Goal: Task Accomplishment & Management: Manage account settings

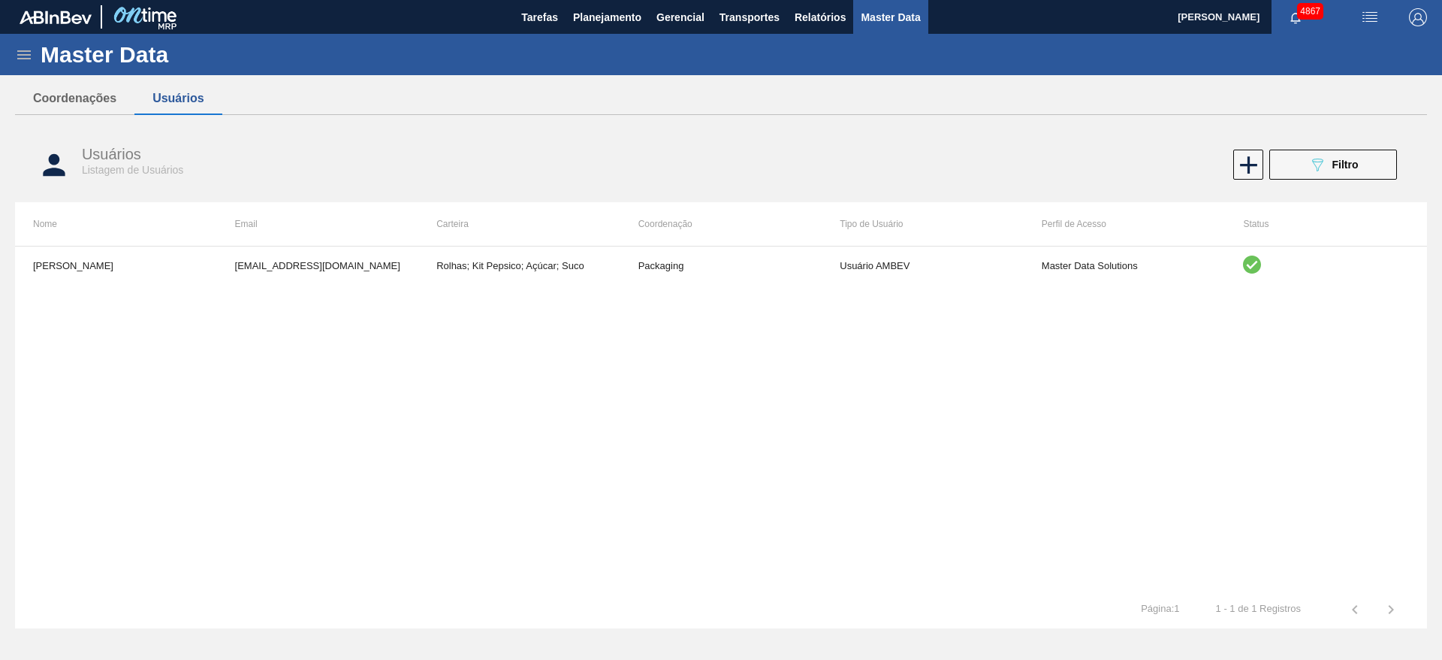
click at [978, 156] on div "089F7B8B-B2A5-4AFE-B5C0-19BA573D28AC Filtro" at bounding box center [1071, 164] width 667 height 30
click at [584, 23] on span "Planejamento" at bounding box center [607, 17] width 68 height 18
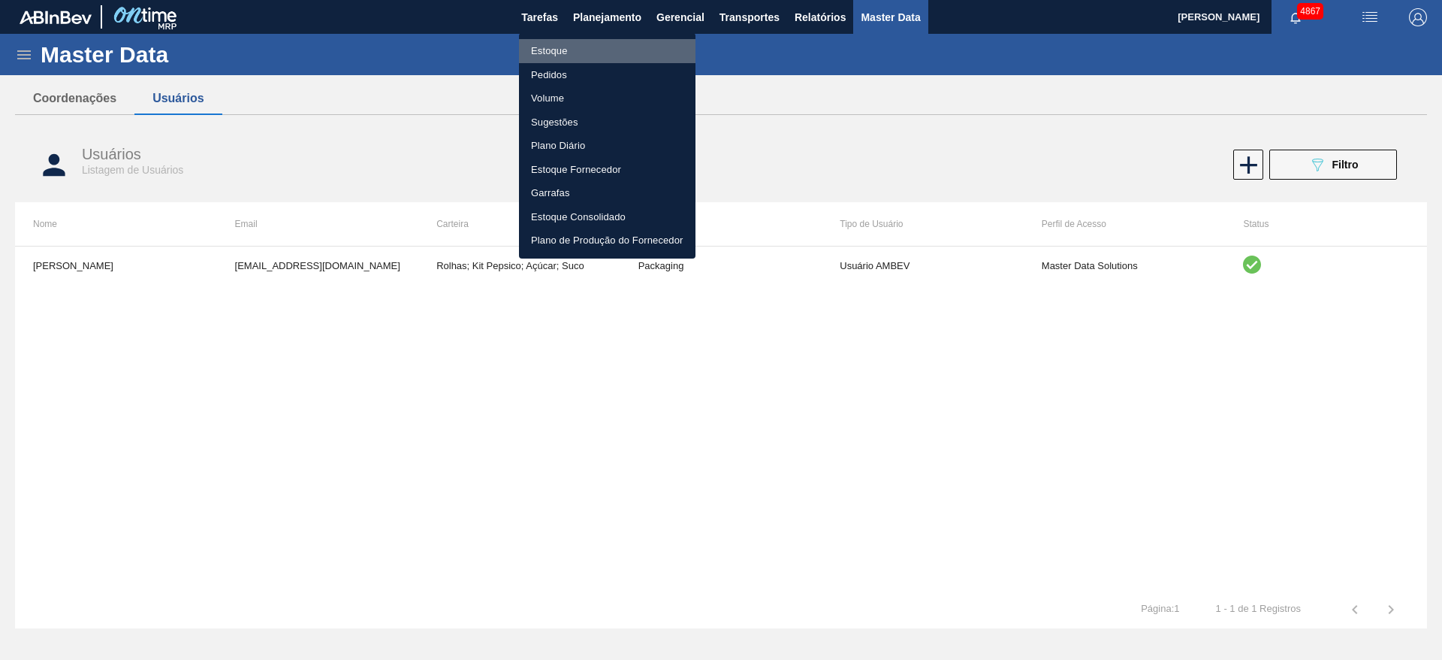
click at [560, 51] on li "Estoque" at bounding box center [607, 51] width 177 height 24
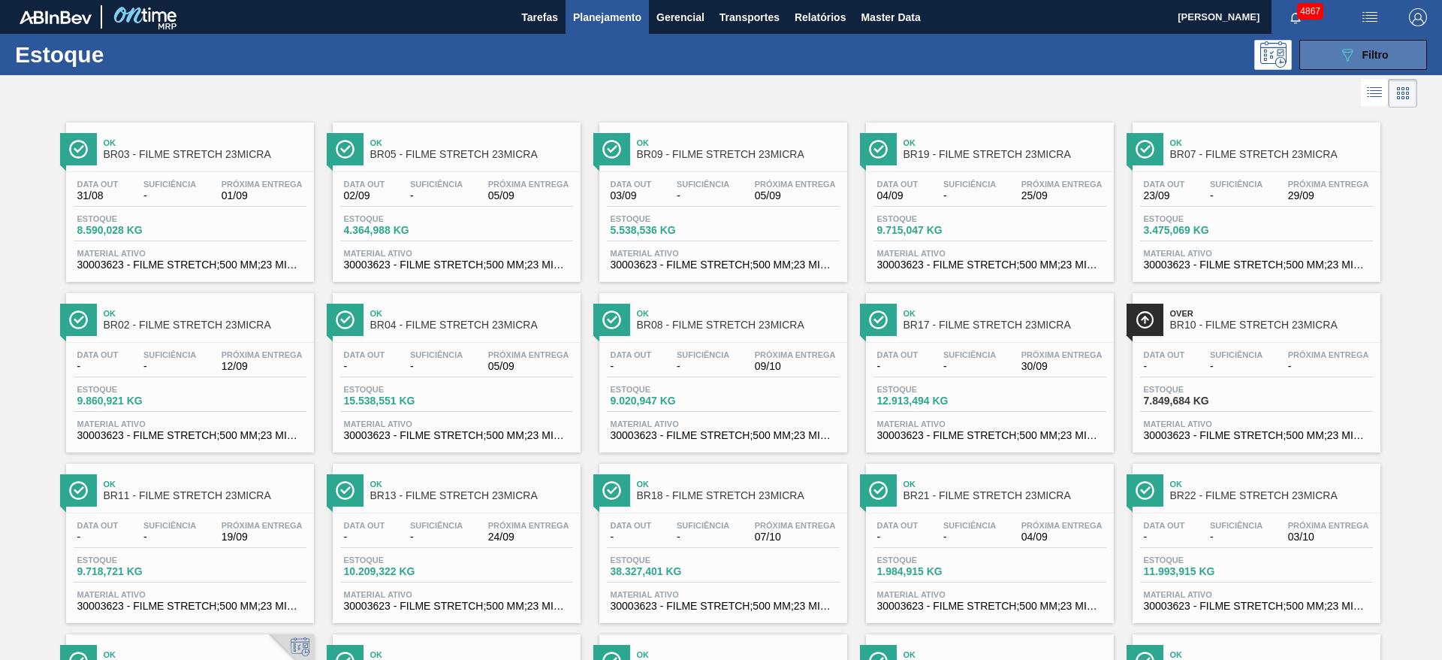
click at [1356, 46] on div "089F7B8B-B2A5-4AFE-B5C0-19BA573D28AC Filtro" at bounding box center [1364, 55] width 50 height 18
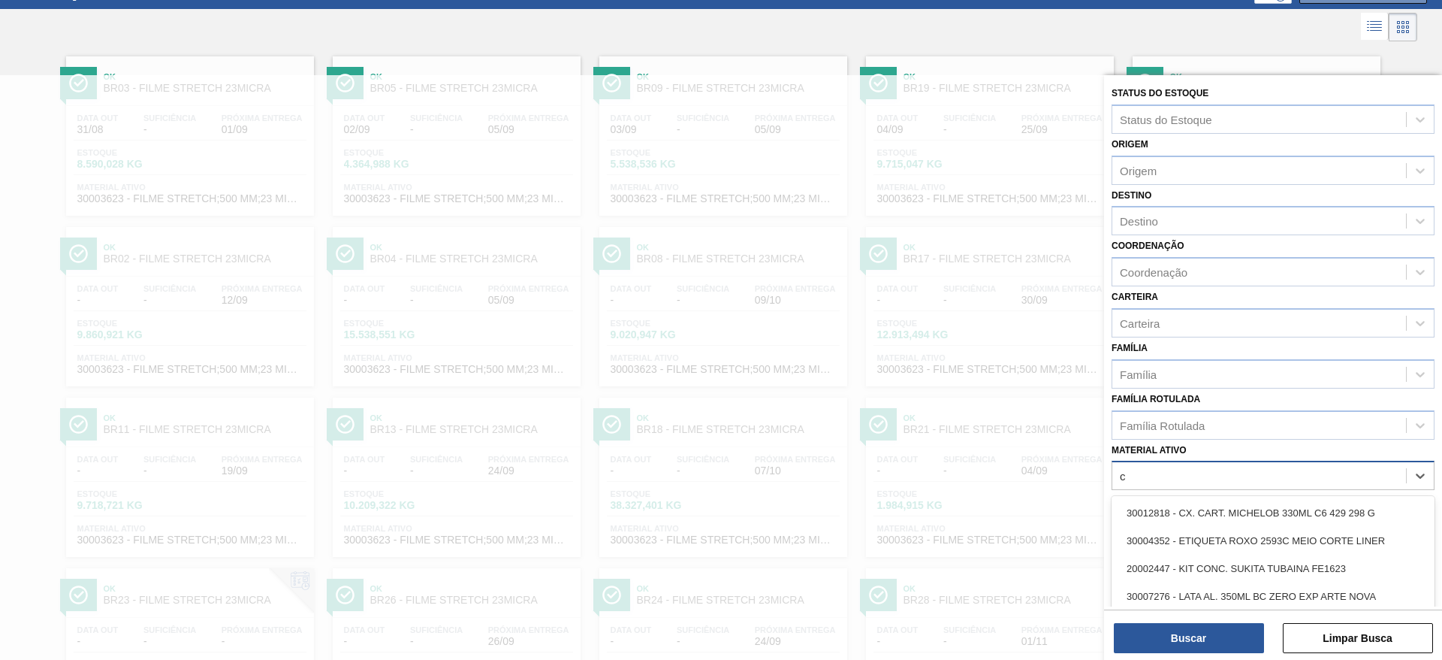
scroll to position [68, 0]
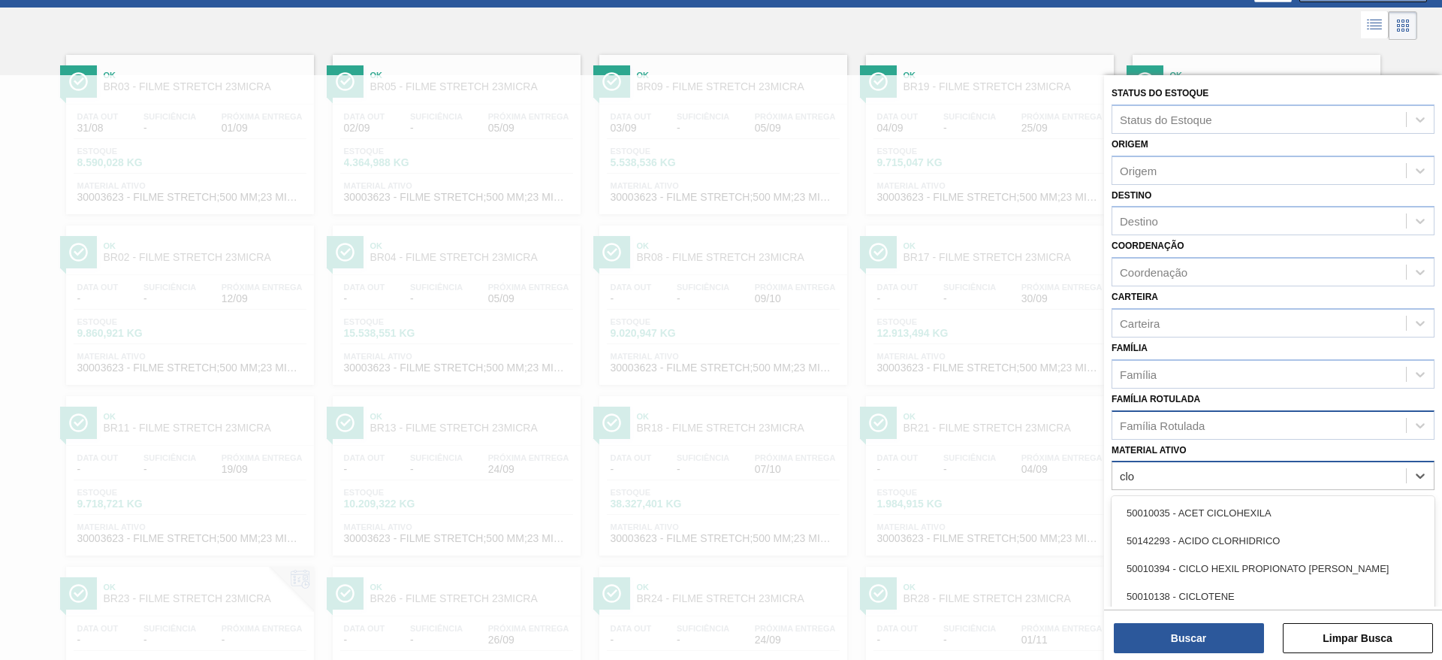
type ativo "clo"
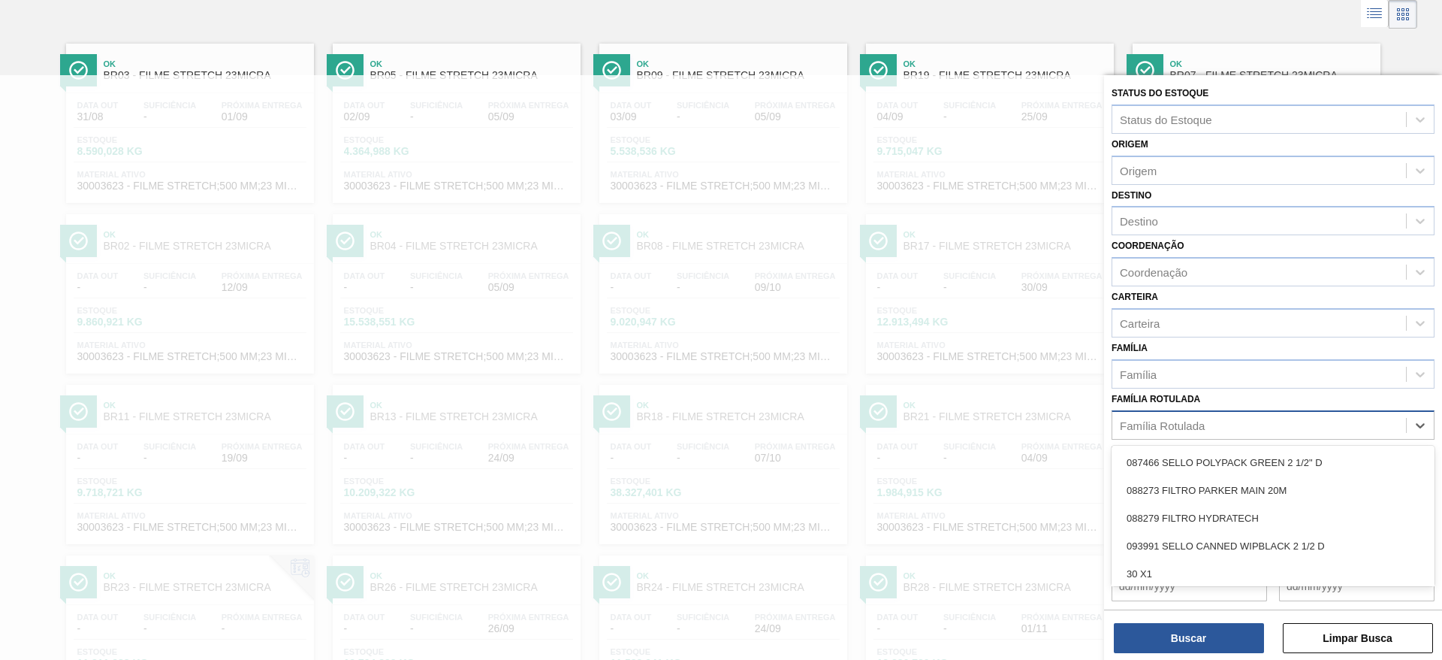
click at [1354, 410] on div "Família Rotulada" at bounding box center [1273, 424] width 323 height 29
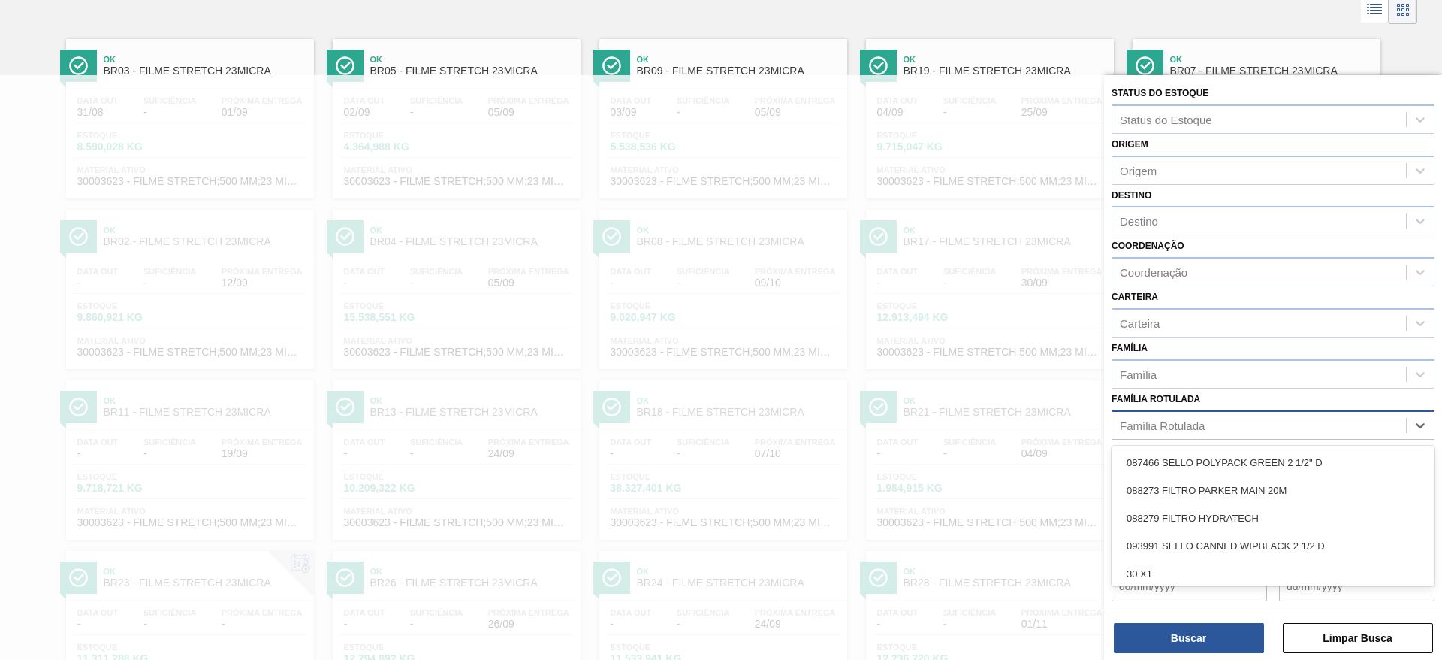
scroll to position [85, 0]
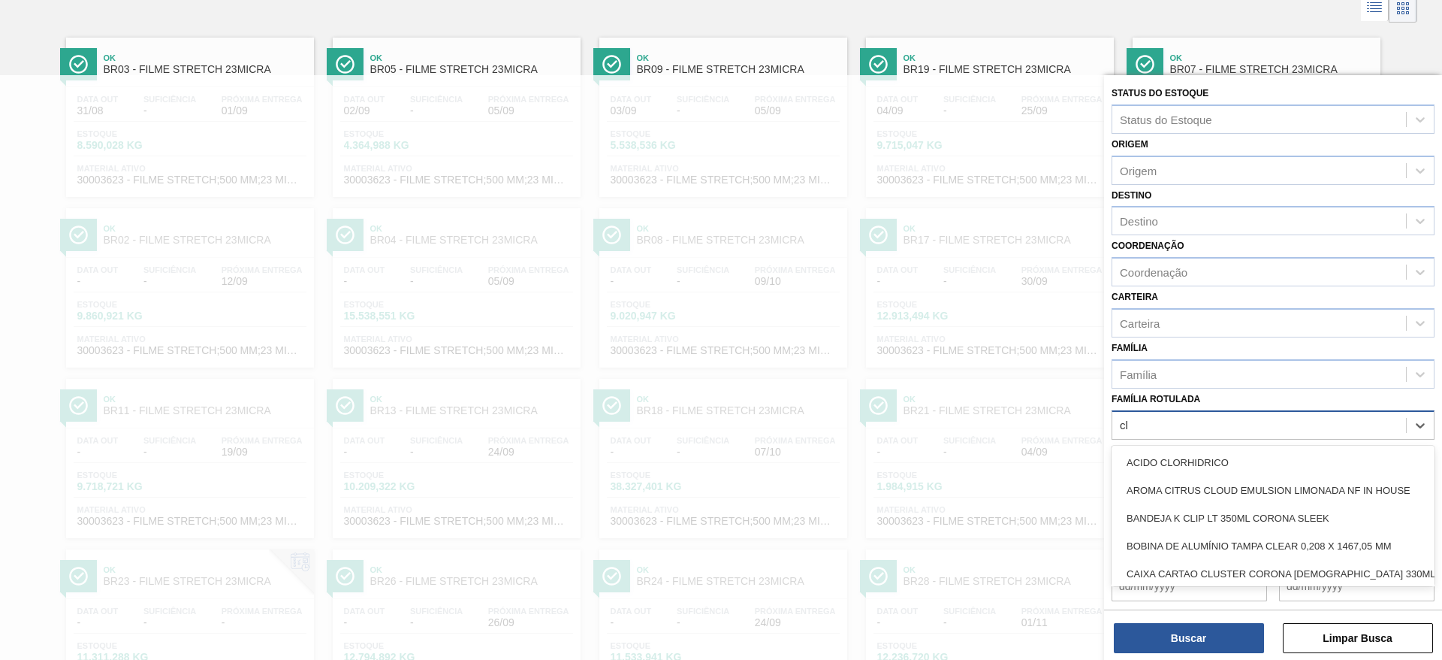
type Rotulada "clo"
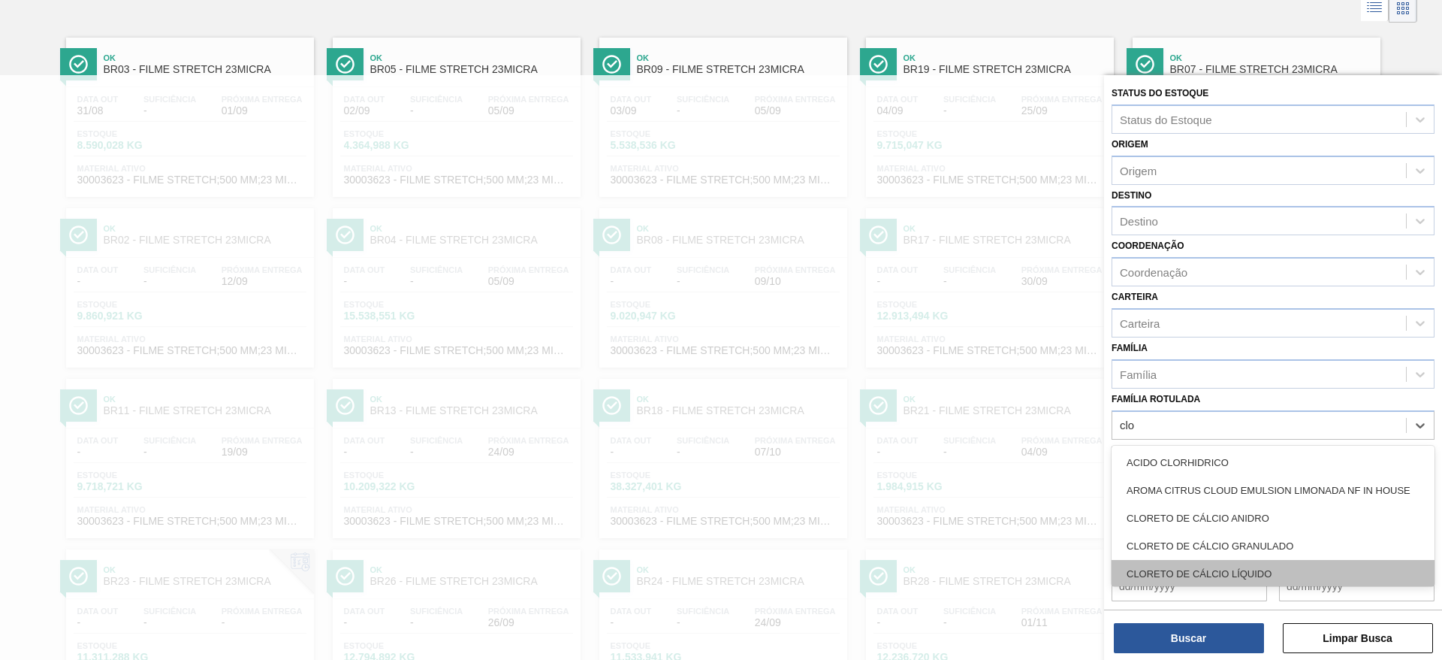
click at [1254, 568] on div "CLORETO DE CÁLCIO LÍQUIDO" at bounding box center [1273, 574] width 323 height 28
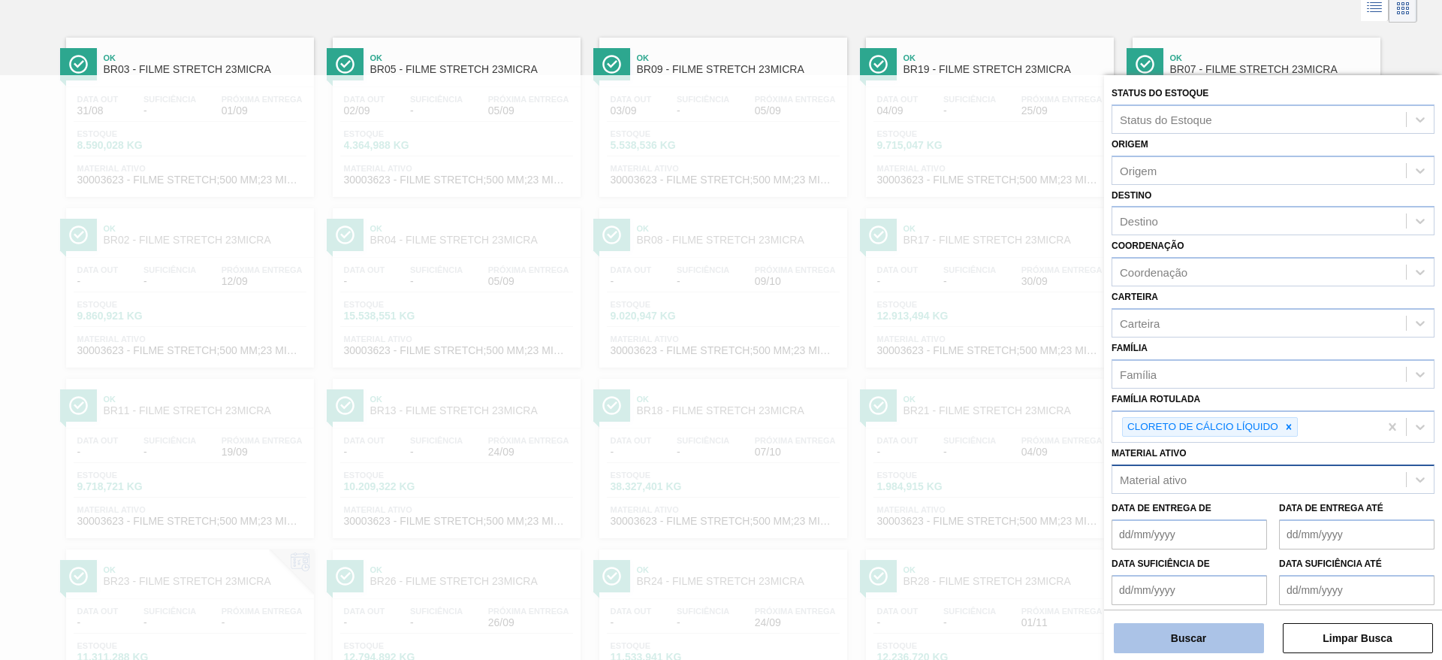
click at [1224, 632] on button "Buscar" at bounding box center [1189, 638] width 150 height 30
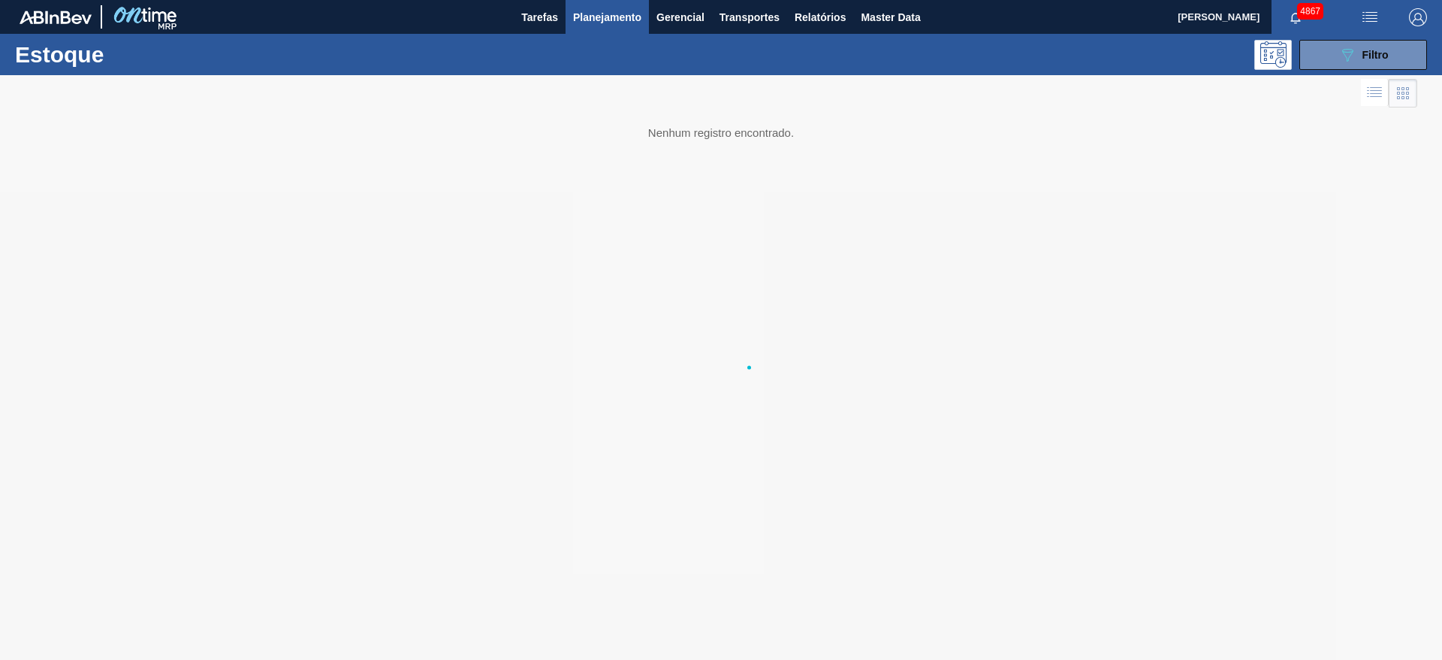
scroll to position [0, 0]
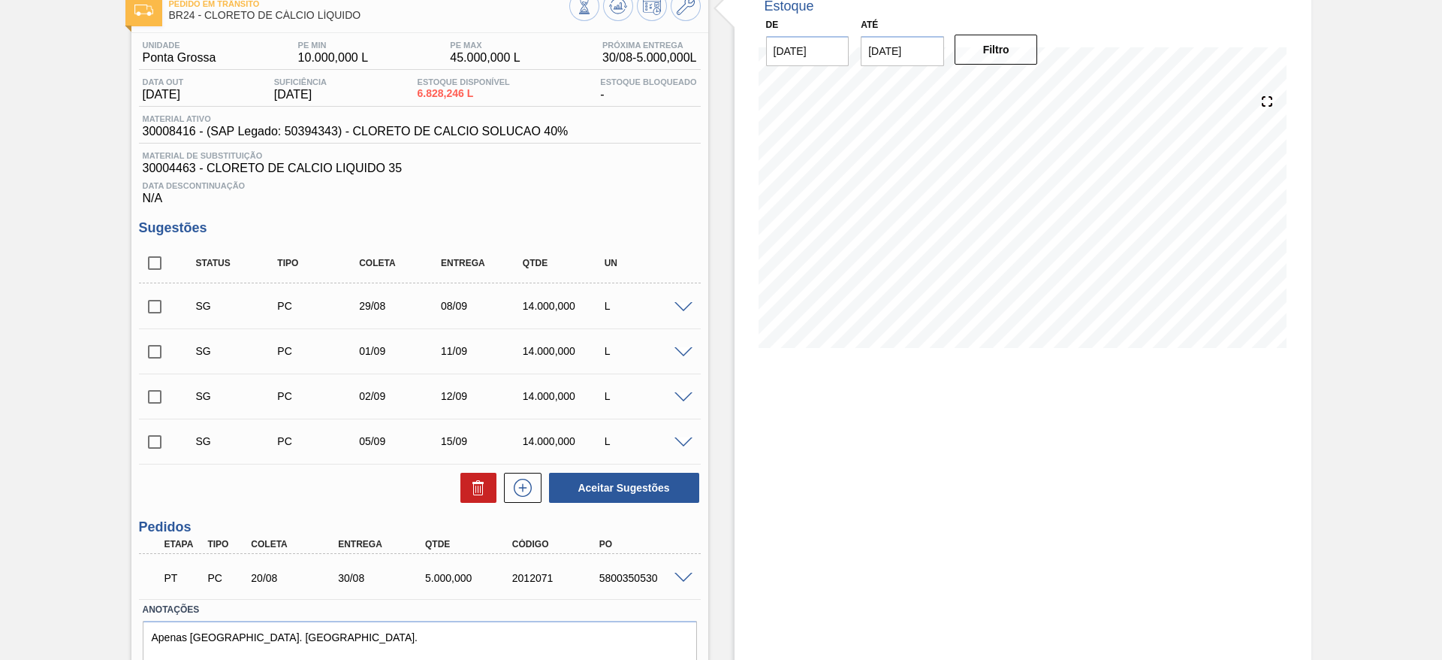
scroll to position [89, 0]
click at [617, 14] on icon at bounding box center [618, 8] width 18 height 18
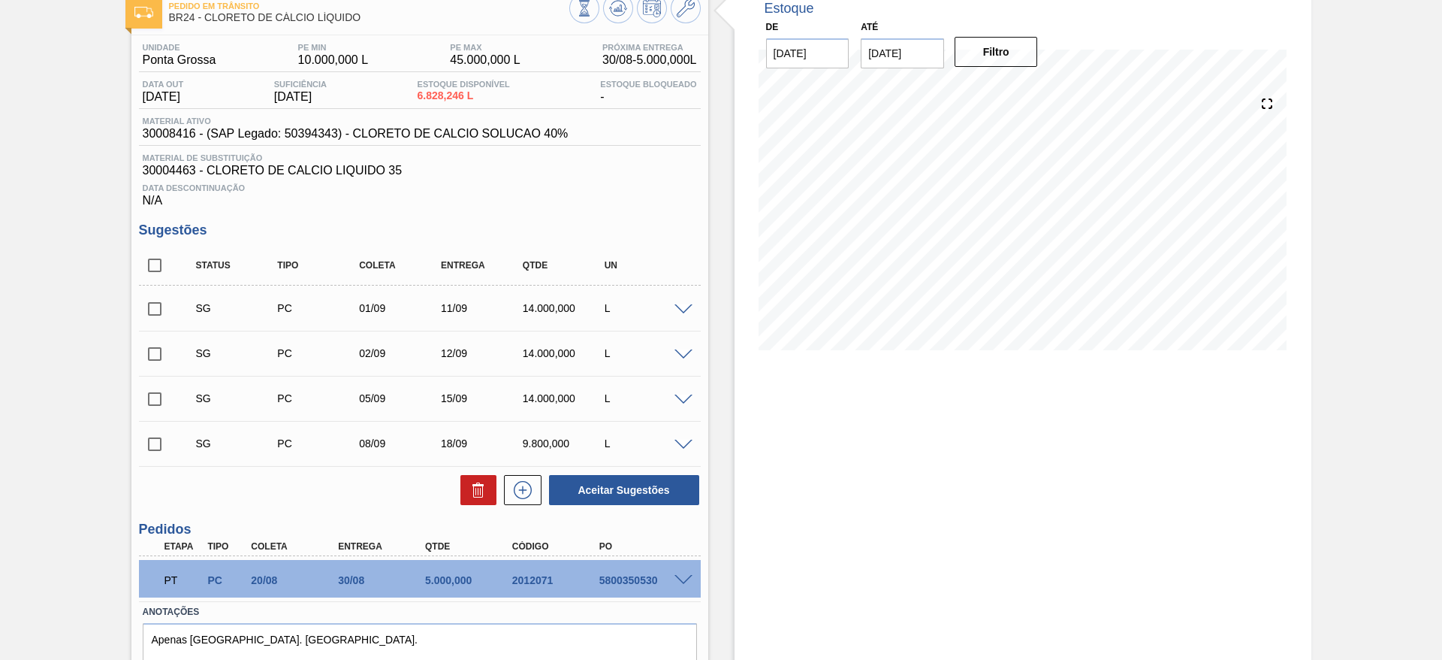
click at [687, 306] on span at bounding box center [684, 309] width 18 height 11
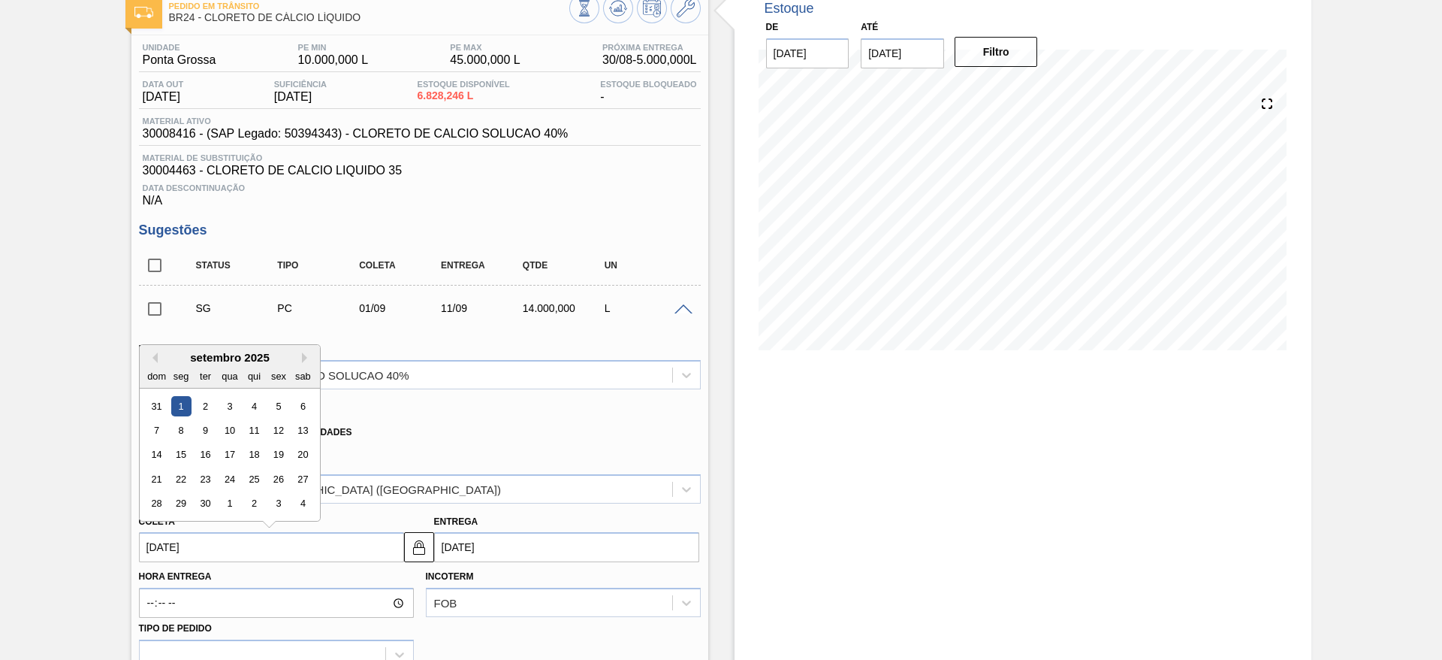
click at [294, 545] on input "[DATE]" at bounding box center [271, 547] width 265 height 30
click at [152, 361] on button "Previous Month" at bounding box center [152, 357] width 11 height 11
click at [274, 496] on div "29" at bounding box center [278, 504] width 20 height 20
type input "[DATE]"
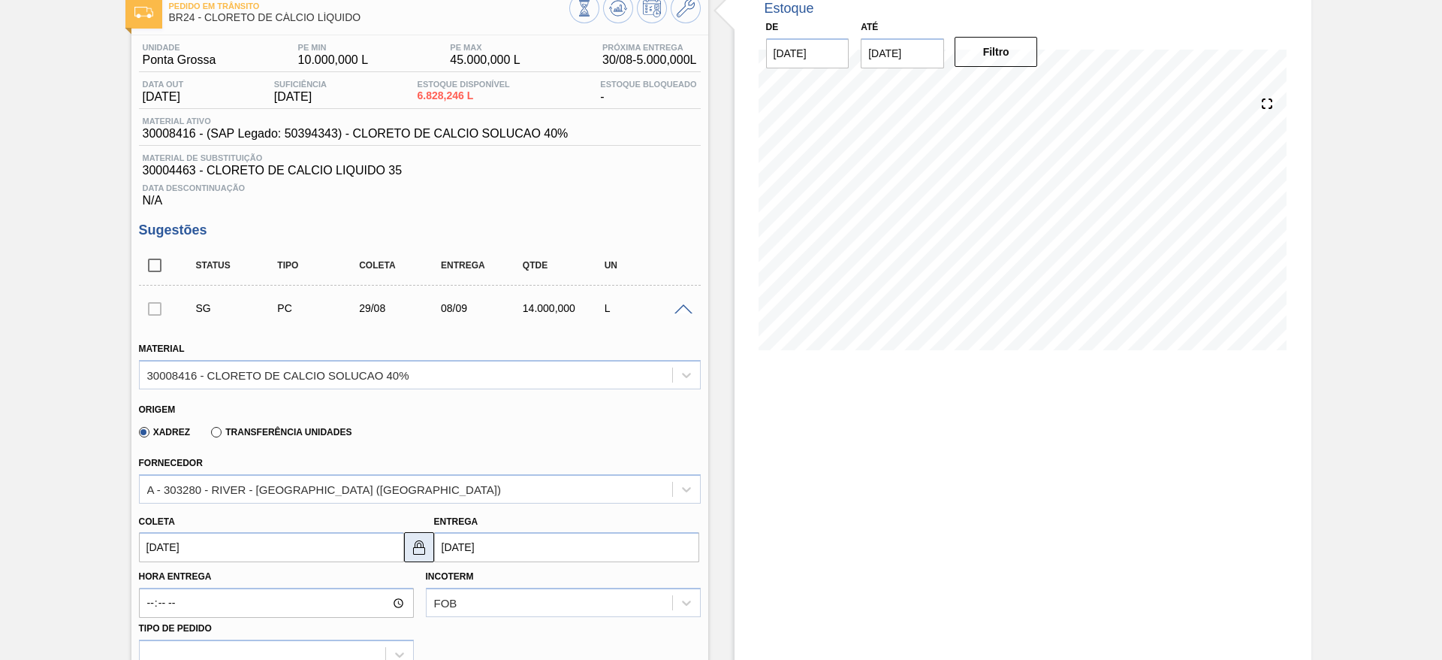
click at [421, 551] on img at bounding box center [419, 547] width 18 height 18
click at [475, 539] on input "[DATE]" at bounding box center [566, 547] width 265 height 30
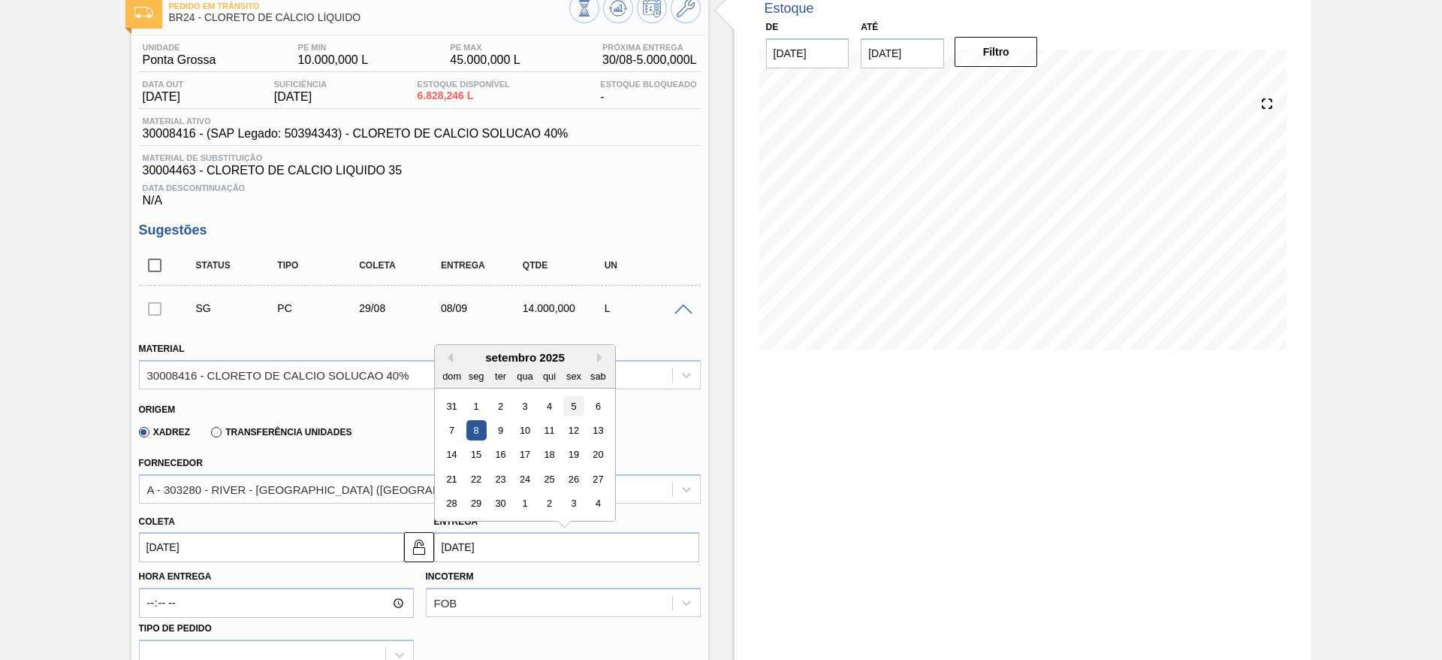
click at [570, 406] on div "5" at bounding box center [573, 406] width 20 height 20
type input "05/09/2025"
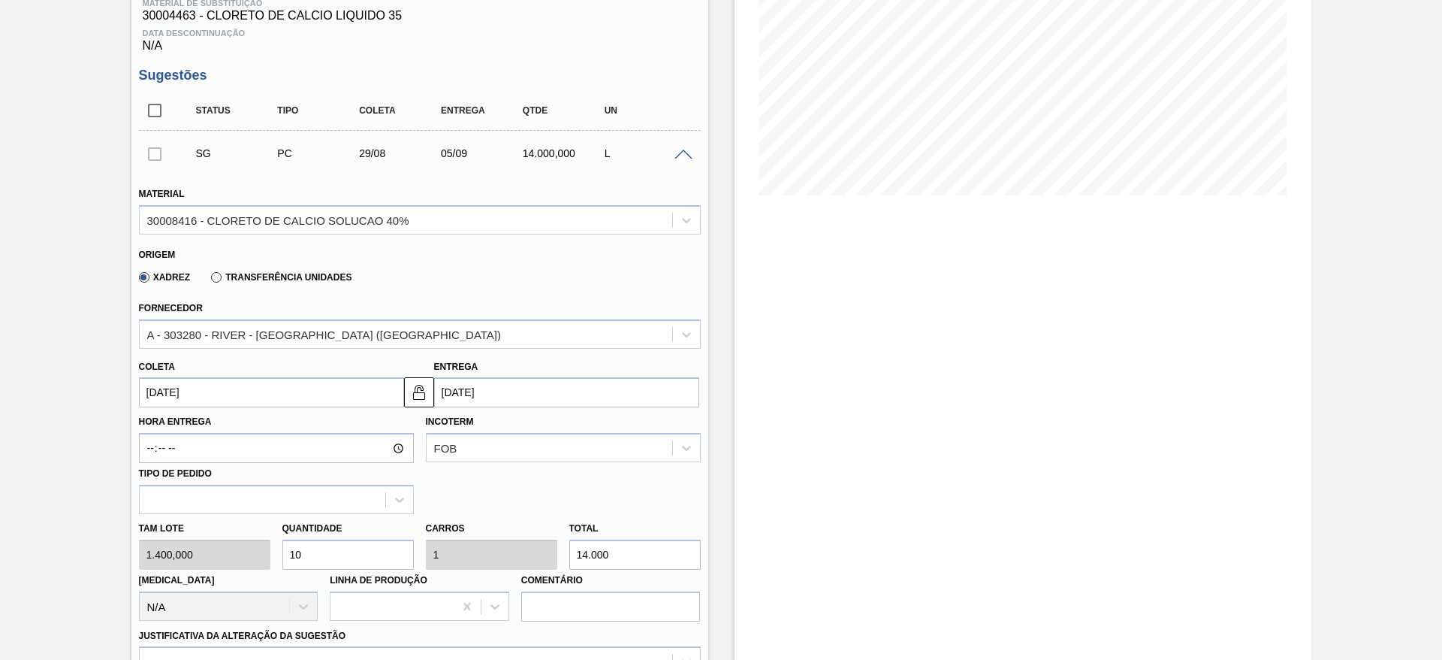
scroll to position [325, 0]
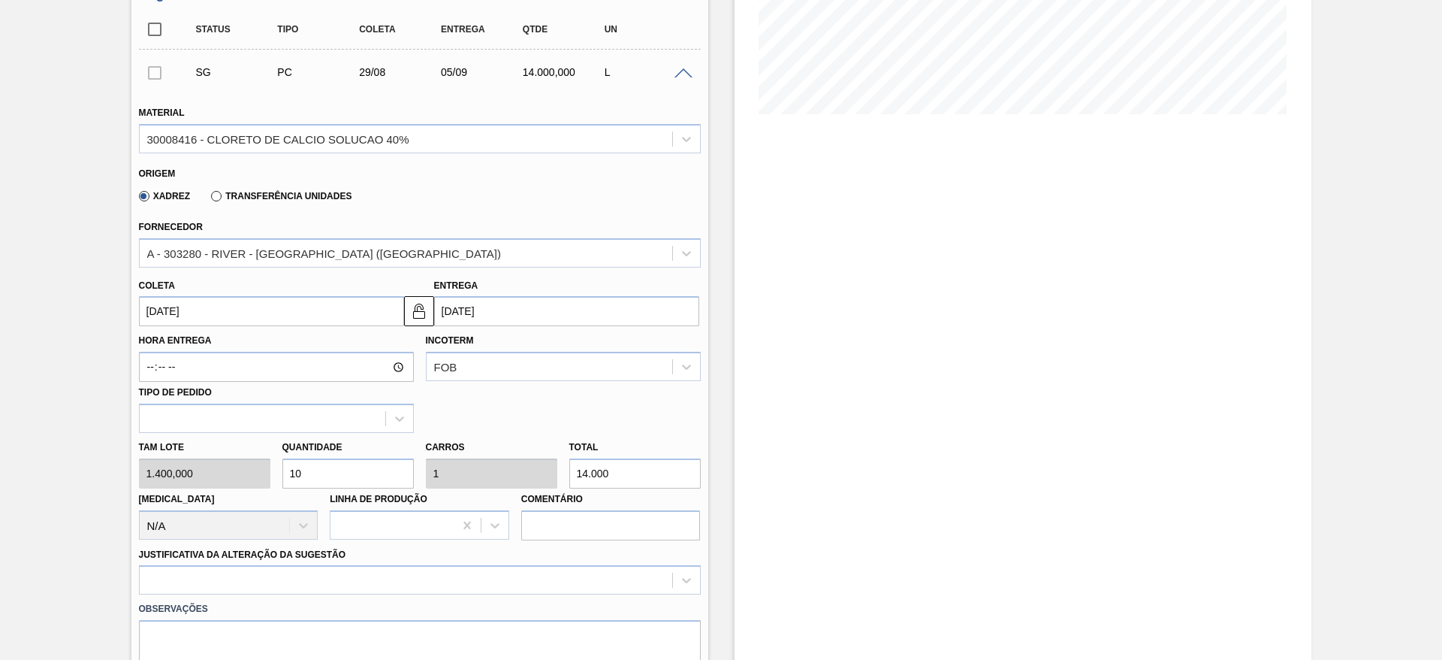
drag, startPoint x: 385, startPoint y: 461, endPoint x: 253, endPoint y: 444, distance: 133.3
click at [253, 444] on div "Tam lote 1.400,000 Quantidade 10 Carros 1 Total 14.000 Doca N/A Linha de Produç…" at bounding box center [420, 486] width 574 height 107
type input "8"
type input "0,8"
type input "11.200"
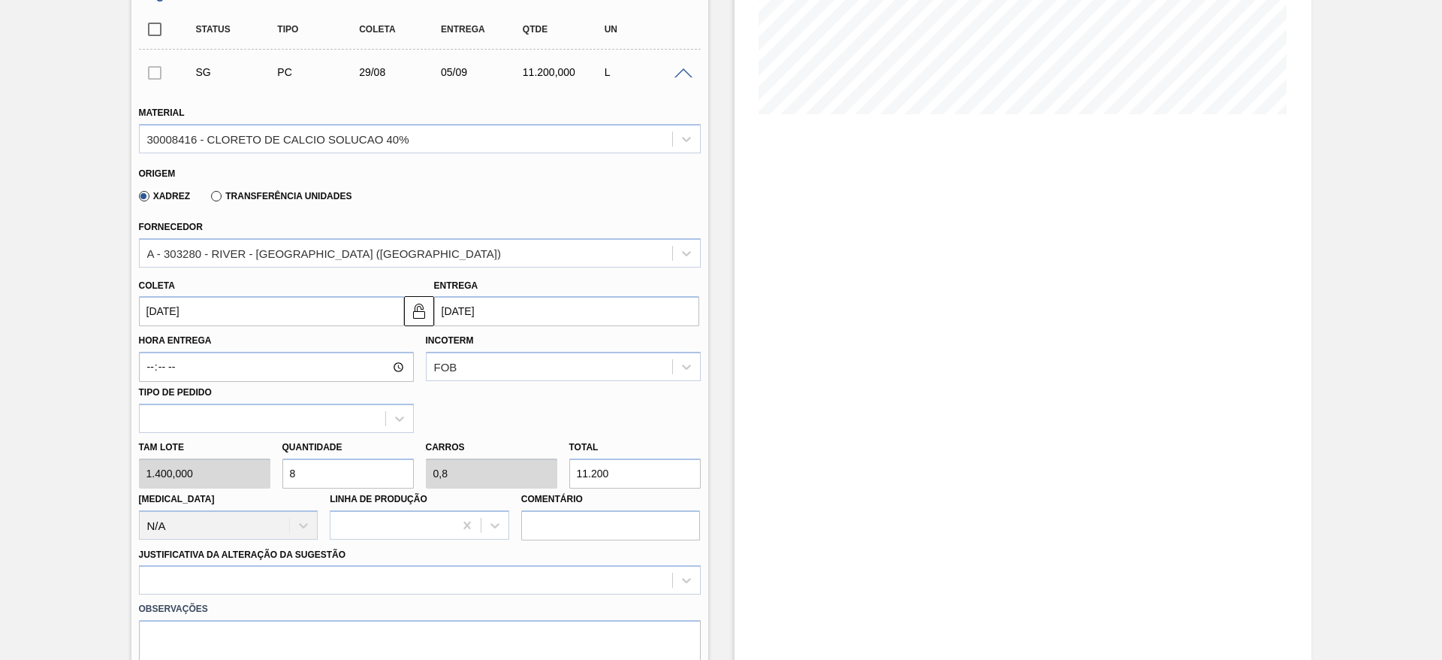
type input "0"
type input "7"
type input "0,7"
type input "9.800"
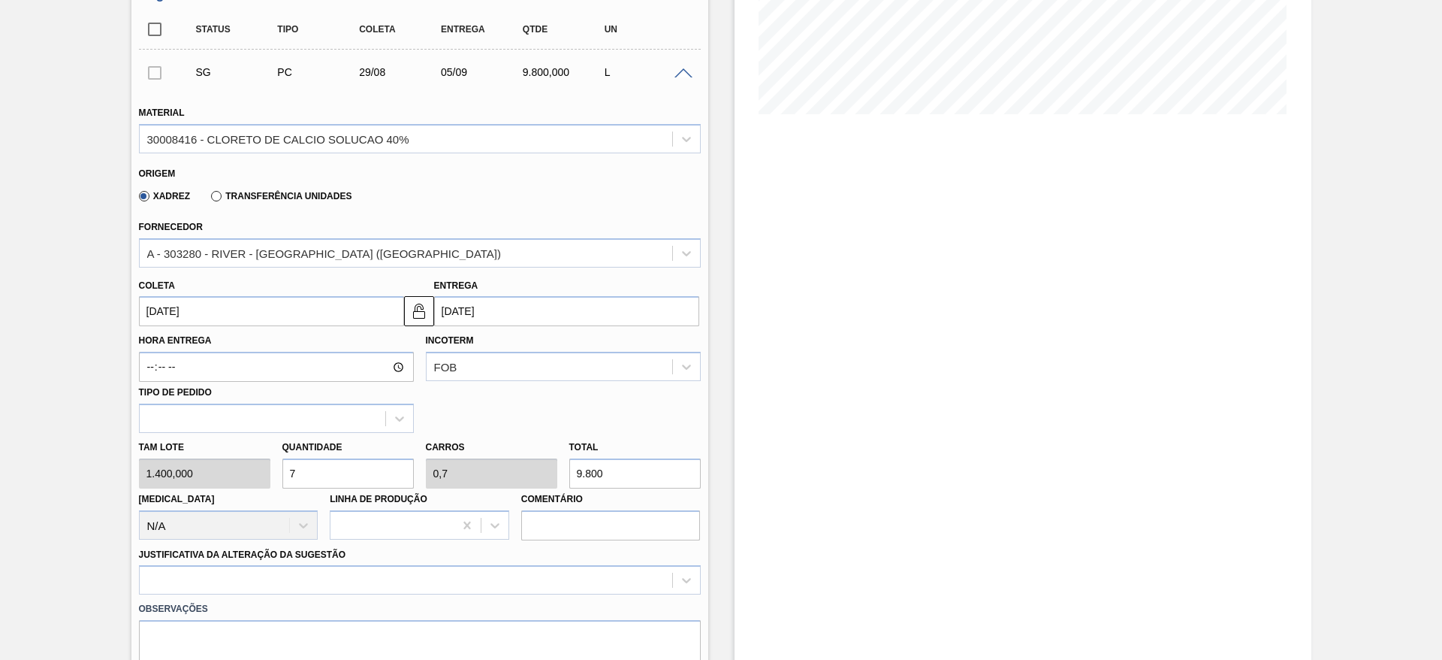
type input "7"
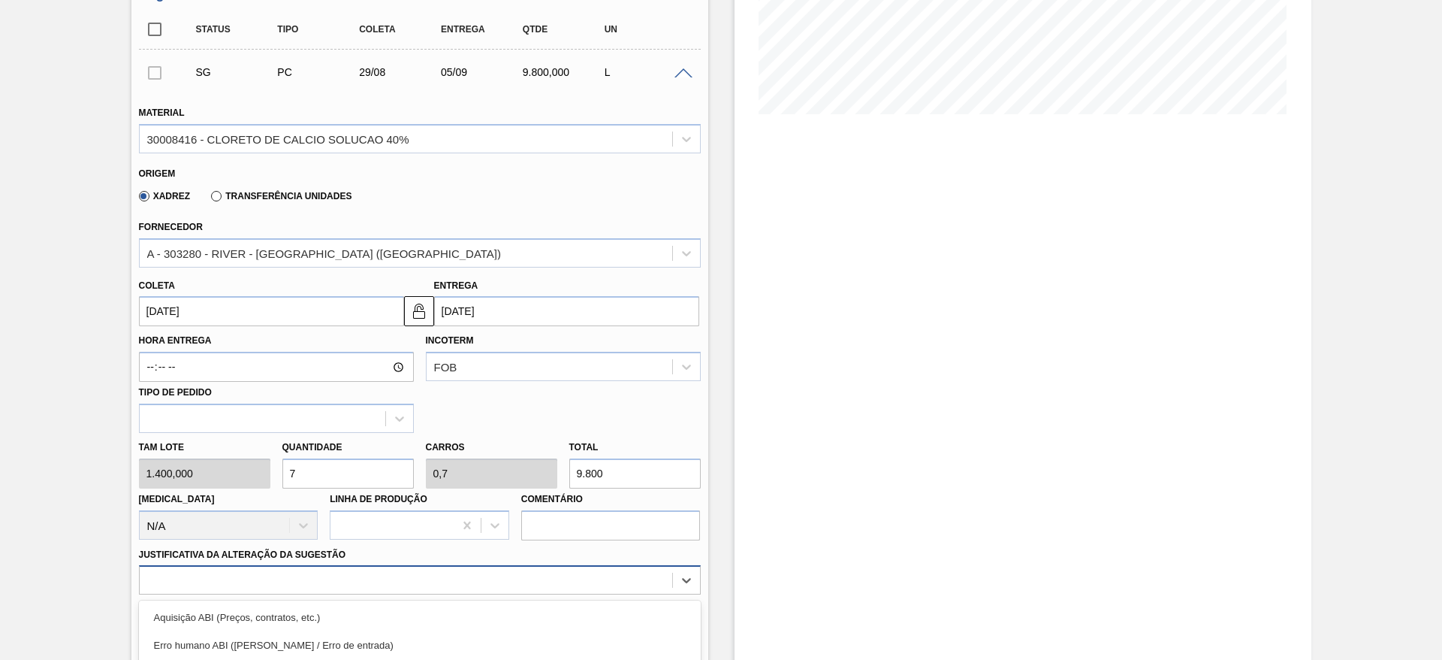
scroll to position [497, 0]
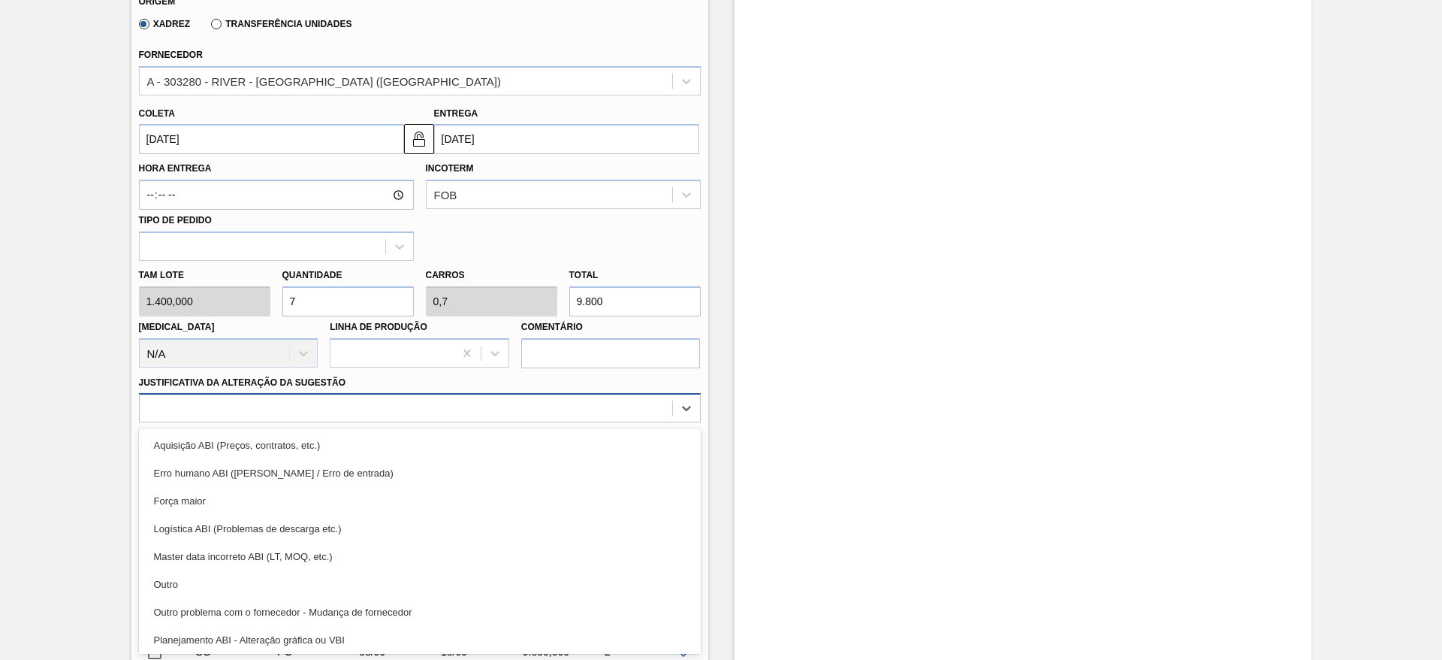
click at [335, 422] on div "option Master data incorreto ABI (LT, MOQ, etc.) focused, 5 of 18. 18 results a…" at bounding box center [420, 407] width 562 height 29
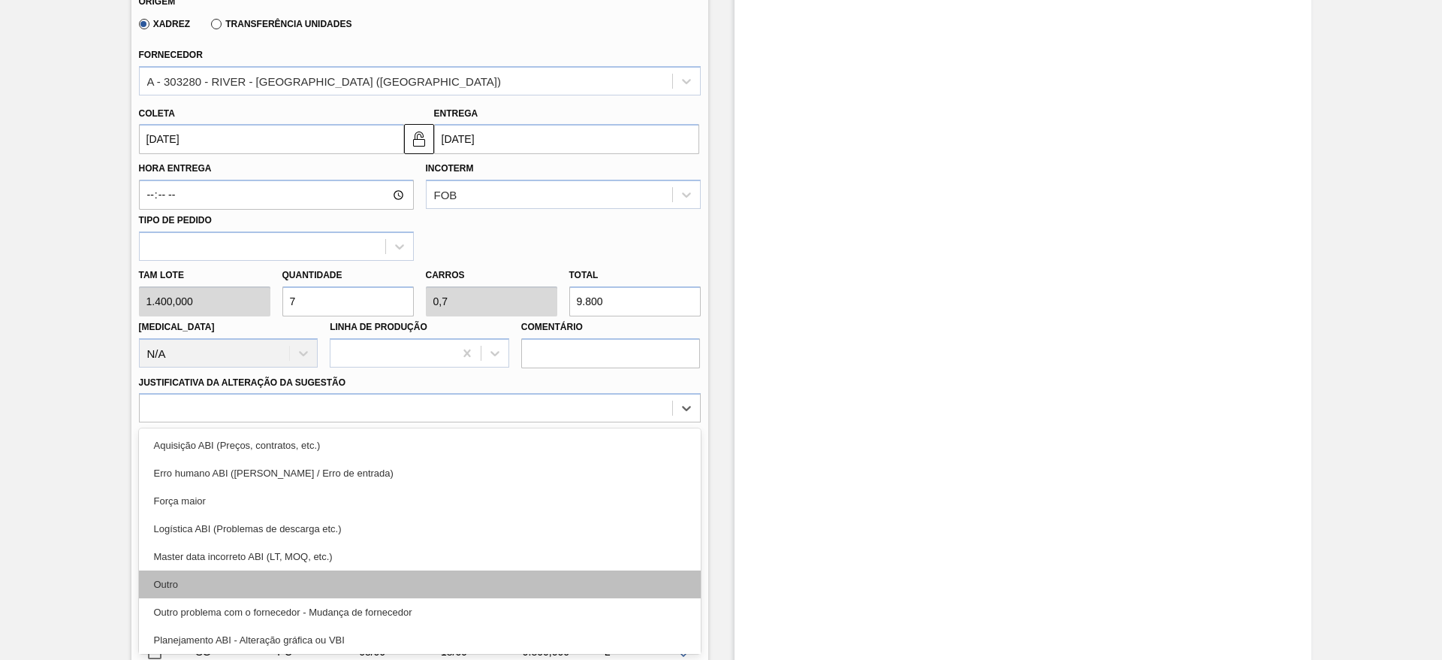
click at [318, 589] on div "Outro" at bounding box center [420, 584] width 562 height 28
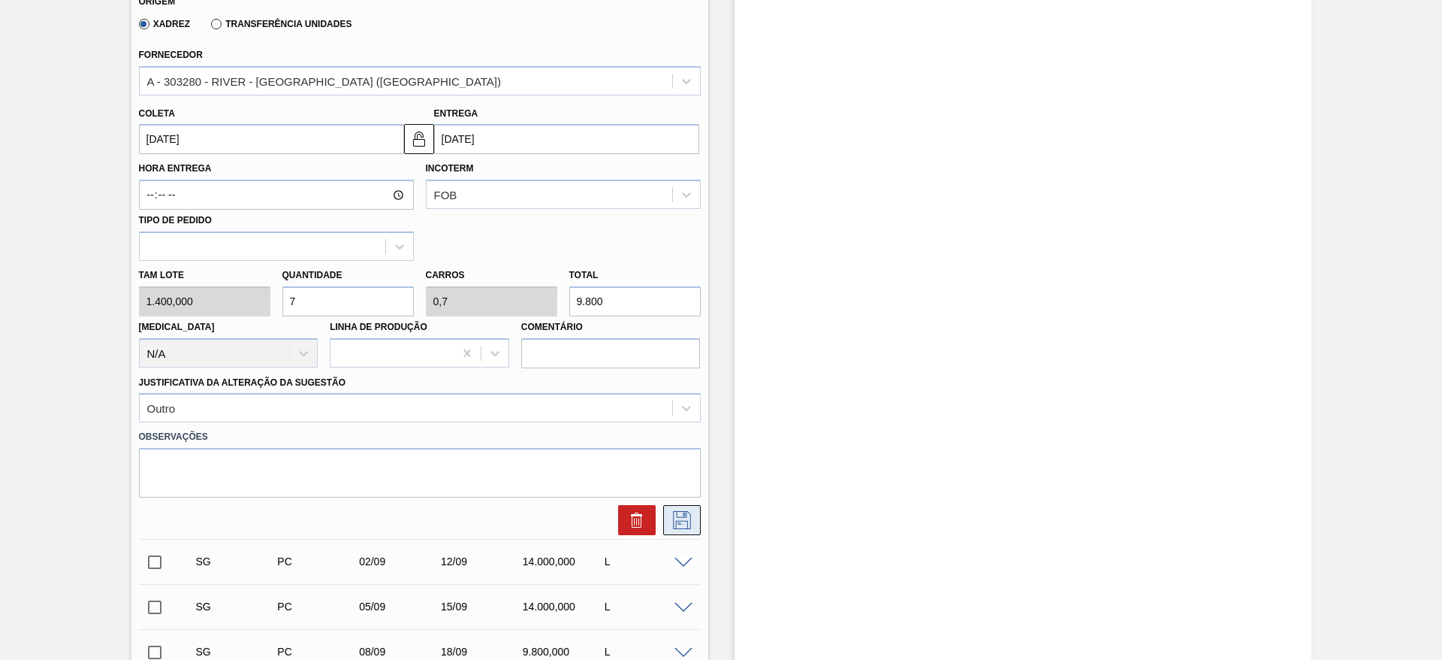
click at [696, 514] on button at bounding box center [682, 520] width 38 height 30
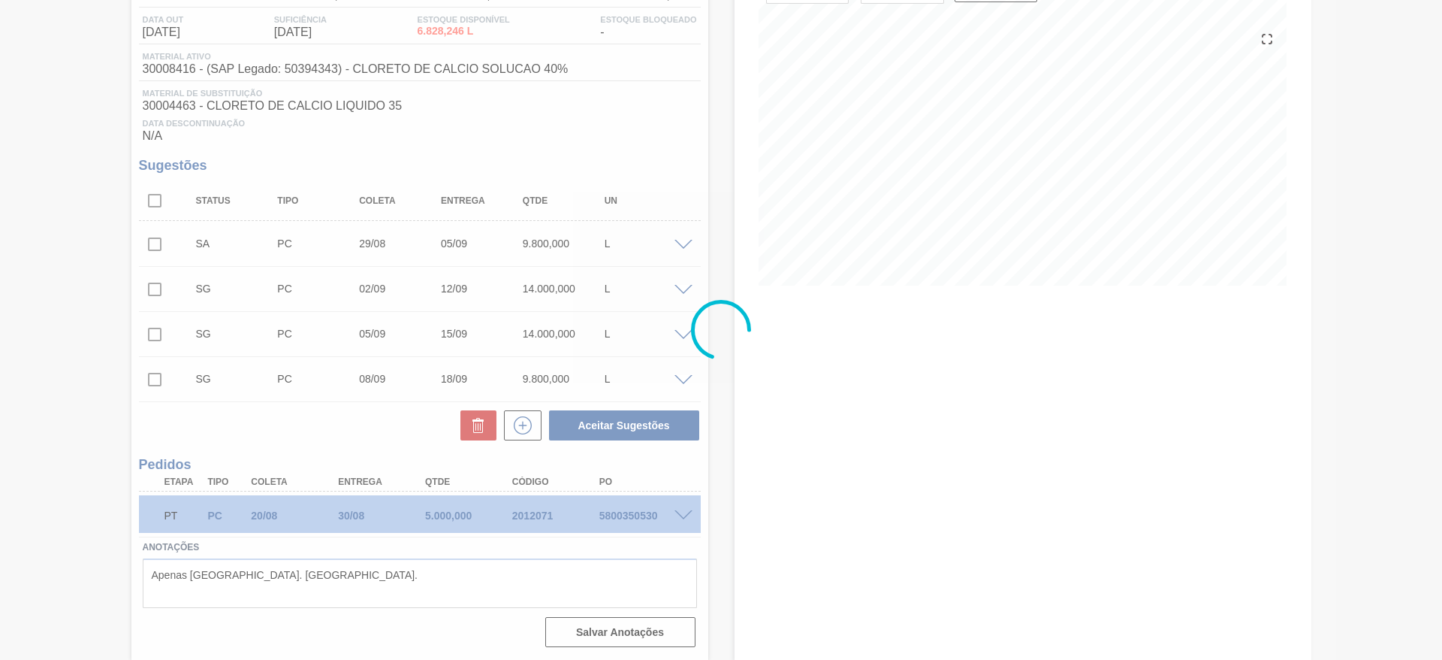
scroll to position [154, 0]
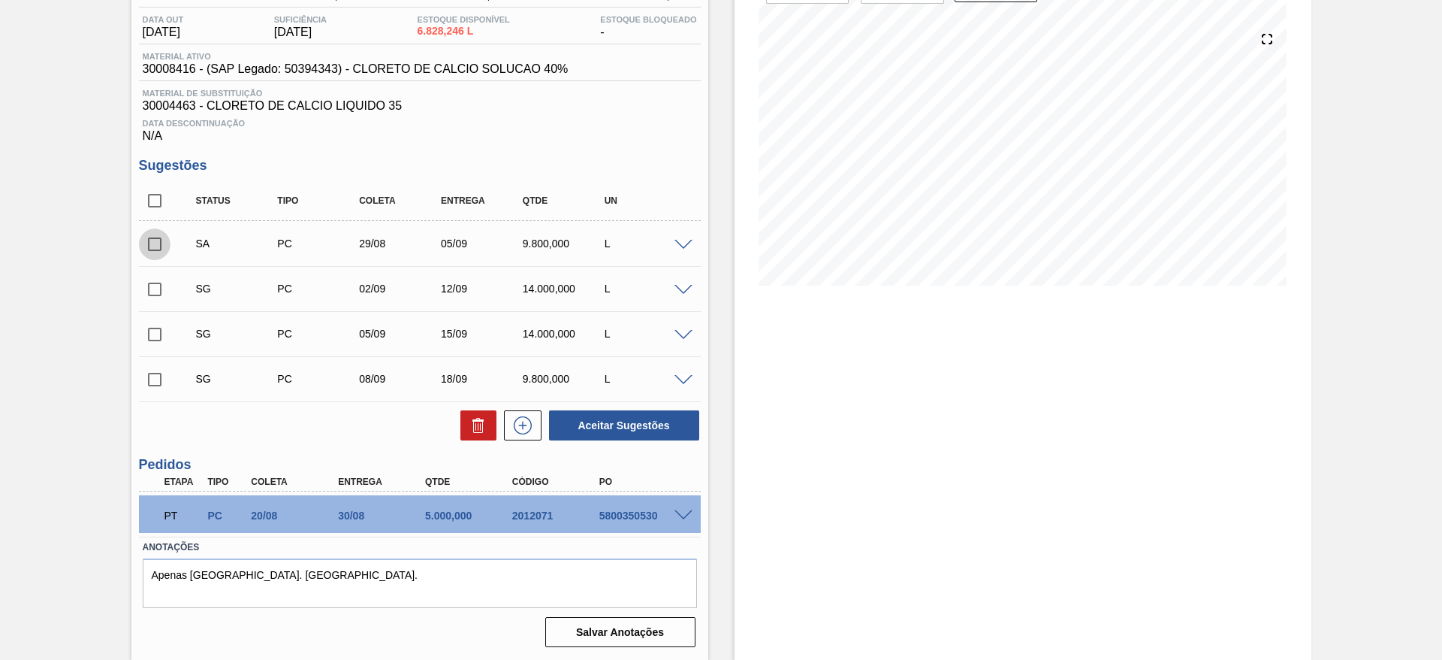
click at [153, 240] on input "checkbox" at bounding box center [155, 244] width 32 height 32
click at [577, 434] on button "Aceitar Sugestões" at bounding box center [624, 425] width 150 height 30
checkbox input "false"
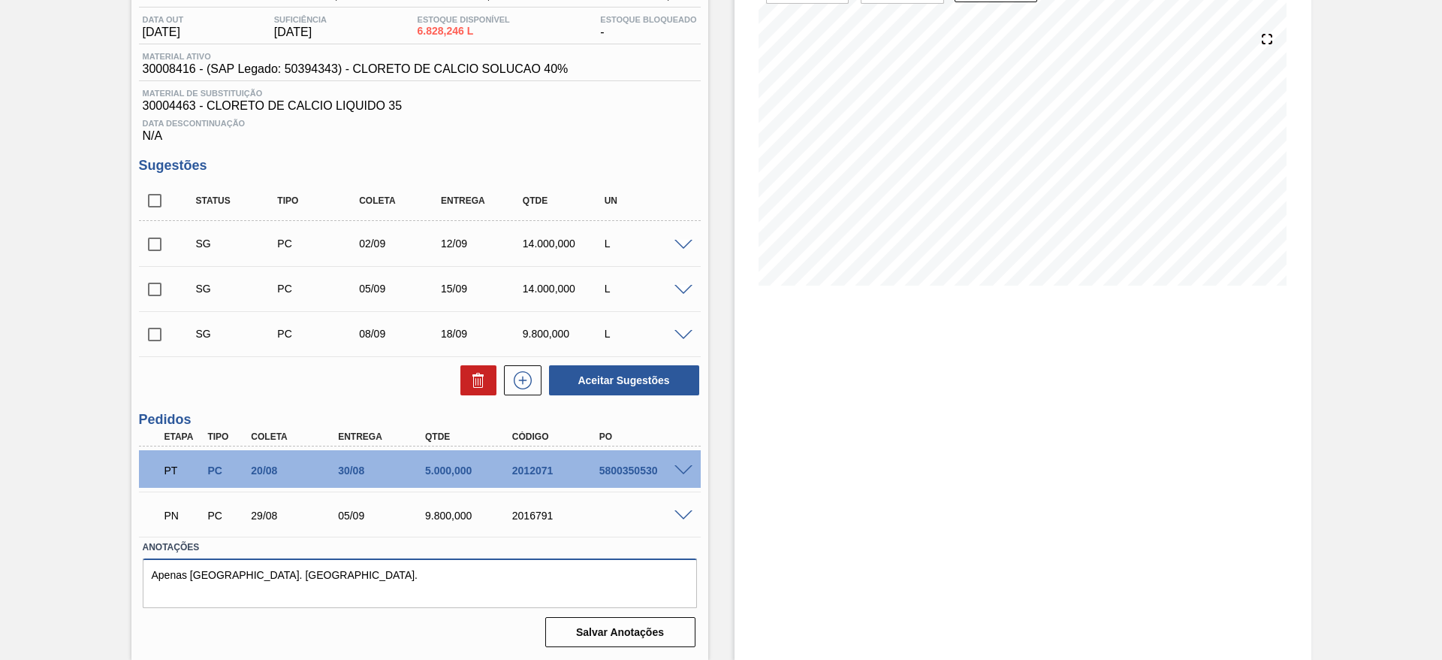
drag, startPoint x: 439, startPoint y: 590, endPoint x: 579, endPoint y: 583, distance: 139.9
click at [460, 638] on div "Anotações Apenas Ponta Grossa. Puxar da Silotec. Salvar Anotações" at bounding box center [420, 592] width 562 height 112
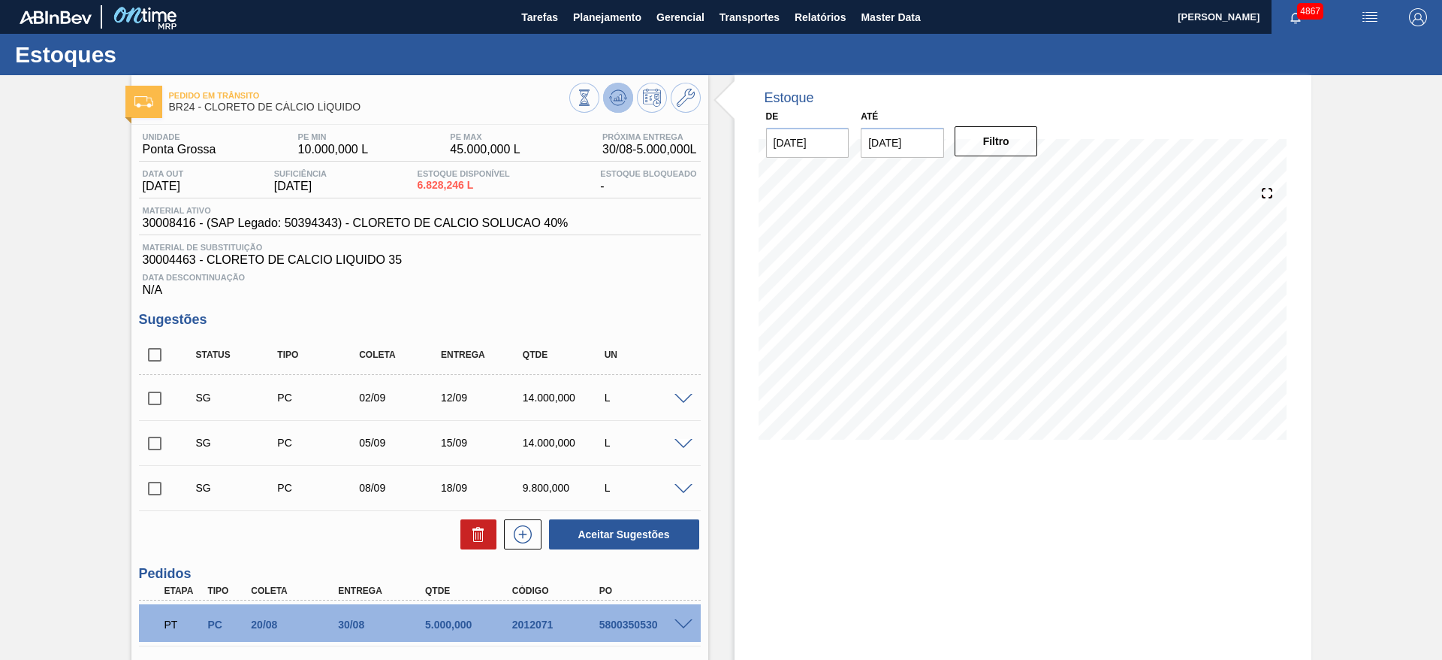
click at [609, 104] on icon at bounding box center [618, 98] width 18 height 18
click at [627, 99] on button at bounding box center [618, 98] width 30 height 30
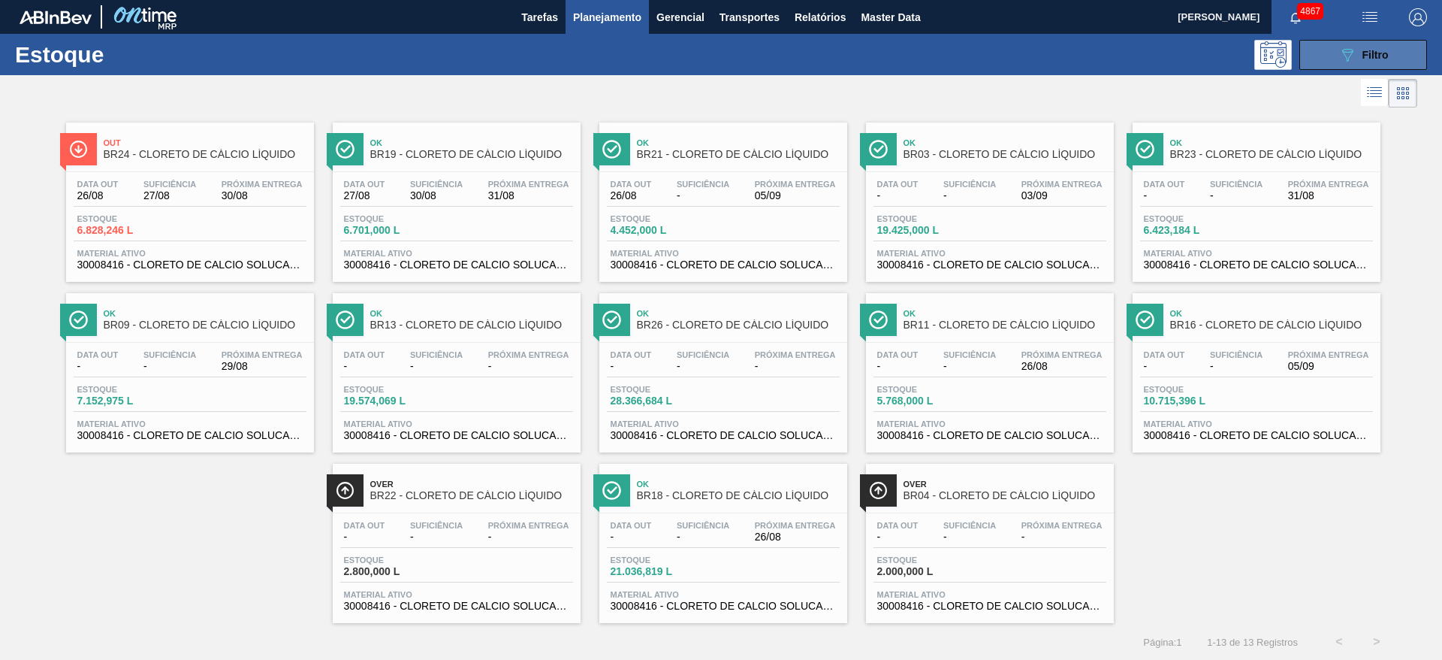
click at [1363, 49] on span "Filtro" at bounding box center [1376, 55] width 26 height 12
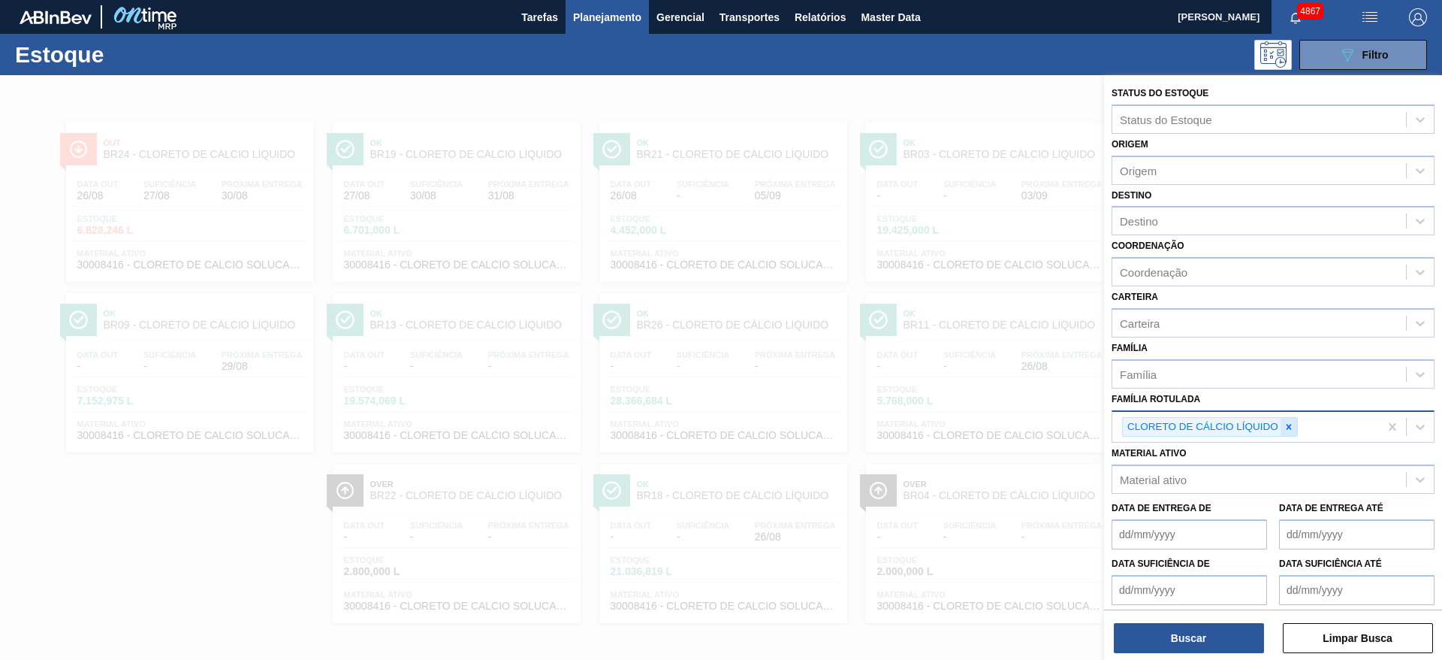
click at [1286, 427] on icon at bounding box center [1289, 426] width 11 height 11
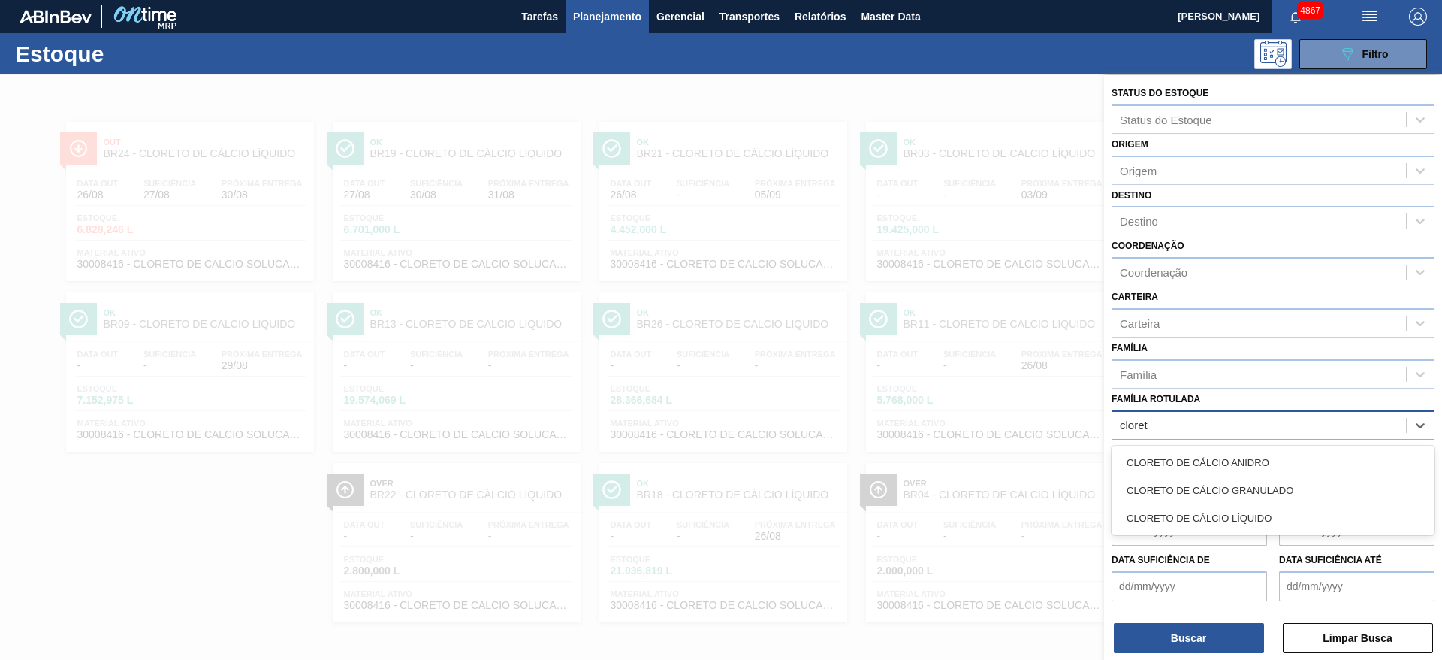
type Rotulada "cloreto"
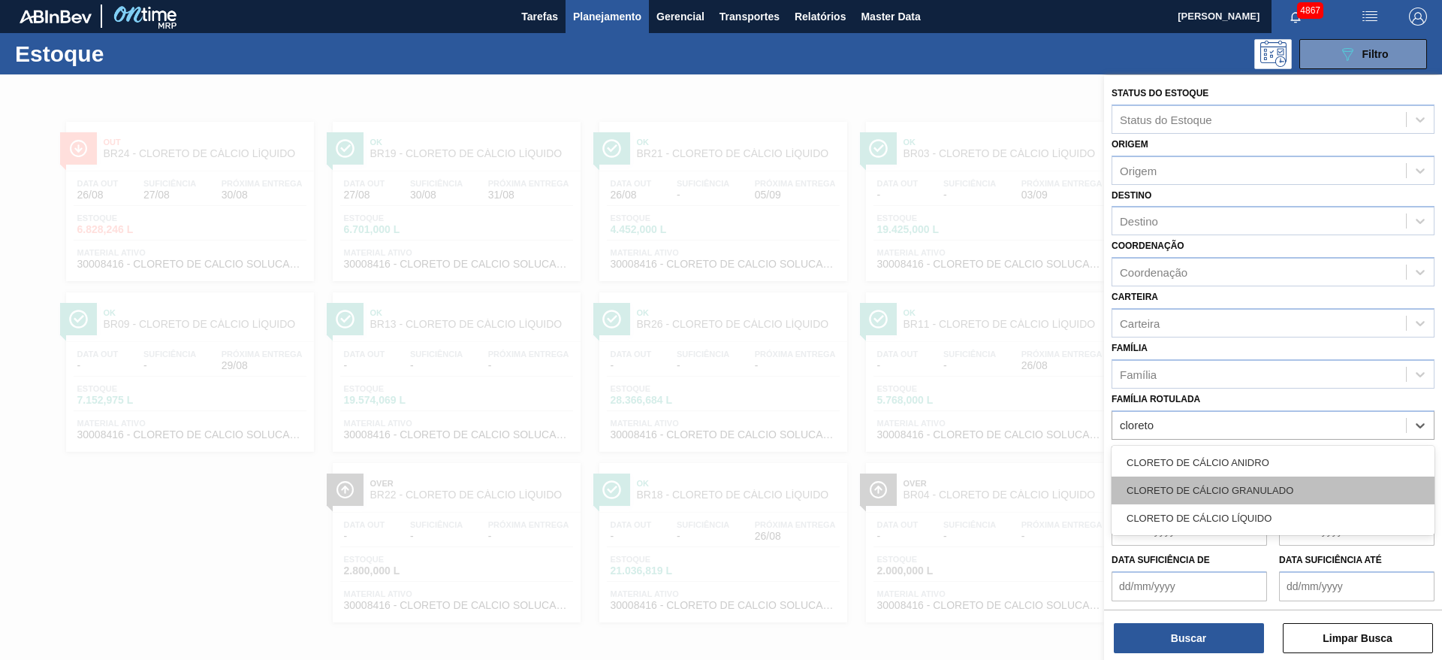
click at [1291, 486] on div "CLORETO DE CÁLCIO GRANULADO" at bounding box center [1273, 490] width 323 height 28
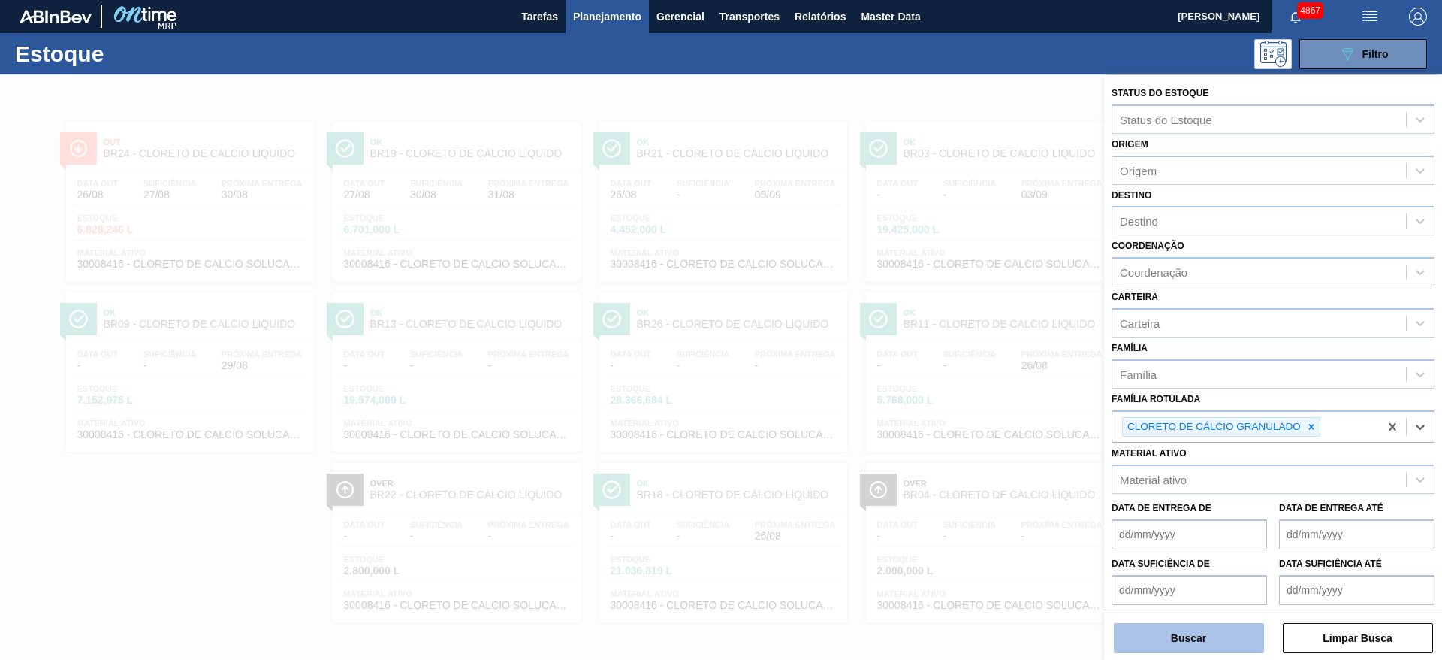
click at [1249, 648] on button "Buscar" at bounding box center [1189, 638] width 150 height 30
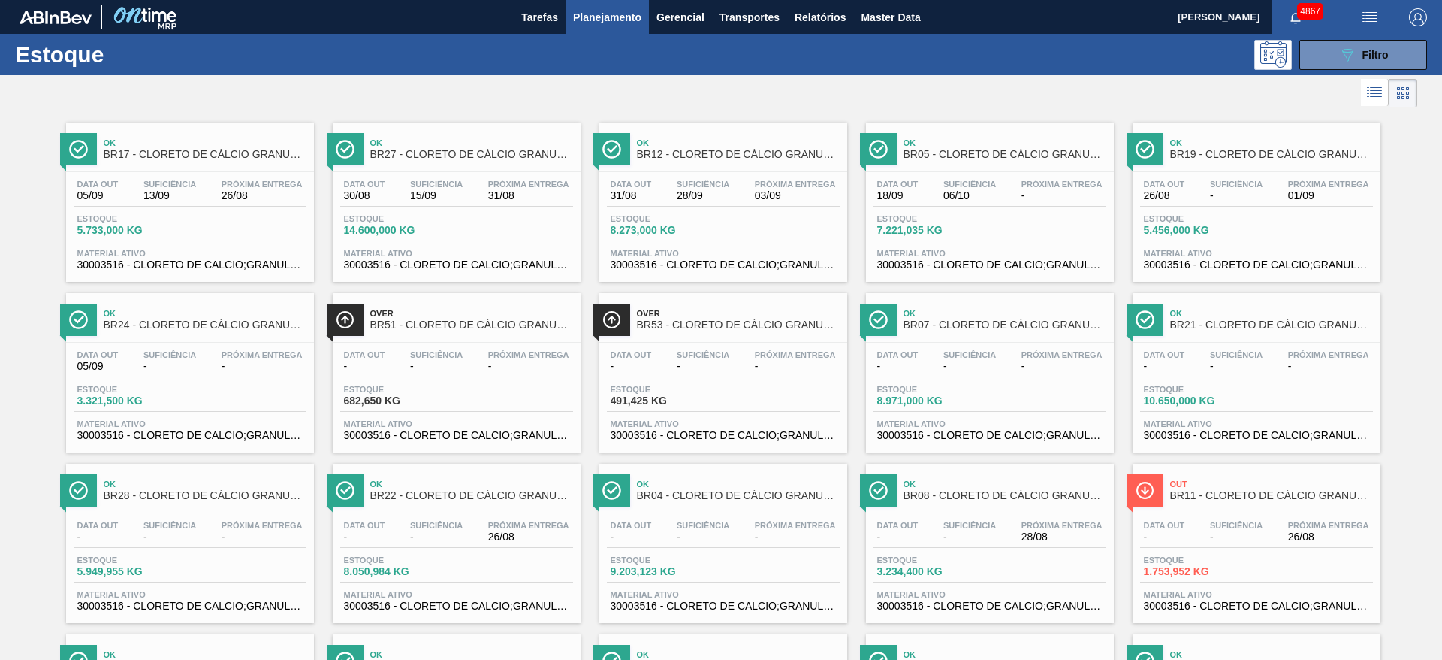
scroll to position [171, 0]
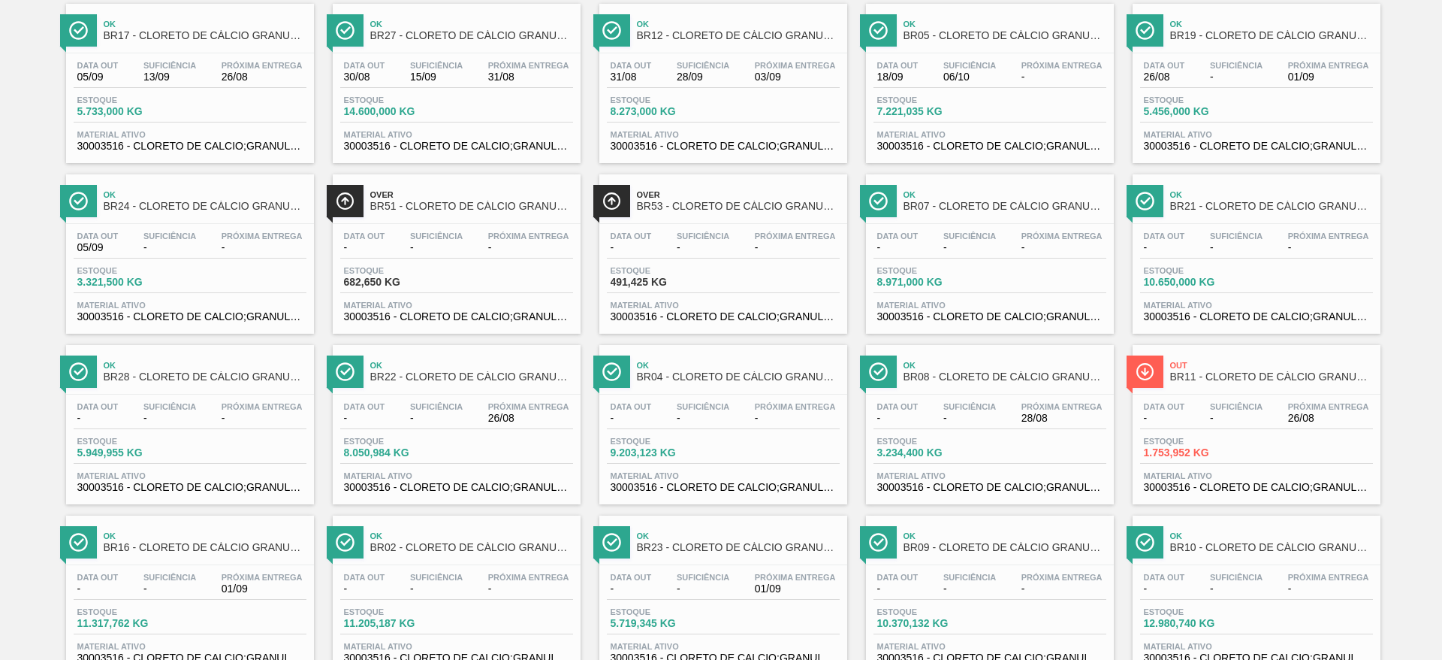
scroll to position [171, 0]
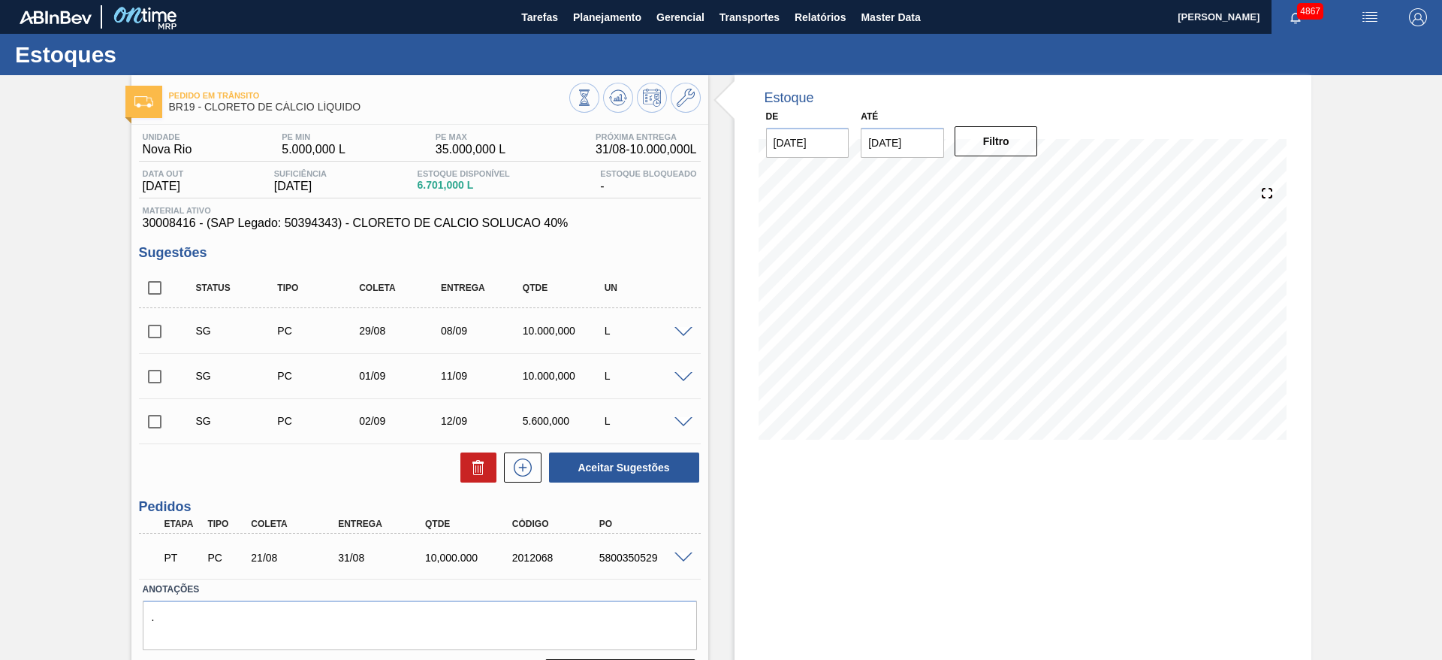
click at [685, 329] on span at bounding box center [684, 332] width 18 height 11
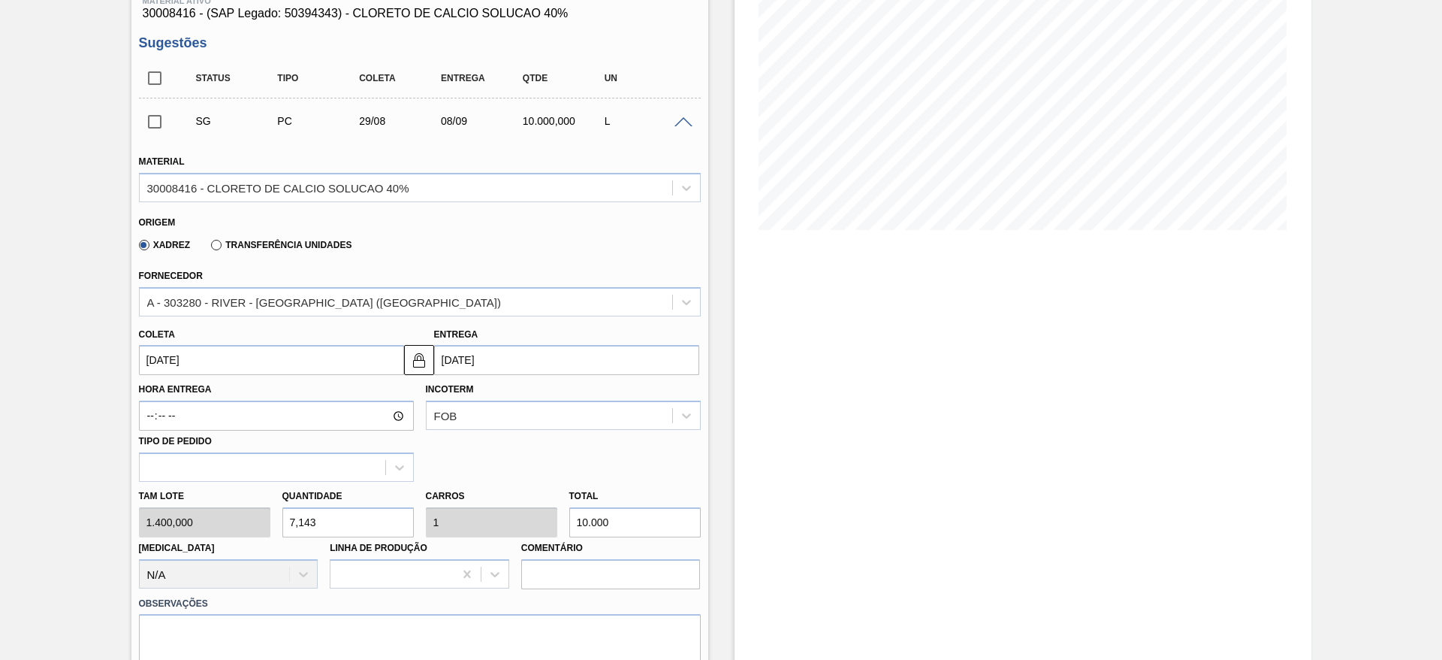
scroll to position [225, 0]
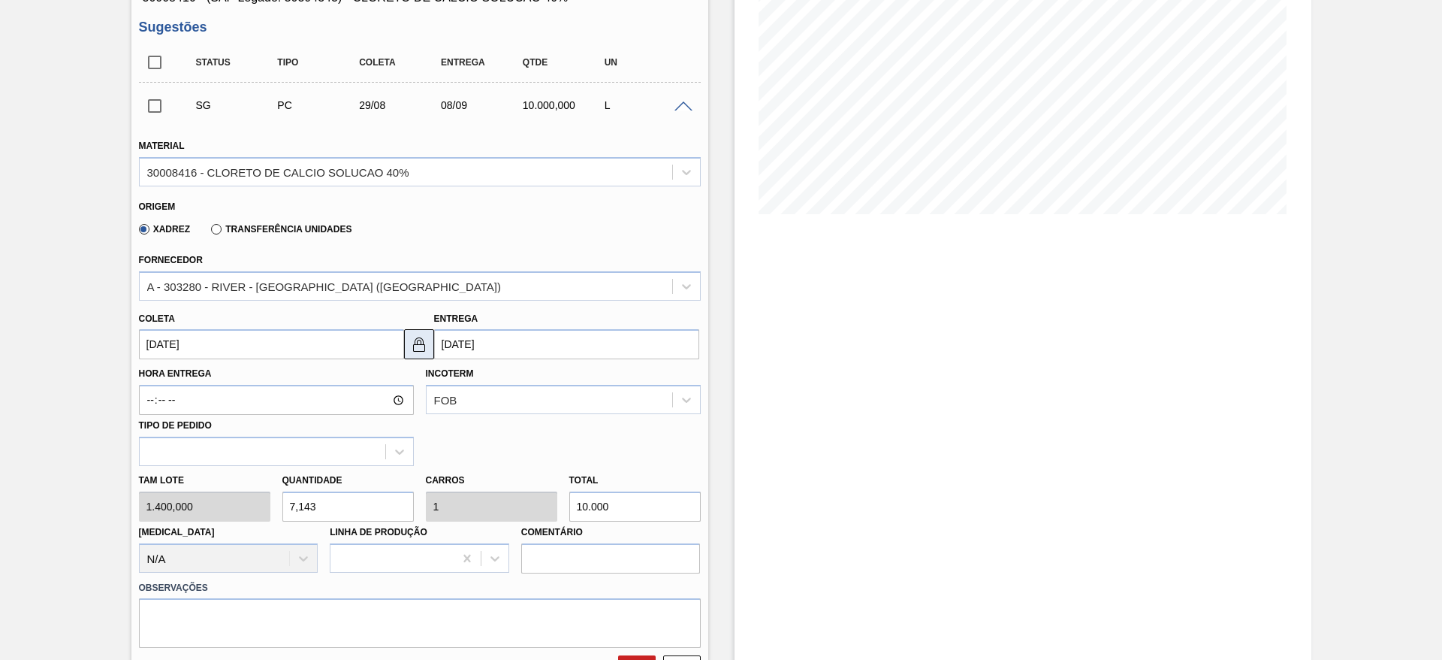
click at [420, 352] on img at bounding box center [419, 344] width 18 height 18
click at [448, 344] on input "[DATE]" at bounding box center [566, 344] width 265 height 30
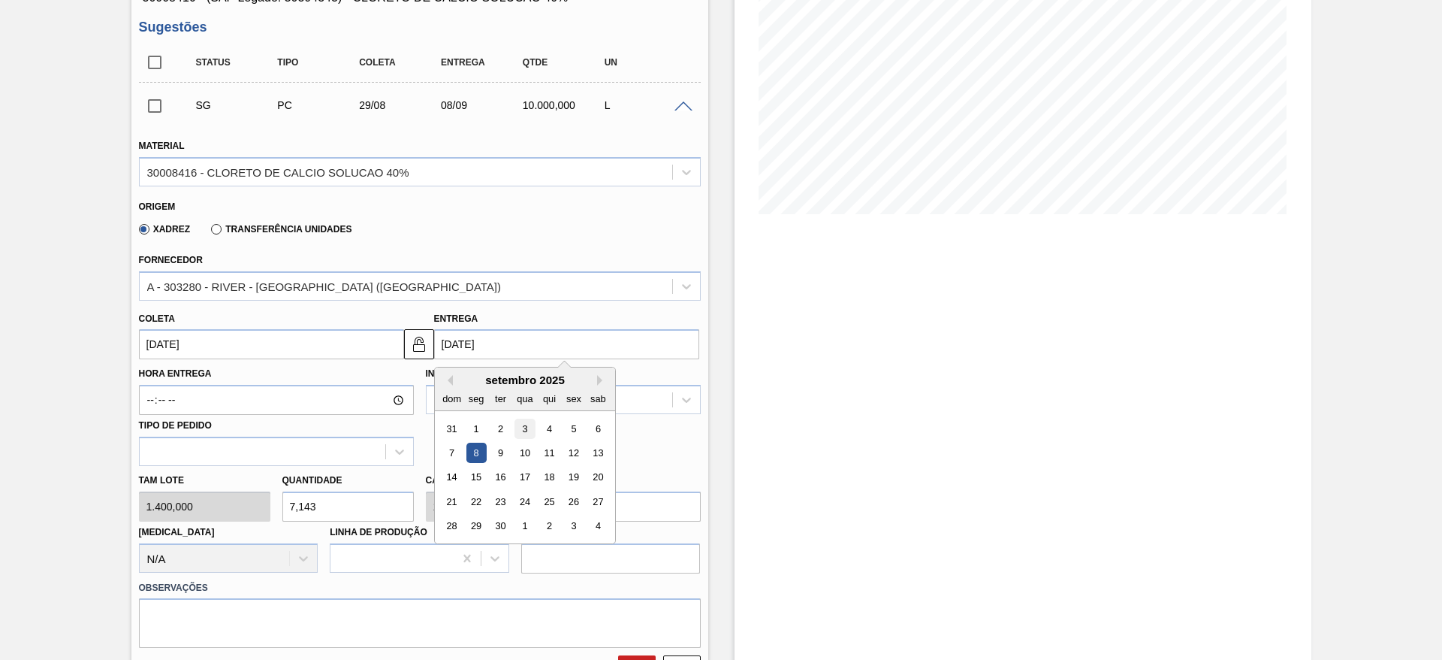
click at [521, 432] on div "3" at bounding box center [525, 428] width 20 height 20
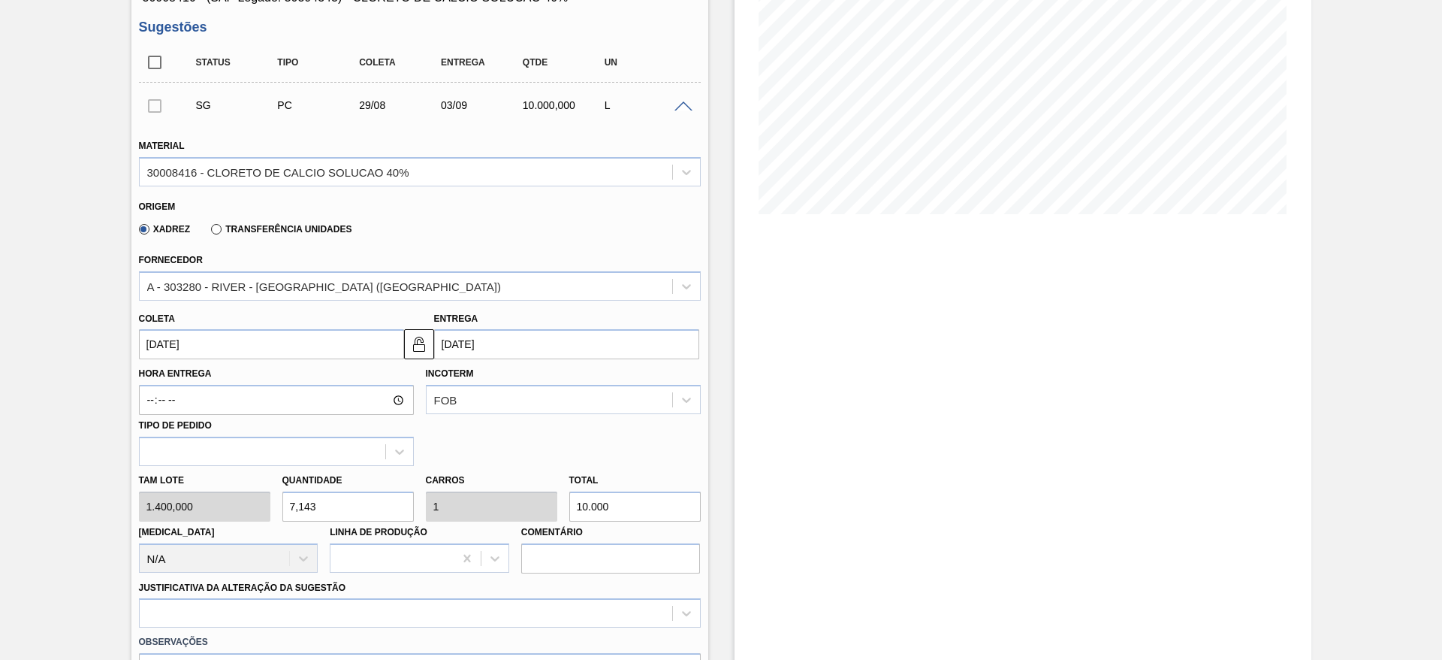
type input "[DATE]"
click at [213, 509] on div "Tam lote 1.400,000 Quantidade 7,143 Carros 1 Total 10.000 [MEDICAL_DATA] N/A Li…" at bounding box center [420, 519] width 574 height 107
type input "8"
type input "1,12"
type input "11.200"
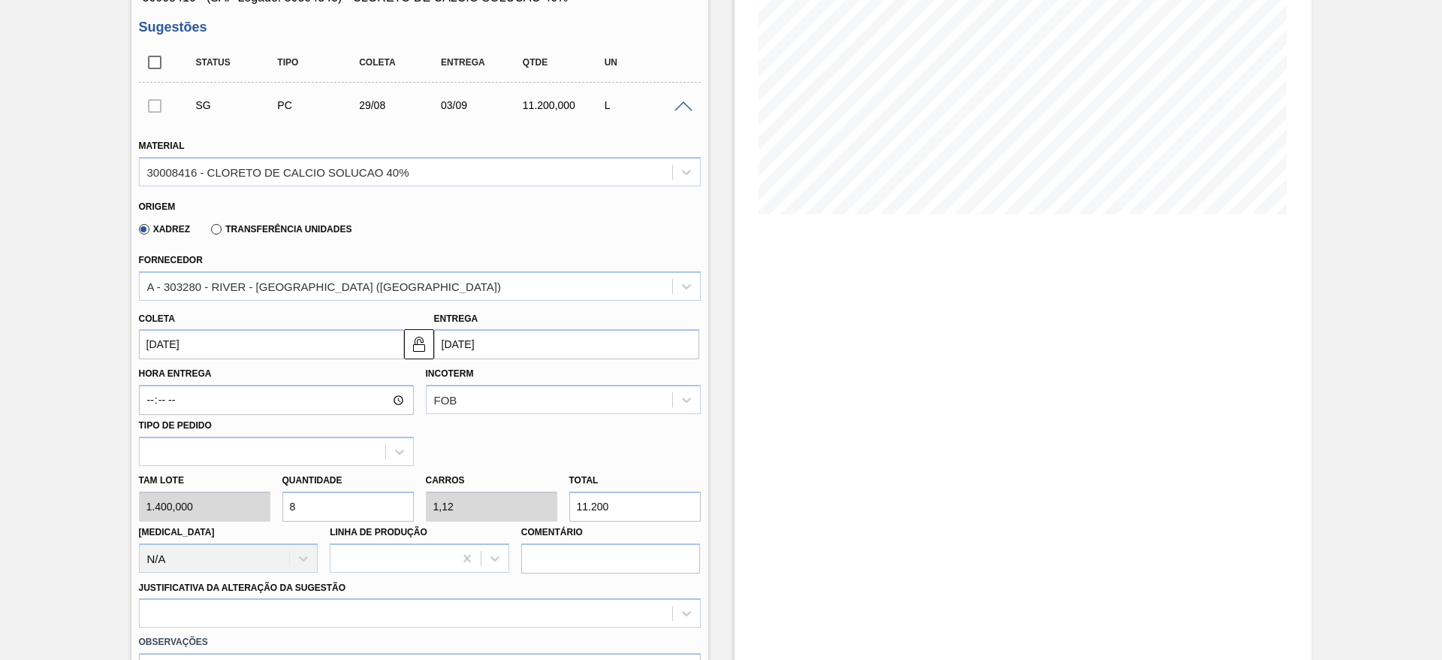
scroll to position [451, 0]
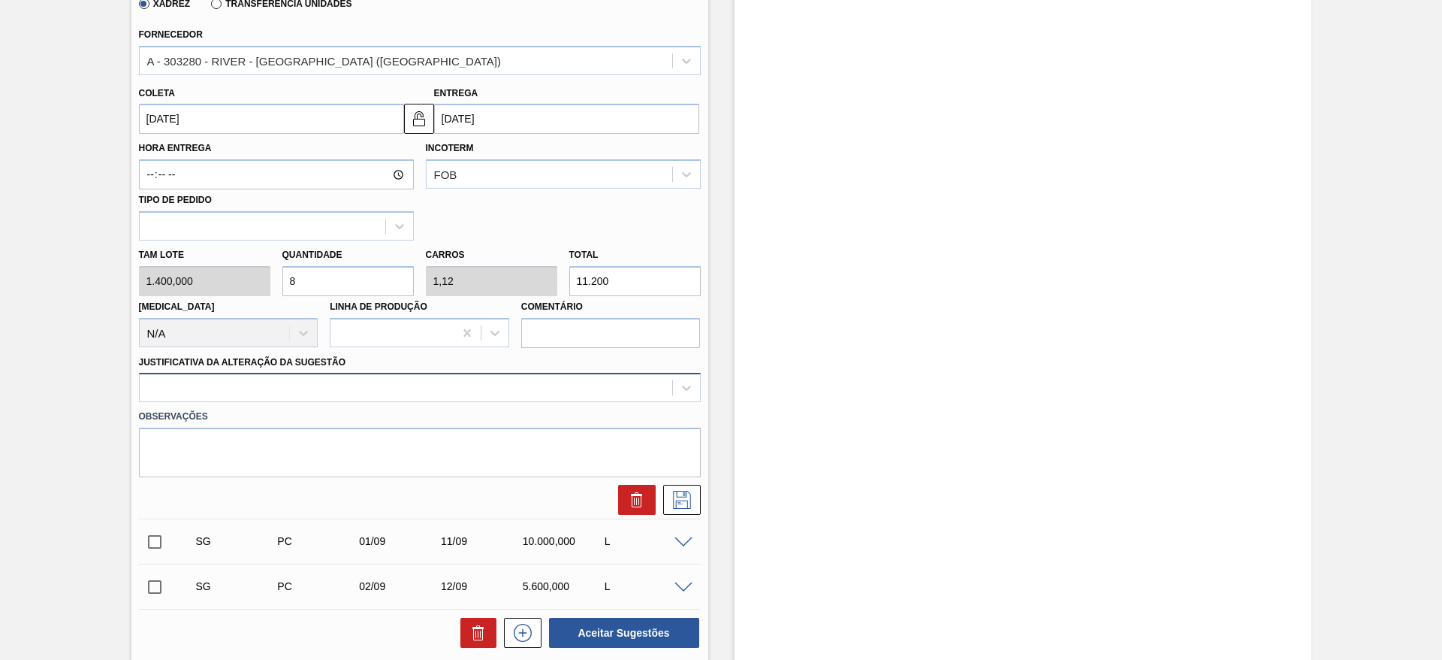
type input "8"
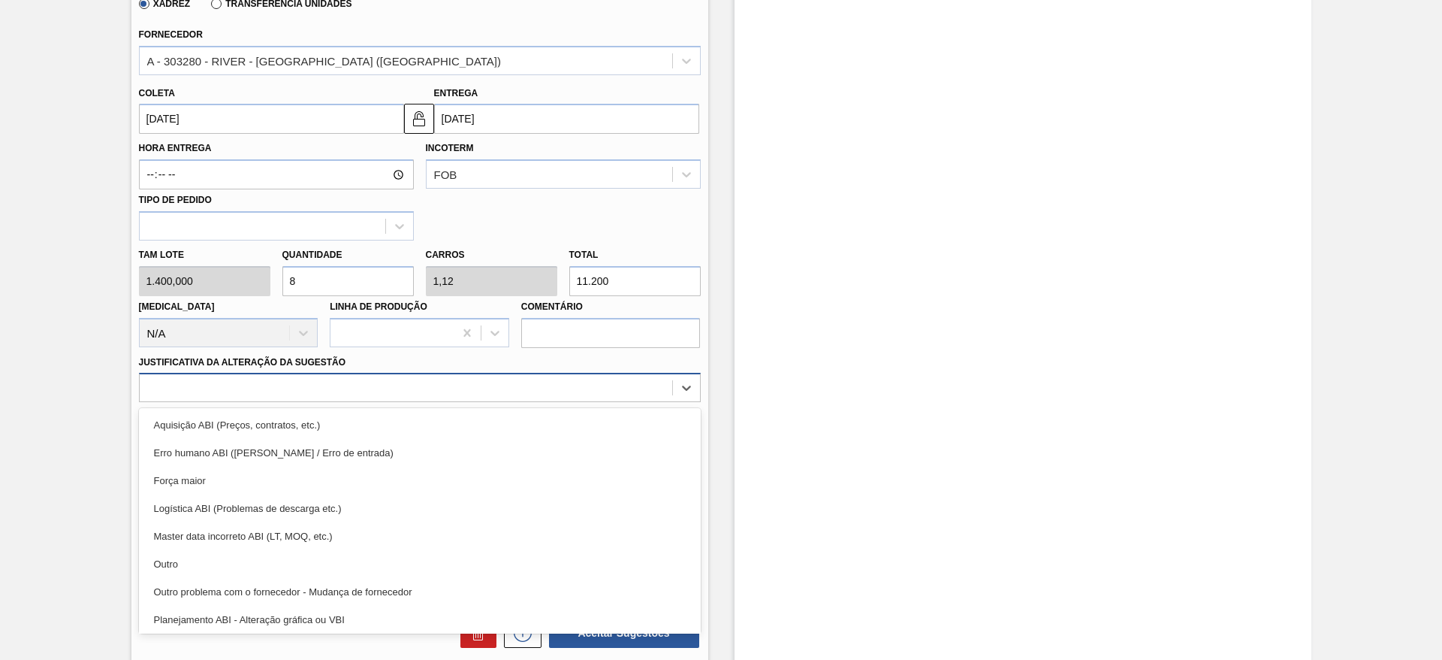
click at [311, 400] on div at bounding box center [420, 387] width 562 height 29
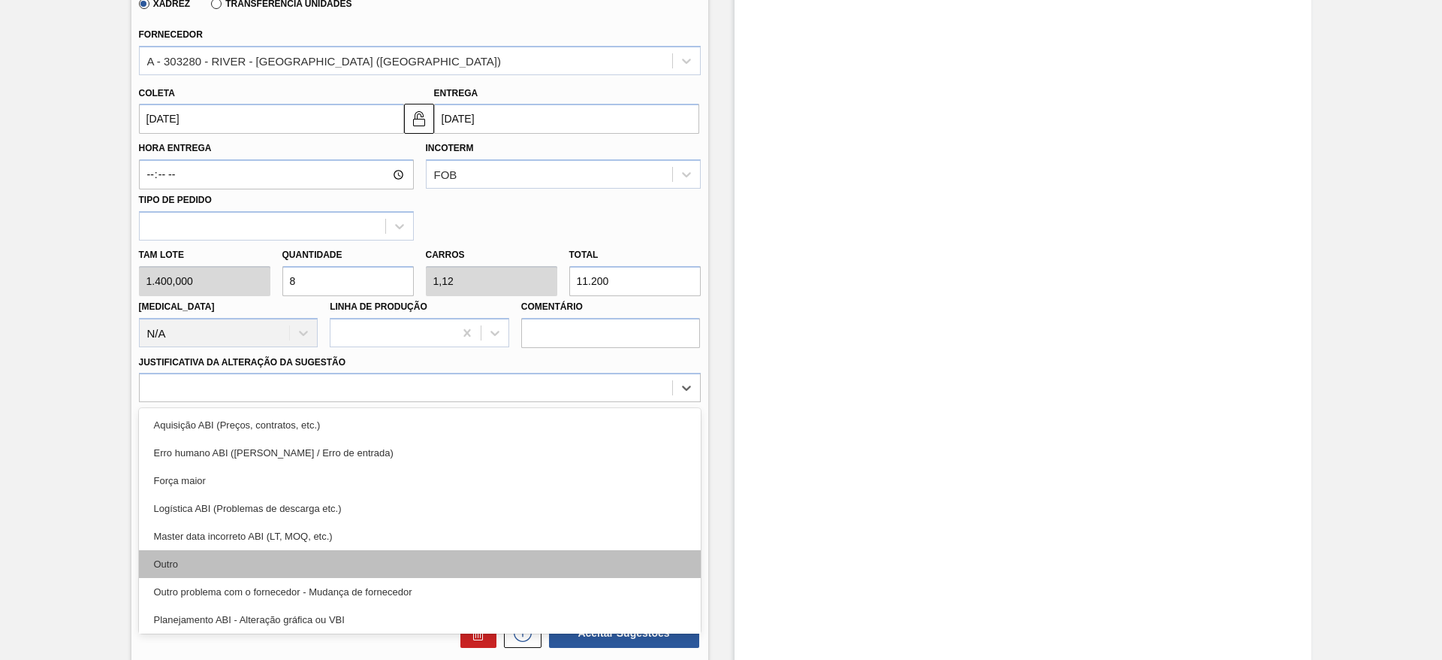
click at [303, 554] on div "Outro" at bounding box center [420, 564] width 562 height 28
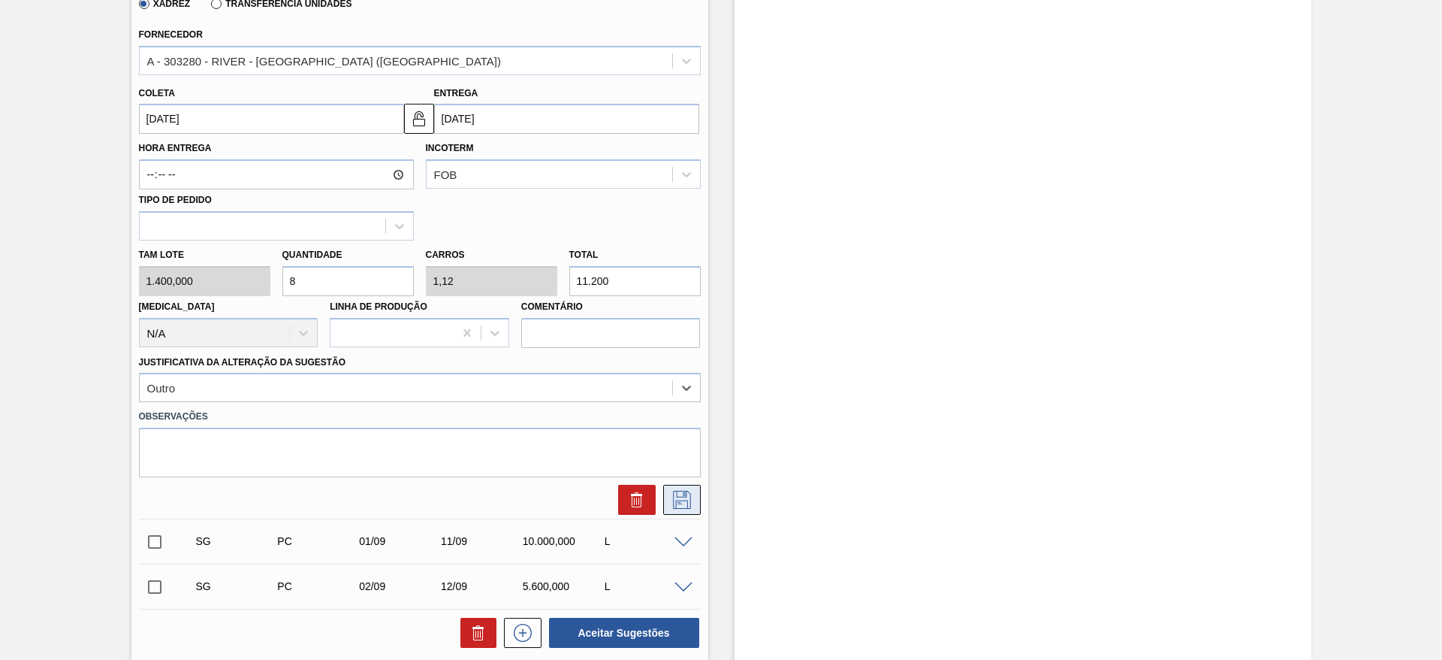
click at [681, 499] on icon at bounding box center [682, 500] width 24 height 18
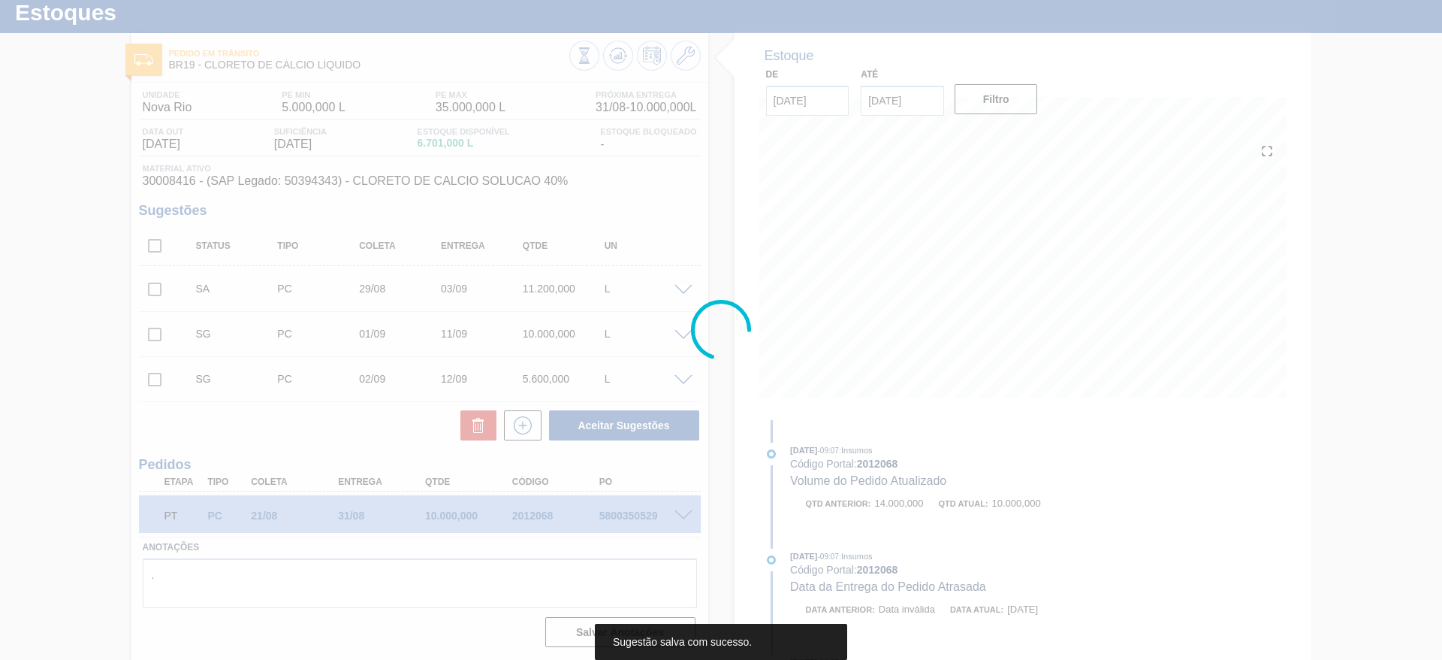
scroll to position [42, 0]
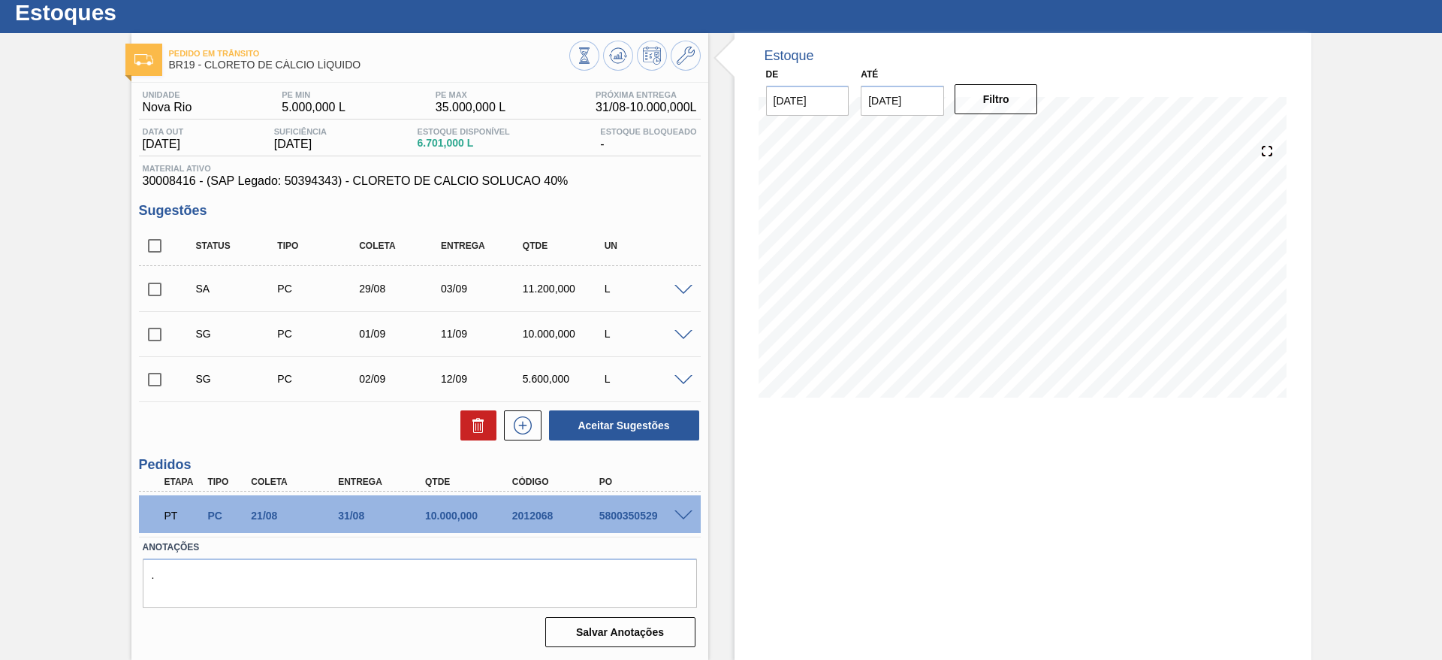
click at [155, 288] on input "checkbox" at bounding box center [155, 289] width 32 height 32
click at [584, 420] on button "Aceitar Sugestões" at bounding box center [624, 425] width 150 height 30
checkbox input "false"
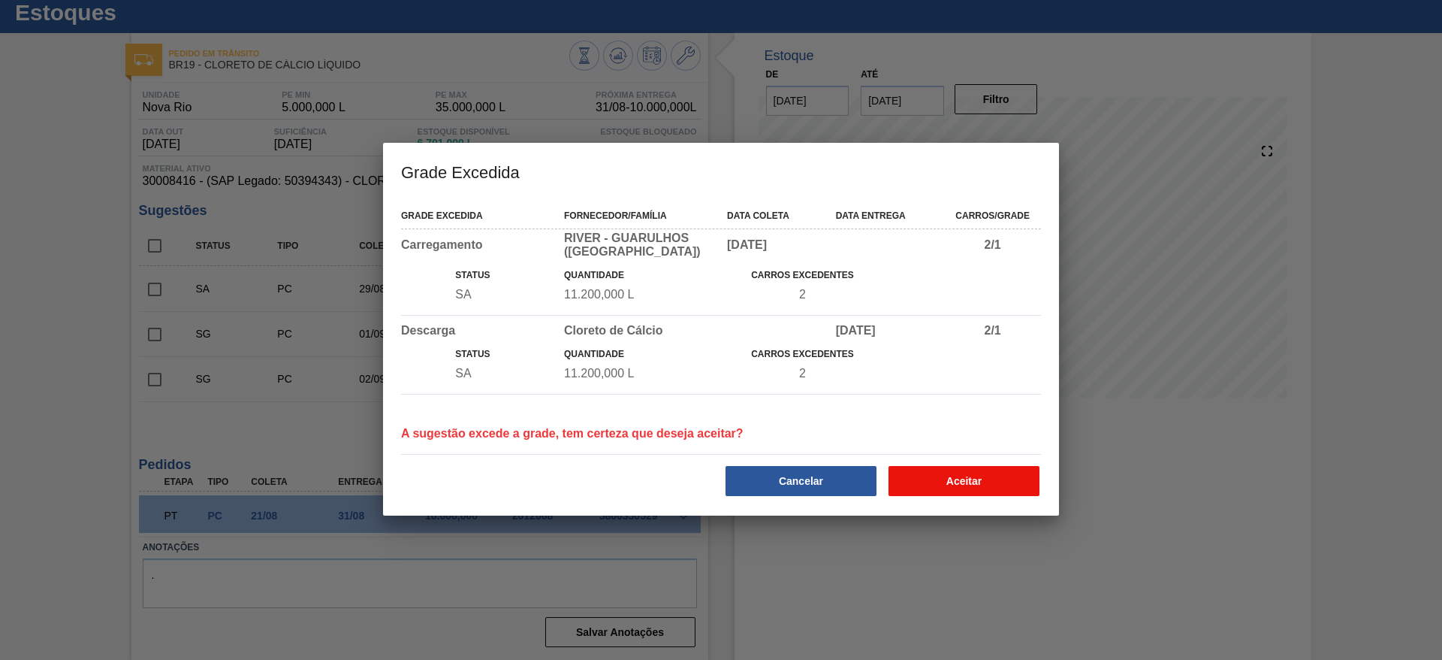
click at [946, 478] on button "Aceitar" at bounding box center [964, 481] width 151 height 30
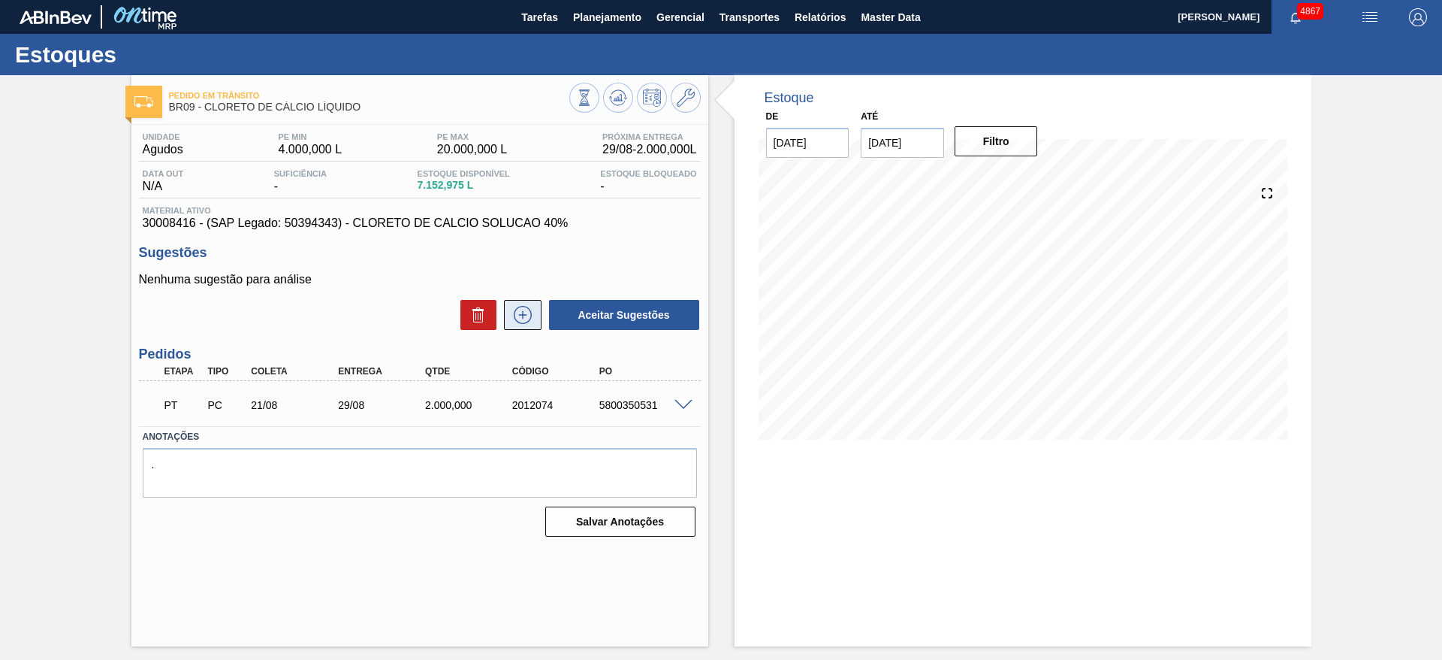
click at [524, 316] on icon at bounding box center [523, 315] width 24 height 18
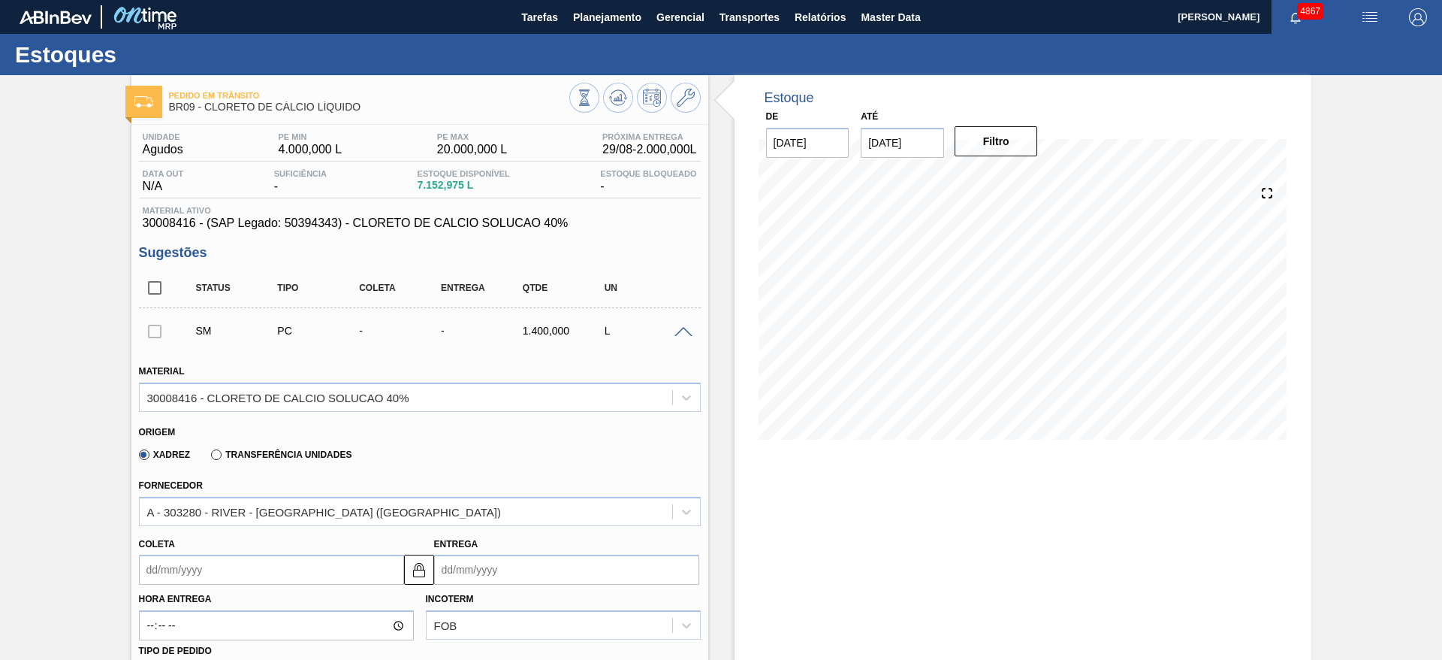
click at [277, 564] on input "Coleta" at bounding box center [271, 569] width 265 height 30
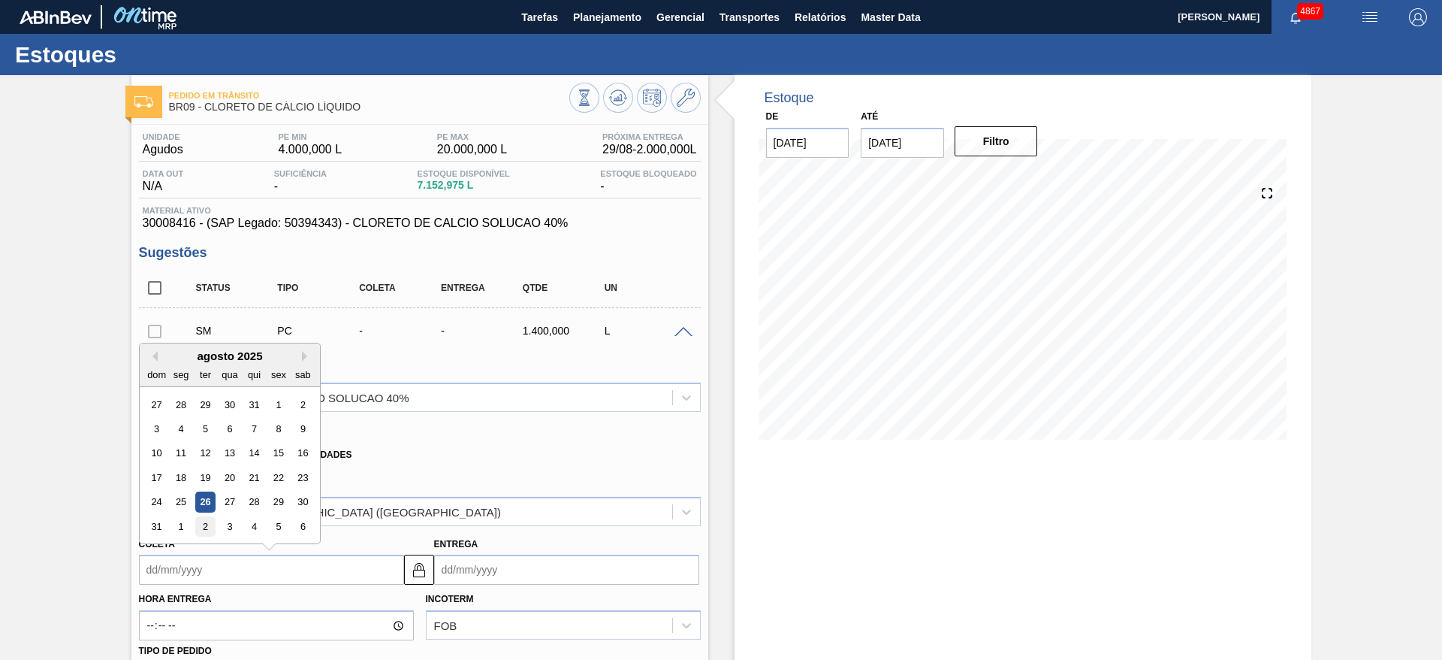
click at [213, 518] on div "2" at bounding box center [205, 526] width 20 height 20
type input "[DATE]"
type input "10/09/2025"
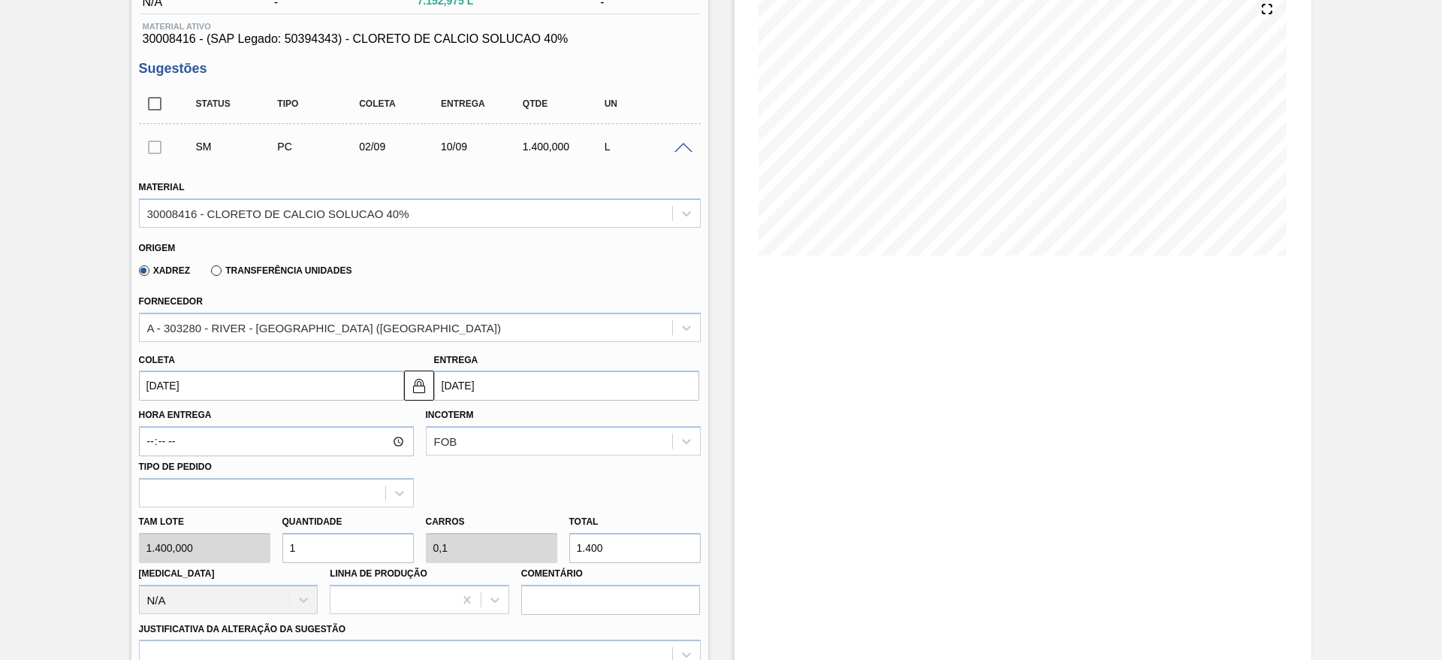
scroll to position [338, 0]
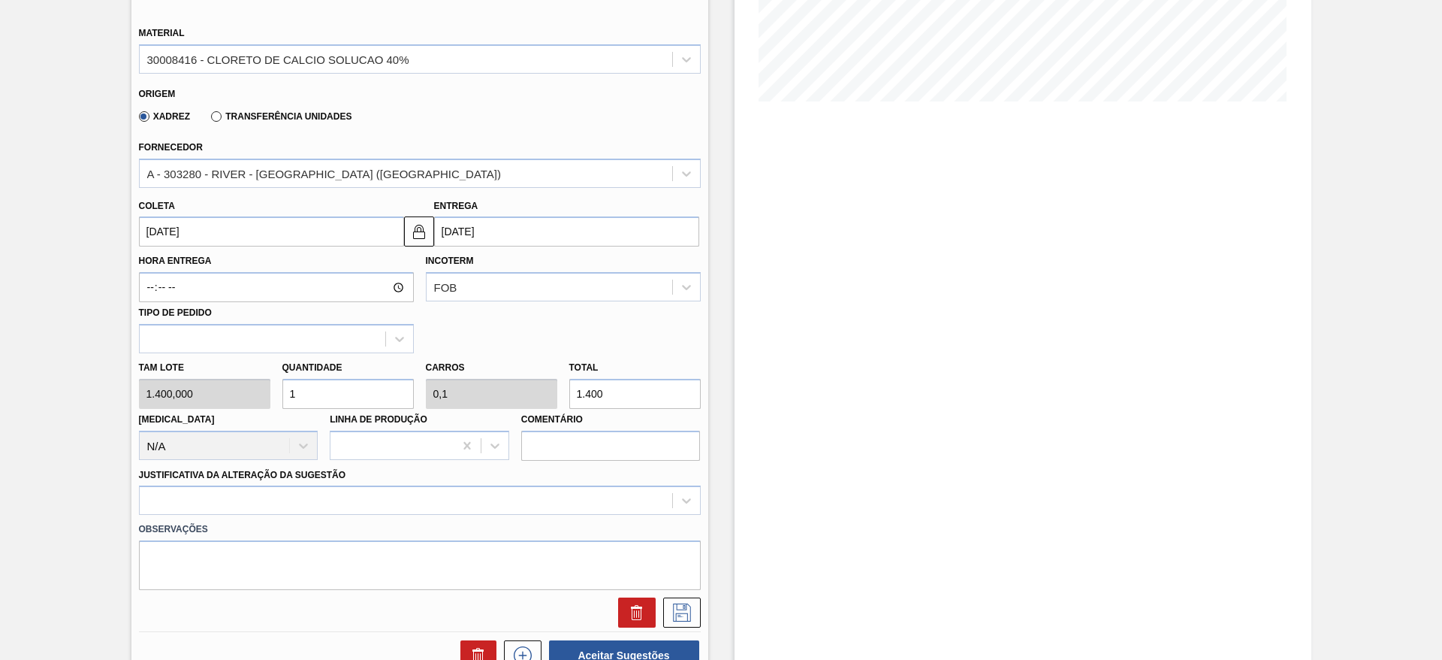
drag, startPoint x: 321, startPoint y: 388, endPoint x: 282, endPoint y: 395, distance: 38.9
click at [282, 395] on input "1" at bounding box center [347, 394] width 131 height 30
type input "2"
type input "0,2"
type input "2.800"
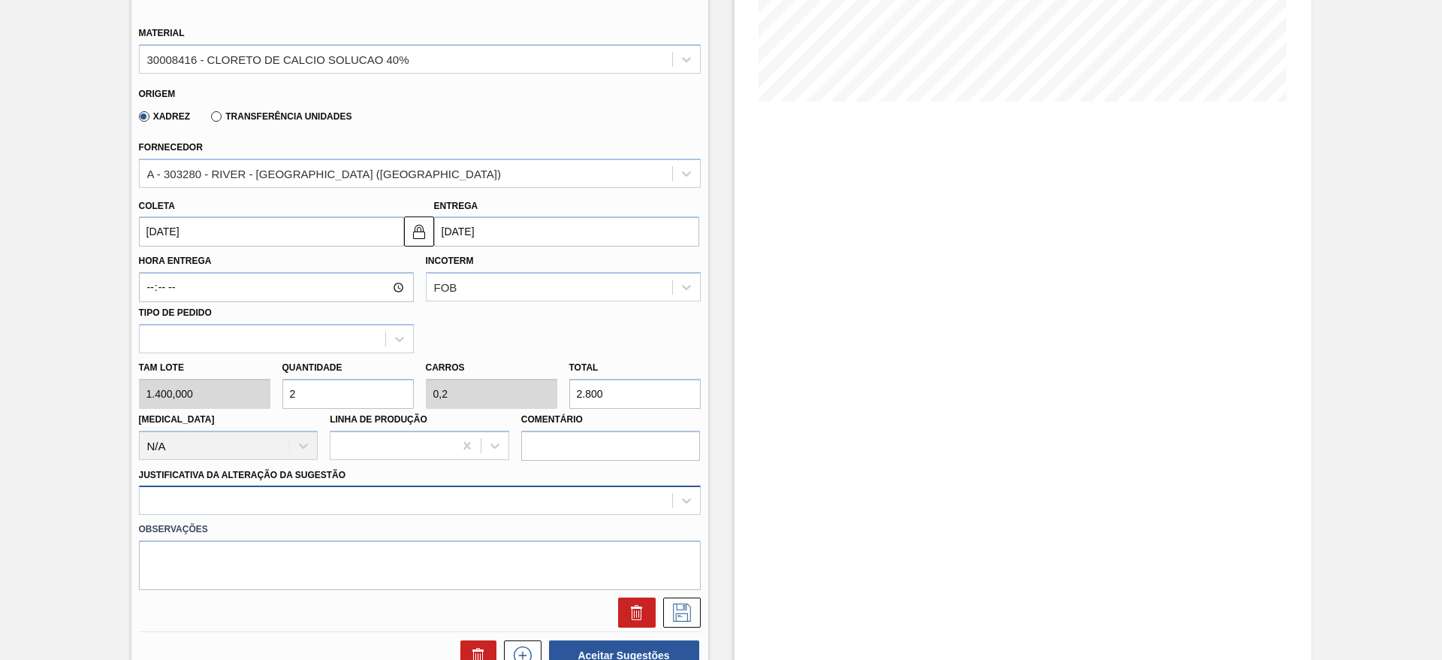
click at [417, 505] on div at bounding box center [420, 499] width 562 height 29
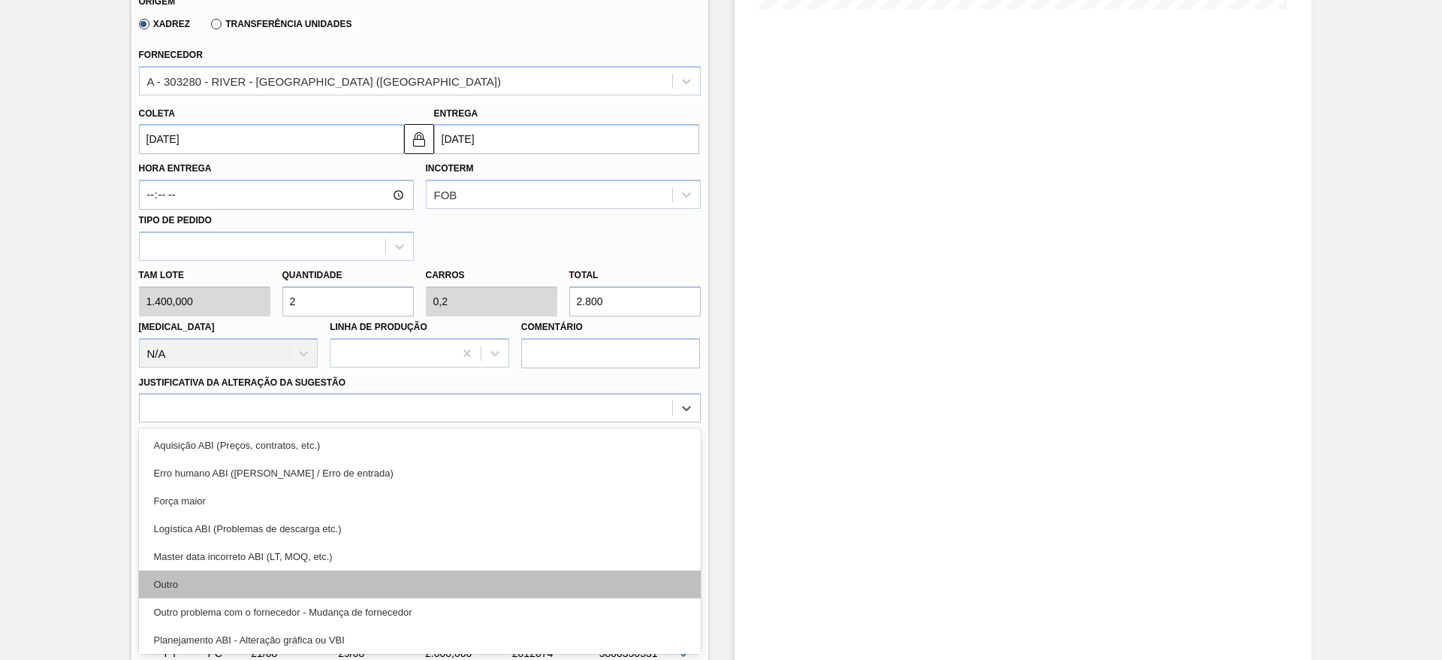
click at [354, 591] on div "Outro" at bounding box center [420, 584] width 562 height 28
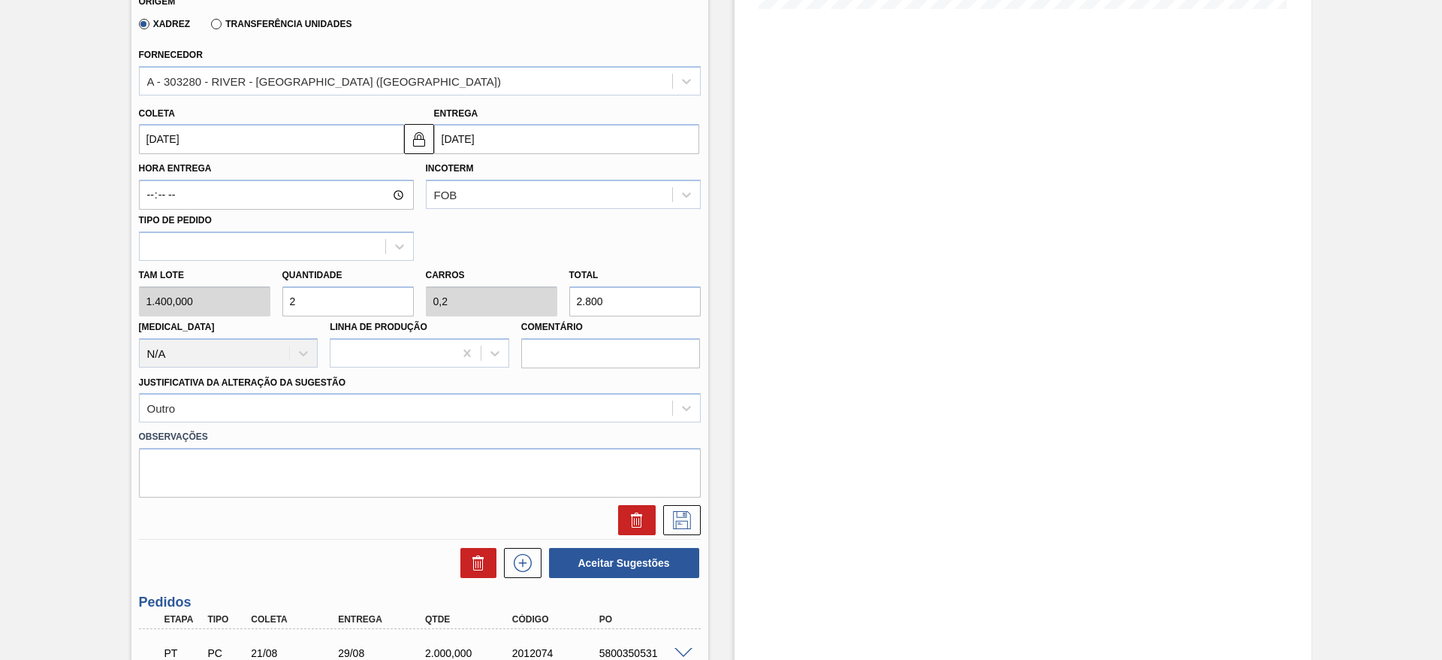
drag, startPoint x: 332, startPoint y: 303, endPoint x: 280, endPoint y: 313, distance: 52.7
click at [280, 313] on div "Quantidade 2" at bounding box center [347, 290] width 143 height 52
type input "3"
type input "0,3"
type input "4.200"
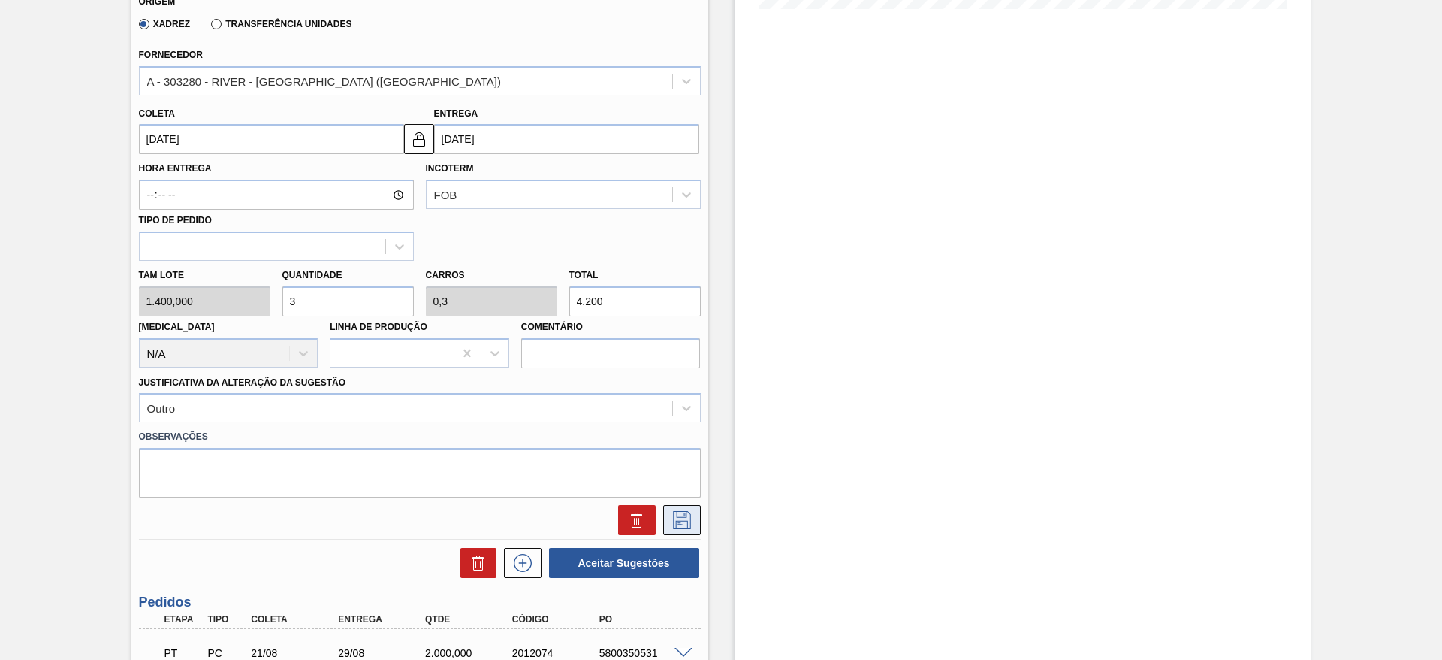
type input "3"
click at [683, 524] on icon at bounding box center [682, 520] width 24 height 18
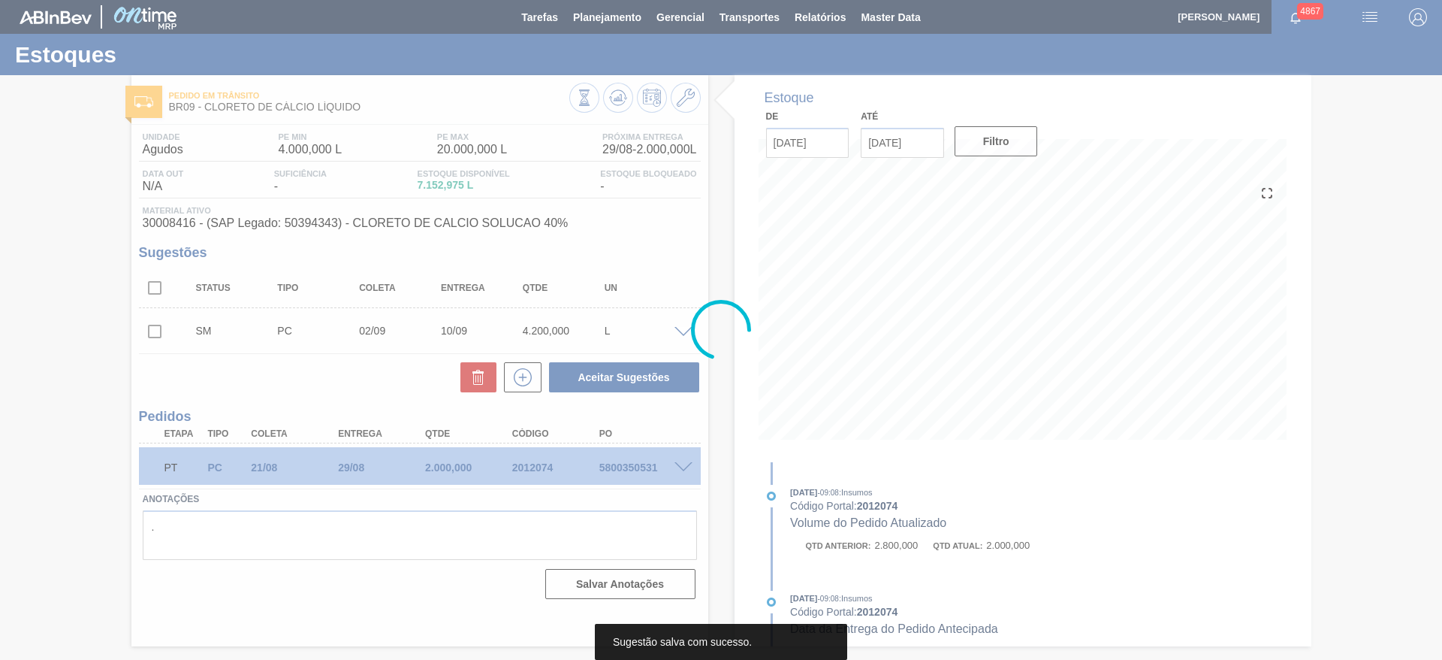
scroll to position [0, 0]
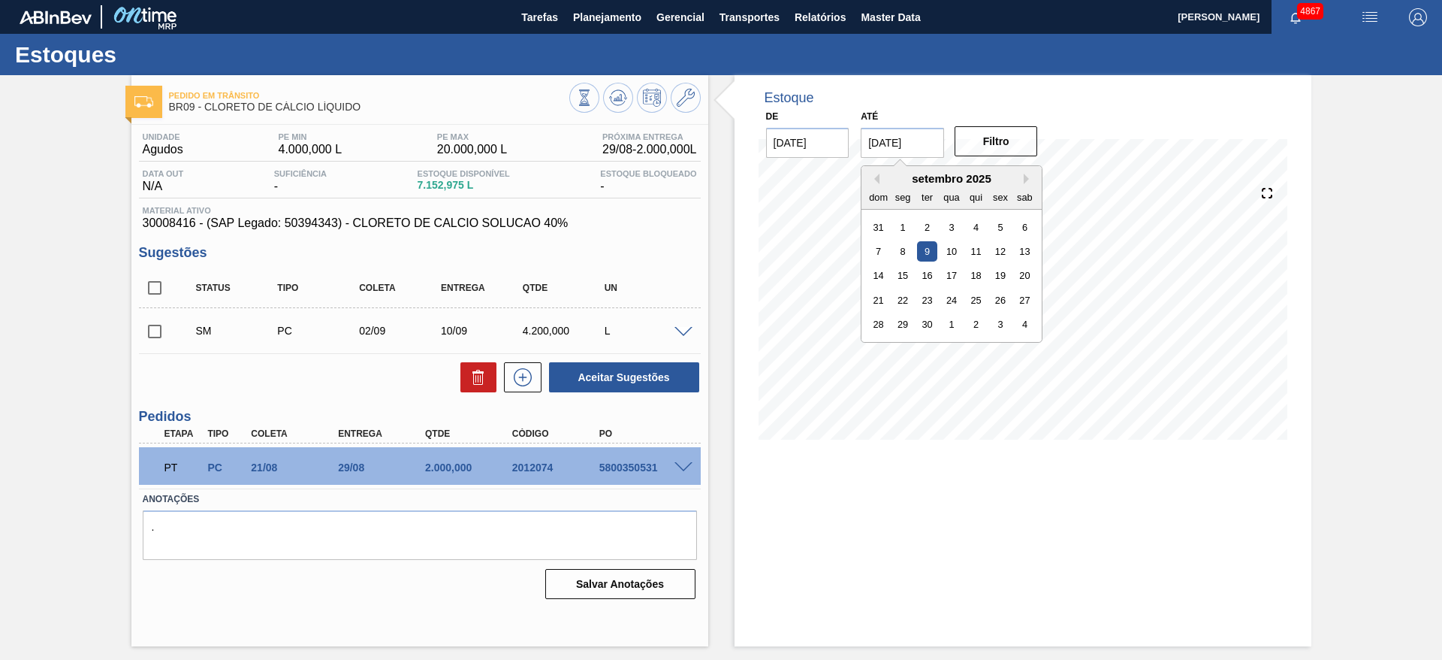
click at [898, 154] on input "[DATE]" at bounding box center [902, 143] width 83 height 30
click at [926, 326] on div "30" at bounding box center [927, 324] width 20 height 20
type input "30/09/2025"
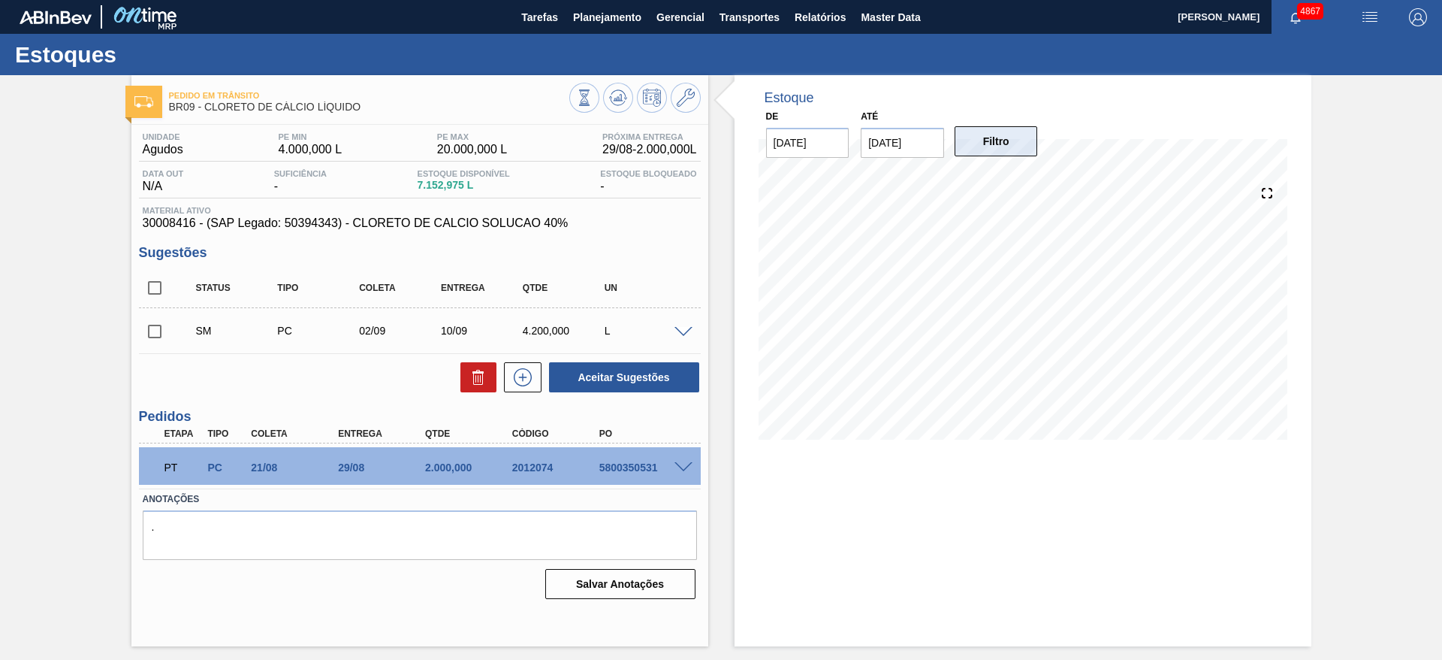
click at [974, 146] on button "Filtro" at bounding box center [996, 141] width 83 height 30
click at [159, 329] on input "checkbox" at bounding box center [155, 332] width 32 height 32
click at [602, 376] on button "Aceitar Sugestões" at bounding box center [624, 377] width 150 height 30
checkbox input "false"
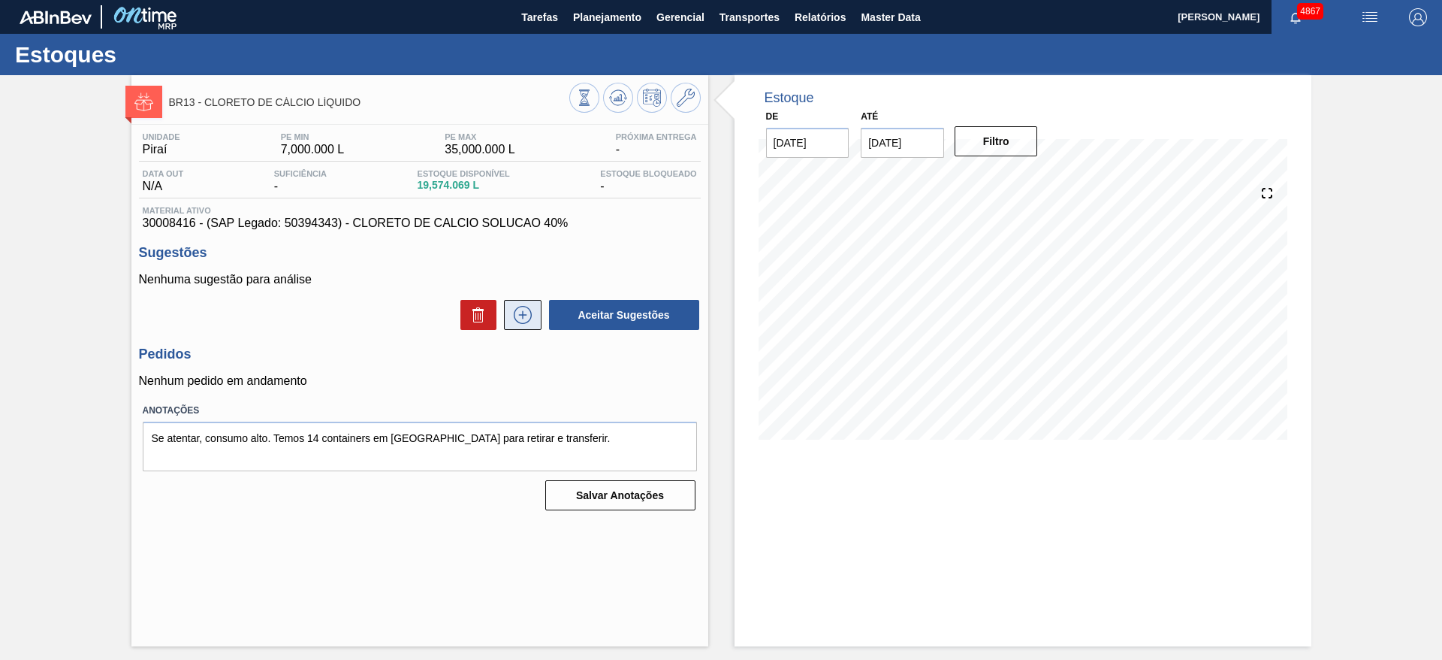
click at [527, 316] on icon at bounding box center [523, 315] width 24 height 18
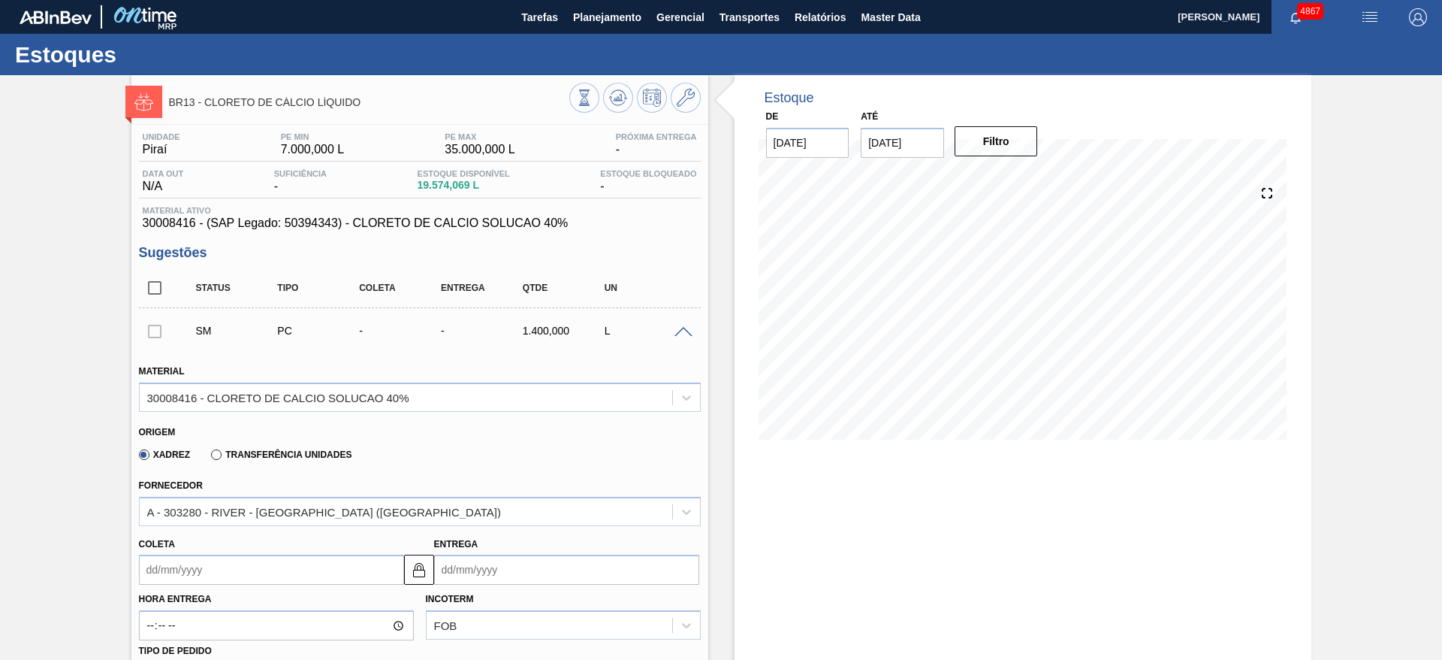
click at [268, 574] on input "Coleta" at bounding box center [271, 569] width 265 height 30
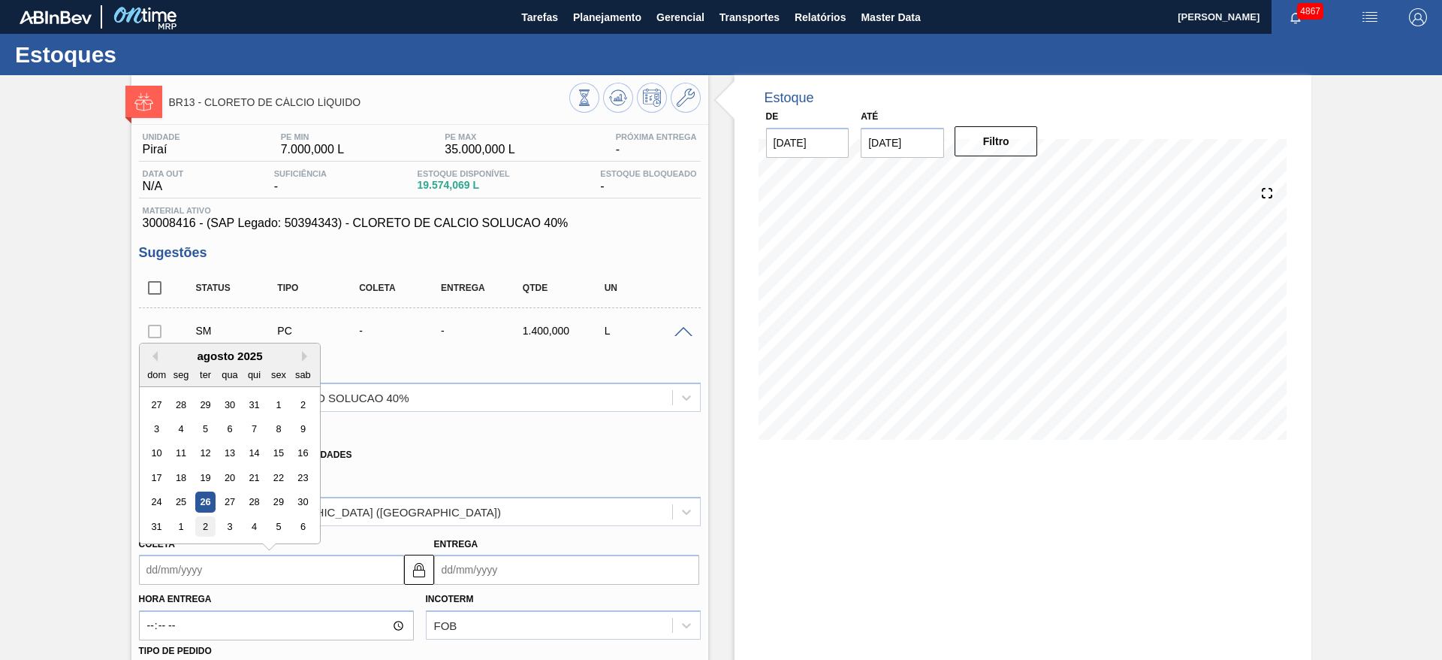
click at [207, 523] on div "2" at bounding box center [205, 526] width 20 height 20
type input "[DATE]"
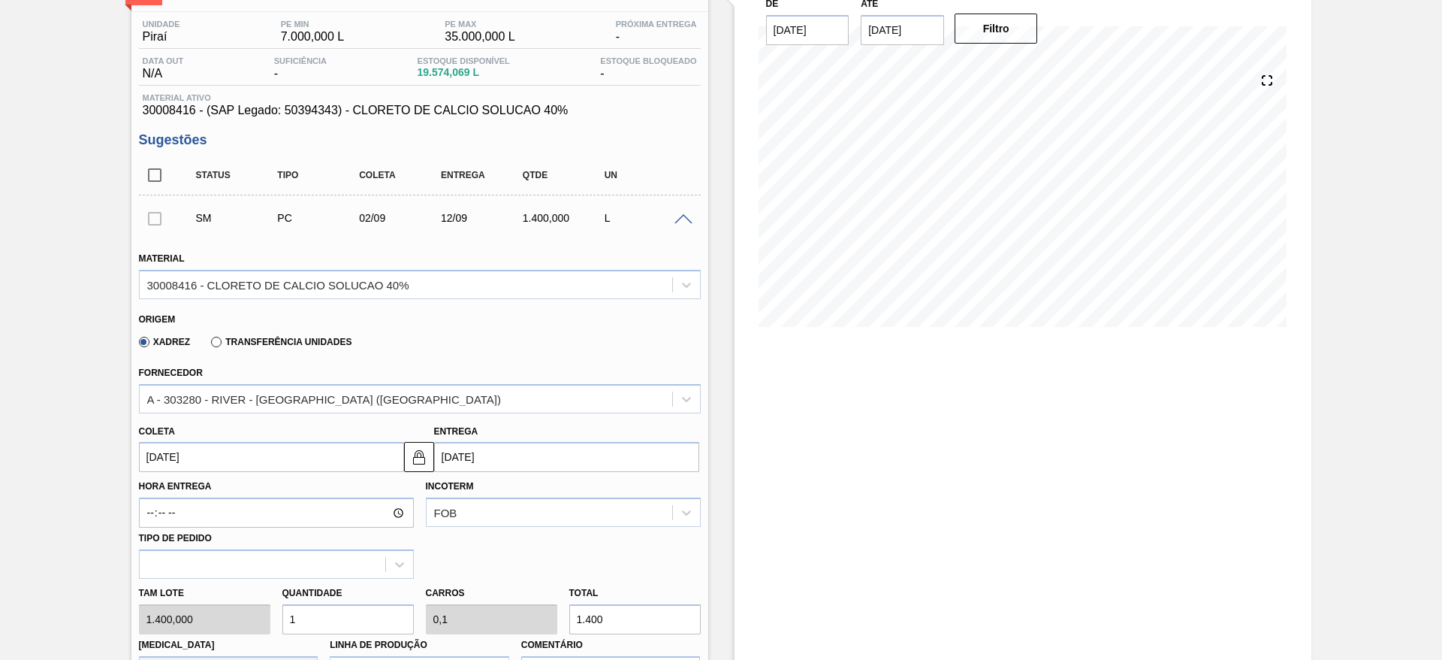
scroll to position [338, 0]
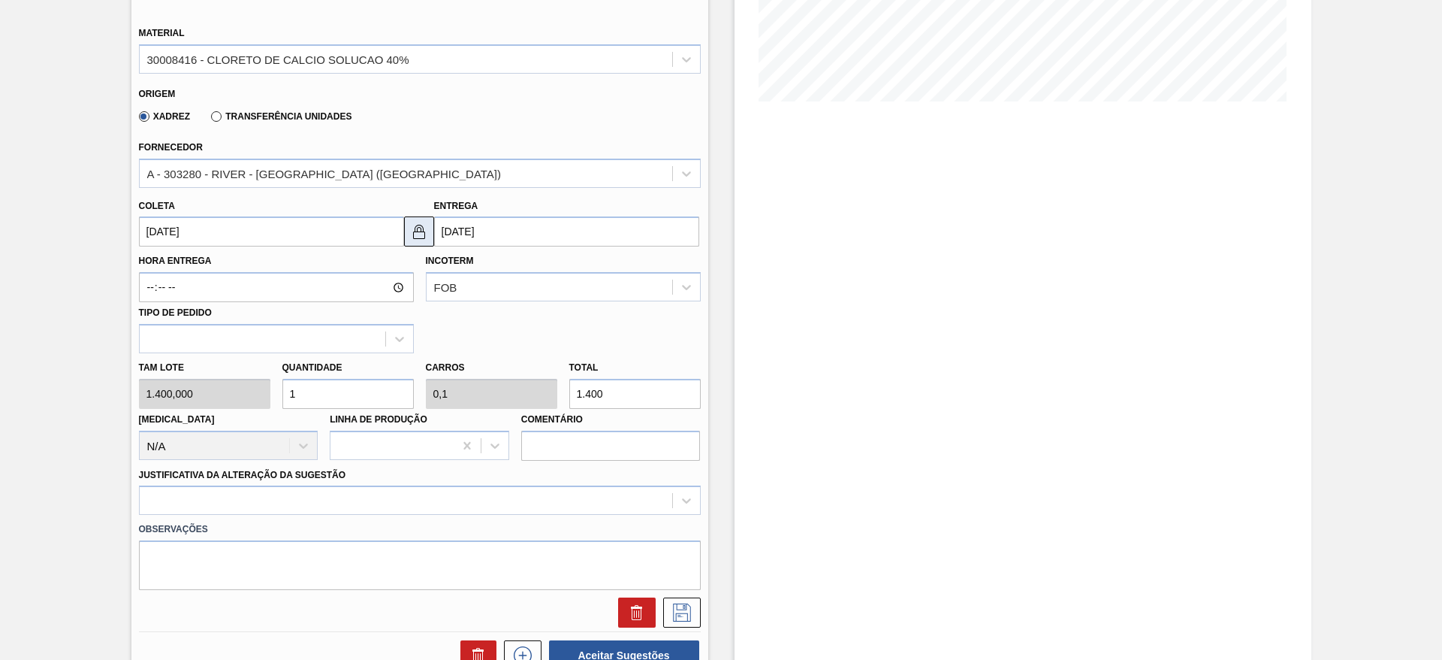
click at [421, 236] on img at bounding box center [419, 231] width 18 height 18
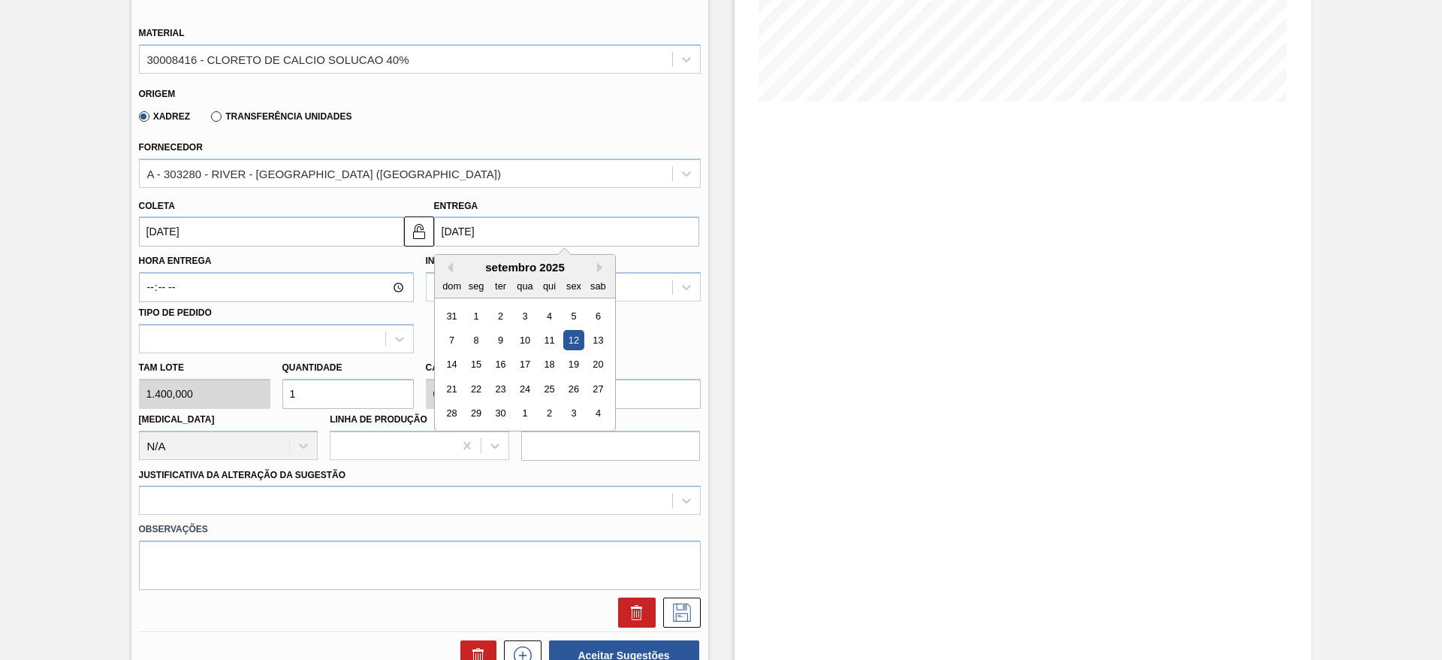
click at [446, 244] on input "[DATE]" at bounding box center [566, 231] width 265 height 30
click at [500, 346] on div "9" at bounding box center [500, 340] width 20 height 20
type input "[DATE]"
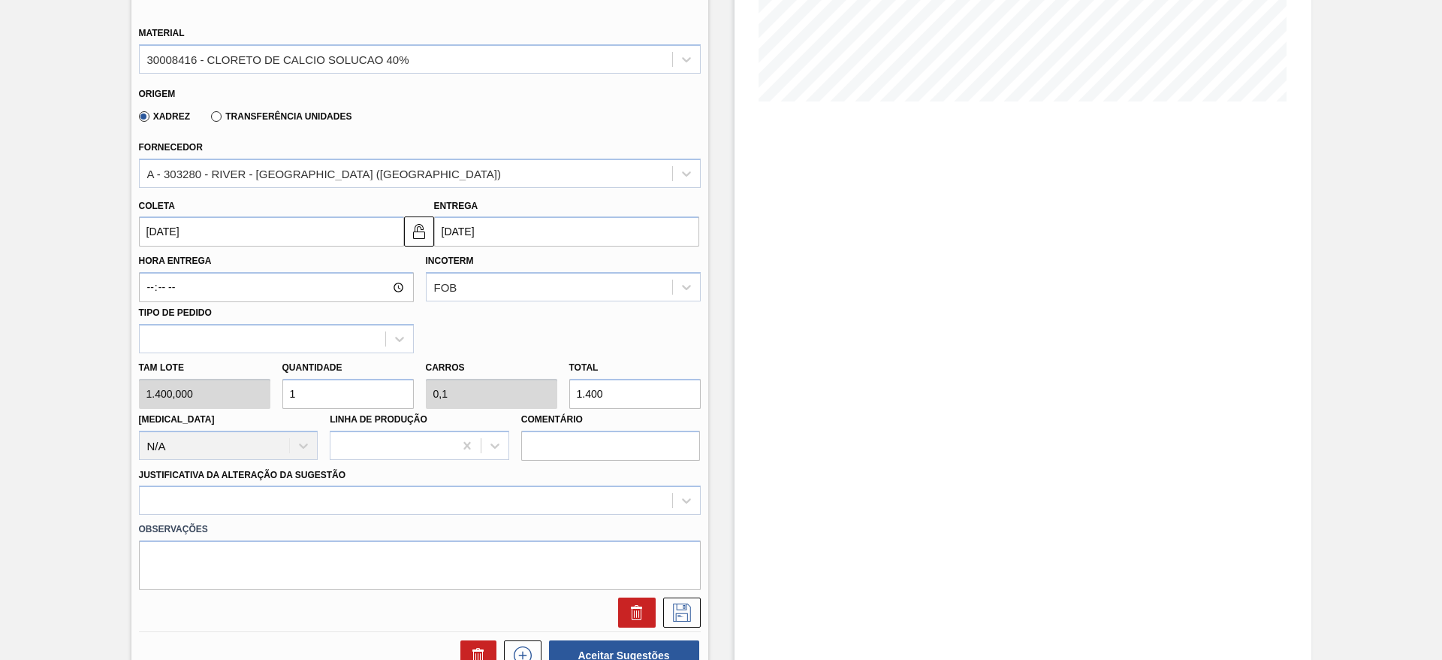
click at [250, 401] on div "Tam lote 1.400,000 Quantidade 1 Carros 0,1 Total 1.400 [MEDICAL_DATA] N/A Linha…" at bounding box center [420, 406] width 574 height 107
type input "5"
type input "0,5"
type input "7.000"
drag, startPoint x: 300, startPoint y: 391, endPoint x: 284, endPoint y: 394, distance: 15.9
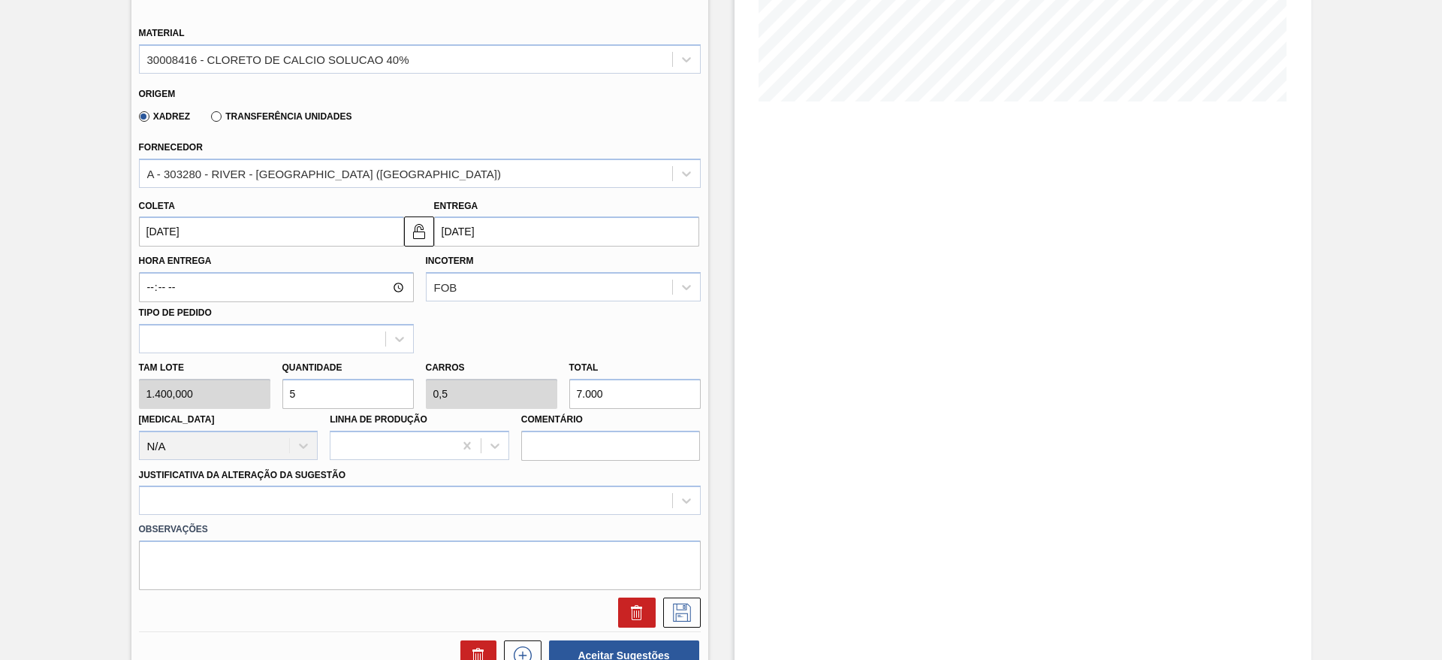
click at [284, 394] on input "5" at bounding box center [347, 394] width 131 height 30
type input "6"
type input "0,6"
type input "8.400"
click at [614, 507] on div at bounding box center [420, 499] width 562 height 29
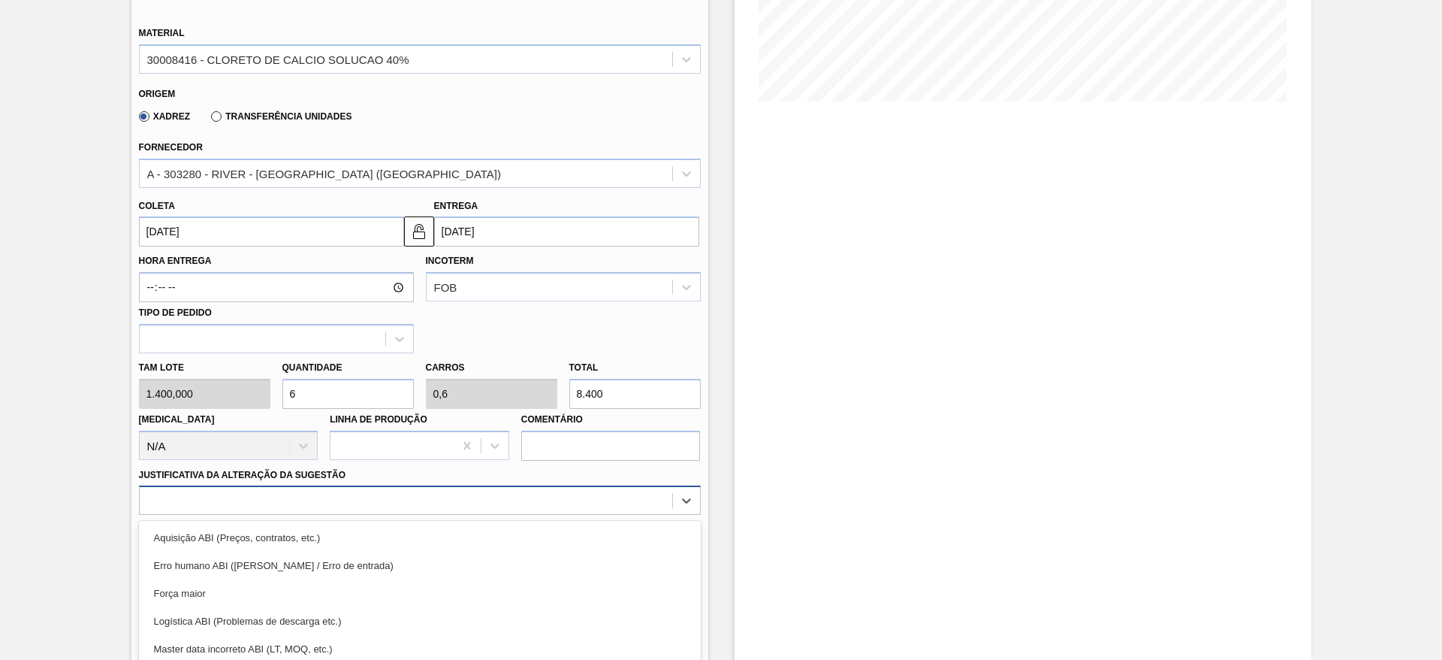
scroll to position [430, 0]
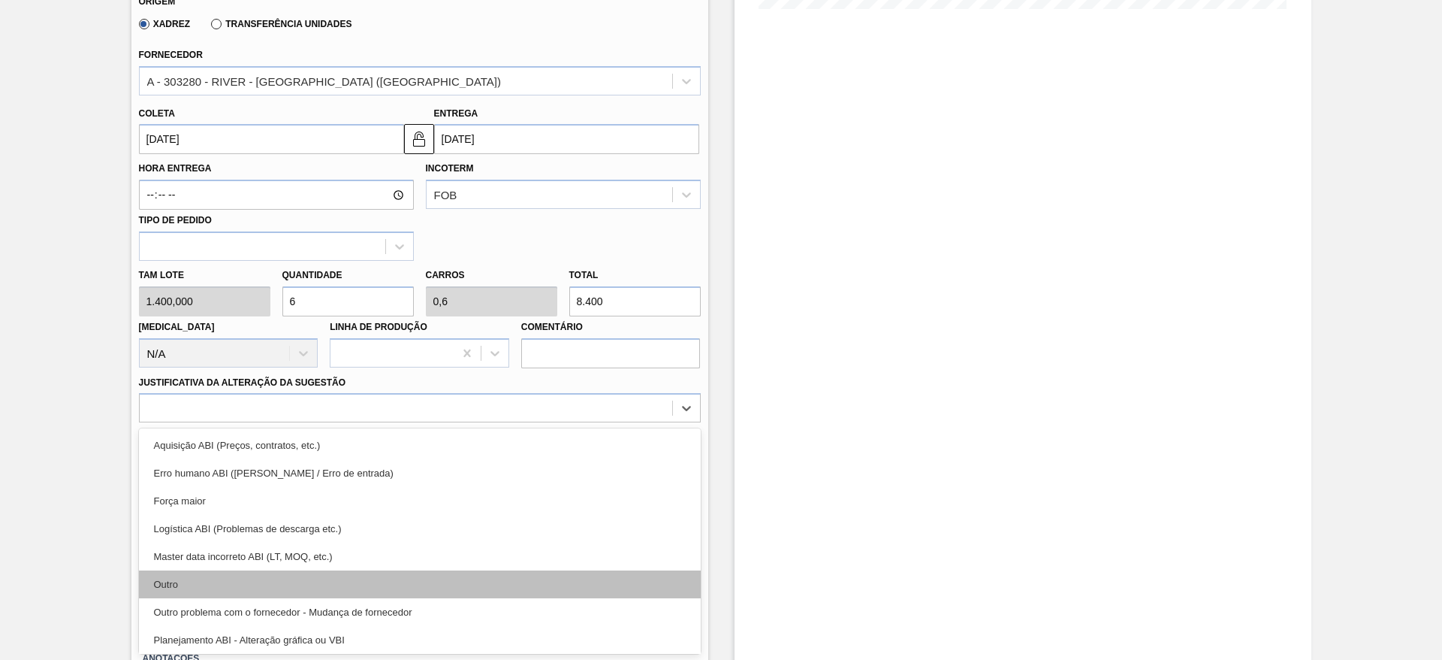
click at [547, 584] on div "Outro" at bounding box center [420, 584] width 562 height 28
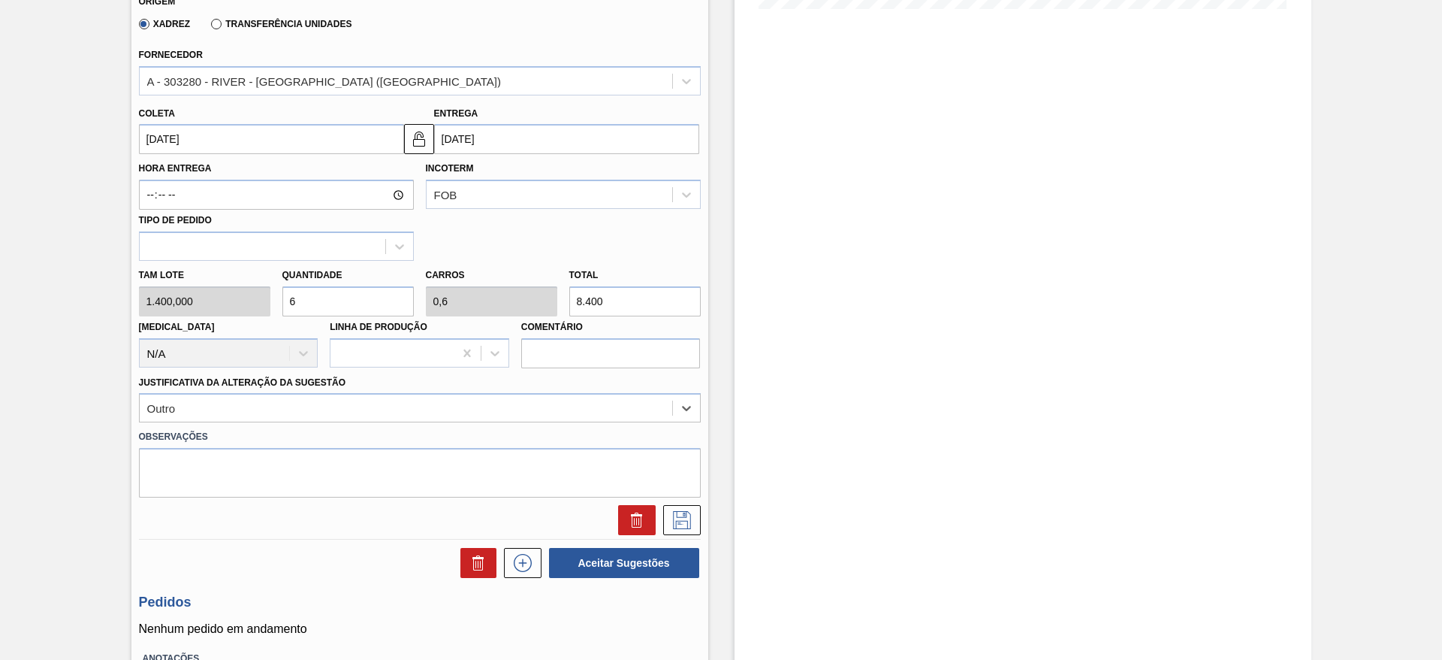
scroll to position [205, 0]
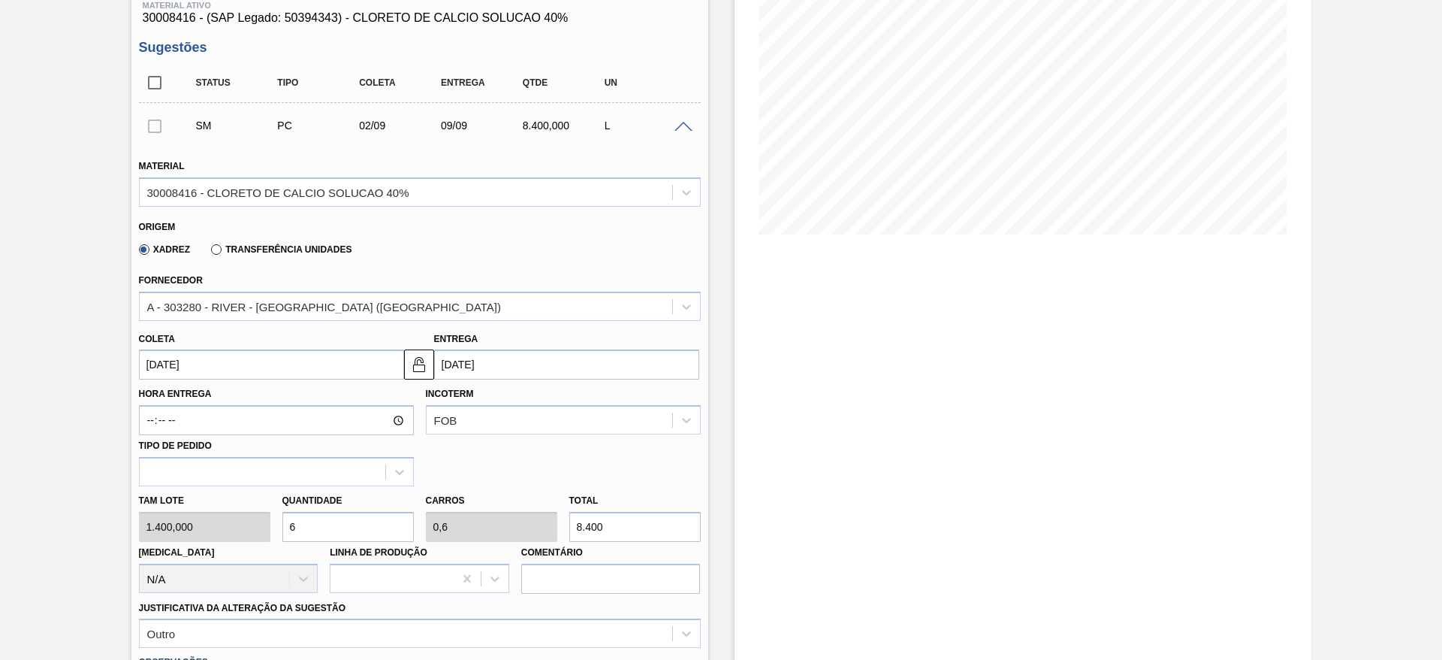
drag, startPoint x: 294, startPoint y: 524, endPoint x: 282, endPoint y: 528, distance: 12.6
click at [282, 528] on input "6" at bounding box center [347, 527] width 131 height 30
type input "7"
type input "0,7"
type input "9.800"
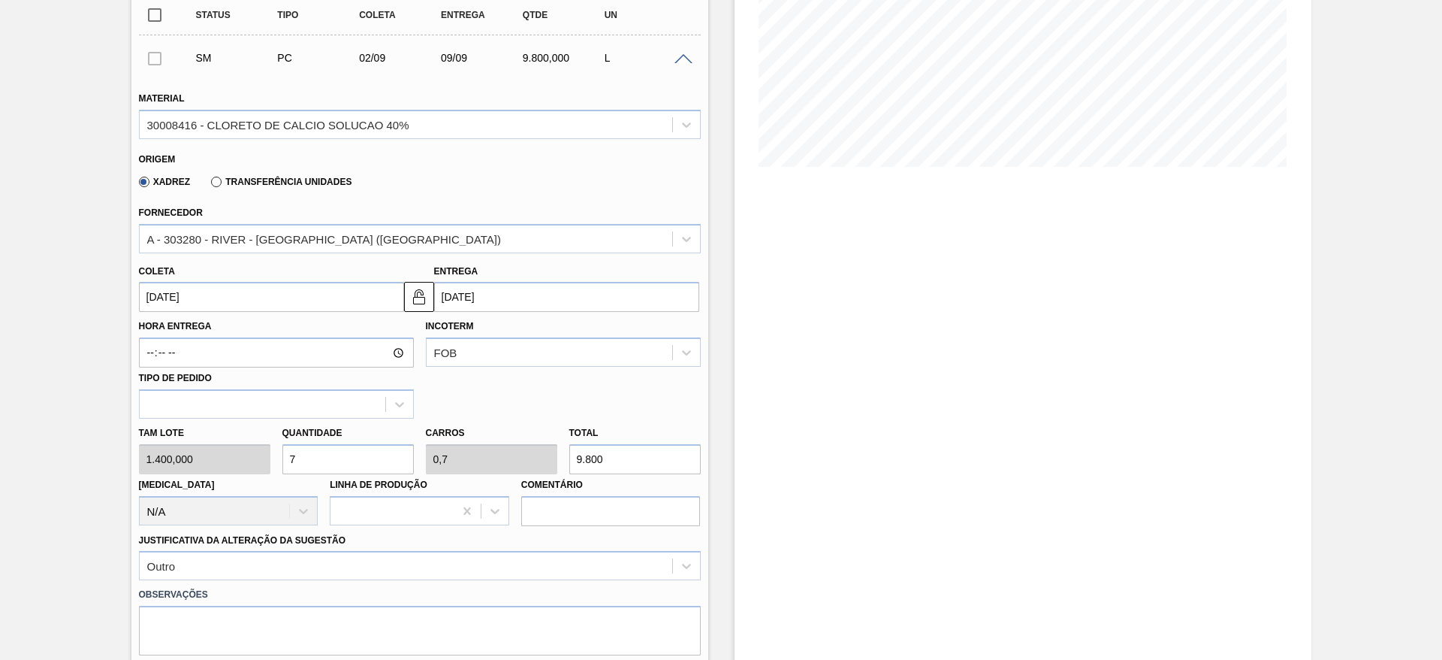
scroll to position [318, 0]
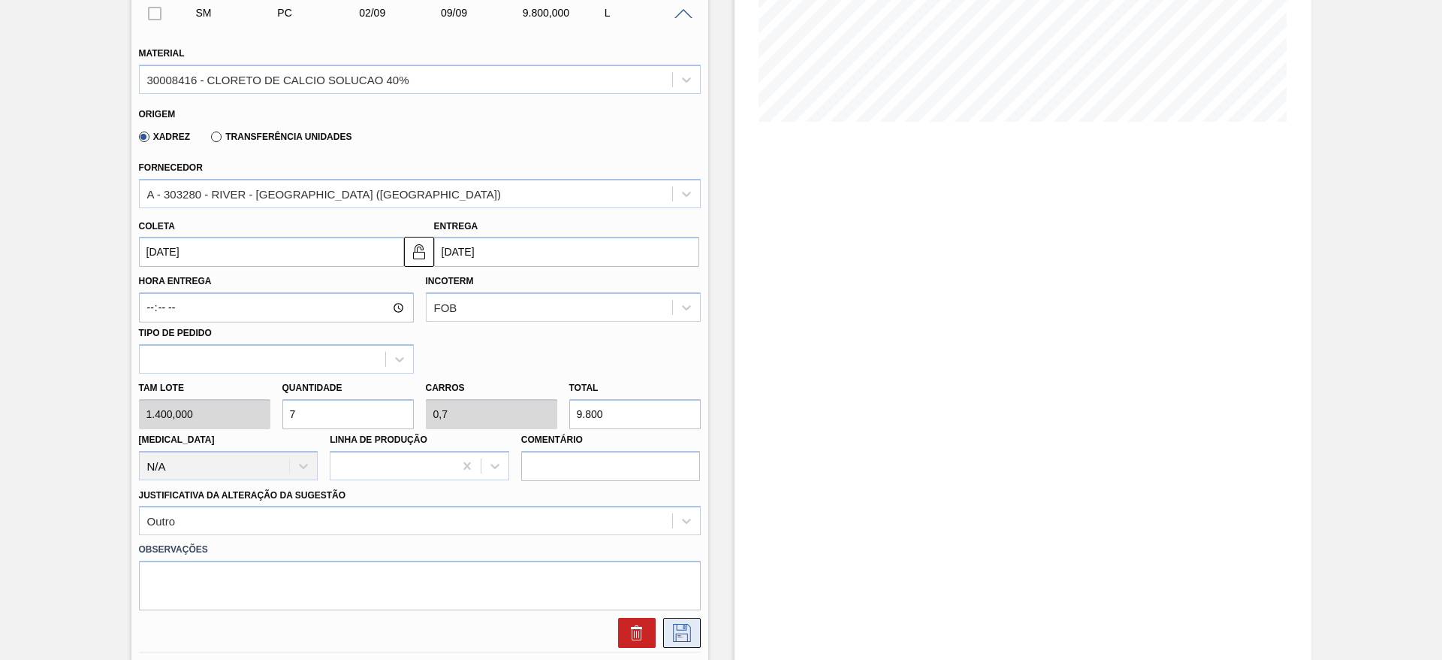
type input "7"
click at [685, 634] on icon at bounding box center [682, 632] width 24 height 18
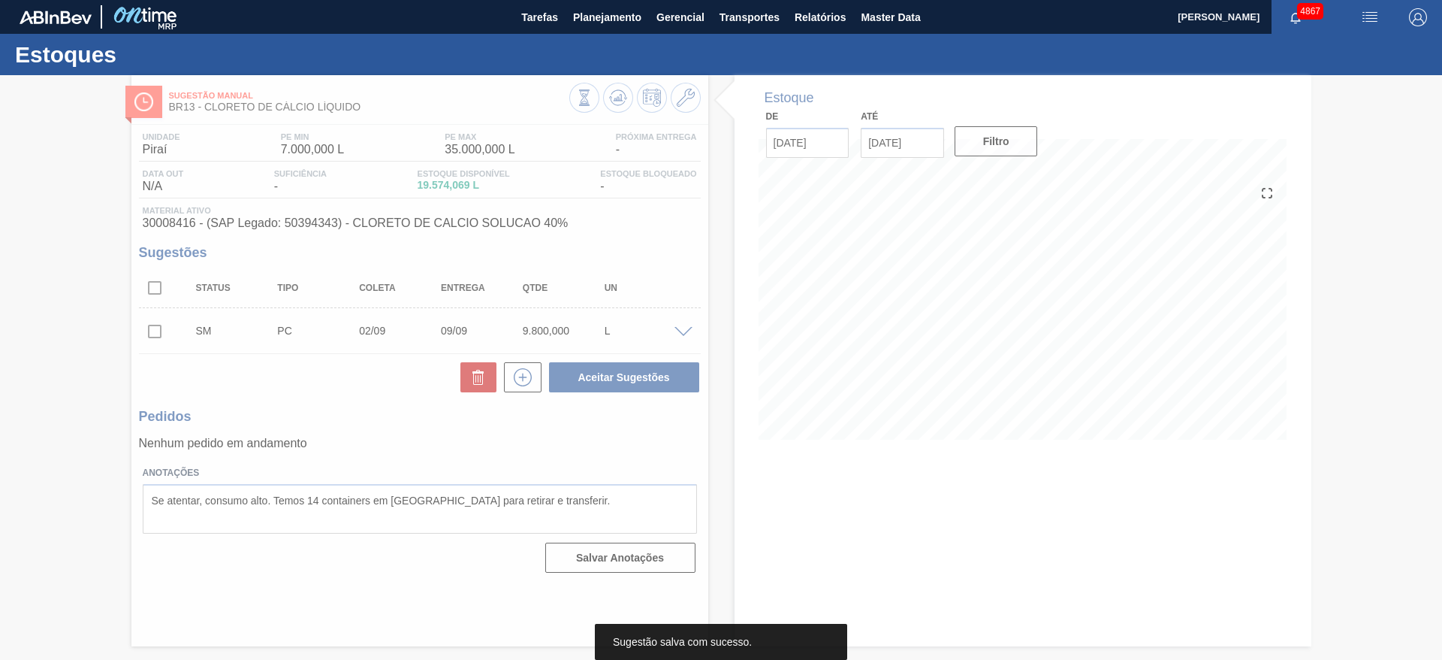
scroll to position [0, 0]
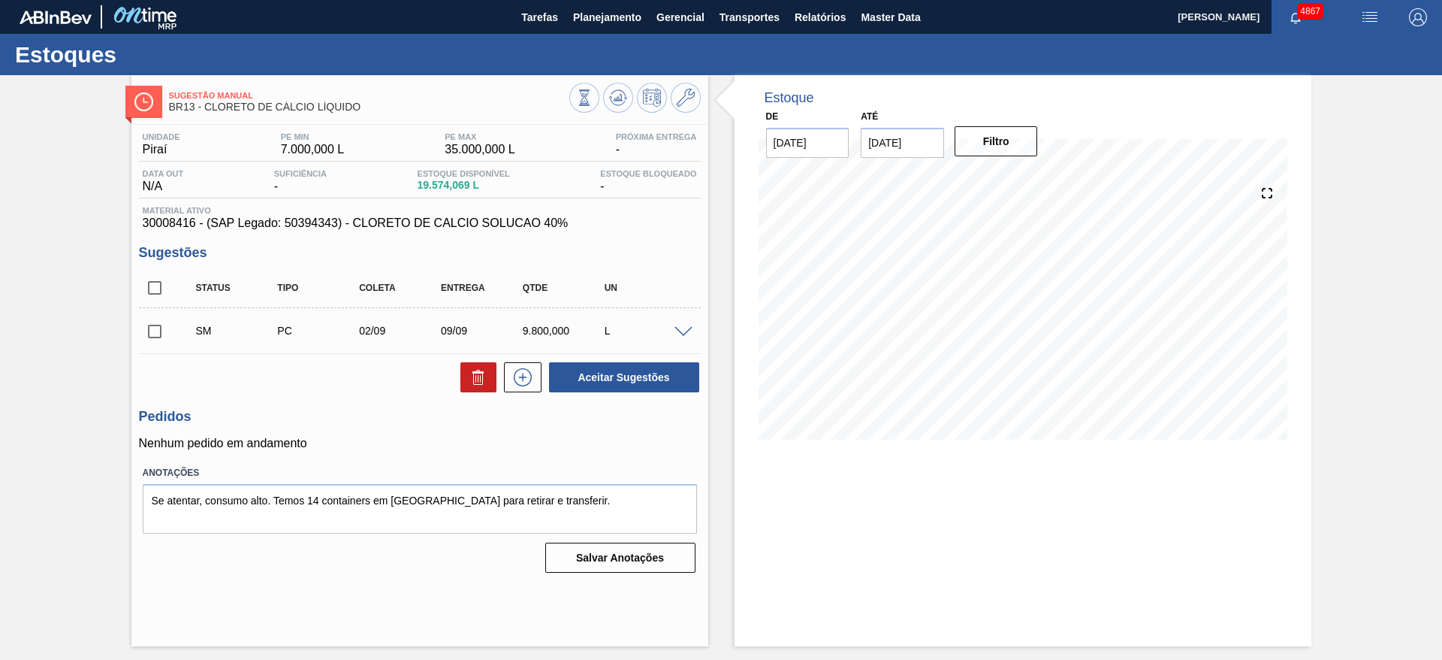
click at [157, 327] on input "checkbox" at bounding box center [155, 332] width 32 height 32
click at [680, 381] on button "Aceitar Sugestões" at bounding box center [624, 377] width 150 height 30
checkbox input "false"
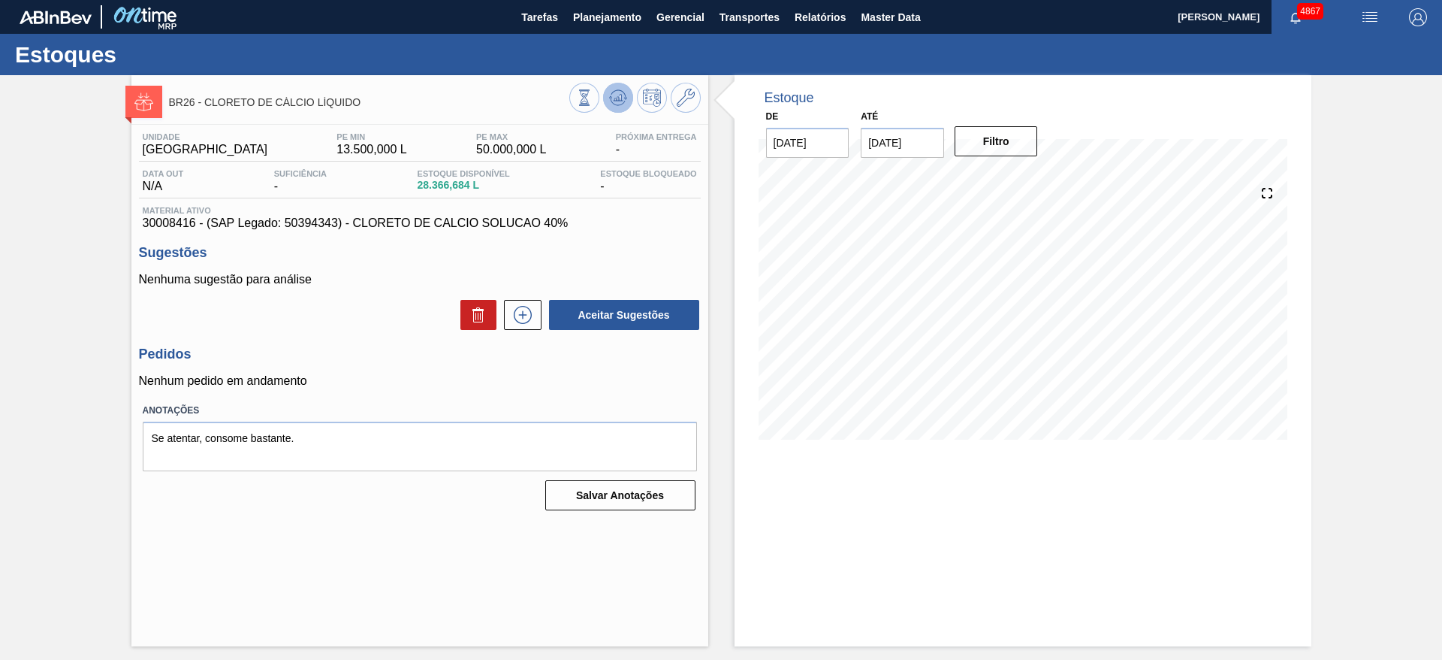
click at [621, 107] on button at bounding box center [618, 98] width 30 height 30
click at [530, 319] on icon at bounding box center [523, 315] width 18 height 18
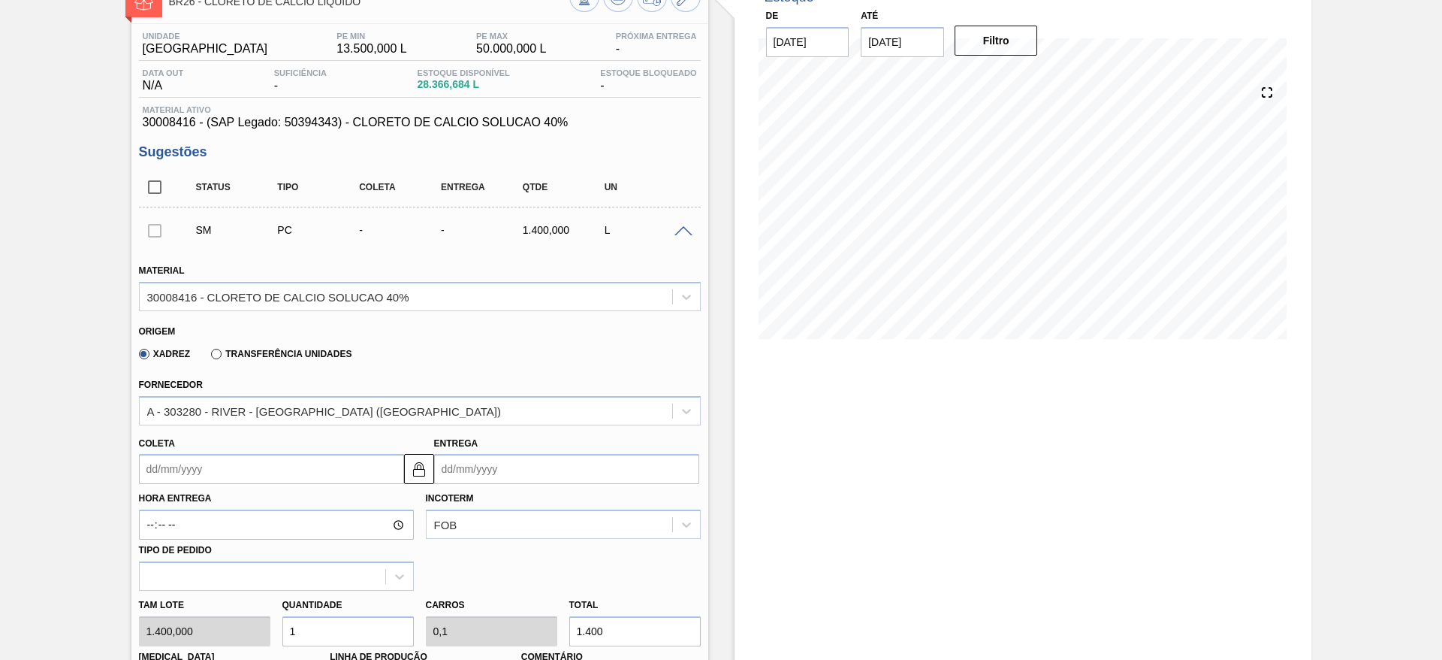
scroll to position [225, 0]
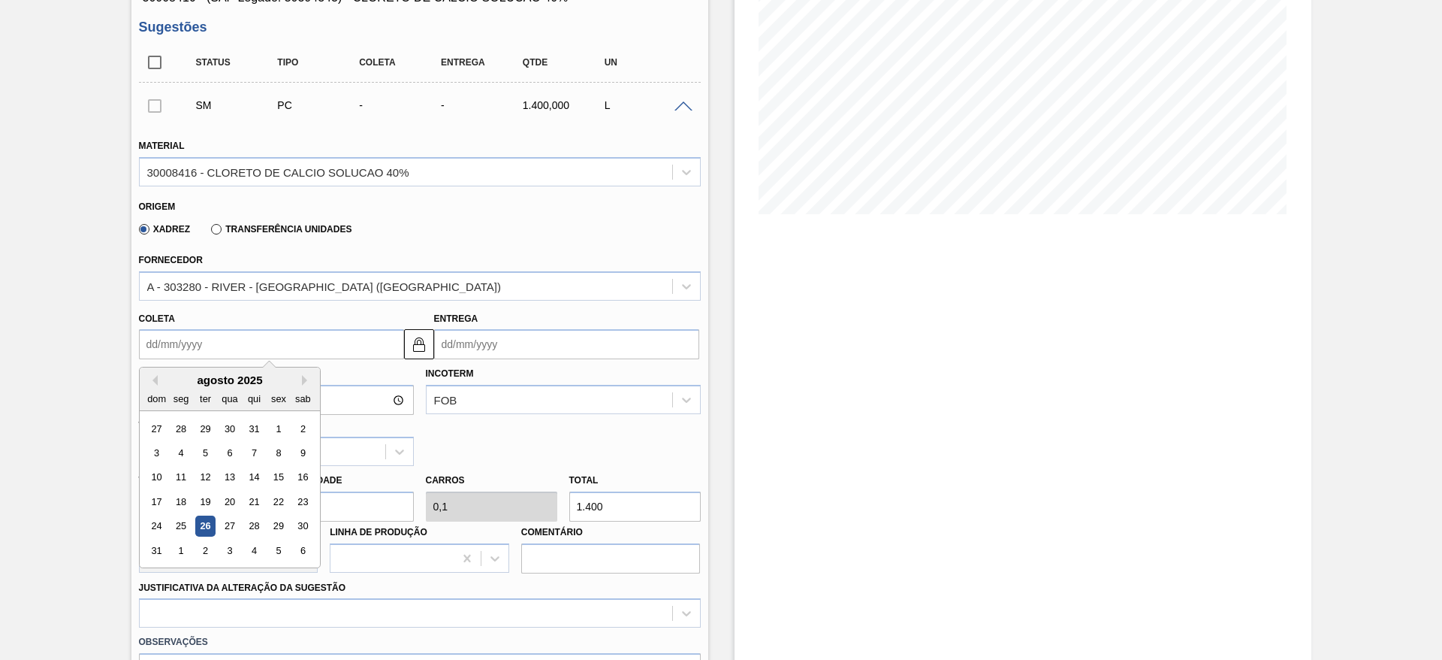
click at [291, 340] on input "Coleta" at bounding box center [271, 344] width 265 height 30
click at [195, 548] on div "2" at bounding box center [205, 550] width 20 height 20
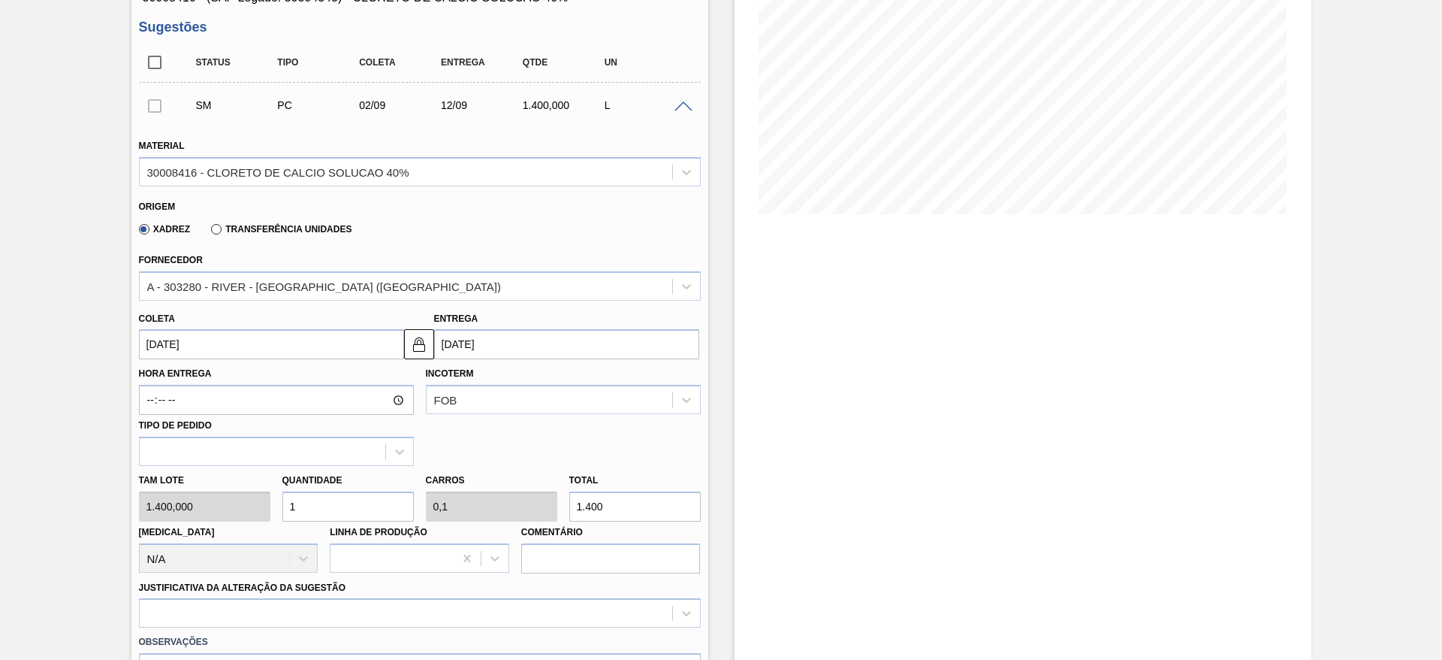
type input "[DATE]"
type input "12/09/2025"
click at [267, 508] on div "Tam lote 1.400,000 Quantidade 1 Carros 0,1 Total 1.400 Doca N/A Linha de Produç…" at bounding box center [420, 519] width 574 height 107
click at [252, 332] on input "[DATE]" at bounding box center [271, 344] width 265 height 30
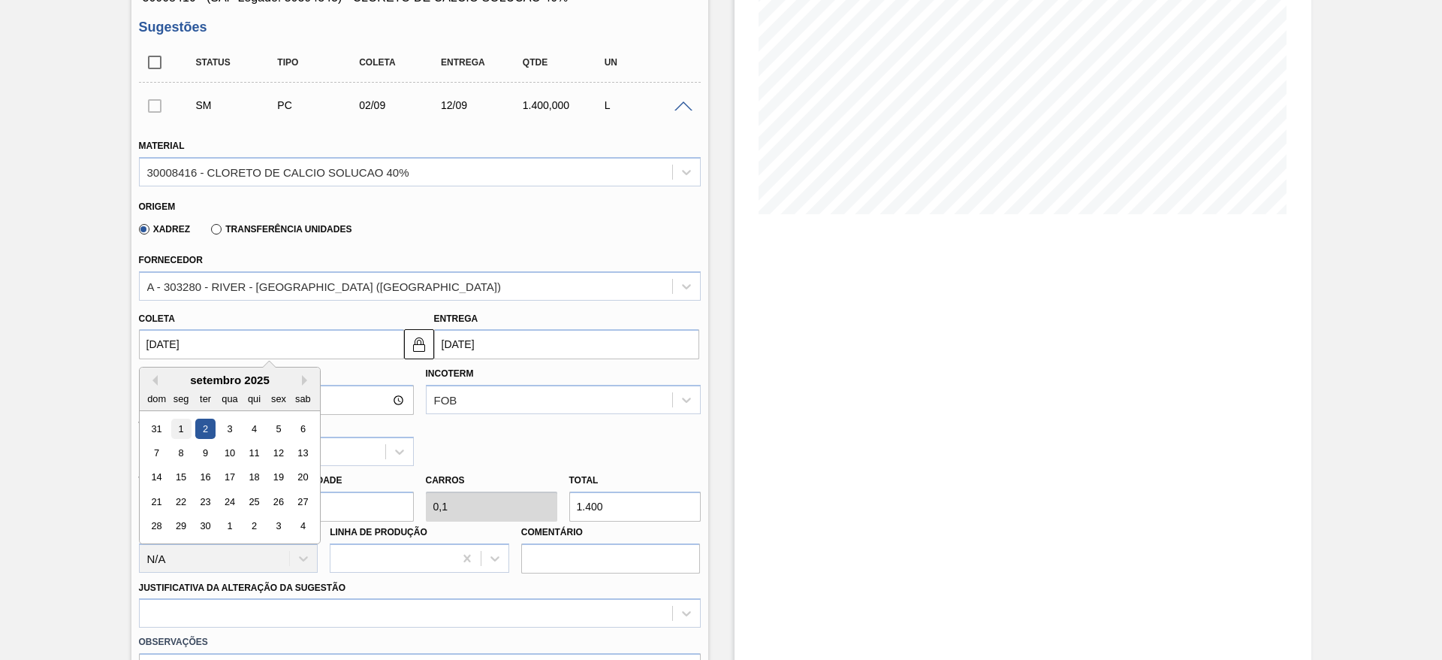
click at [175, 438] on div "1" at bounding box center [181, 428] width 20 height 20
type input "[DATE]"
type input "11/09/2025"
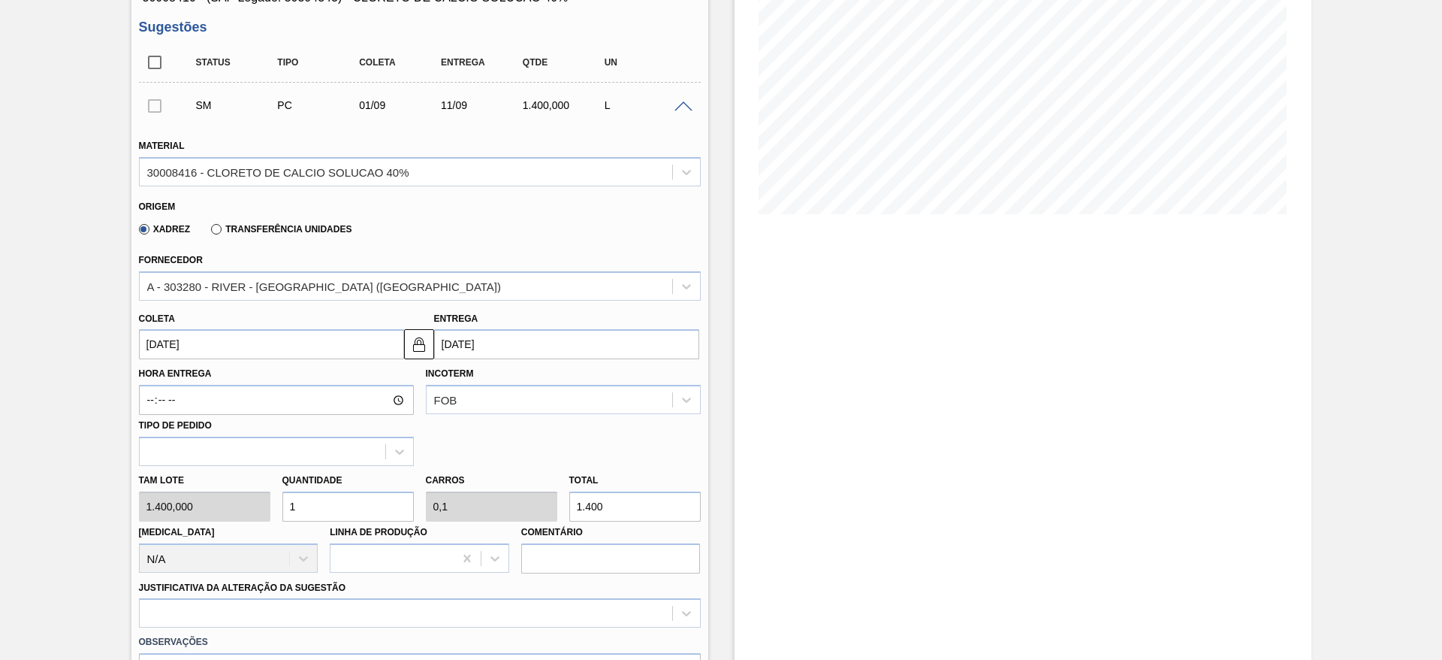
drag, startPoint x: 309, startPoint y: 509, endPoint x: 283, endPoint y: 508, distance: 25.6
click at [283, 508] on input "1" at bounding box center [347, 506] width 131 height 30
type input "8"
type input "0,8"
type input "11.200"
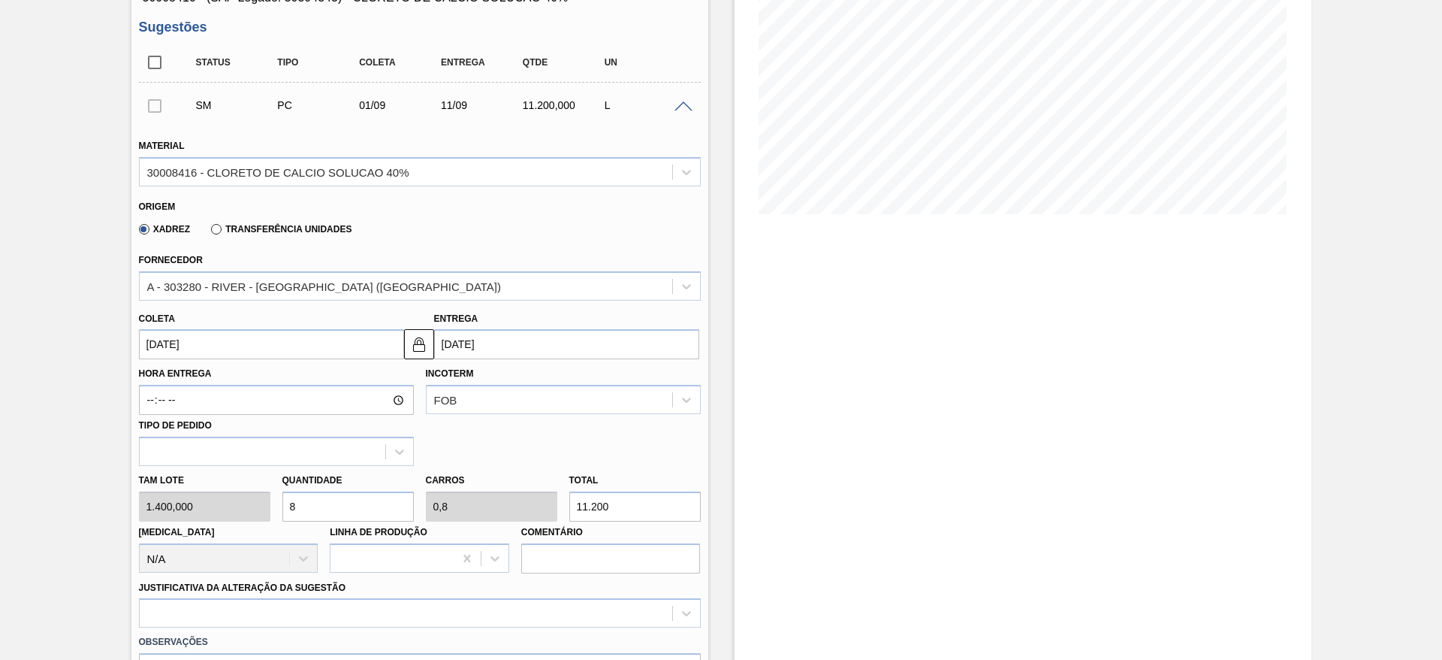
drag, startPoint x: 308, startPoint y: 509, endPoint x: 282, endPoint y: 503, distance: 27.0
click at [282, 503] on input "8" at bounding box center [347, 506] width 131 height 30
type input "1"
type input "0,1"
type input "1.400"
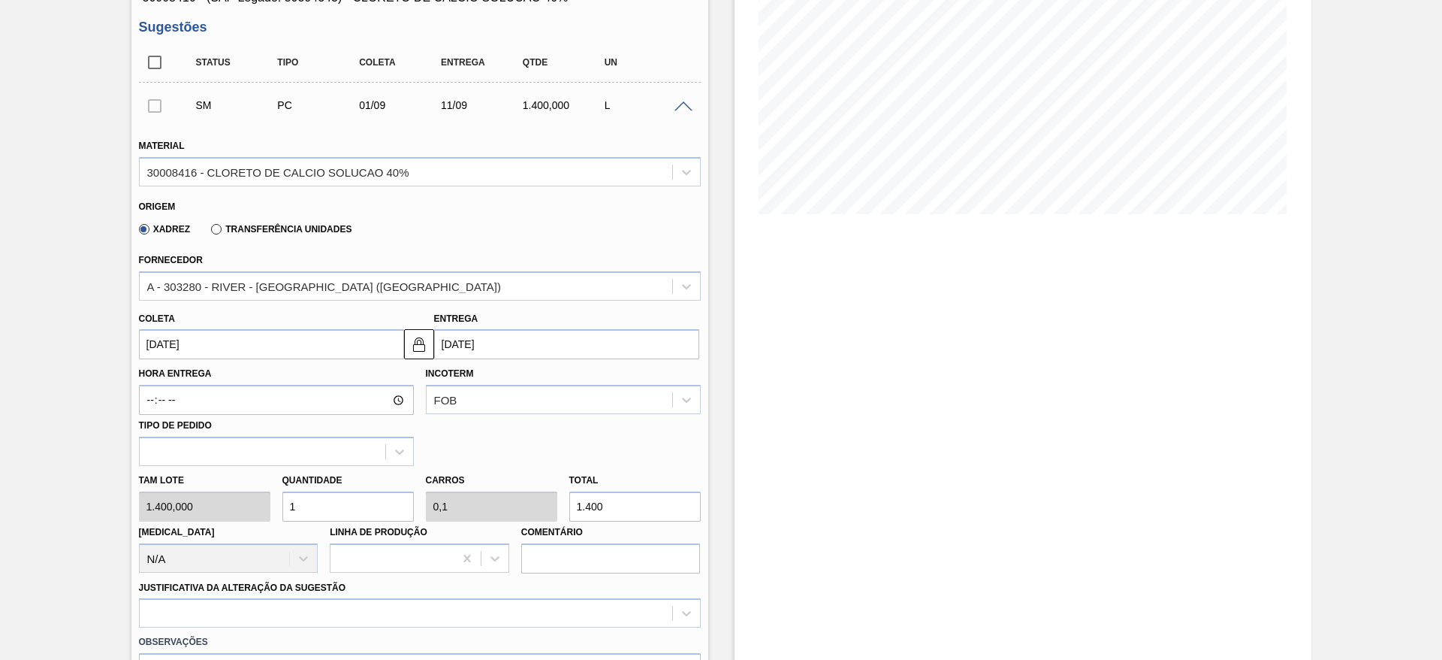
type input "10"
type input "1"
type input "14.000"
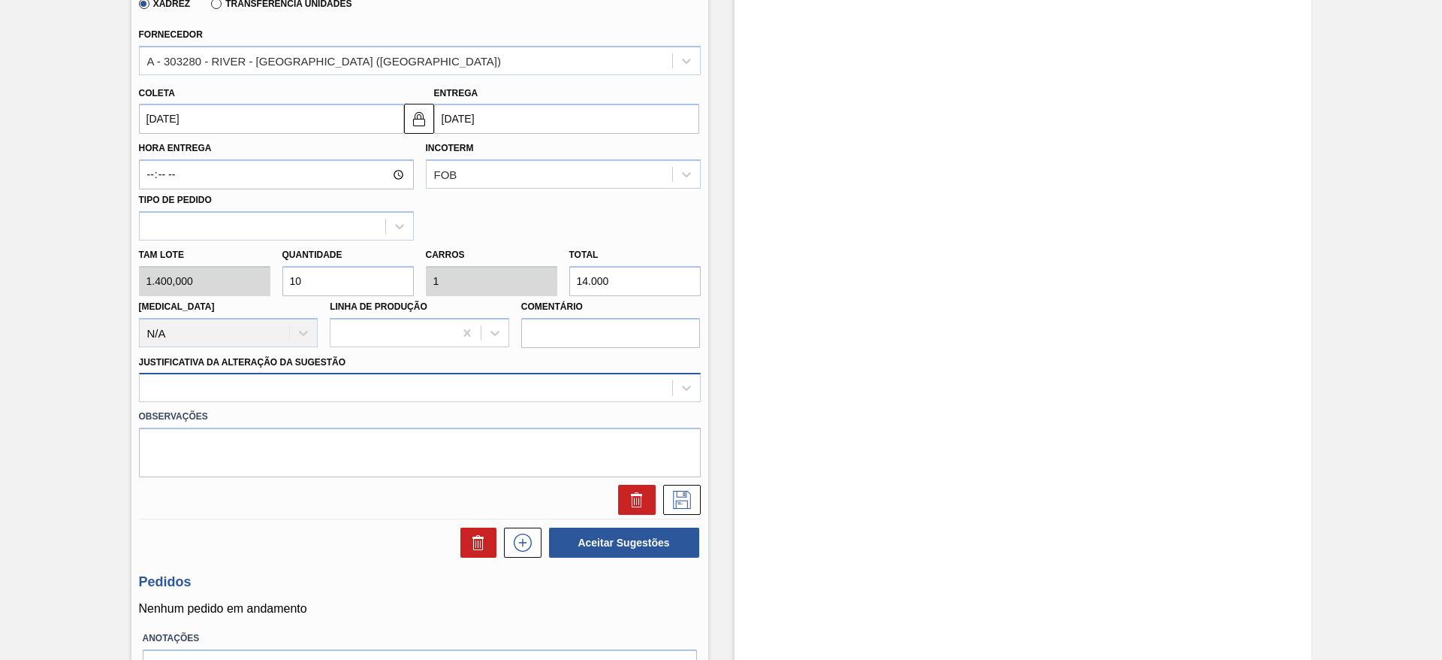
type input "10"
click at [411, 377] on div at bounding box center [406, 388] width 533 height 22
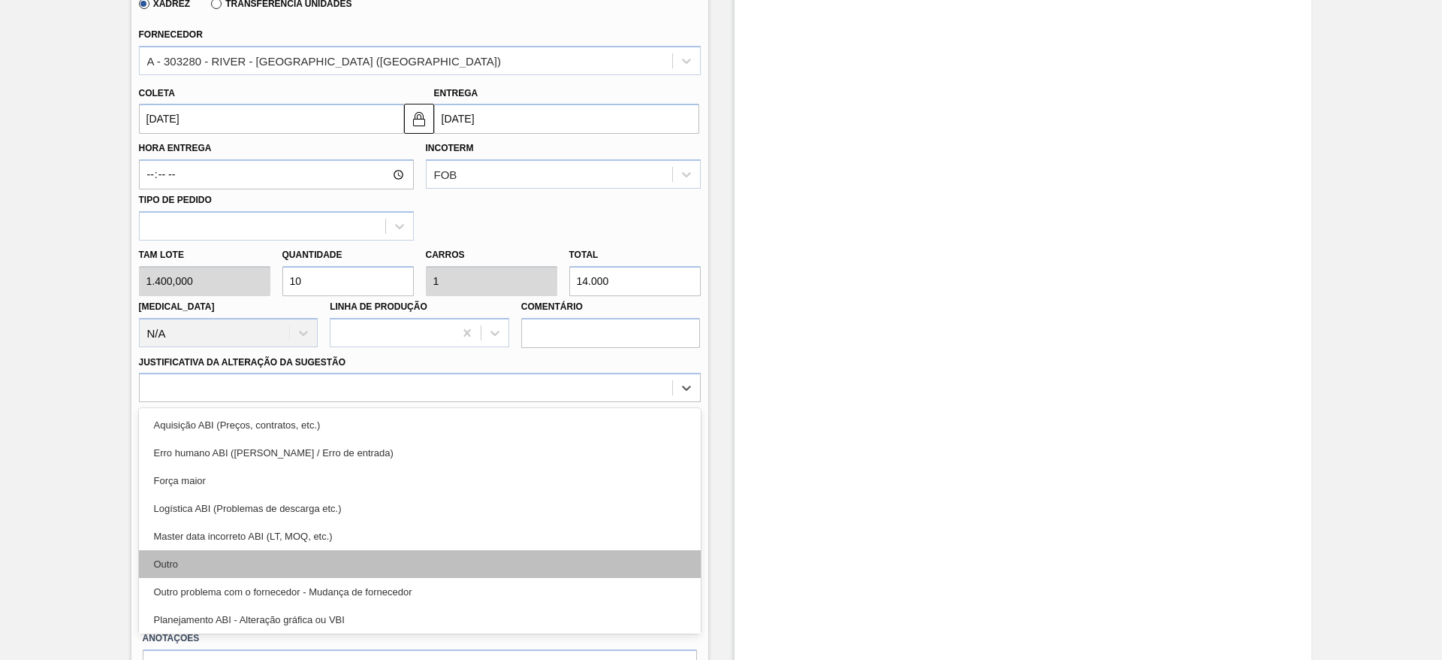
click at [376, 557] on div "Outro" at bounding box center [420, 564] width 562 height 28
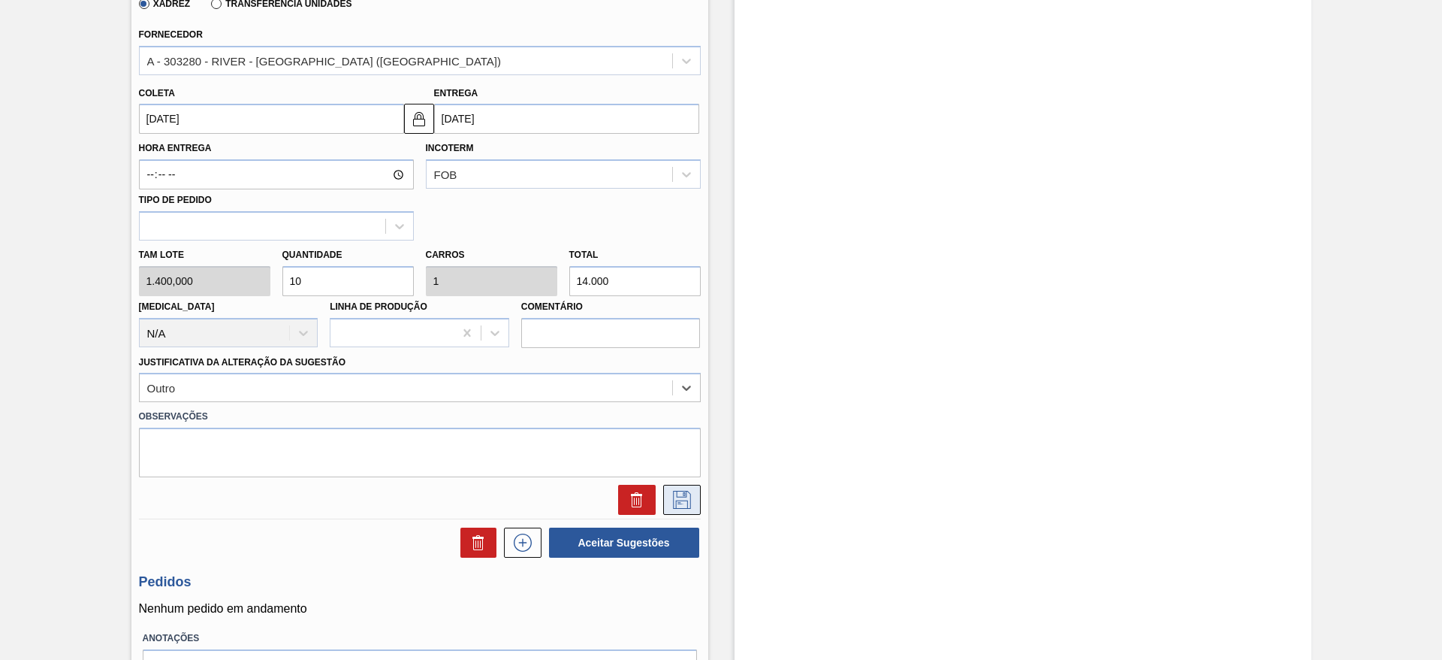
click at [676, 491] on icon at bounding box center [682, 500] width 18 height 18
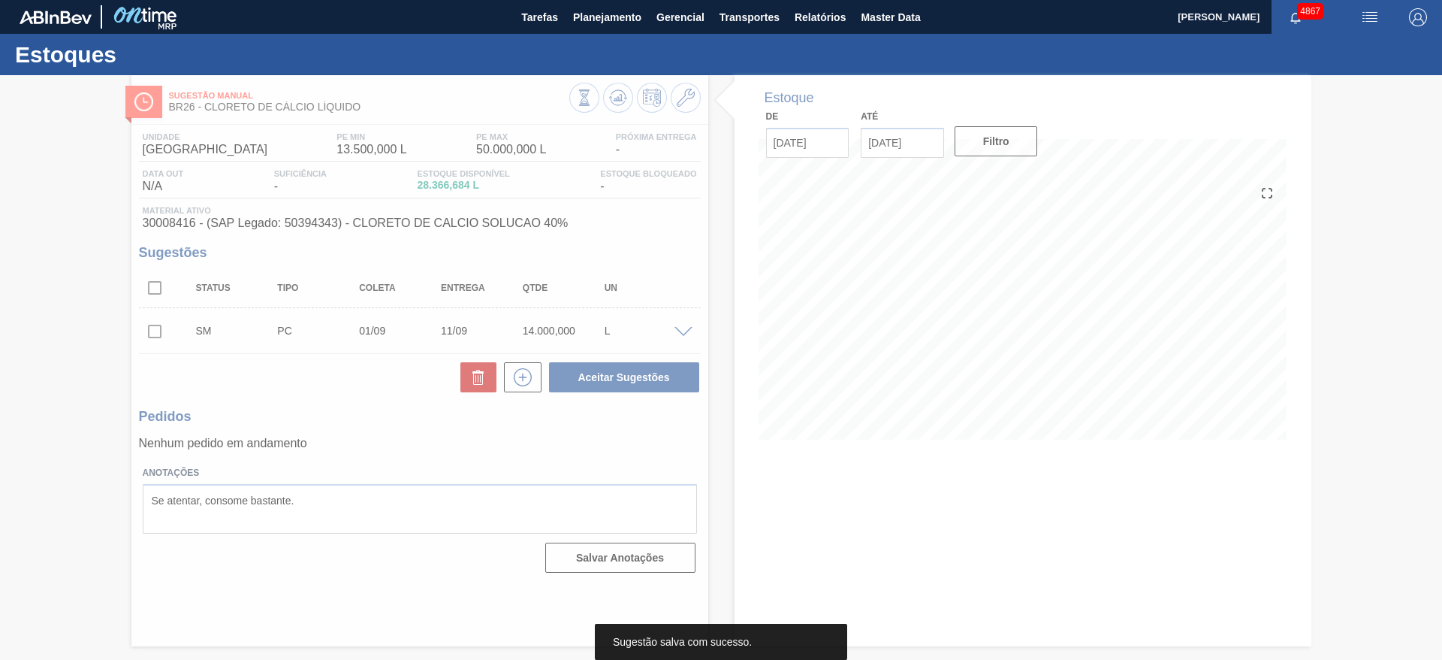
scroll to position [0, 0]
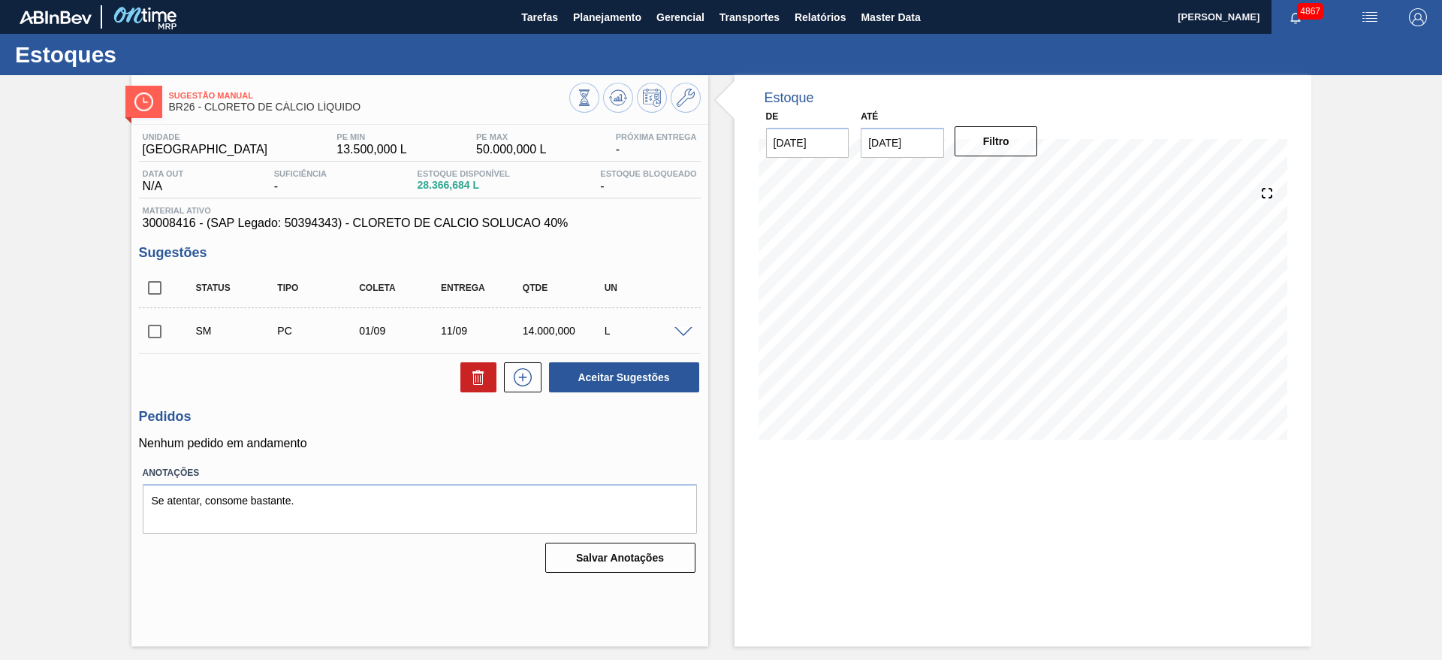
click at [887, 144] on input "[DATE]" at bounding box center [902, 143] width 83 height 30
click at [928, 332] on div "30" at bounding box center [927, 324] width 20 height 20
type input "30/09/2025"
click at [1022, 139] on button "Filtro" at bounding box center [996, 141] width 83 height 30
click at [684, 331] on span at bounding box center [684, 332] width 18 height 11
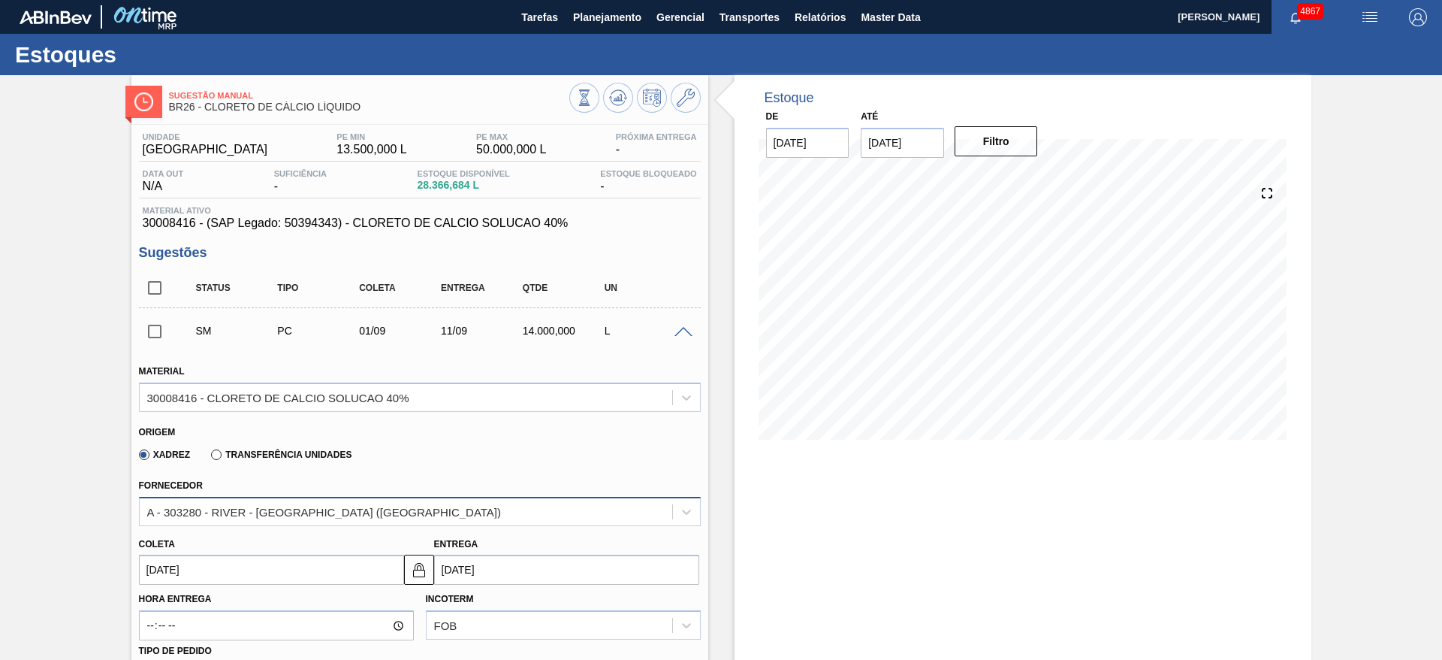
scroll to position [113, 0]
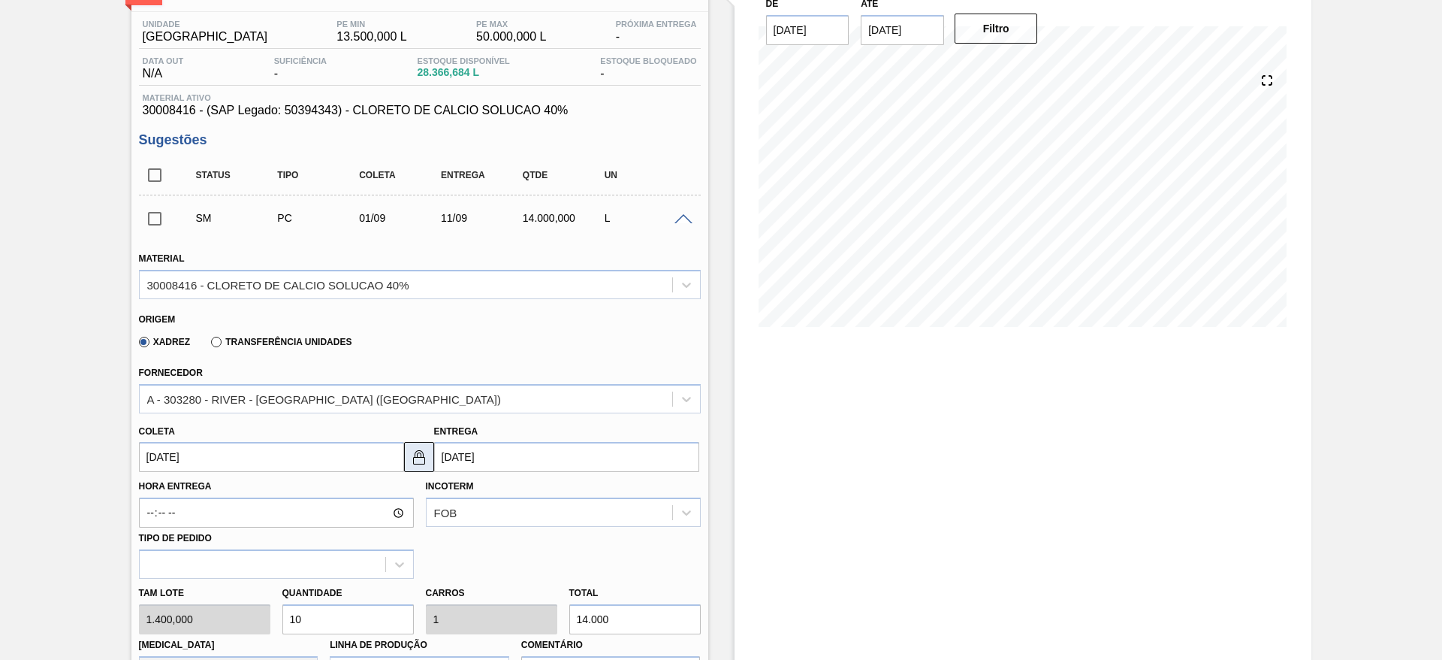
click at [414, 459] on img at bounding box center [419, 457] width 18 height 18
click at [439, 452] on input "11/09/2025" at bounding box center [566, 457] width 265 height 30
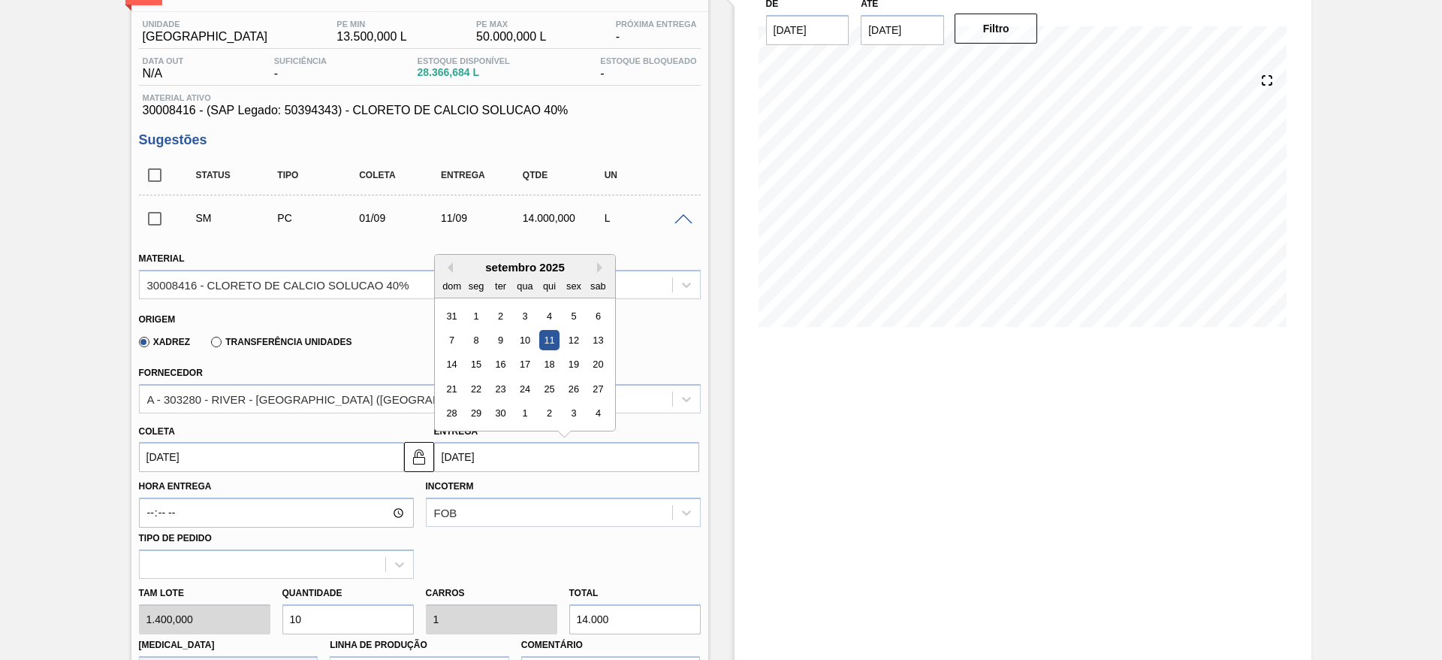
click at [520, 336] on div "10" at bounding box center [525, 340] width 20 height 20
type input "10/09/2025"
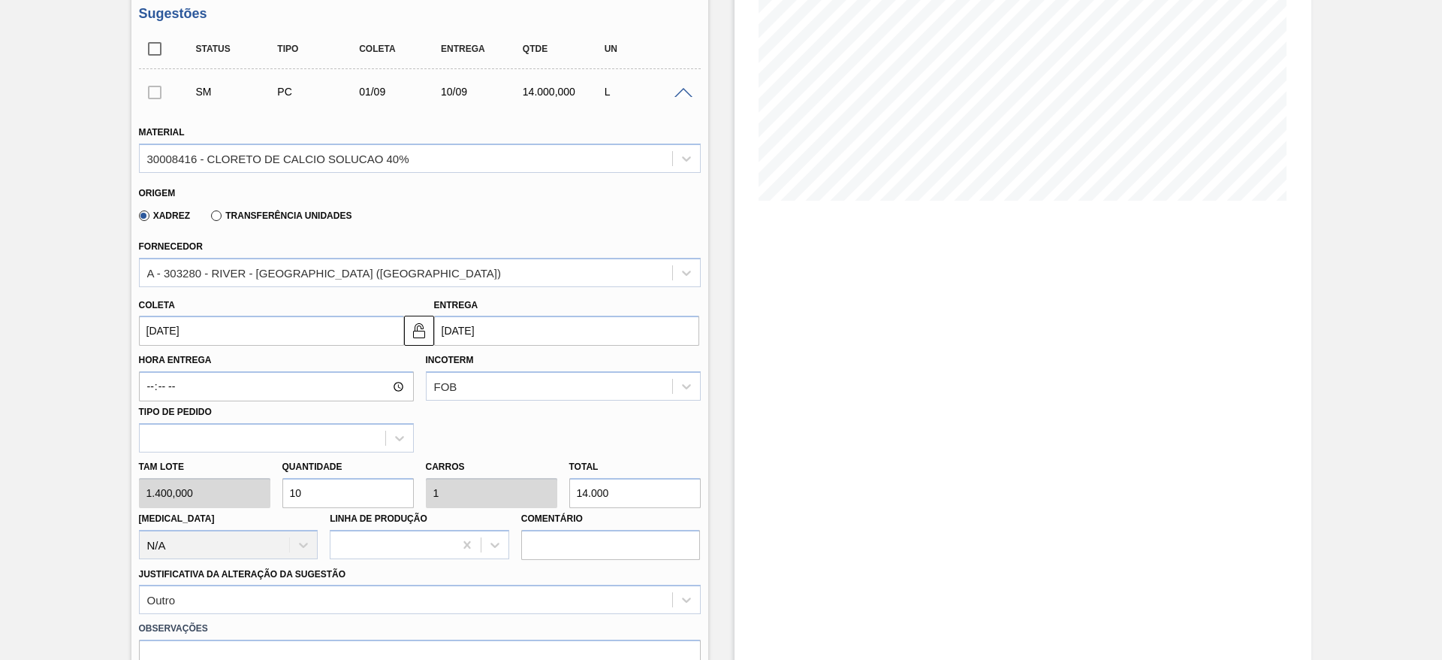
scroll to position [338, 0]
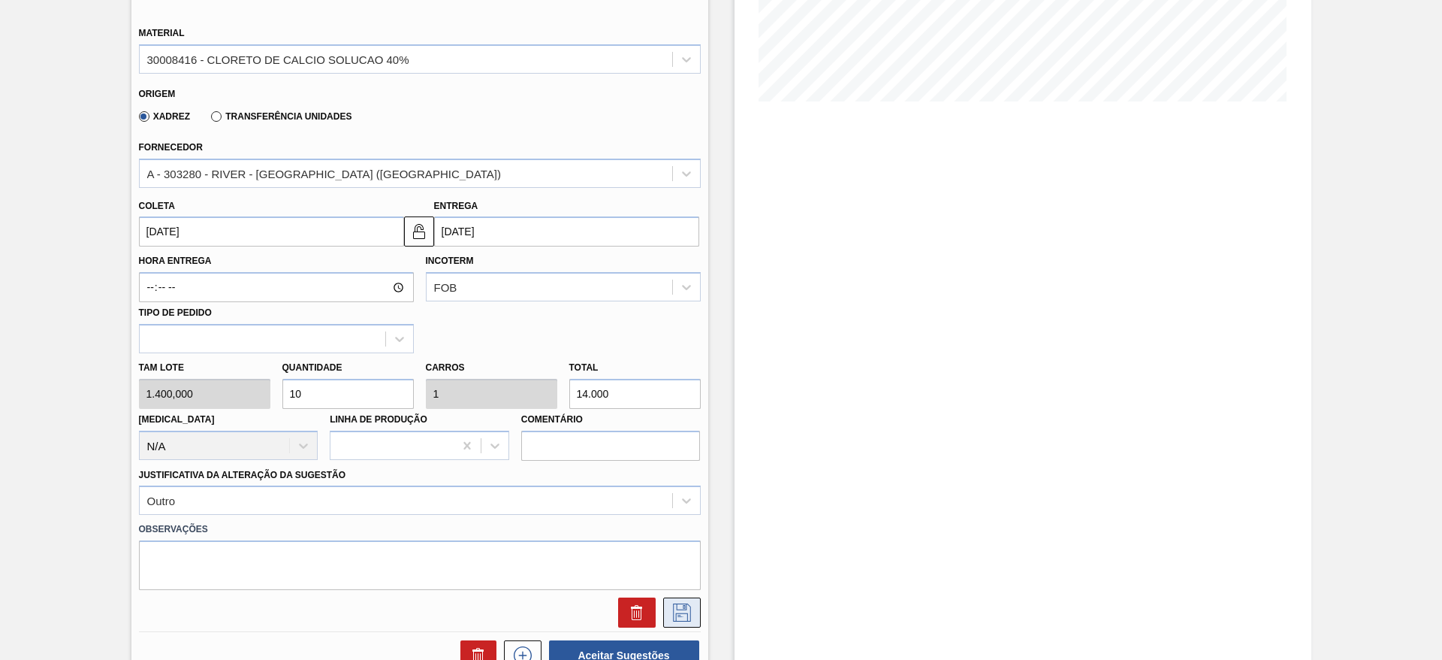
click at [672, 614] on icon at bounding box center [682, 612] width 24 height 18
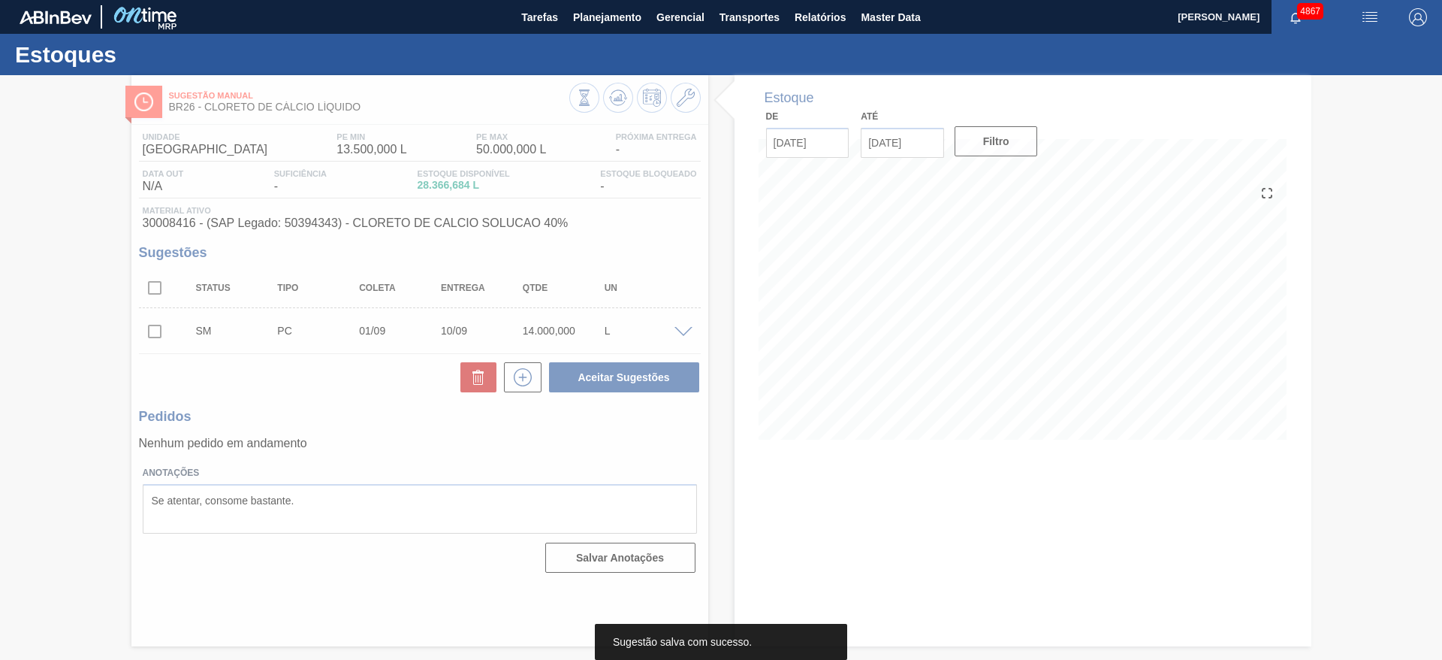
scroll to position [0, 0]
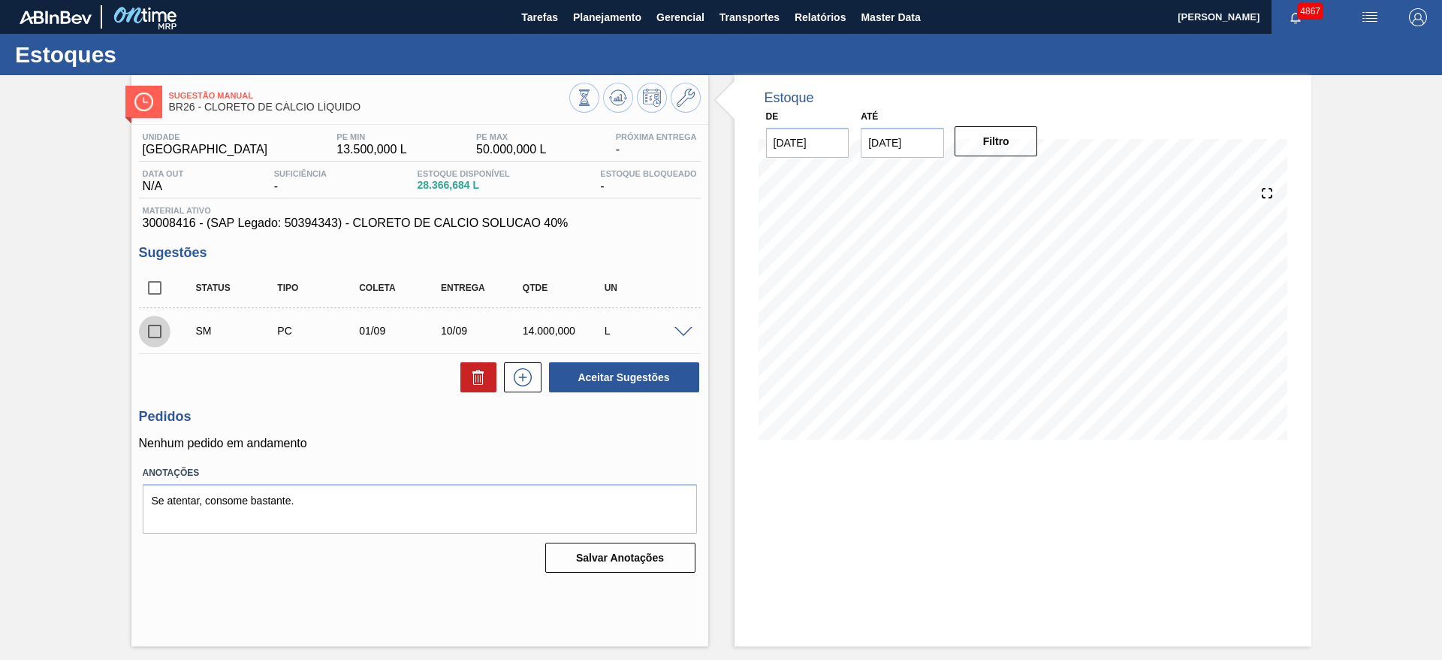
click at [147, 331] on input "checkbox" at bounding box center [155, 332] width 32 height 32
click at [603, 379] on button "Aceitar Sugestões" at bounding box center [624, 377] width 150 height 30
checkbox input "false"
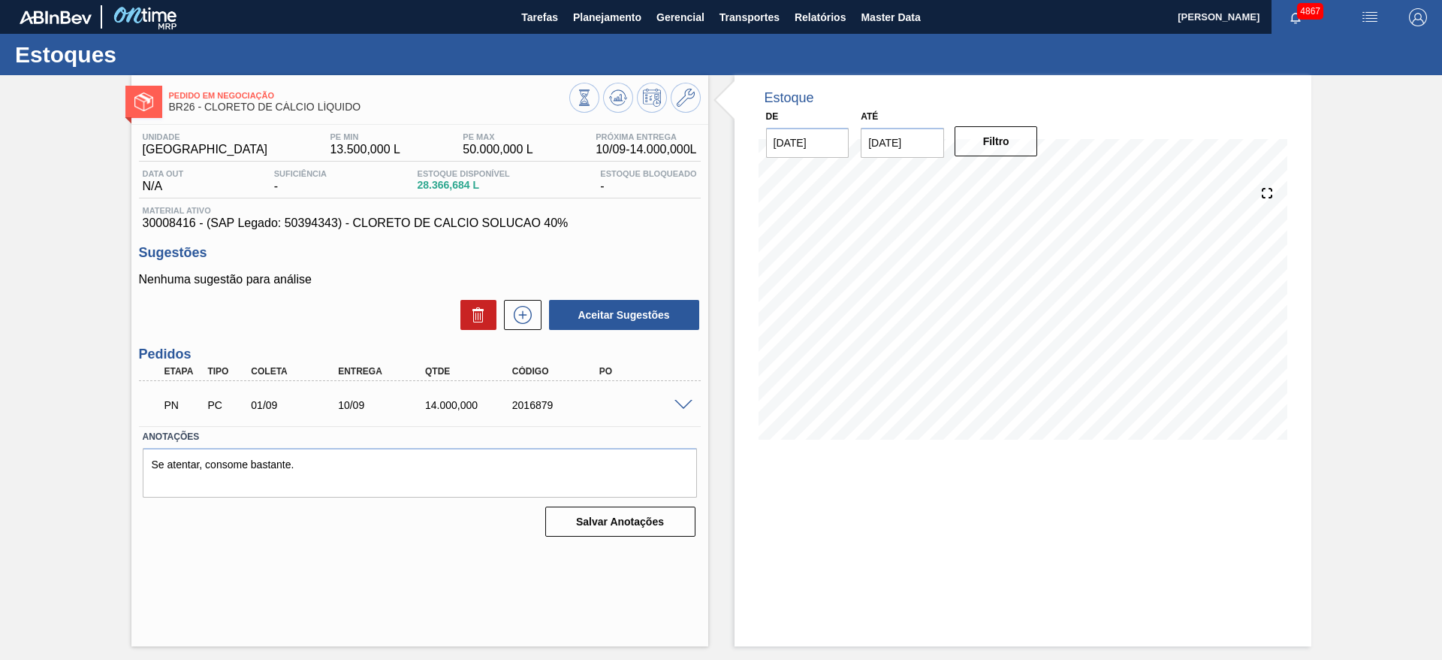
click at [680, 402] on span at bounding box center [684, 405] width 18 height 11
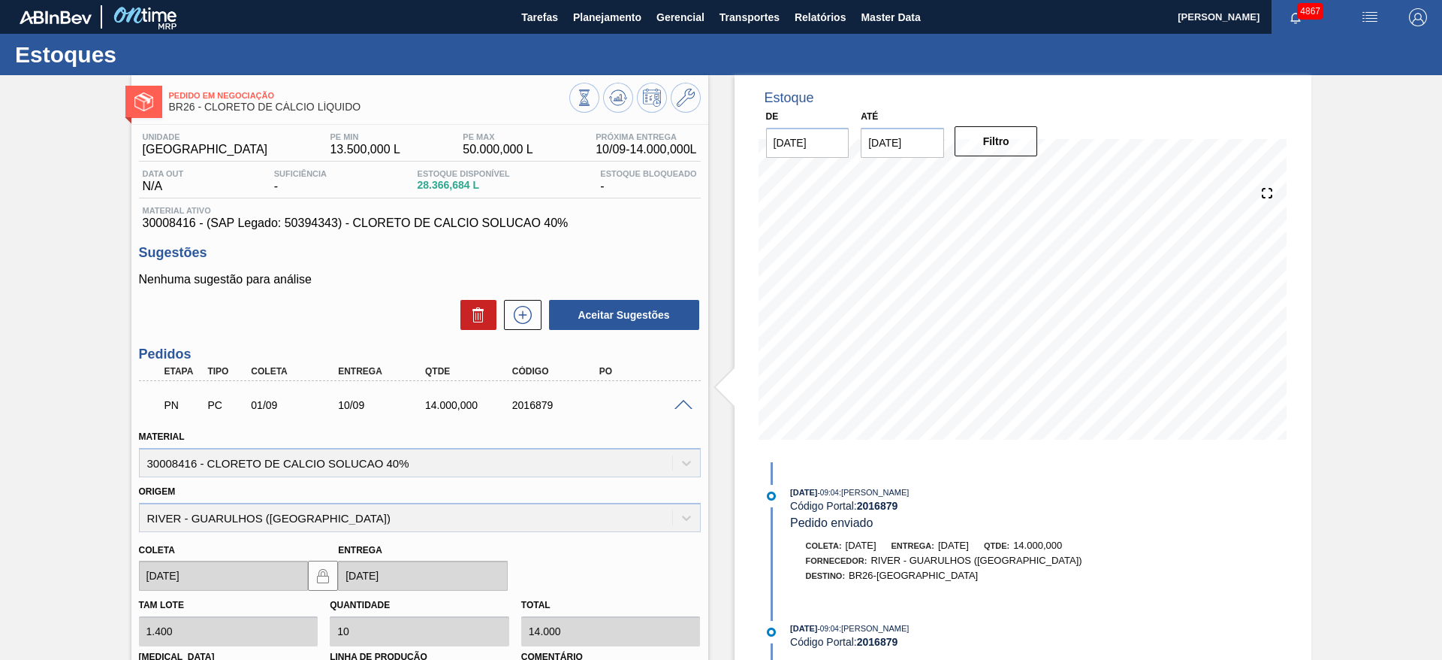
click at [684, 406] on span at bounding box center [684, 405] width 18 height 11
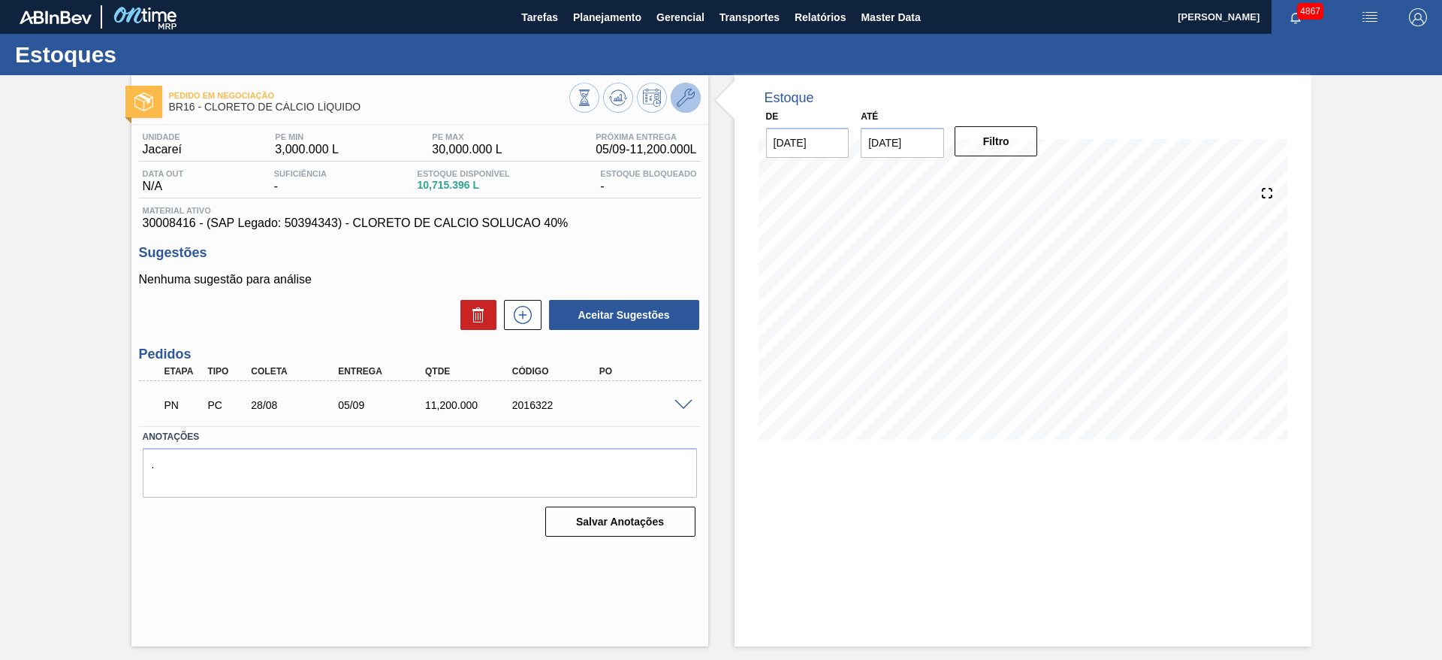
click at [696, 98] on button at bounding box center [686, 98] width 30 height 30
click at [261, 468] on textarea "." at bounding box center [420, 473] width 554 height 50
type textarea ".aumentar pe minima"
click at [686, 522] on button "Salvar Anotações" at bounding box center [620, 521] width 150 height 30
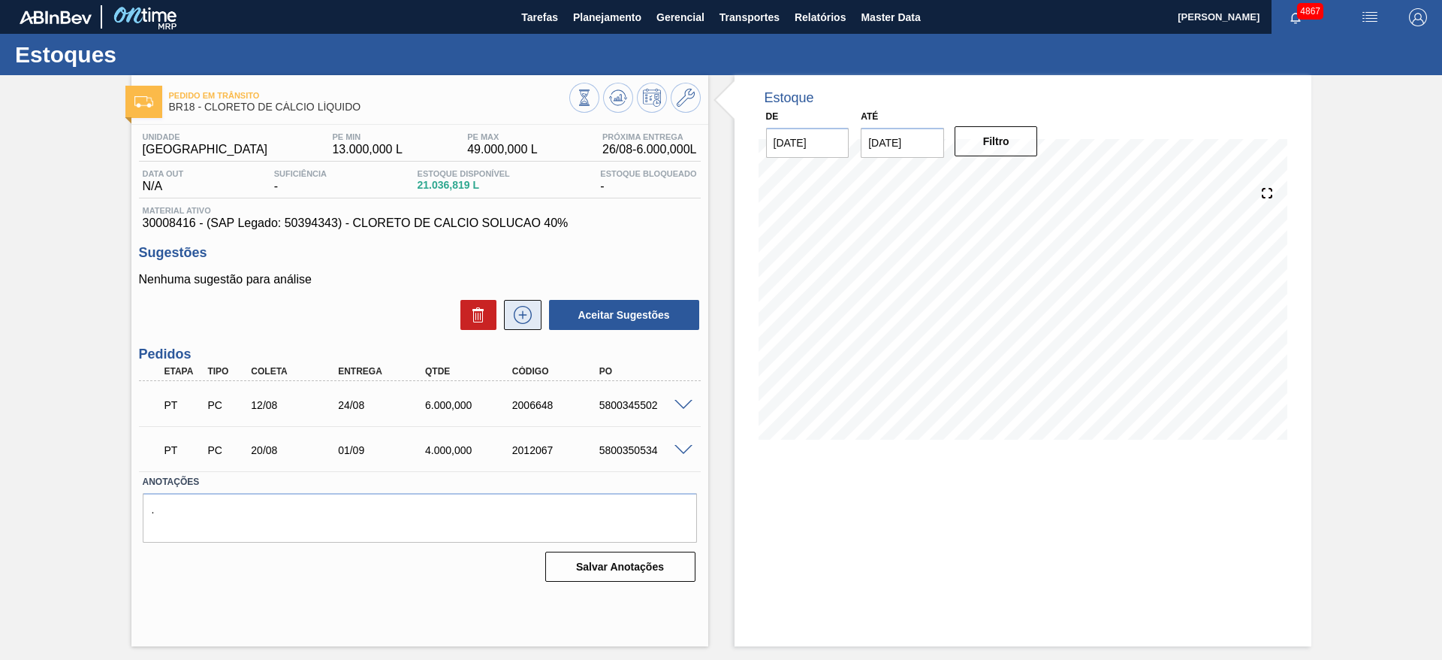
click at [525, 303] on button at bounding box center [523, 315] width 38 height 30
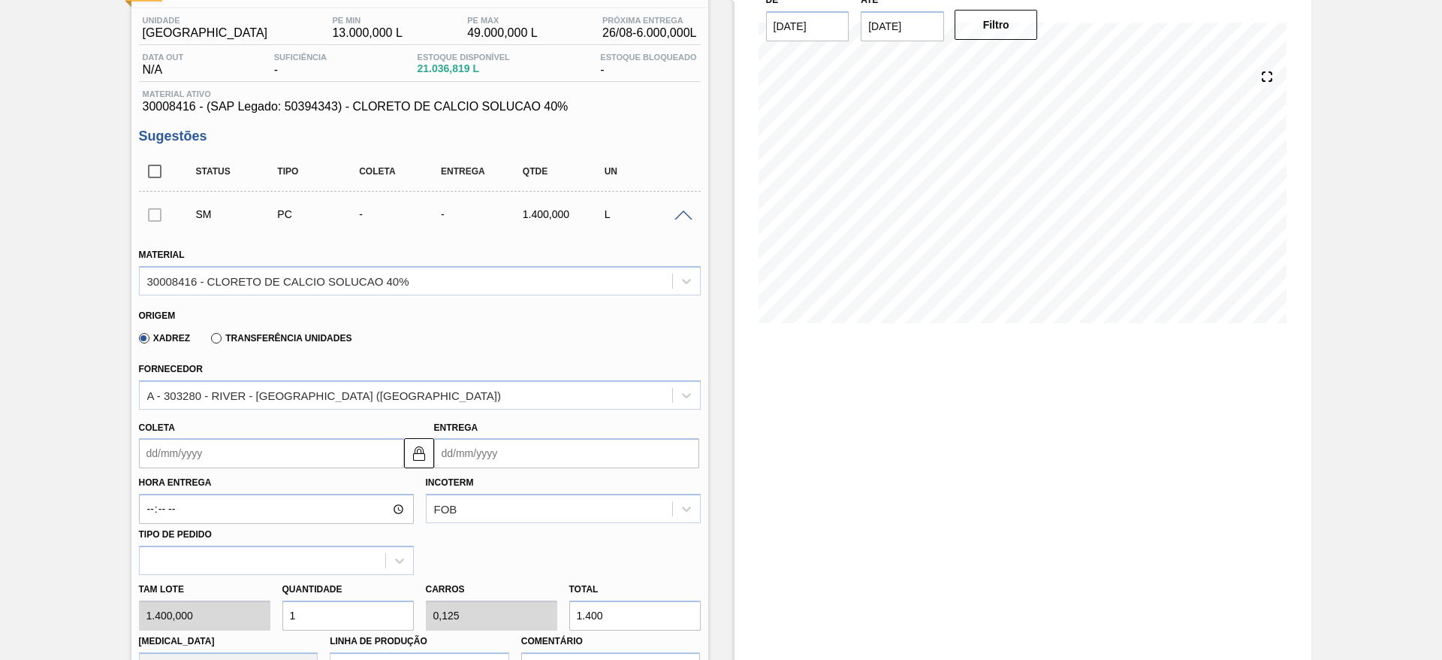
scroll to position [225, 0]
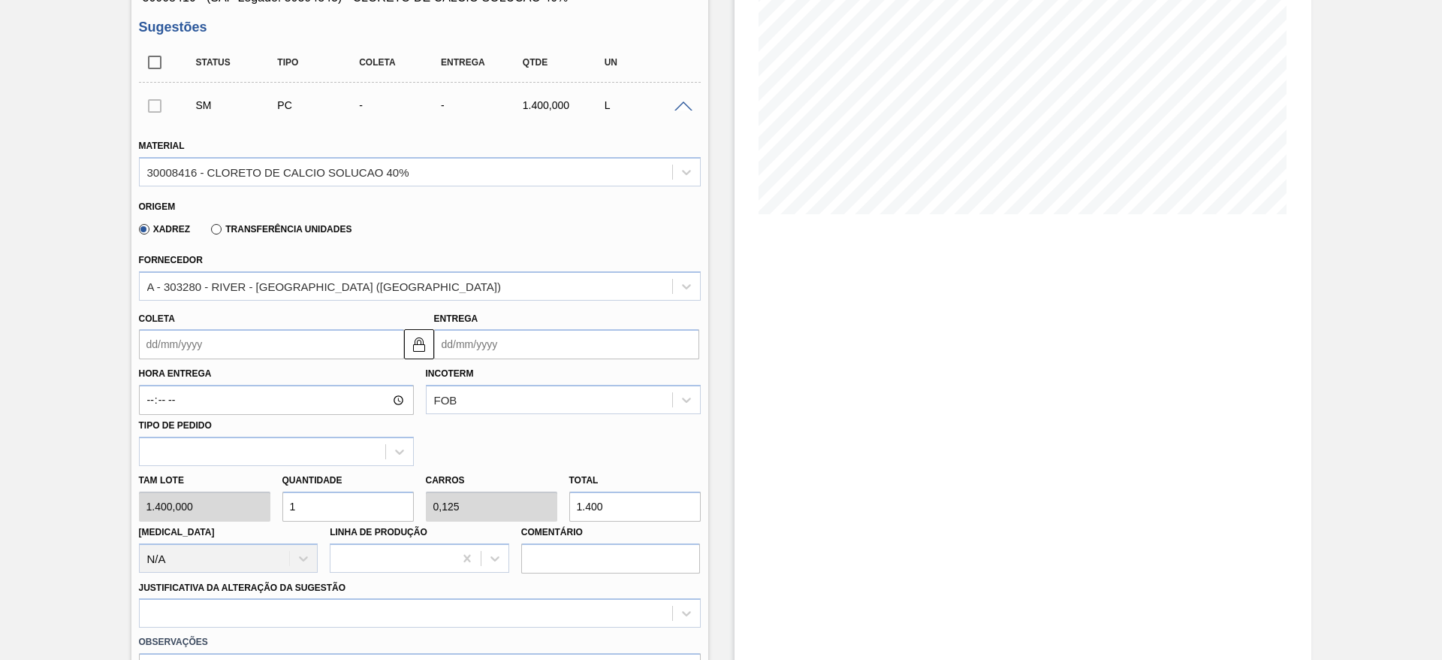
click at [222, 340] on input "Coleta" at bounding box center [271, 344] width 265 height 30
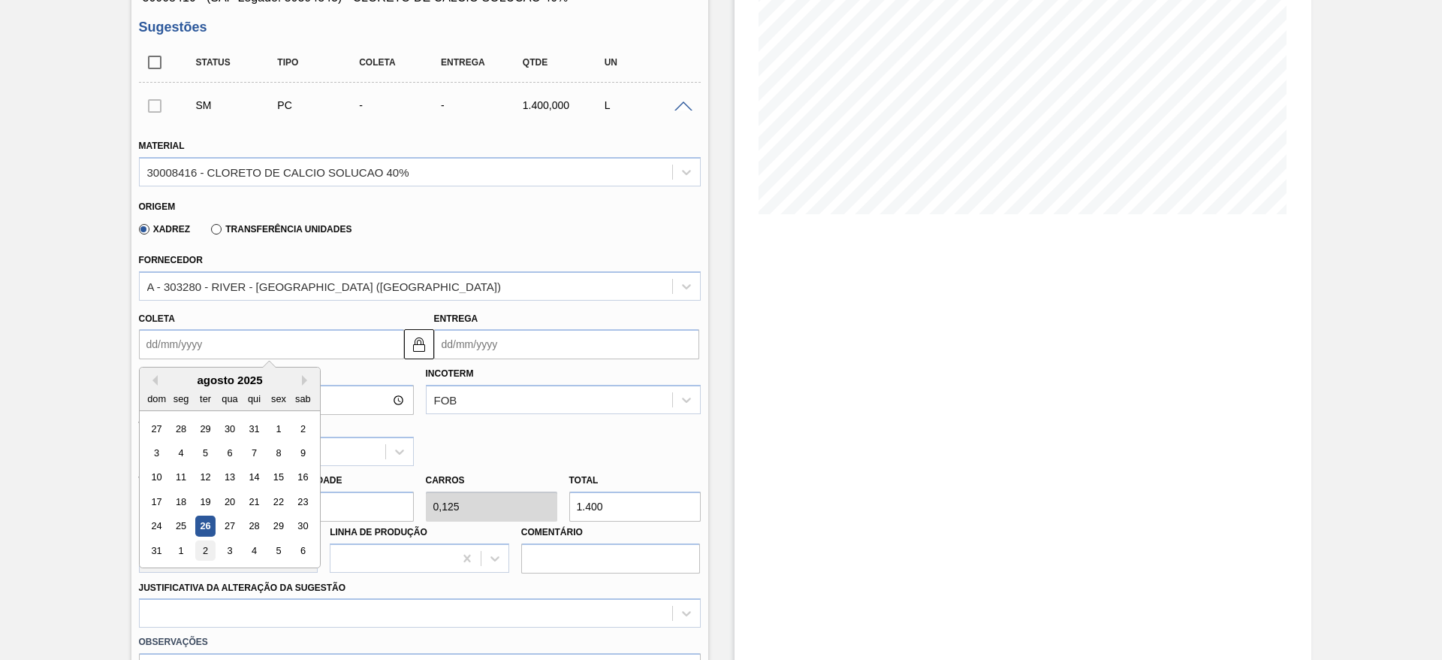
click at [207, 555] on div "2" at bounding box center [205, 550] width 20 height 20
type input "[DATE]"
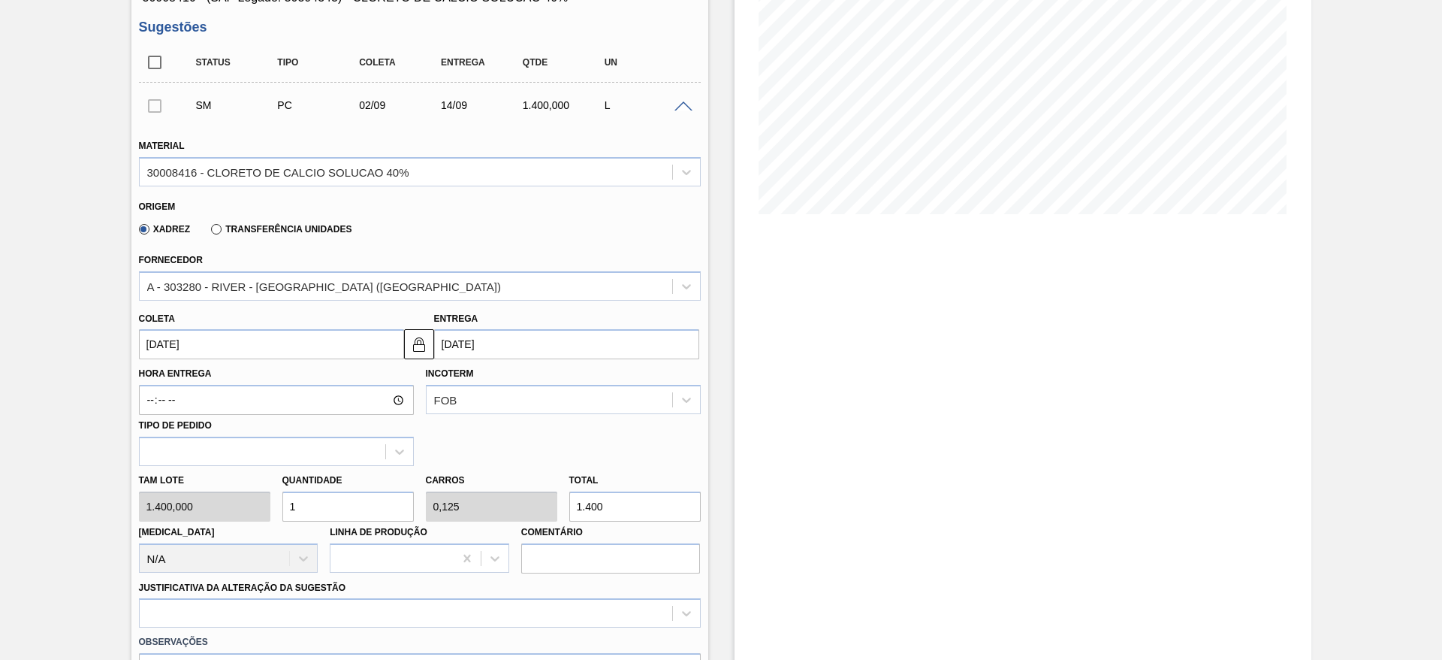
drag, startPoint x: 337, startPoint y: 510, endPoint x: 274, endPoint y: 515, distance: 63.3
click at [274, 515] on div "Tam lote 1.400,000 Quantidade 1 Carros 0,125 Total 1.400 [MEDICAL_DATA] N/A Lin…" at bounding box center [420, 519] width 574 height 107
type input "6"
type input "0,75"
type input "8.400"
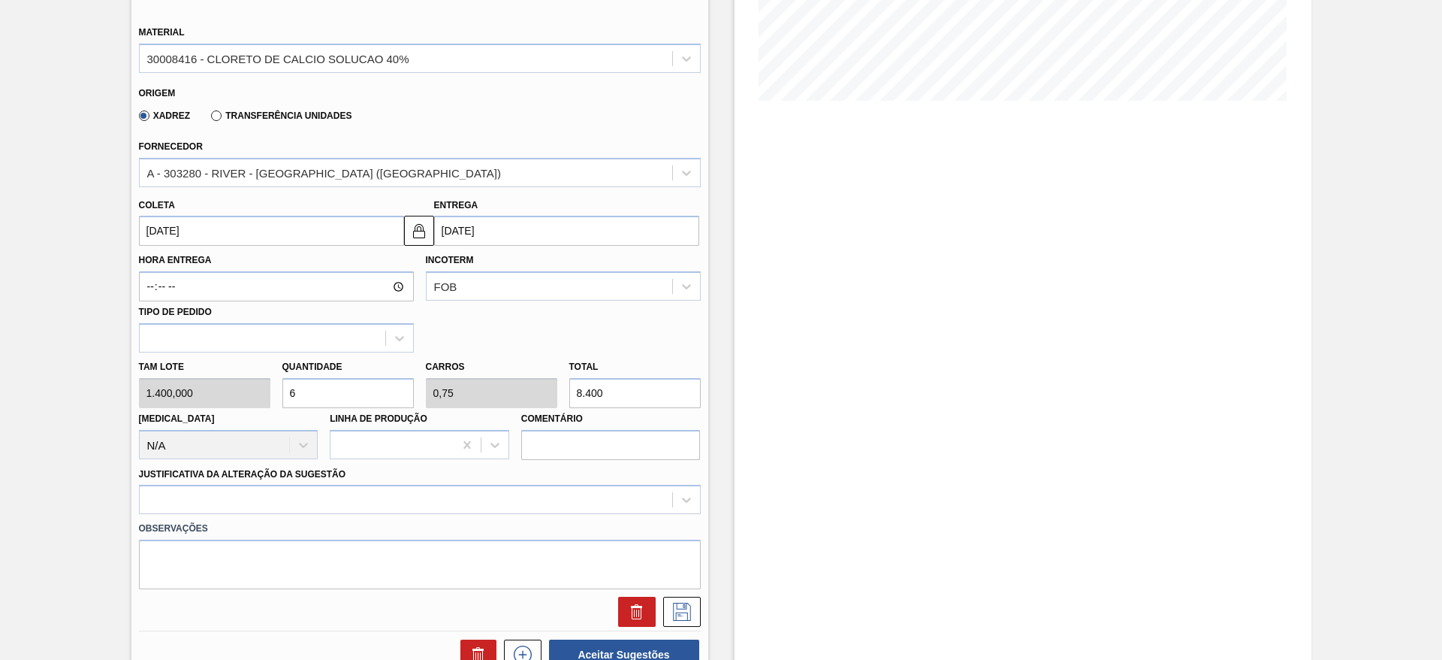
scroll to position [451, 0]
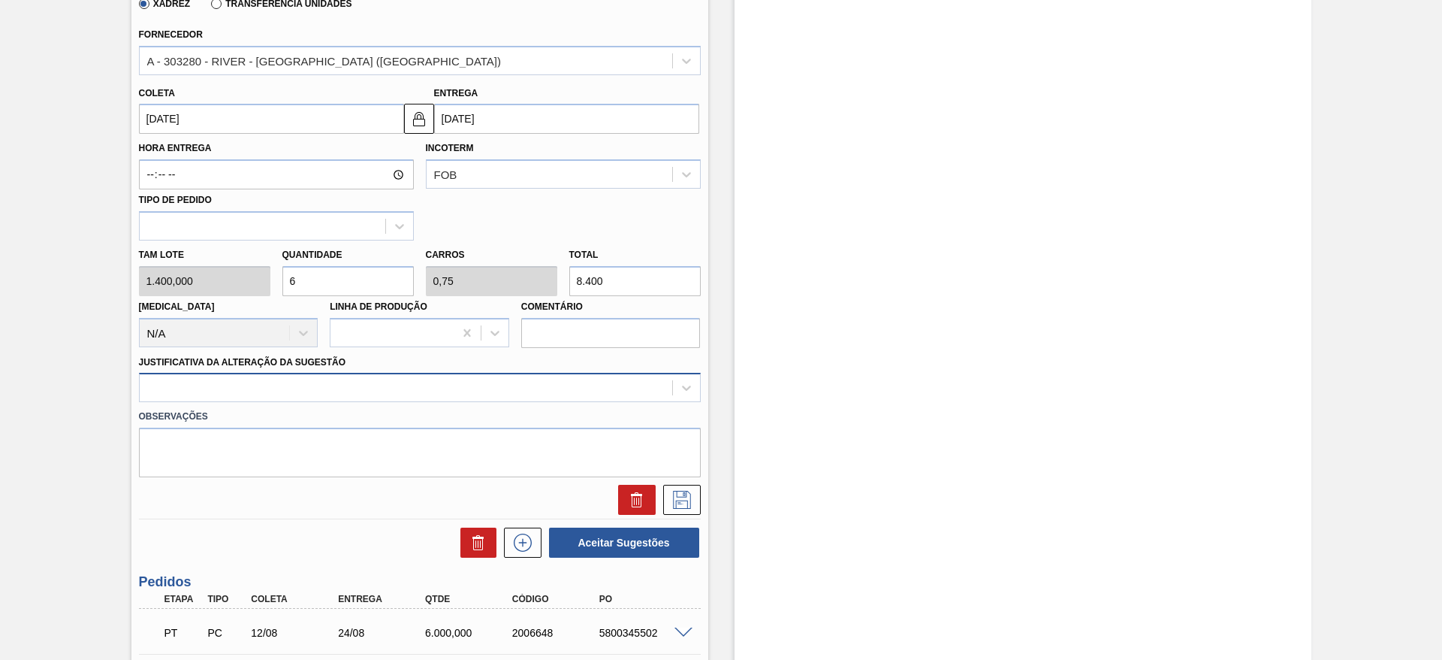
type input "6"
click at [311, 373] on div at bounding box center [420, 387] width 562 height 29
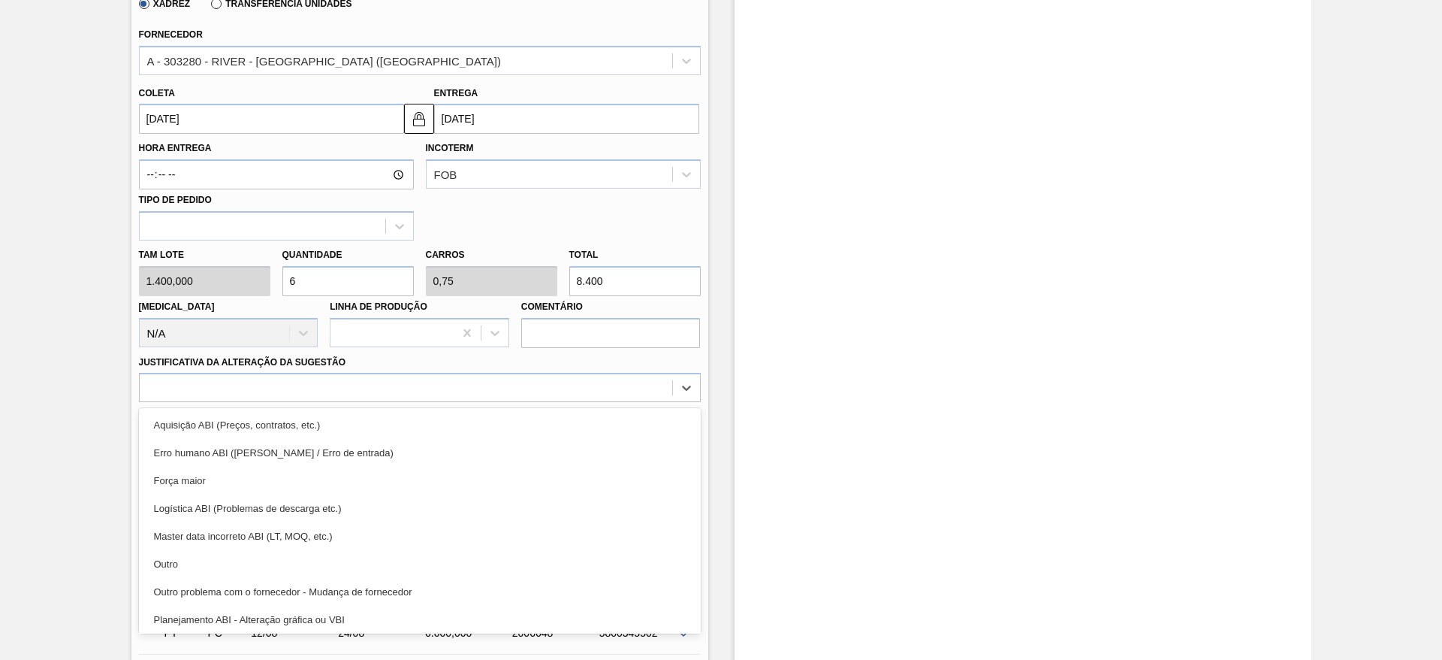
click at [291, 554] on div "Outro" at bounding box center [420, 564] width 562 height 28
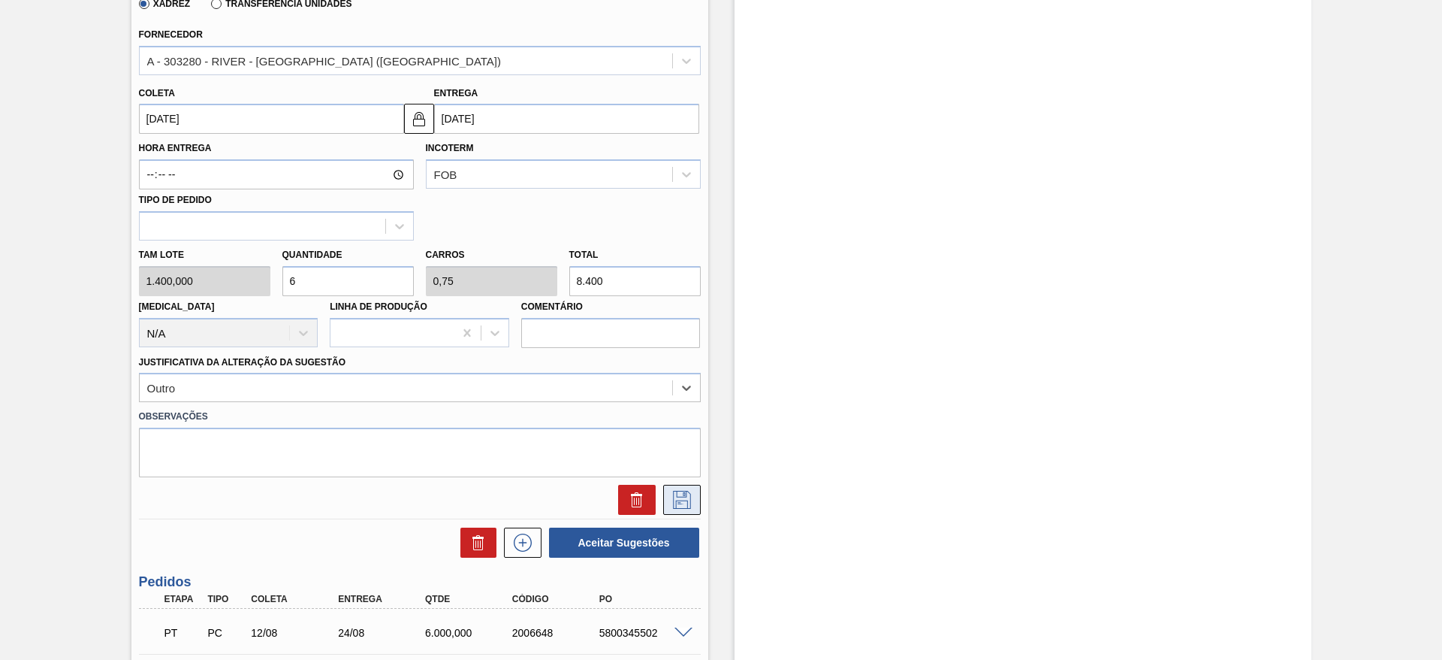
click at [681, 501] on icon at bounding box center [682, 500] width 24 height 18
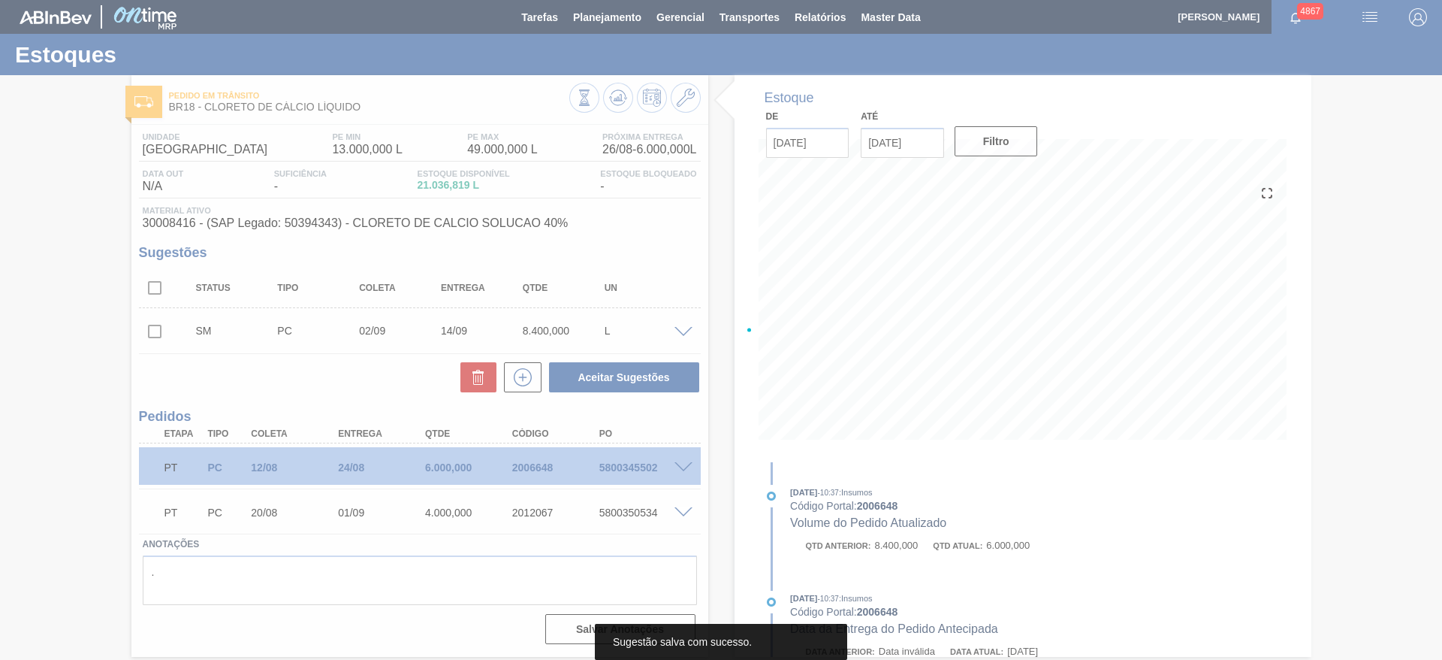
scroll to position [0, 0]
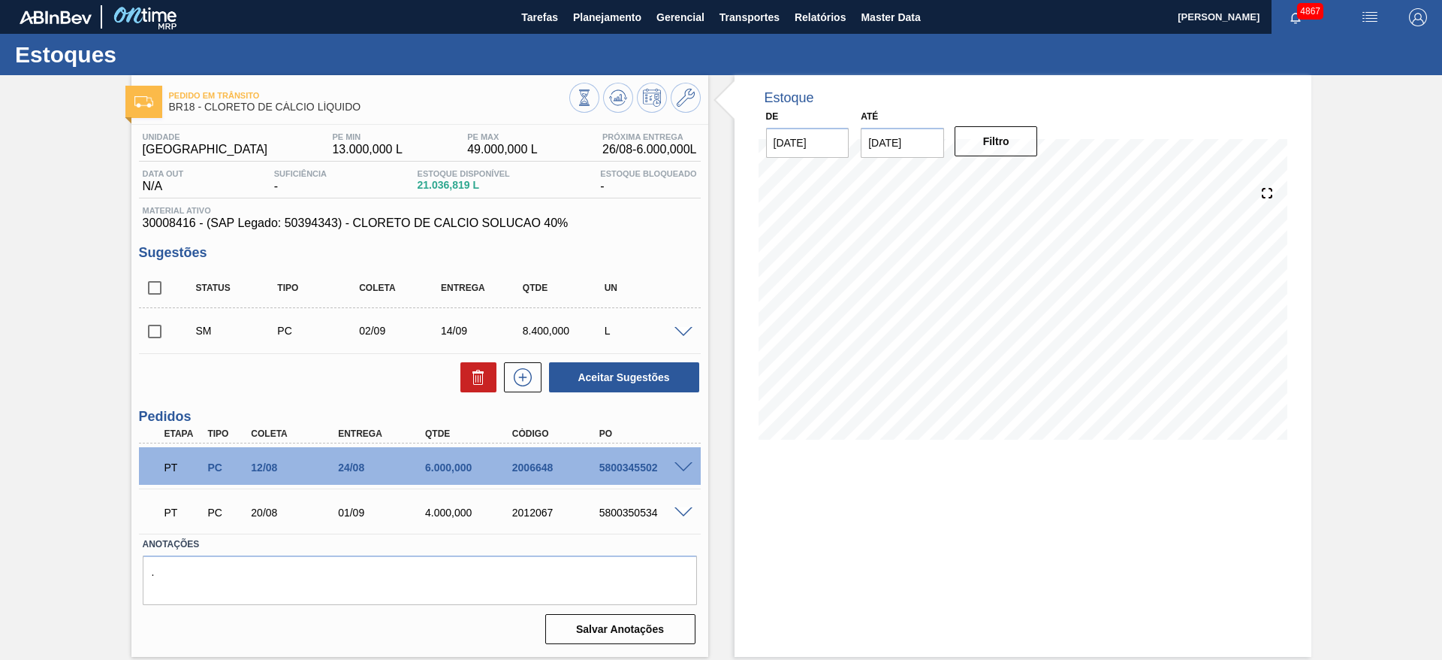
click at [890, 140] on input "[DATE]" at bounding box center [902, 143] width 83 height 30
click at [928, 323] on div "30" at bounding box center [927, 324] width 20 height 20
type input "30/09/2025"
click at [1004, 140] on button "Filtro" at bounding box center [996, 141] width 83 height 30
click at [153, 328] on input "checkbox" at bounding box center [155, 332] width 32 height 32
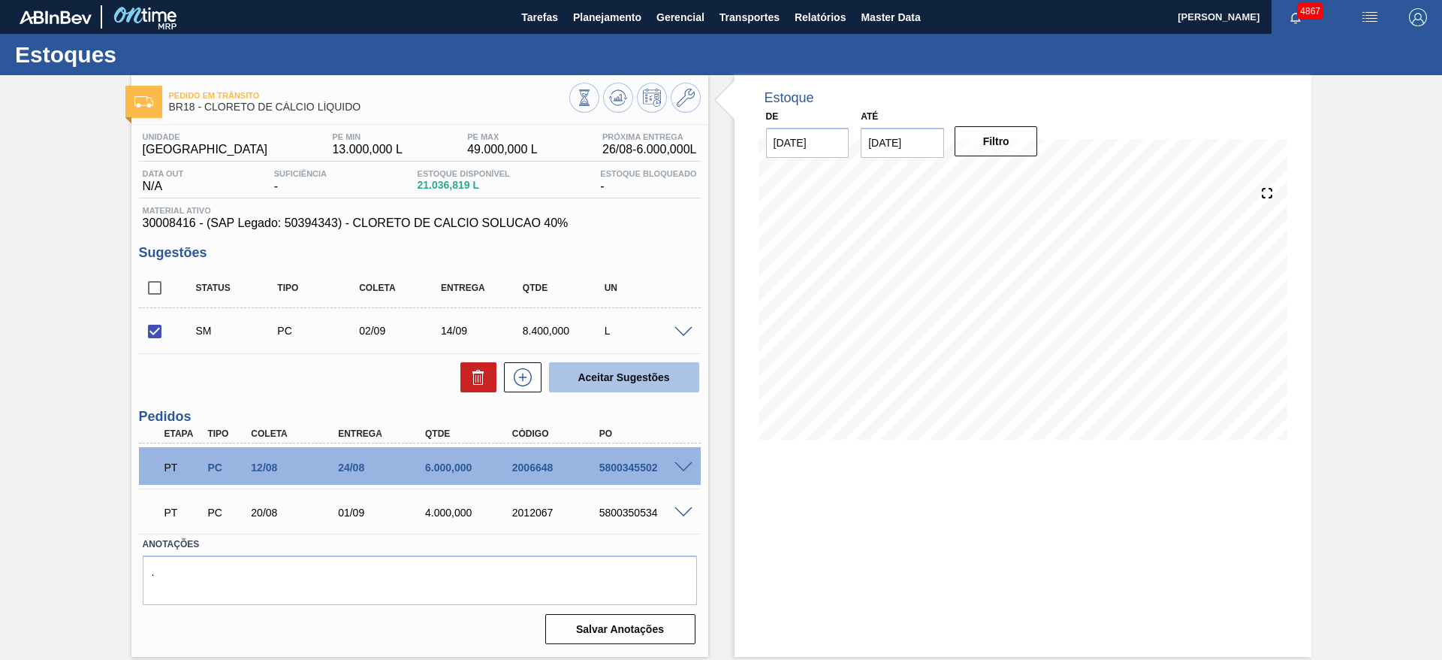
click at [614, 367] on button "Aceitar Sugestões" at bounding box center [624, 377] width 150 height 30
checkbox input "false"
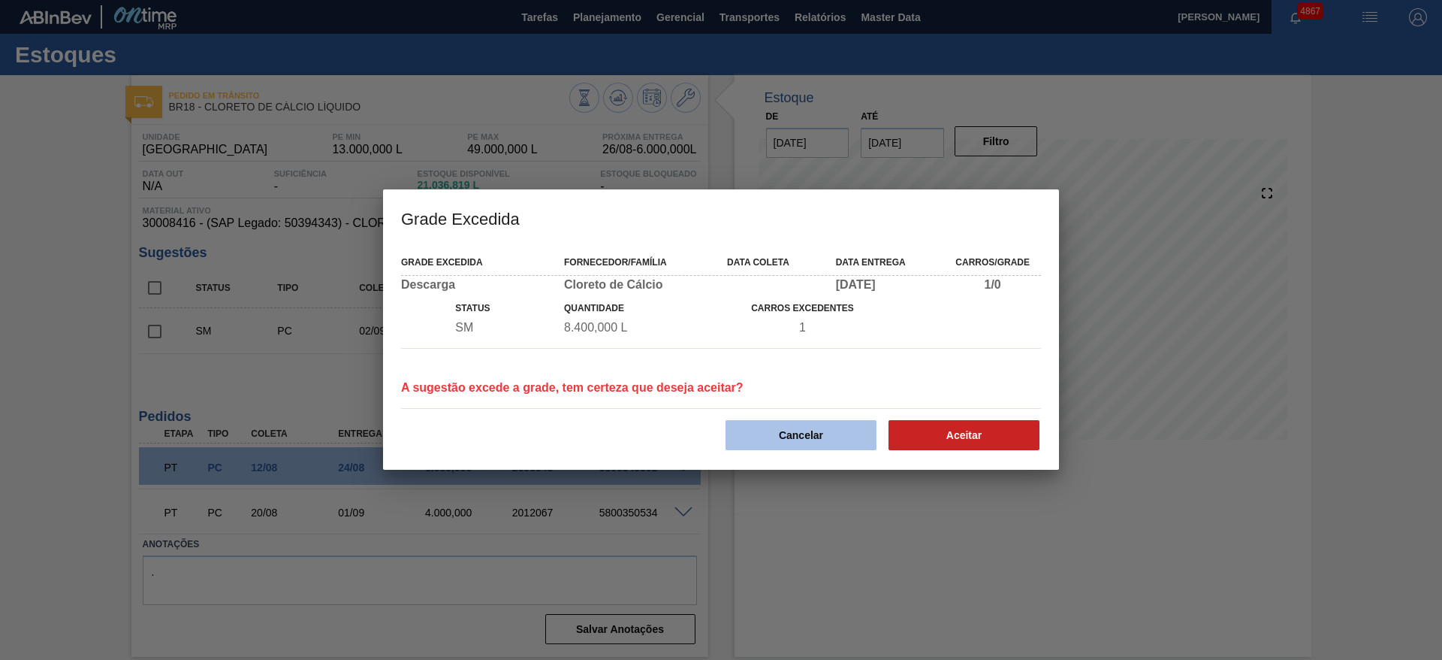
click at [874, 439] on button "Cancelar" at bounding box center [801, 435] width 151 height 30
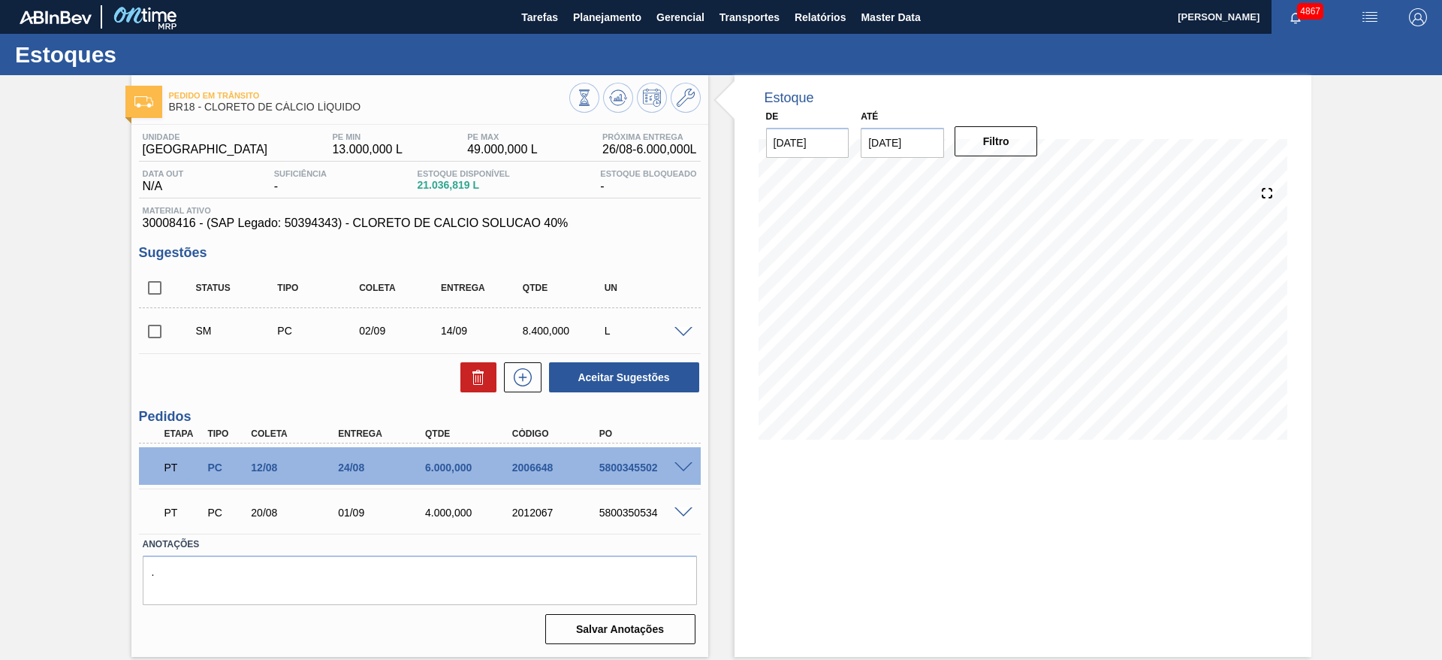
click at [687, 327] on span at bounding box center [684, 332] width 18 height 11
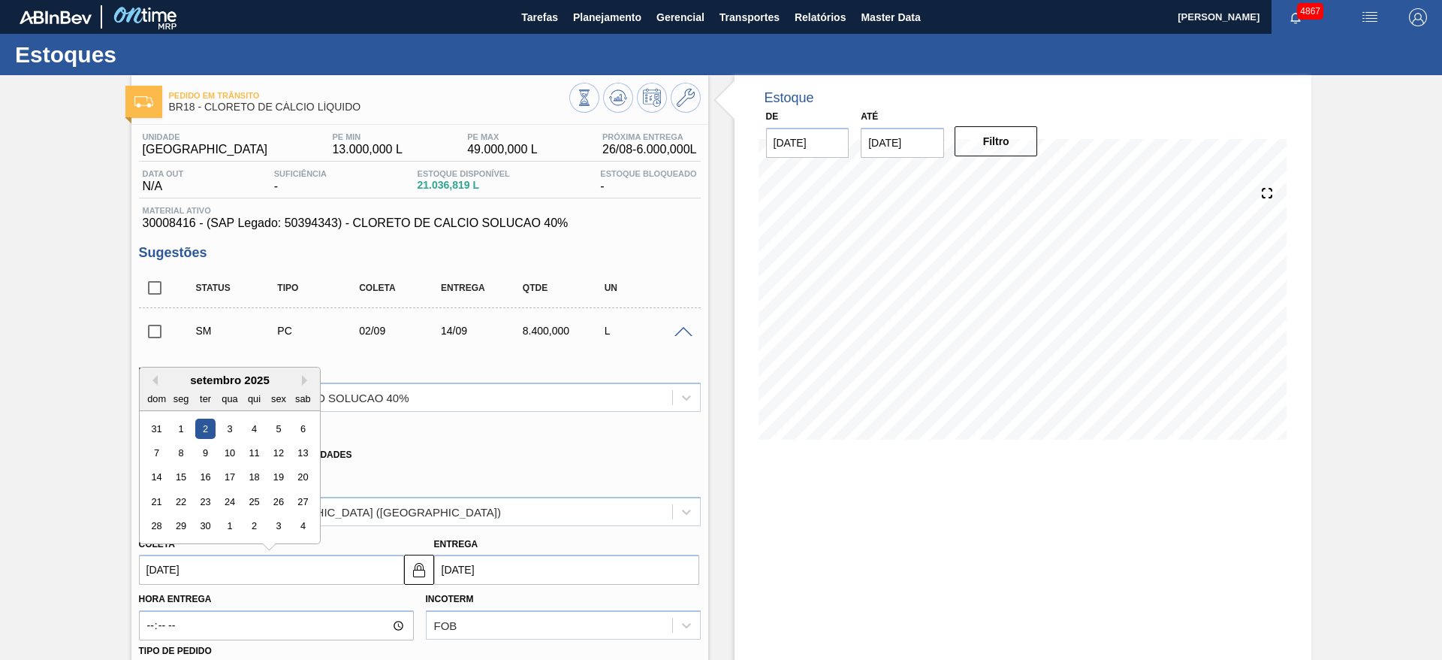
click at [205, 559] on input "02/09/2025" at bounding box center [271, 569] width 265 height 30
click at [247, 433] on div "4" at bounding box center [253, 428] width 20 height 20
type input "04/09/2025"
type input "16/09/2025"
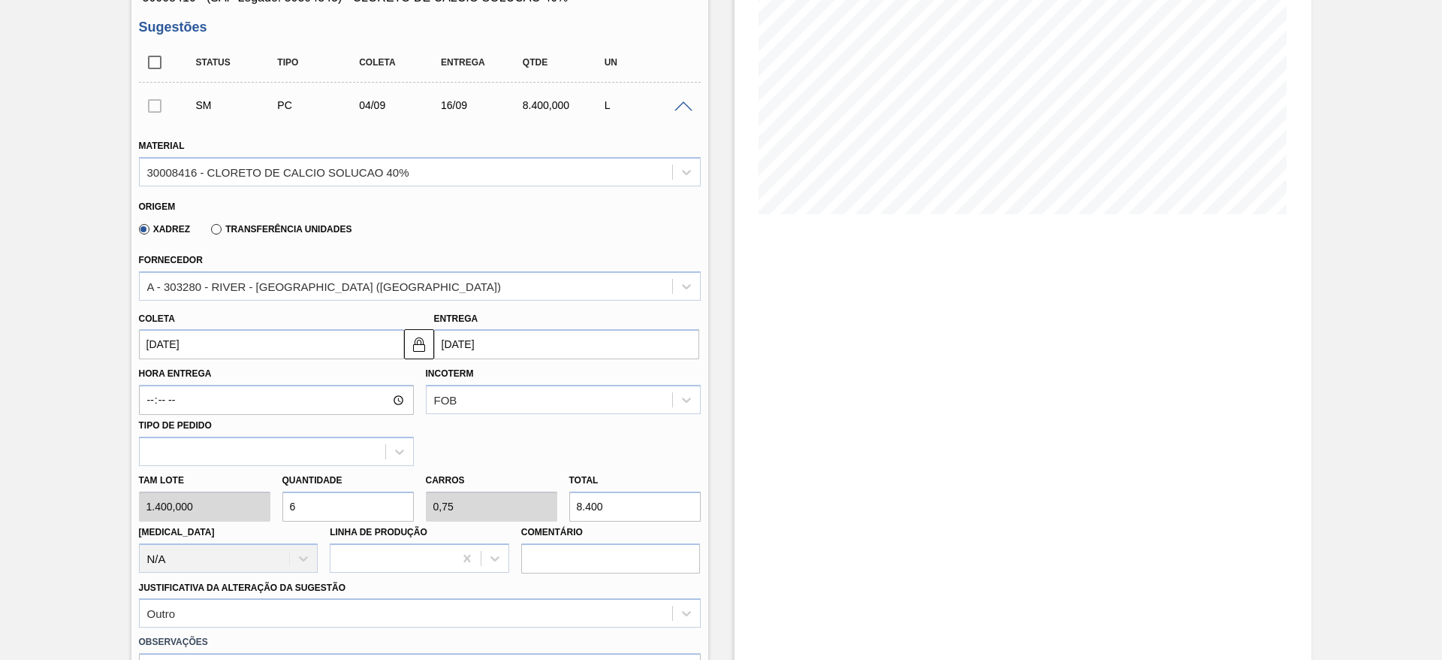
scroll to position [451, 0]
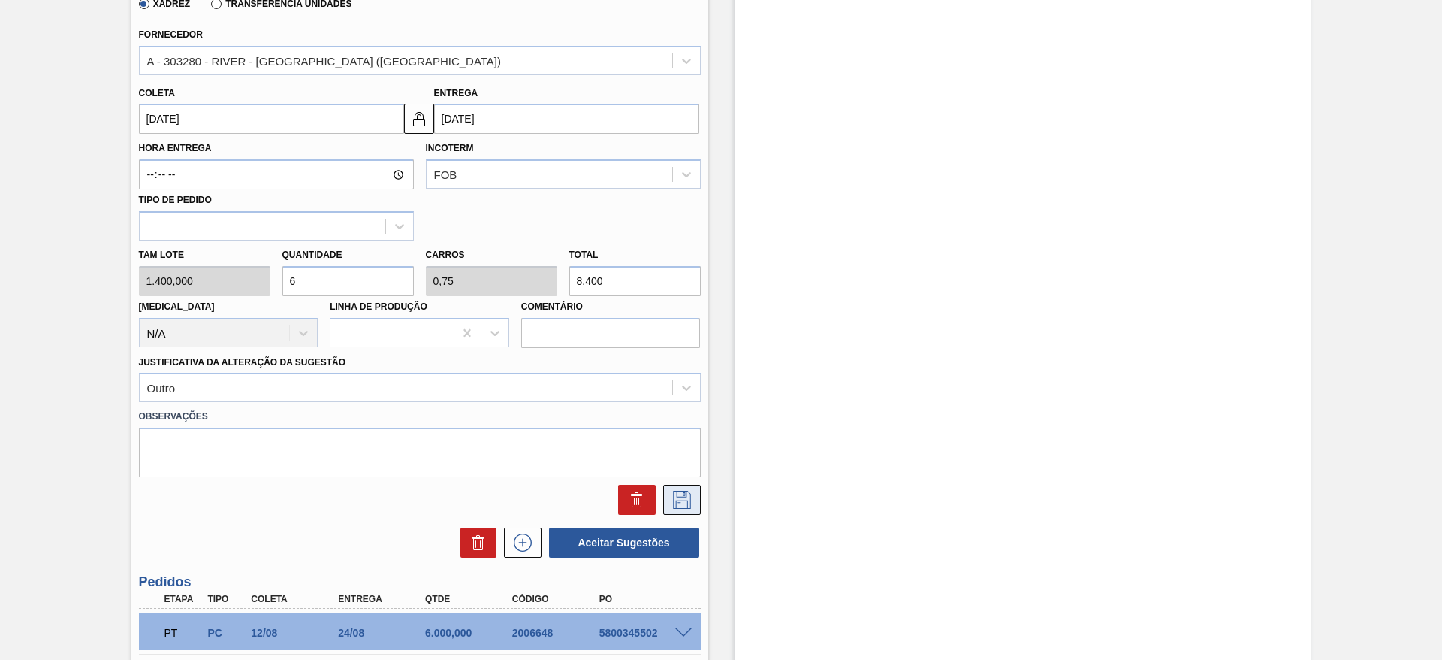
click at [673, 503] on icon at bounding box center [682, 500] width 18 height 18
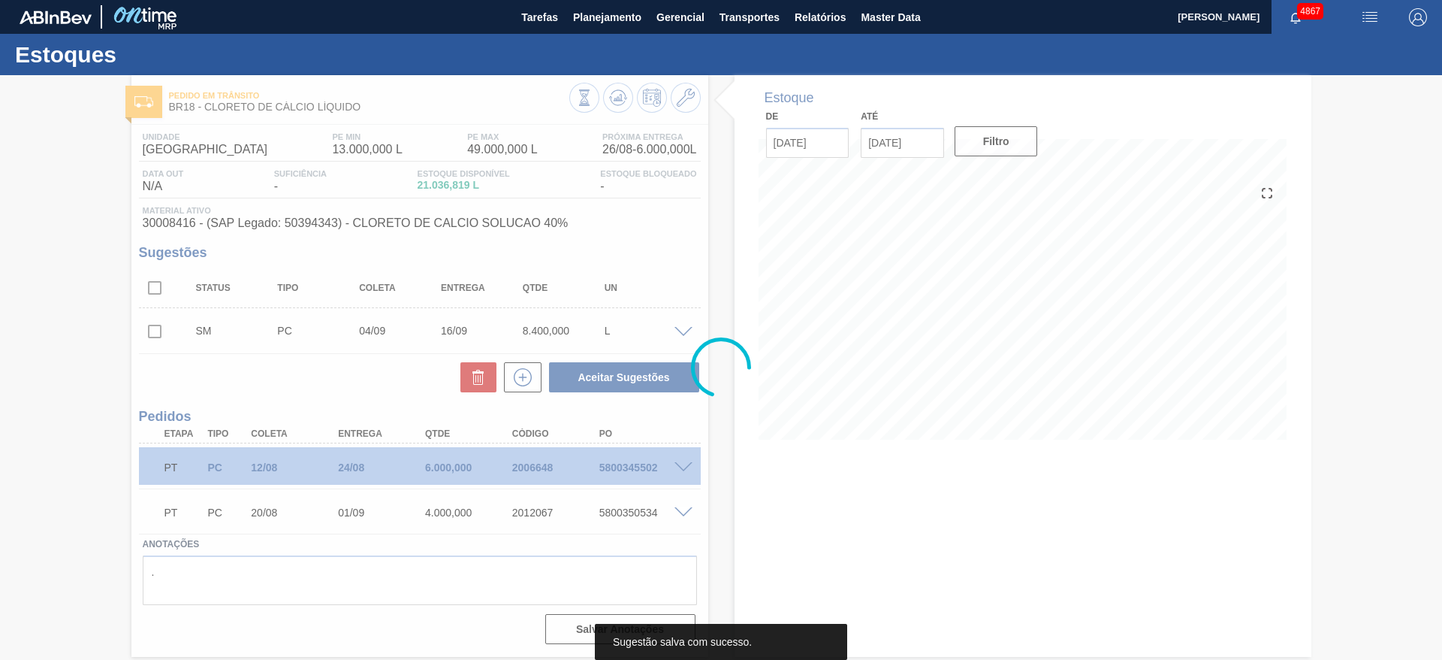
scroll to position [0, 0]
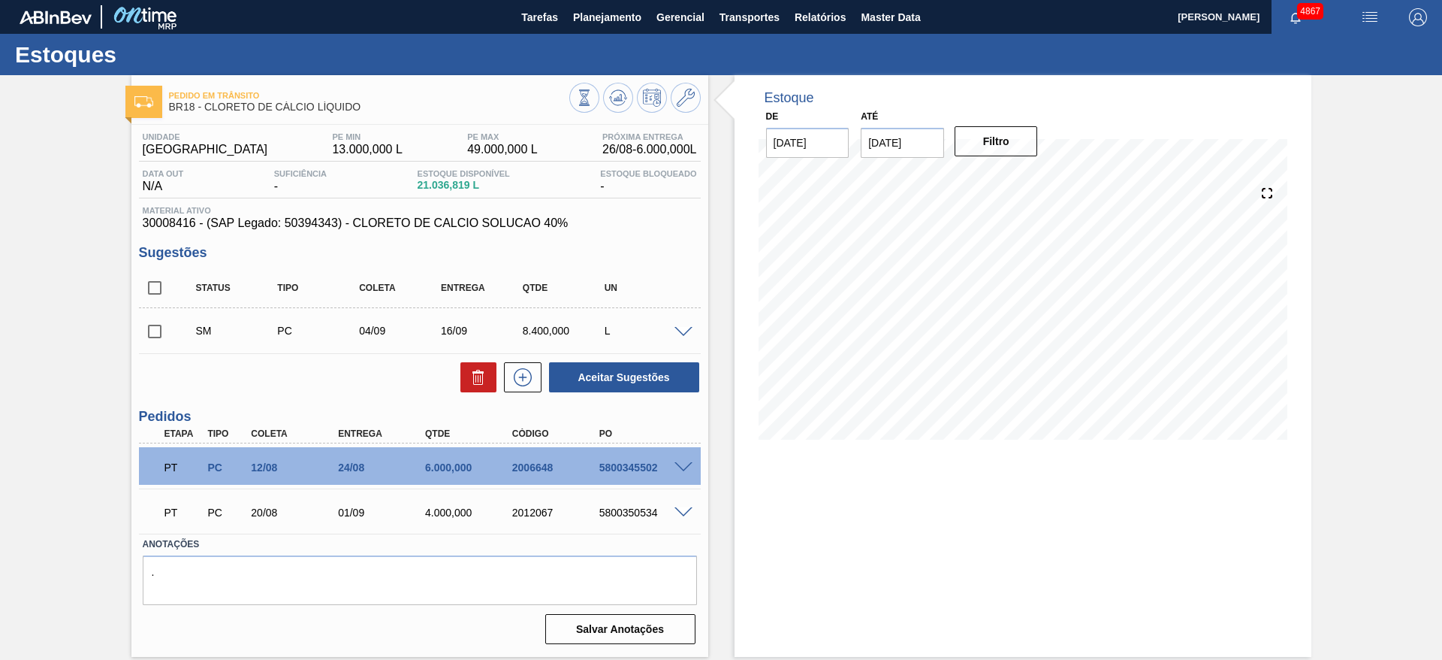
click at [159, 333] on input "checkbox" at bounding box center [155, 332] width 32 height 32
click at [590, 387] on button "Aceitar Sugestões" at bounding box center [624, 377] width 150 height 30
checkbox input "false"
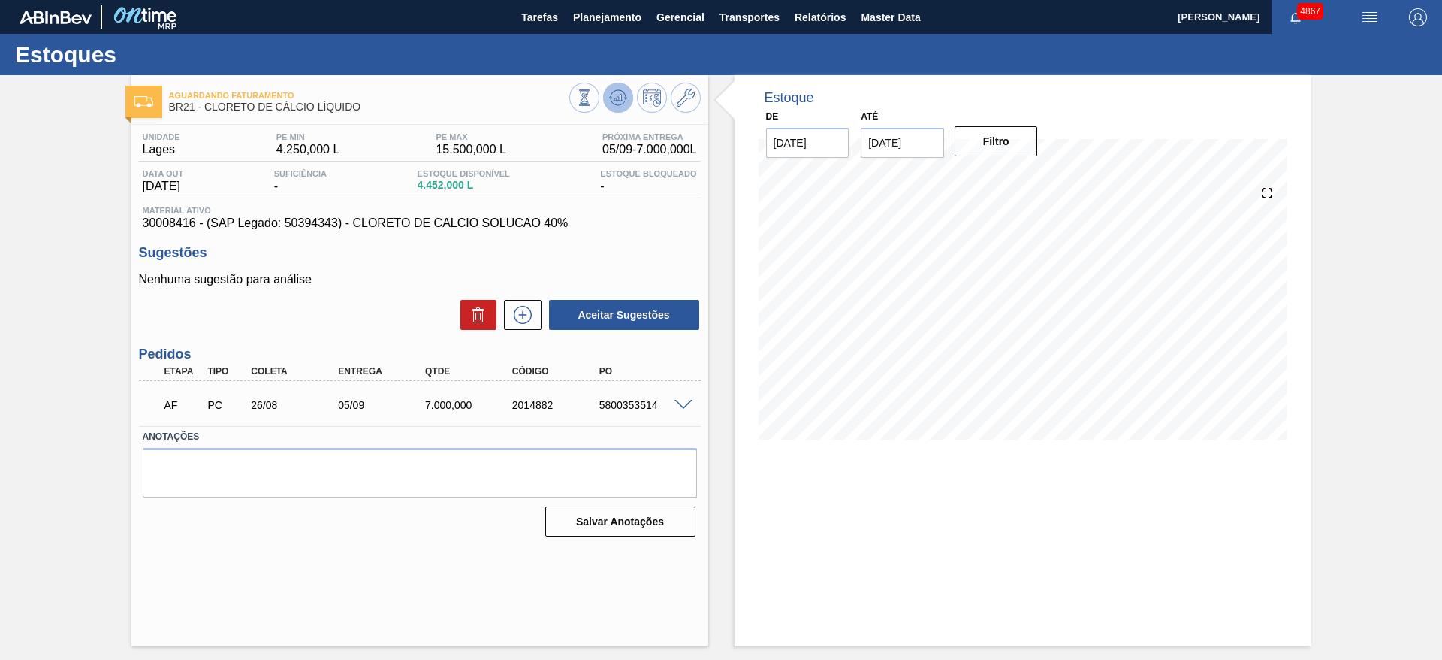
click at [625, 107] on button at bounding box center [618, 98] width 30 height 30
click at [519, 318] on icon at bounding box center [523, 315] width 24 height 18
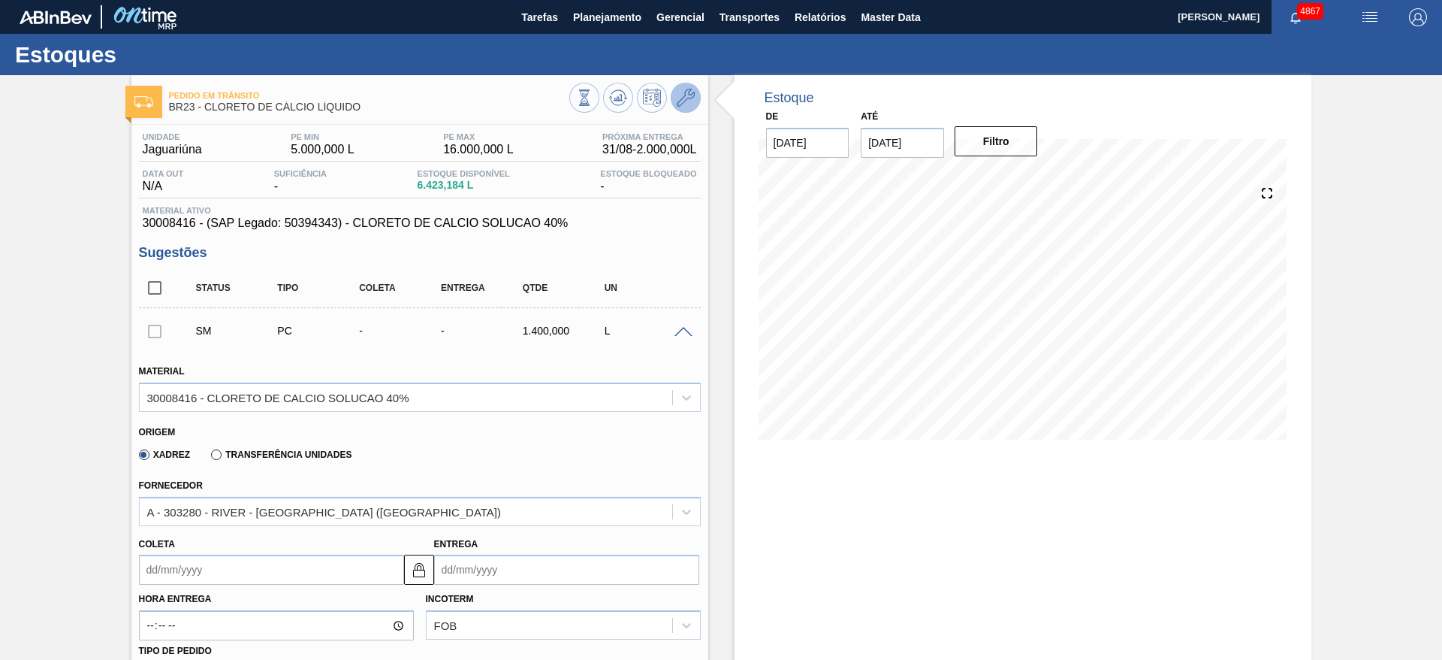
click at [691, 98] on icon at bounding box center [686, 98] width 18 height 18
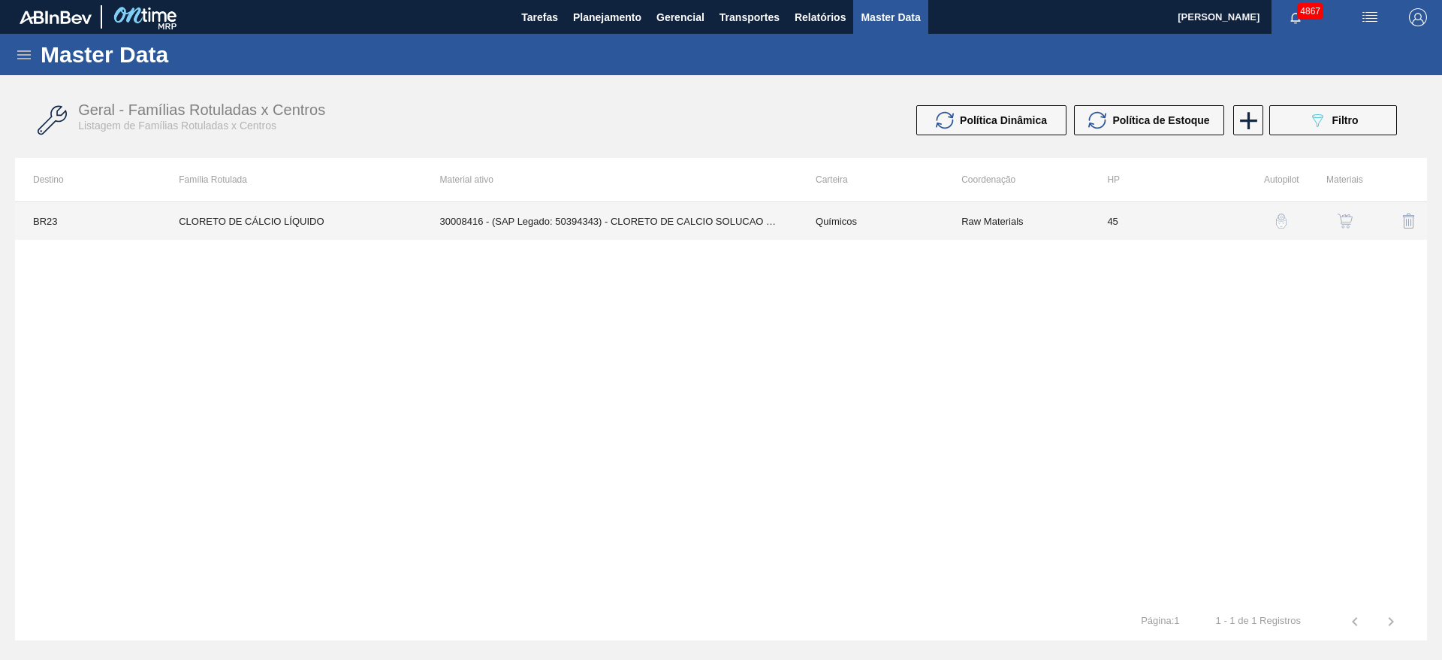
click at [1160, 229] on td "45" at bounding box center [1162, 221] width 146 height 38
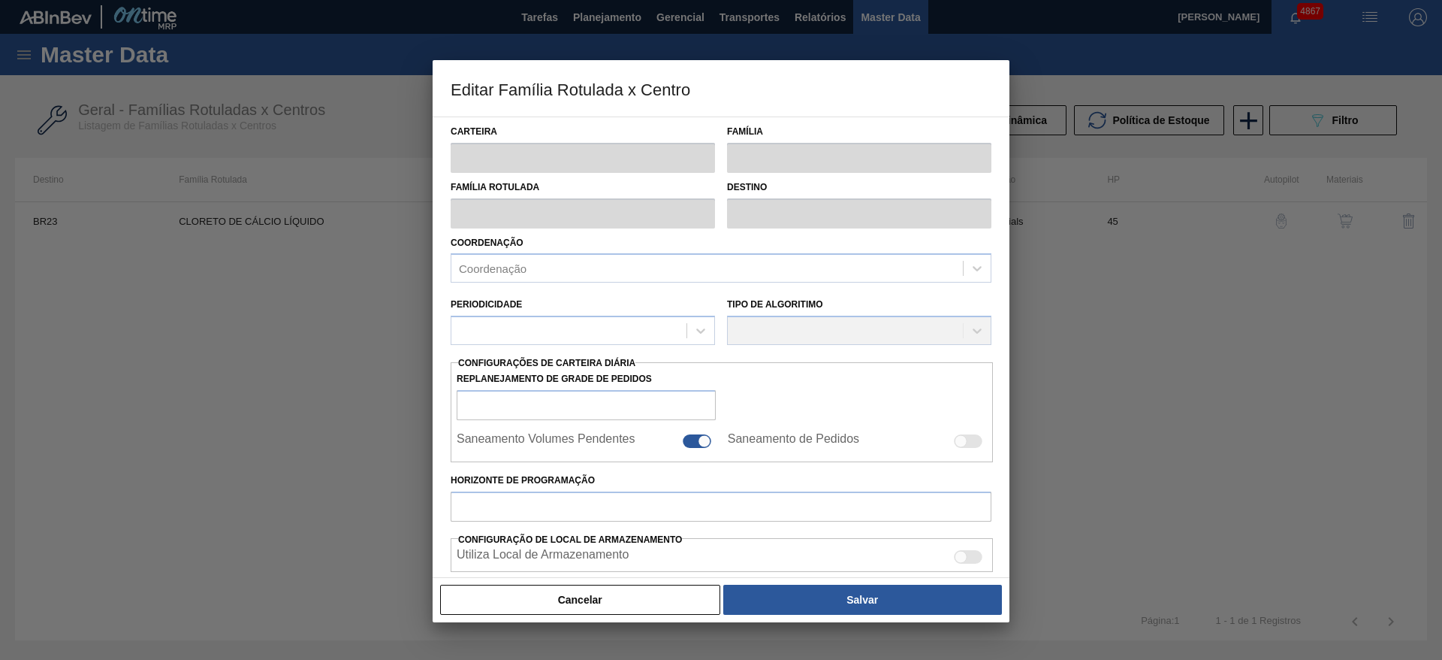
type input "Químicos"
type input "Cloreto de Cálcio"
type input "CLORETO DE CÁLCIO LÍQUIDO"
type input "BR23 - Jaguariúna"
type input "45"
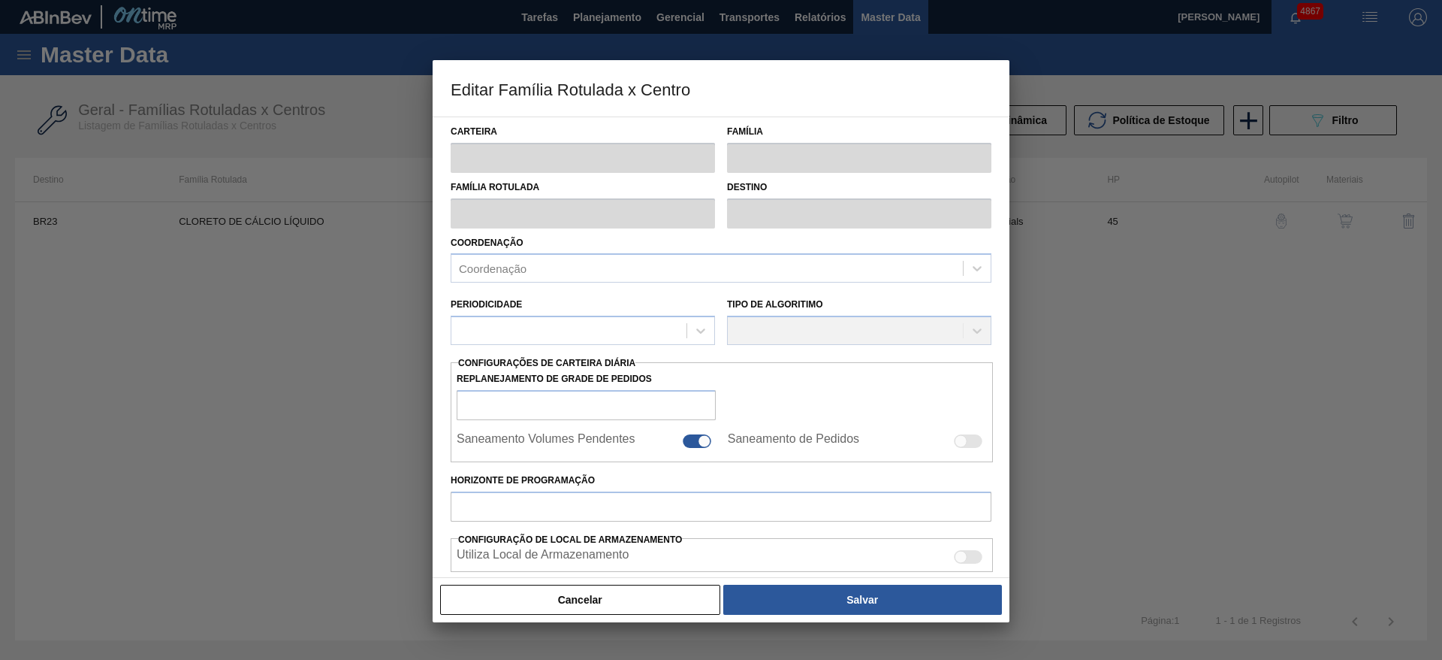
type input "5.000"
type input "16.000"
type input "70"
type input "12.700,000"
checkbox input "true"
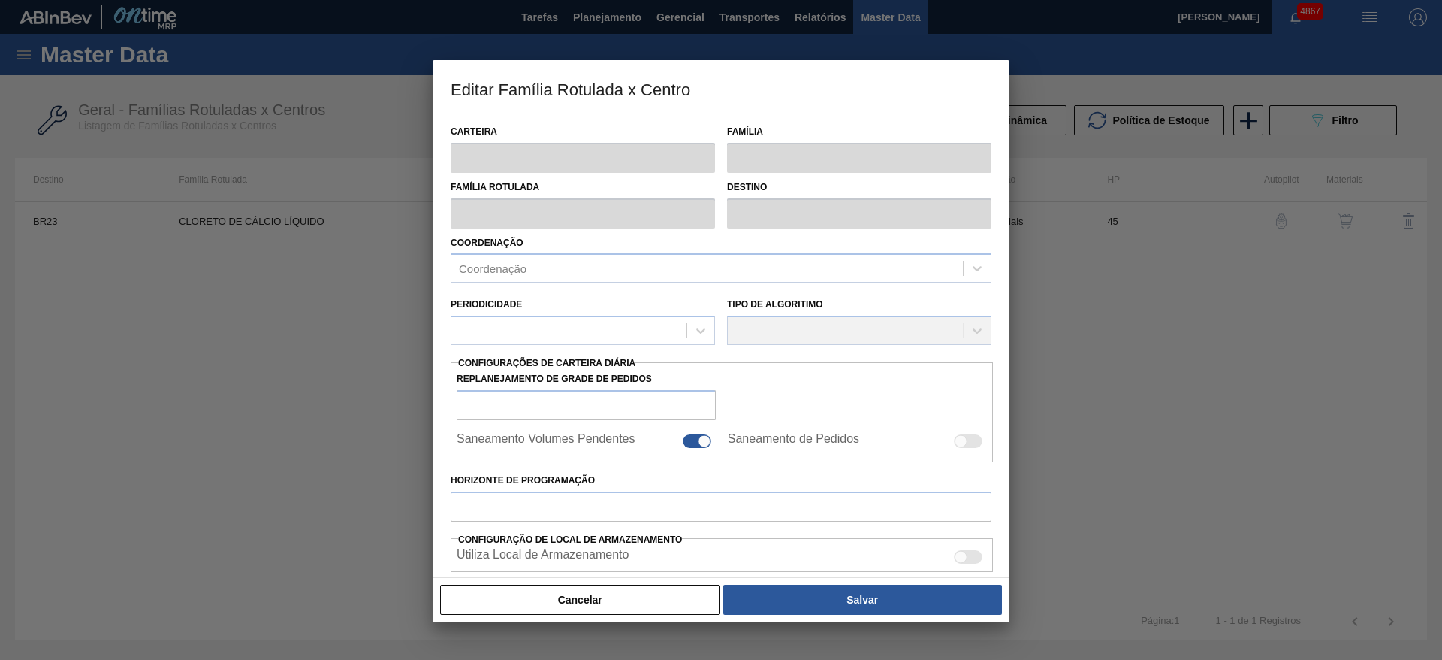
checkbox input "true"
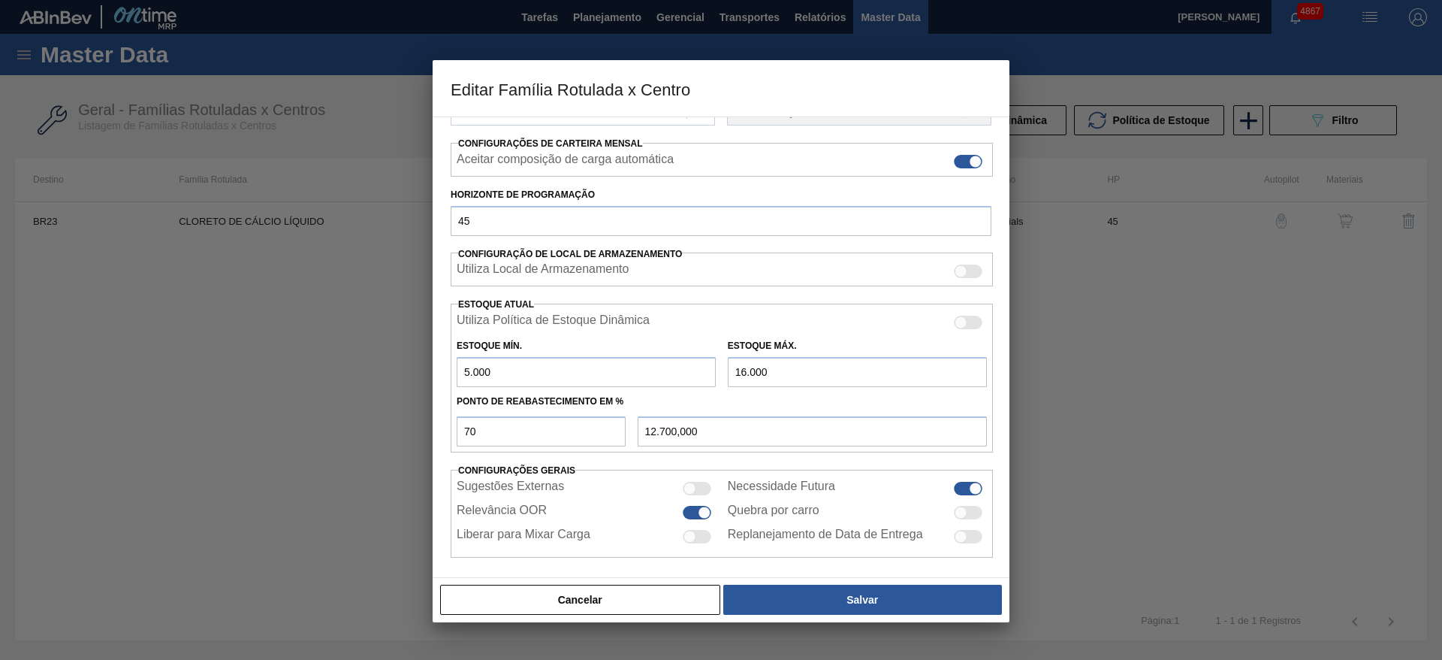
scroll to position [225, 0]
drag, startPoint x: 468, startPoint y: 366, endPoint x: 458, endPoint y: 369, distance: 10.2
click at [458, 369] on input "5.000" at bounding box center [586, 370] width 259 height 30
type input "4.000"
type input "12.400,000"
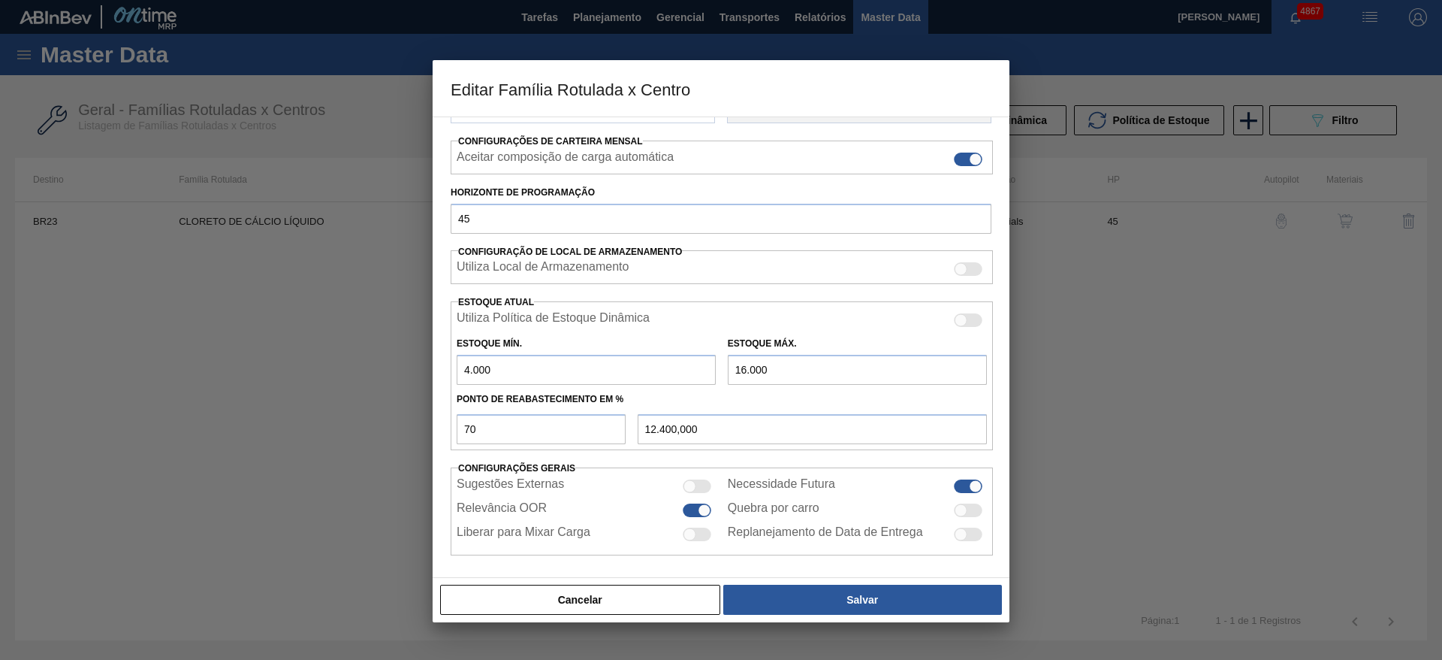
type input "4.000"
click at [741, 370] on input "16.000" at bounding box center [857, 370] width 259 height 30
type input "12.000"
type input "9.600,000"
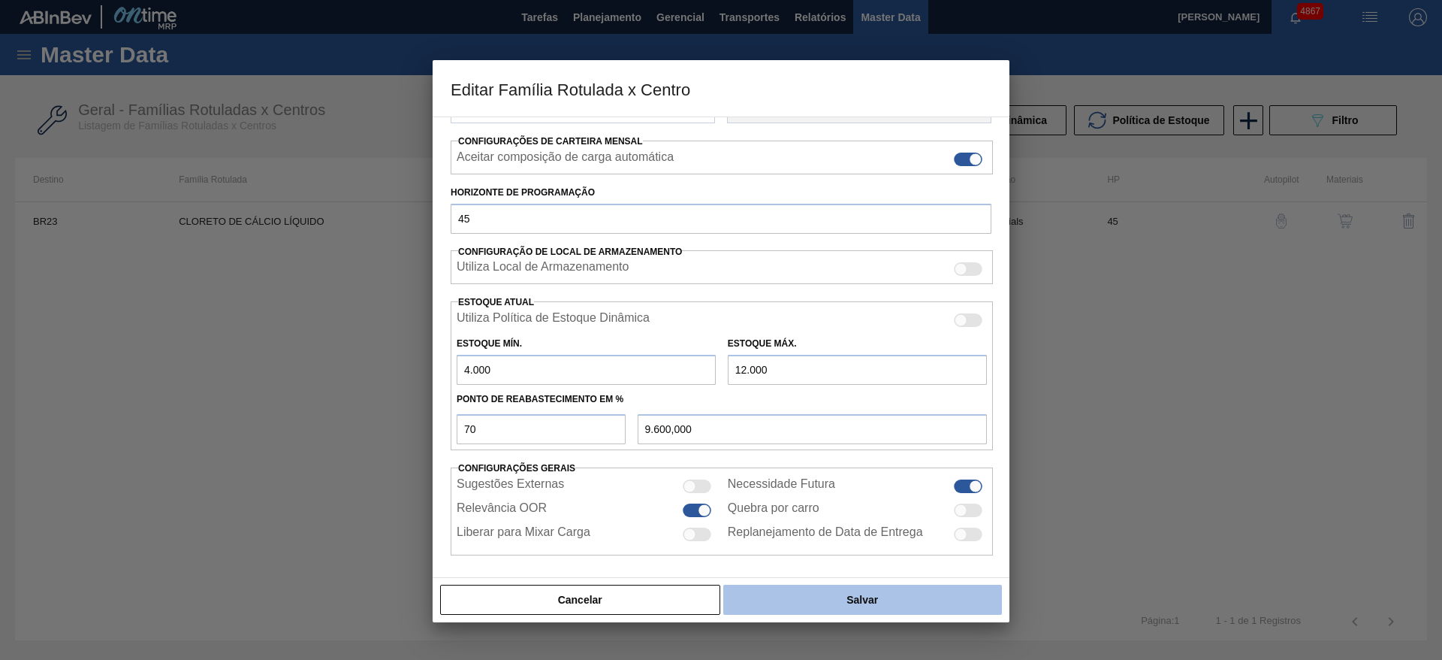
type input "12.000"
click at [821, 602] on button "Salvar" at bounding box center [862, 599] width 279 height 30
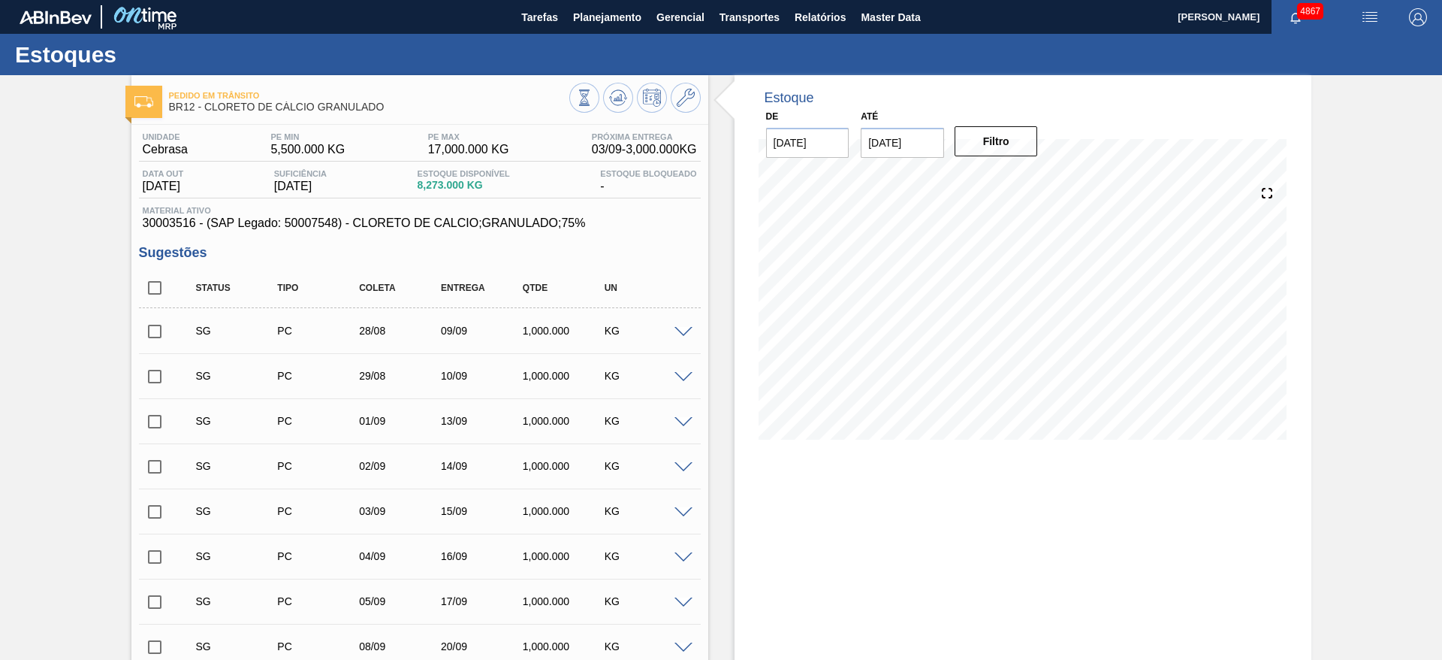
click at [681, 329] on span at bounding box center [684, 332] width 18 height 11
type input "1.000,000"
type input "1.000"
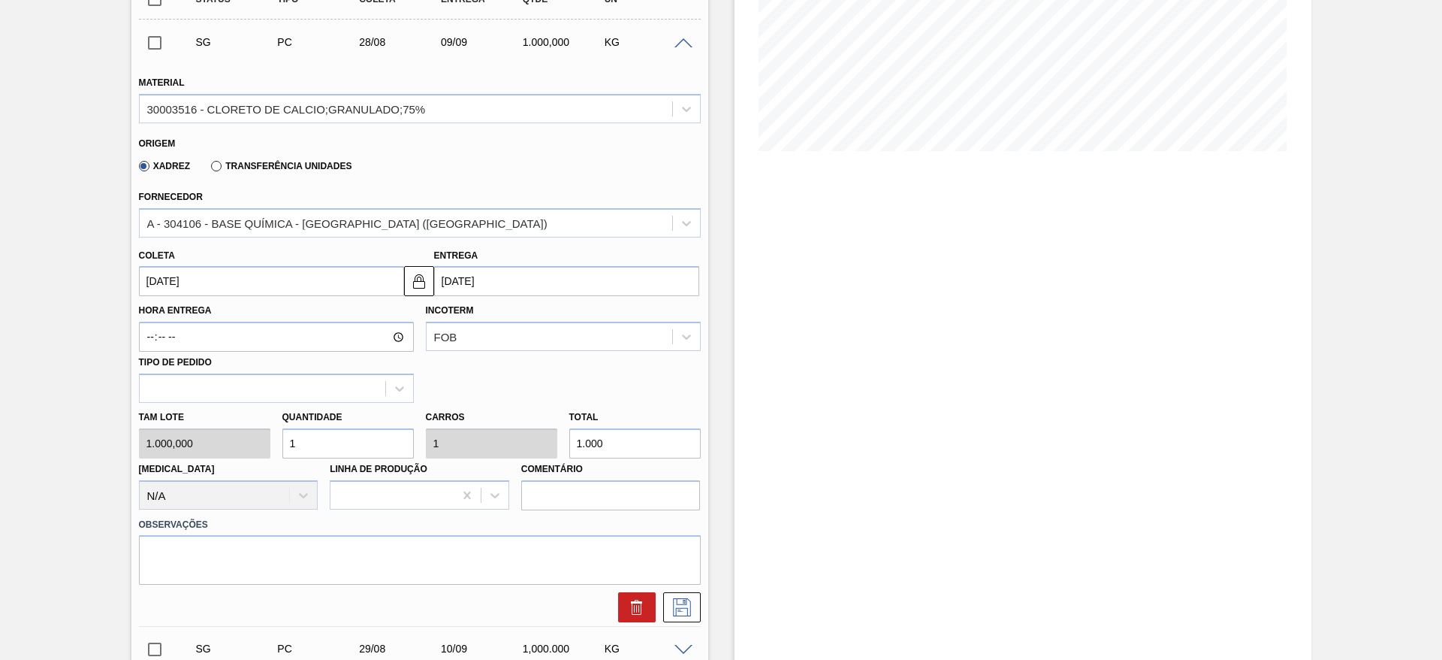
scroll to position [338, 0]
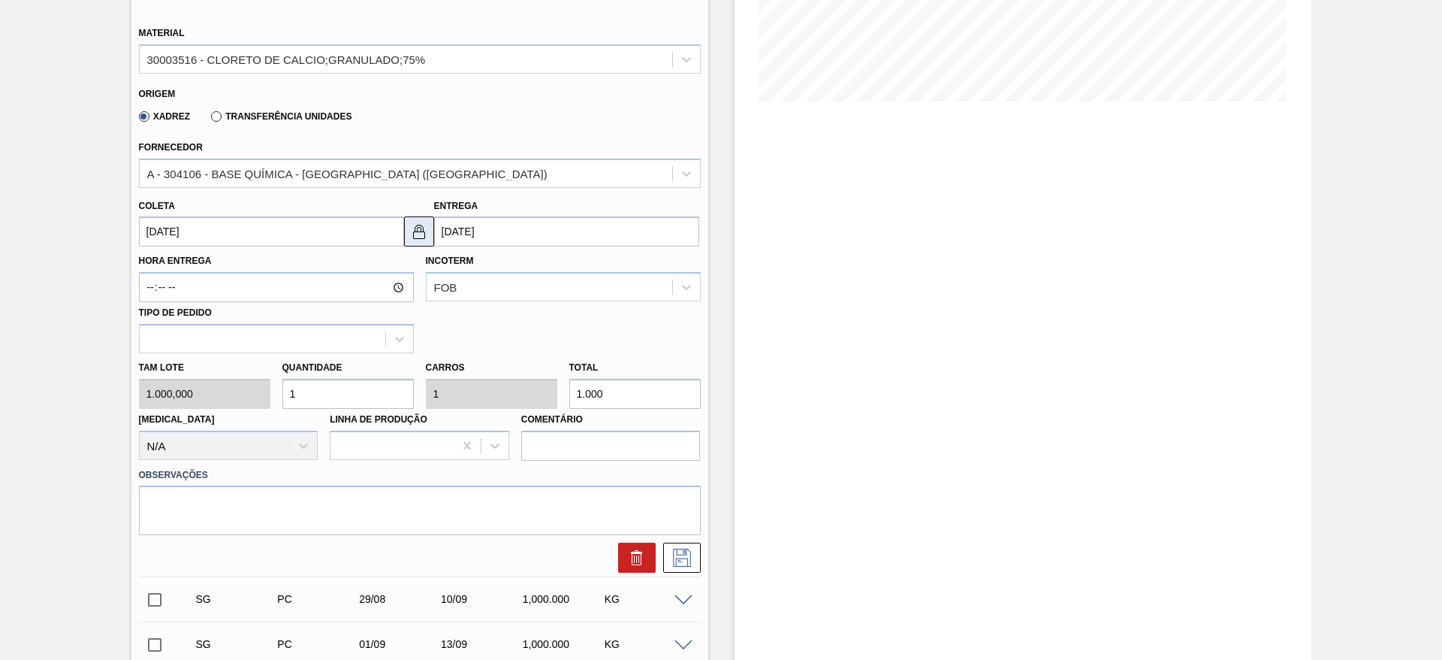
click at [423, 230] on img at bounding box center [419, 231] width 18 height 18
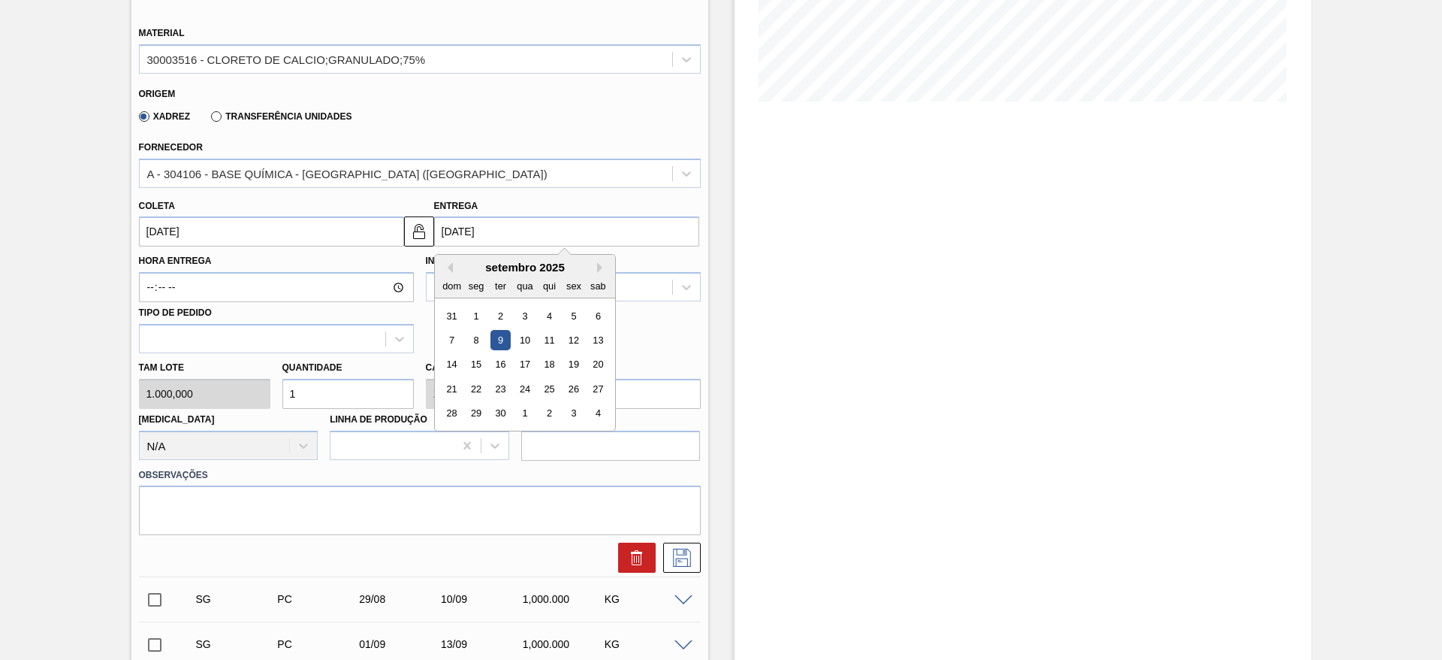
click at [478, 236] on input "[DATE]" at bounding box center [566, 231] width 265 height 30
click at [476, 341] on div "8" at bounding box center [476, 340] width 20 height 20
type input "08/09/2025"
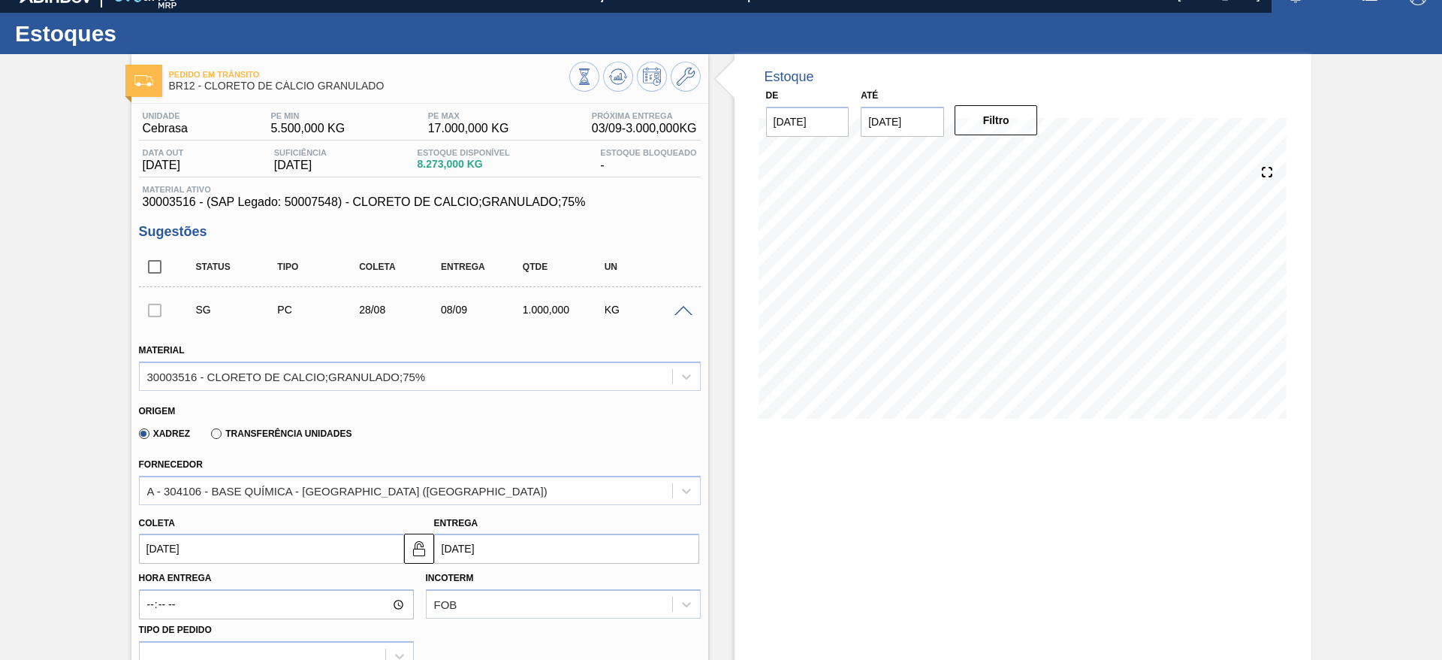
scroll to position [0, 0]
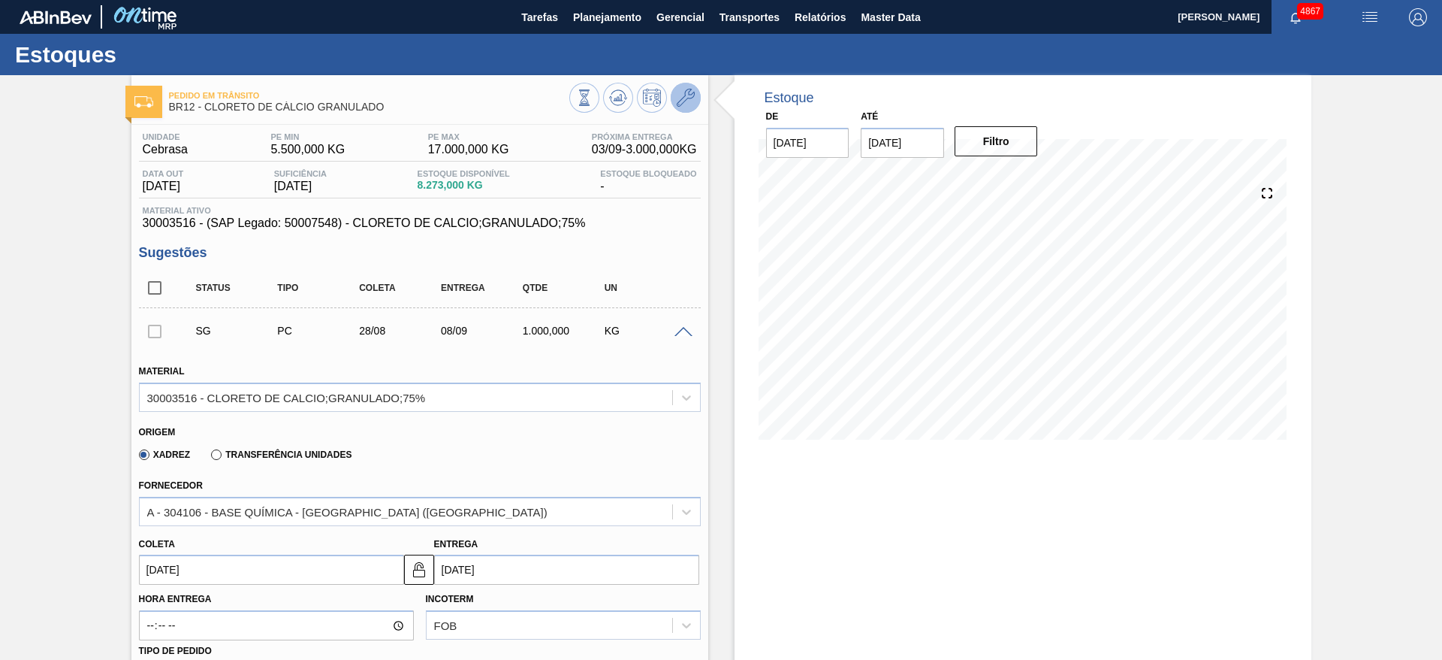
click at [690, 104] on icon at bounding box center [686, 98] width 18 height 18
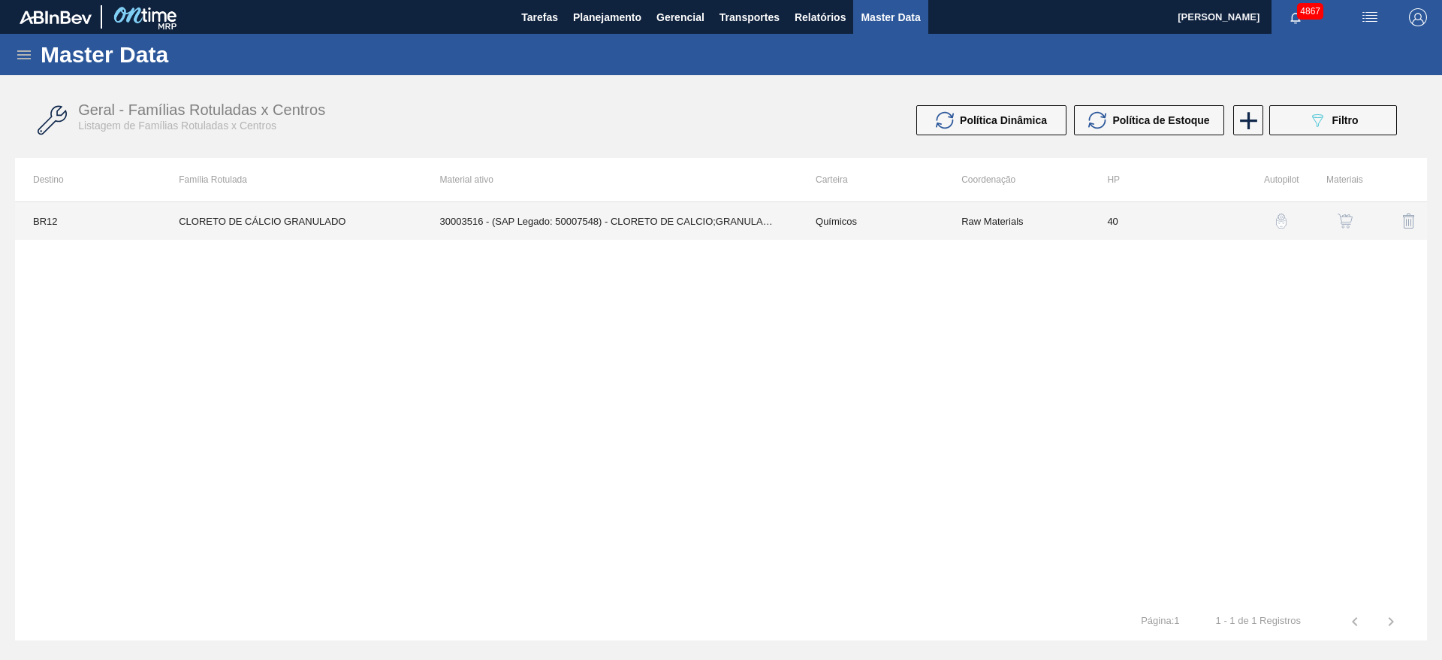
click at [986, 228] on td "Raw Materials" at bounding box center [1017, 221] width 146 height 38
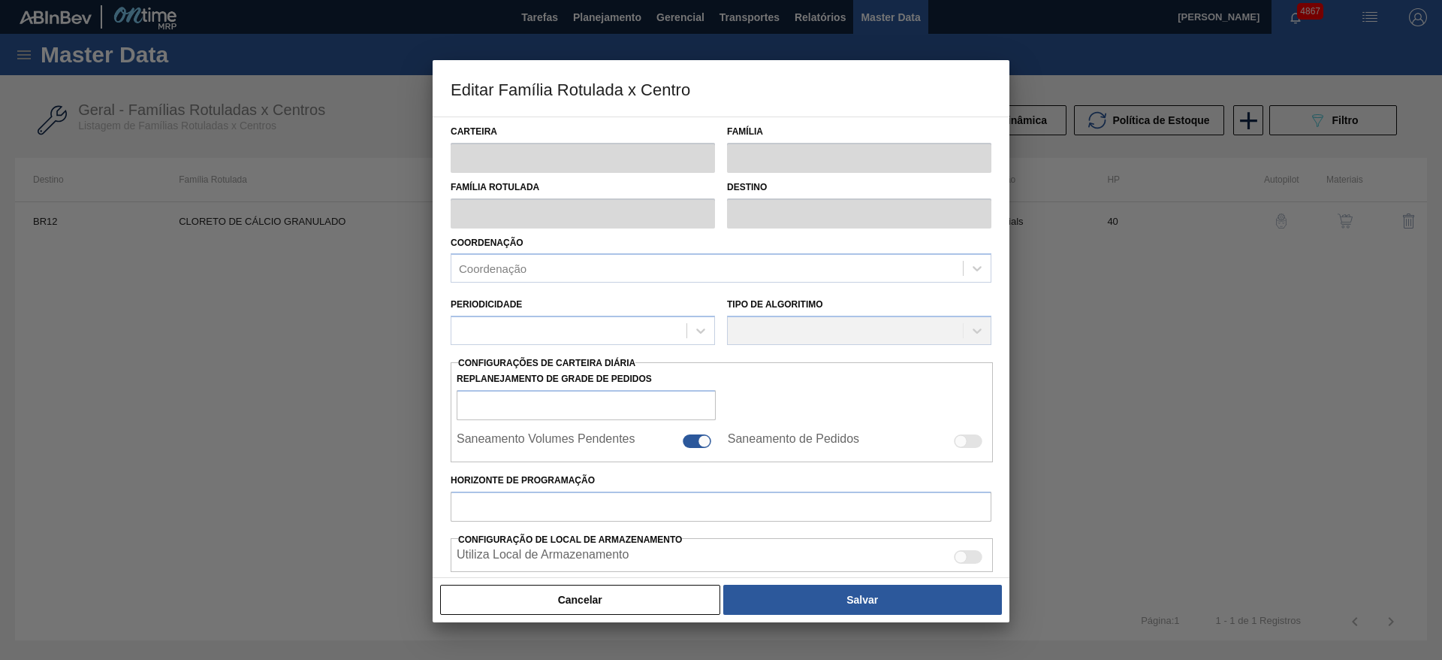
type input "Químicos"
type input "Cloreto de Cálcio"
type input "CLORETO DE CÁLCIO GRANULADO"
type input "BR12 - Cebrasa"
type input "40"
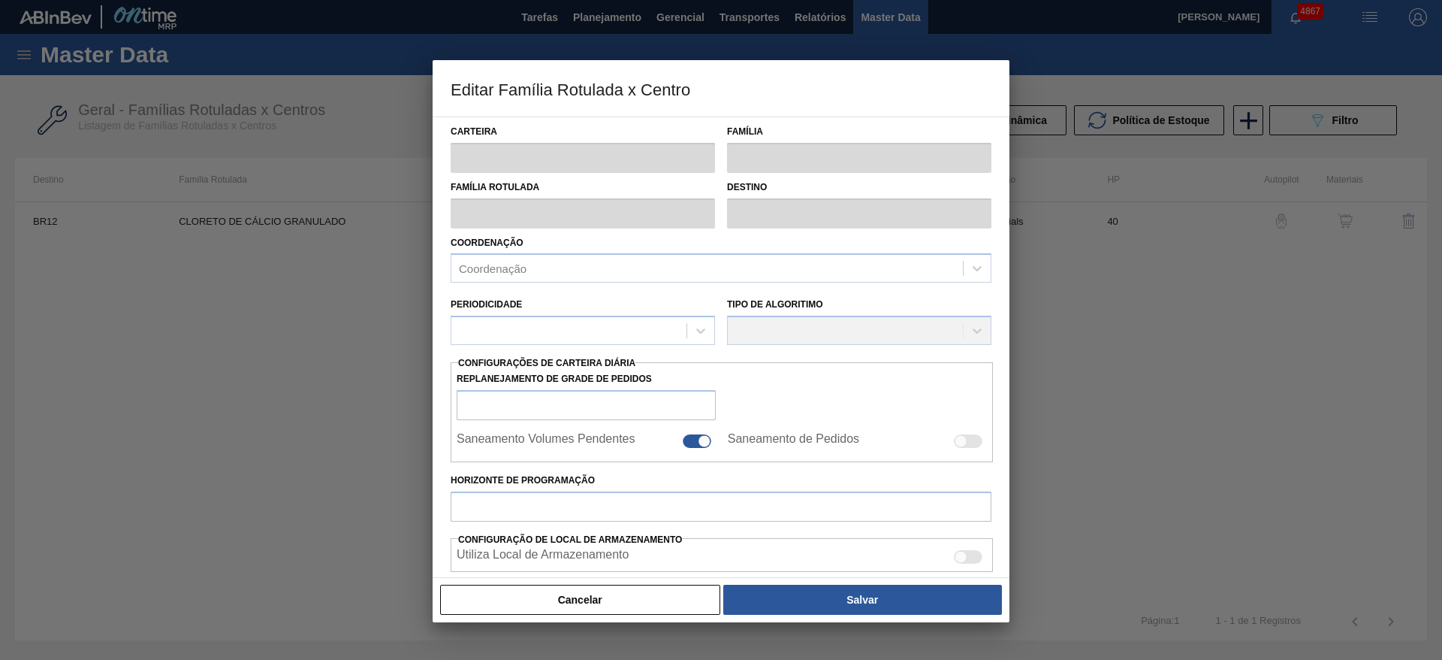
type input "5.500"
type input "17.000"
type input "60"
type input "12.400,000"
checkbox input "true"
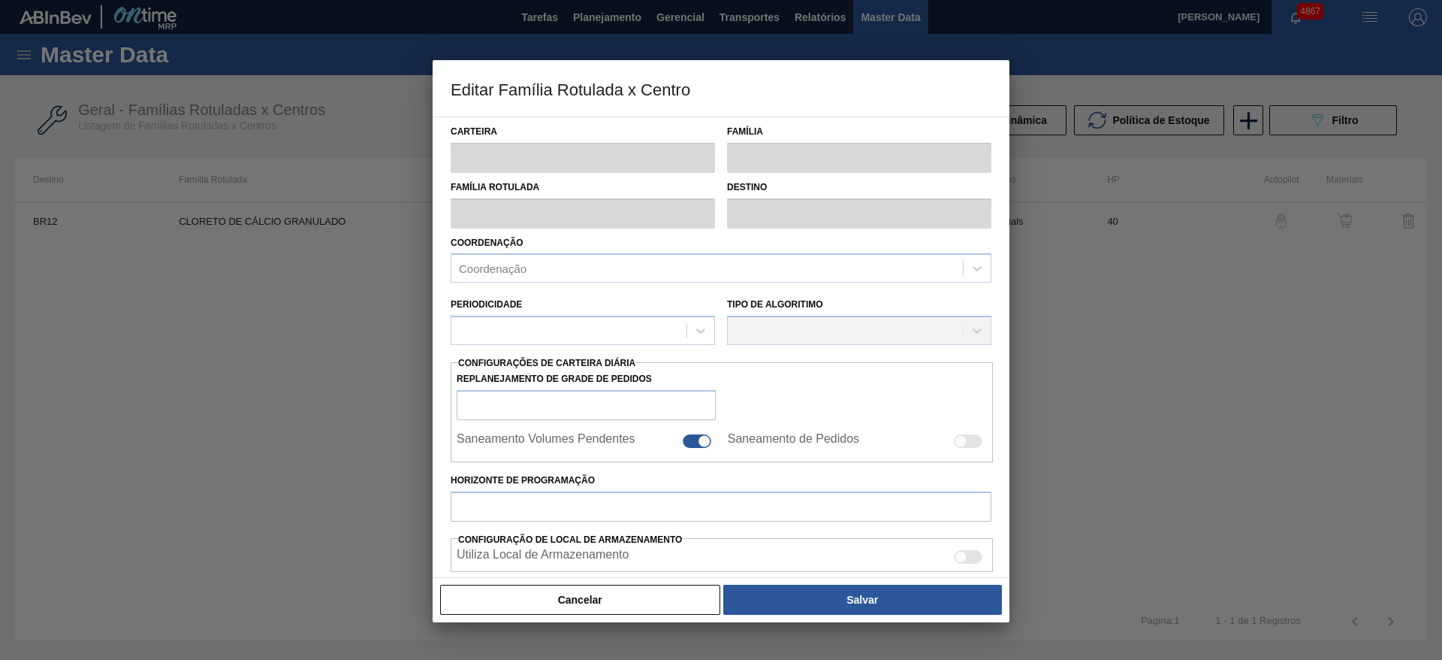
checkbox input "true"
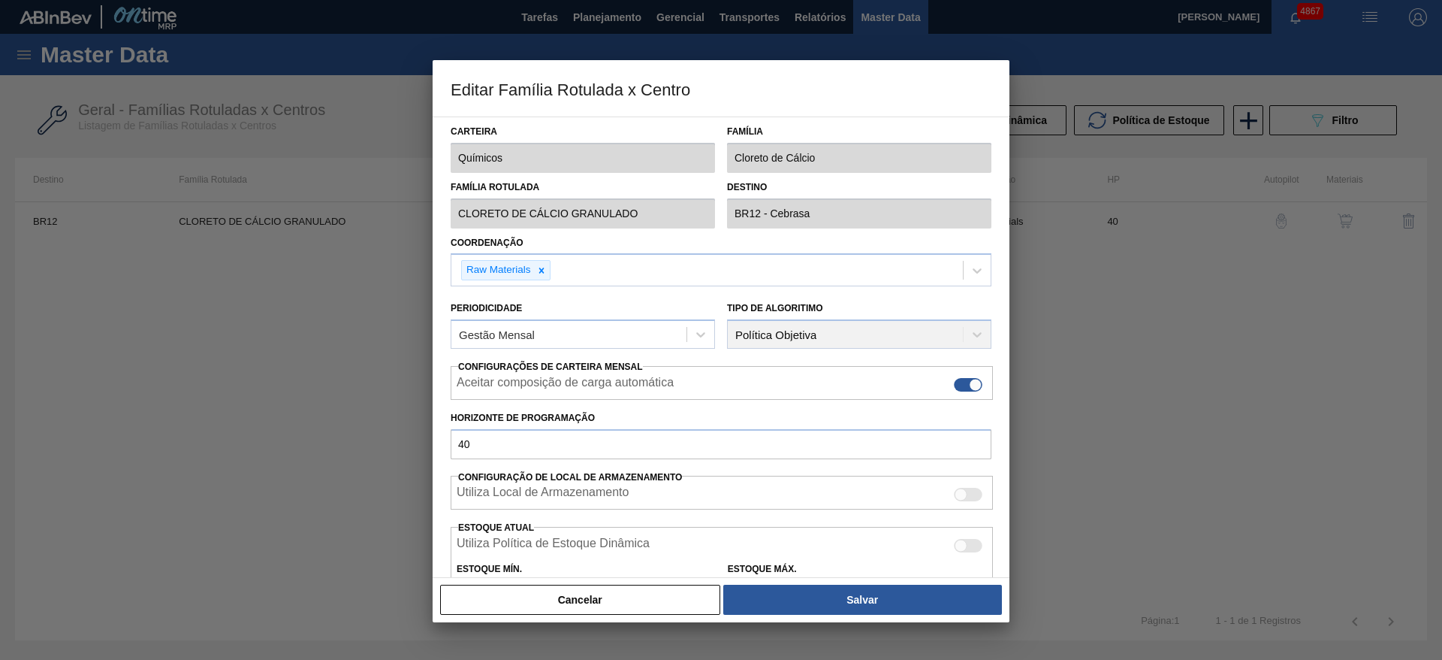
scroll to position [225, 0]
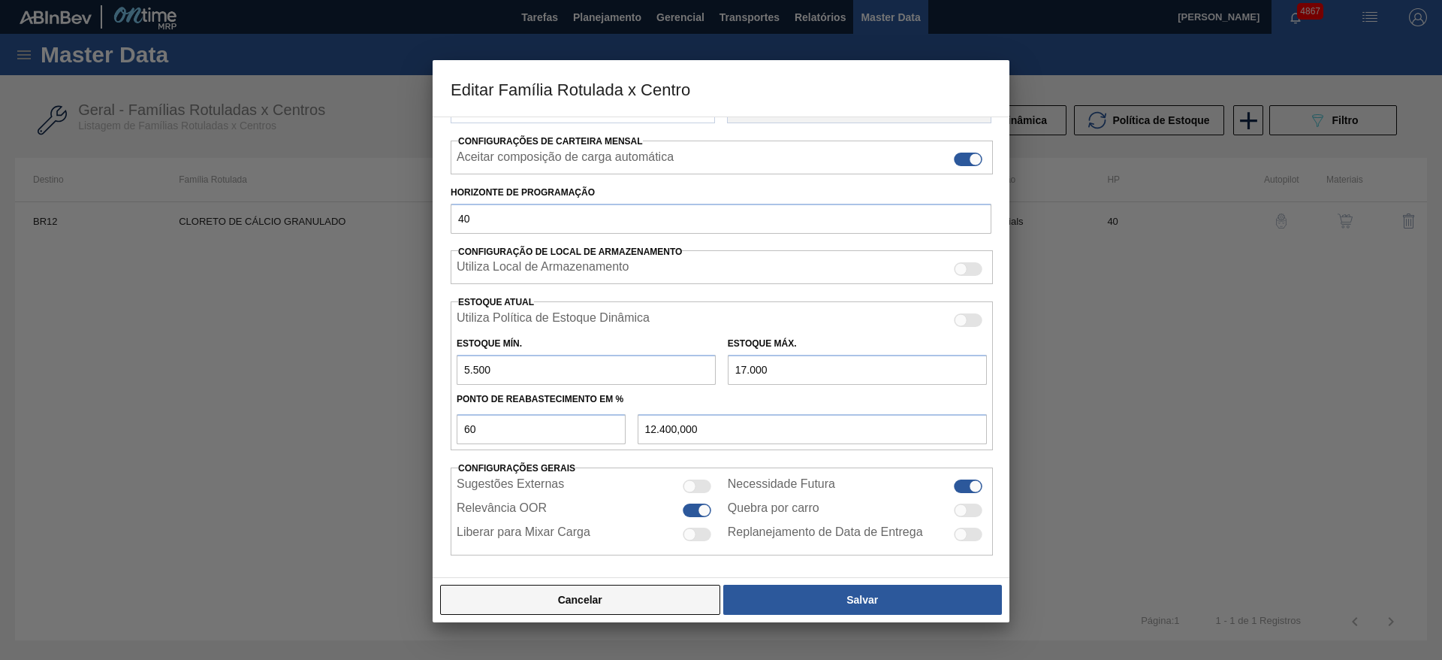
click at [593, 594] on button "Cancelar" at bounding box center [580, 599] width 280 height 30
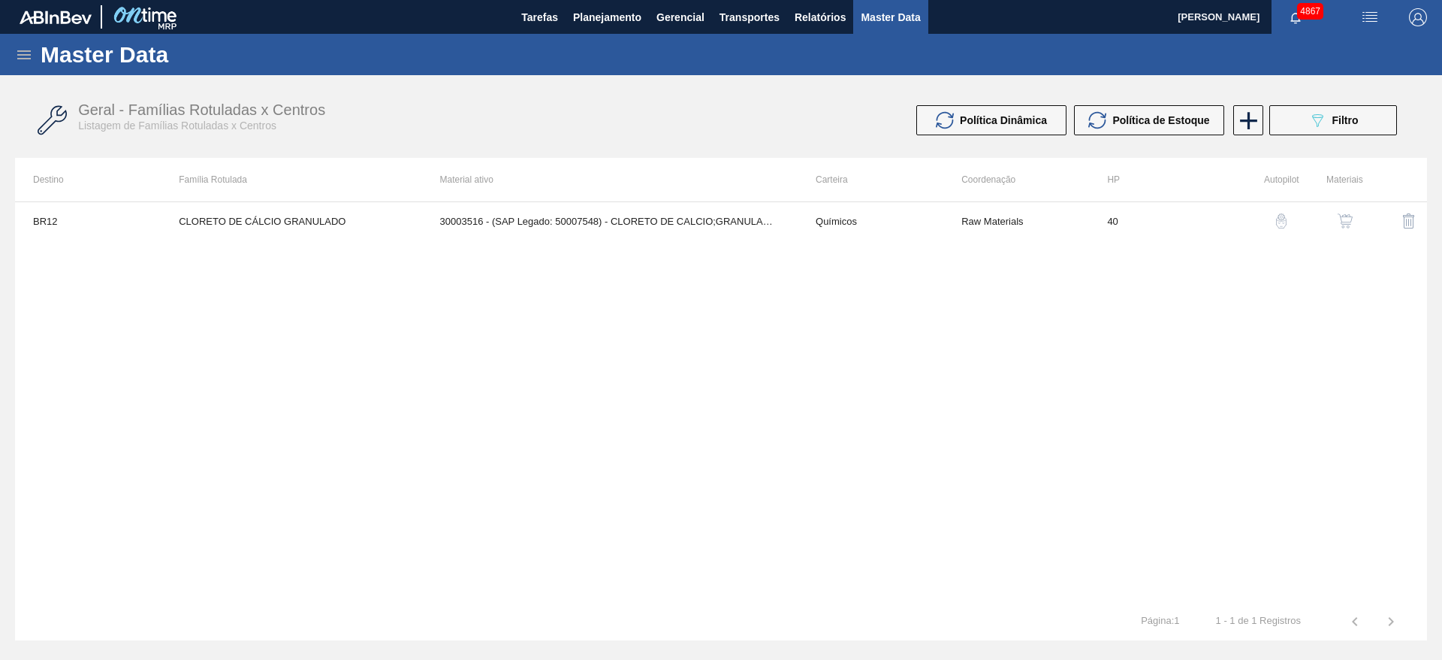
click at [1345, 222] on img "button" at bounding box center [1345, 220] width 15 height 15
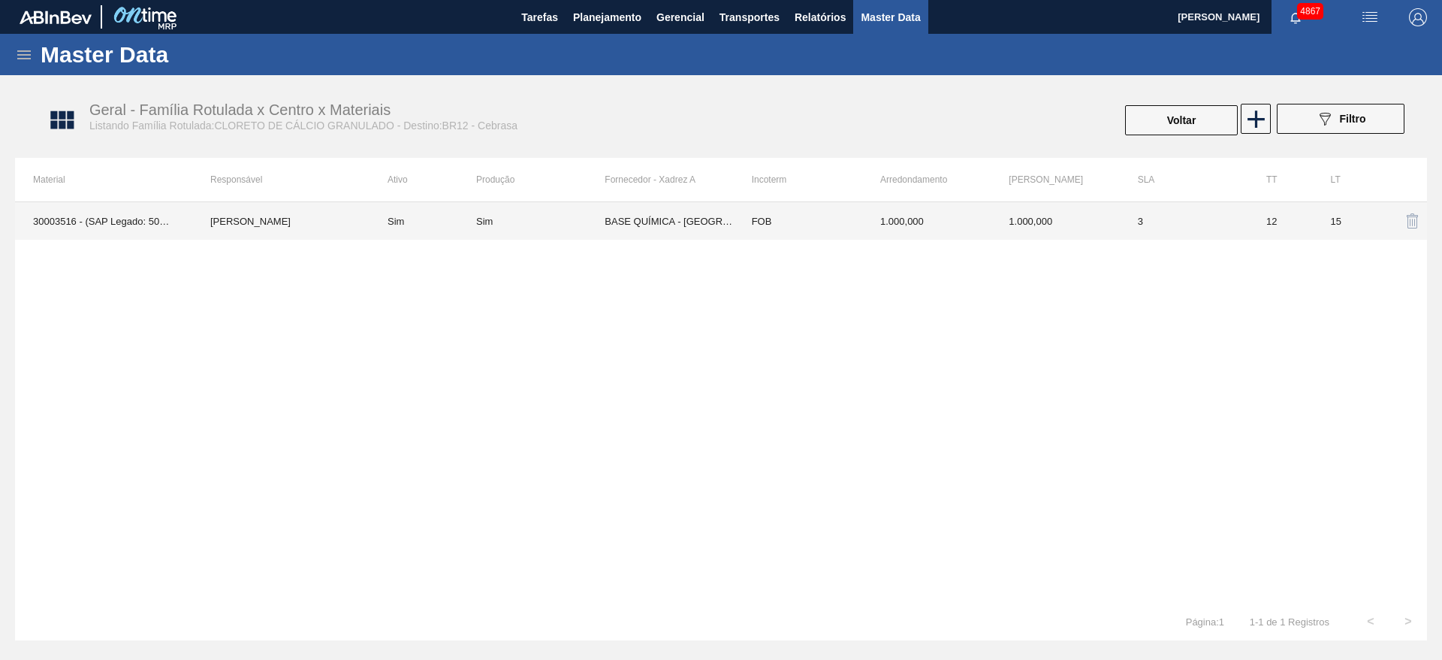
click at [658, 224] on td "BASE QUÍMICA - RIBEIRÃO PRETO (SP)" at bounding box center [669, 221] width 128 height 38
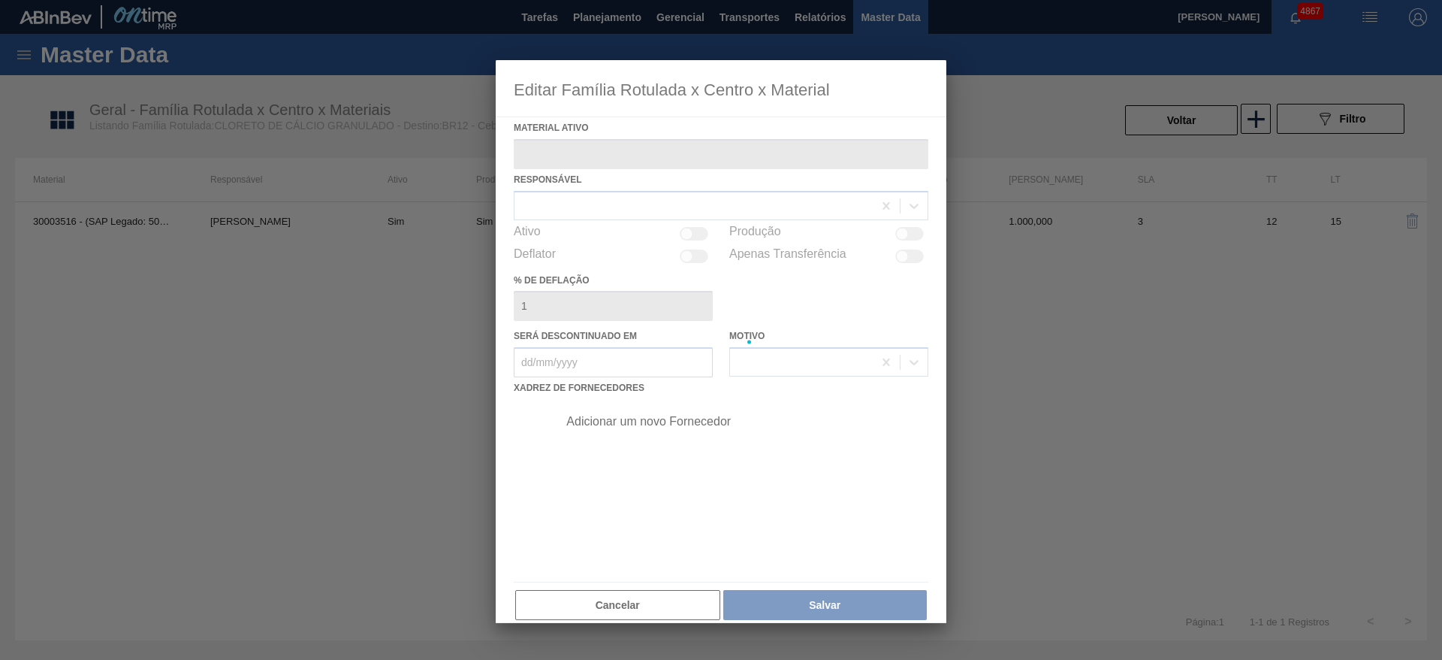
type ativo "30003516 - (SAP Legado: 50007548) - CLORETO DE CALCIO;GRANULADO;75%"
checkbox input "true"
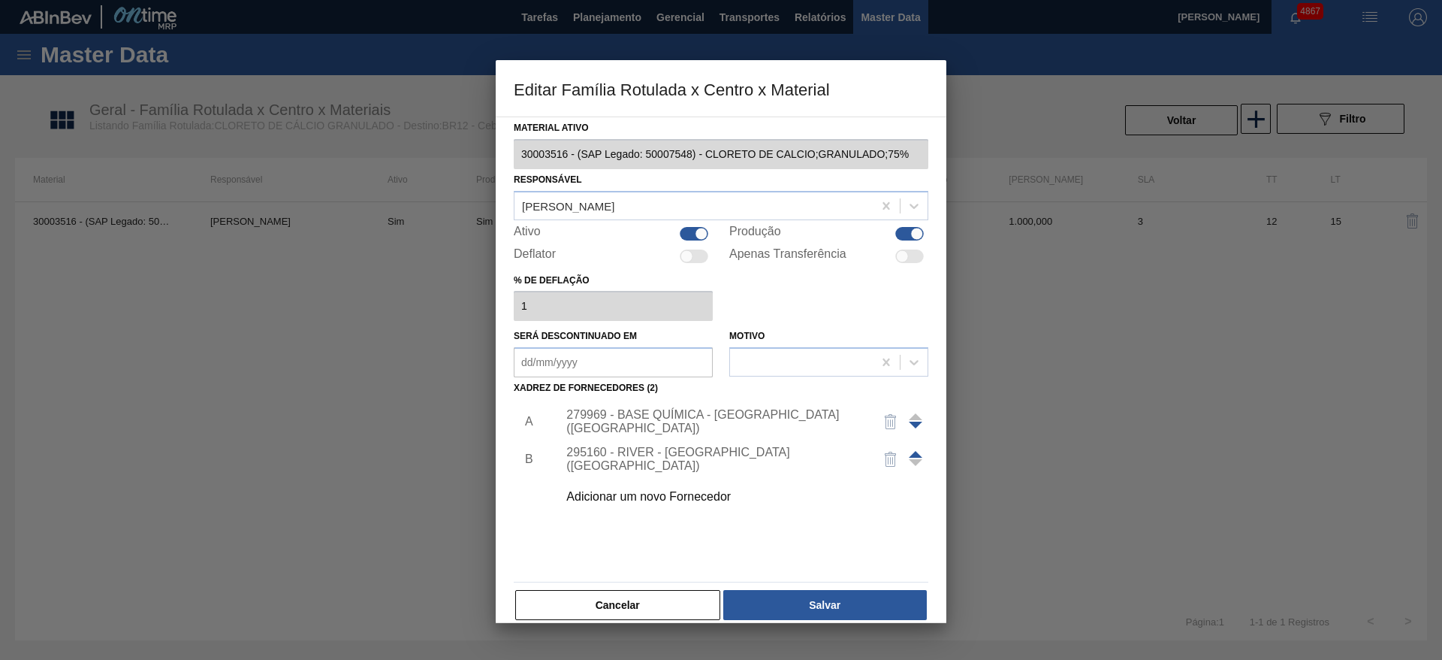
click at [651, 421] on div "279969 - BASE QUÍMICA - RIBEIRÃO PRETO (SP)" at bounding box center [713, 421] width 294 height 27
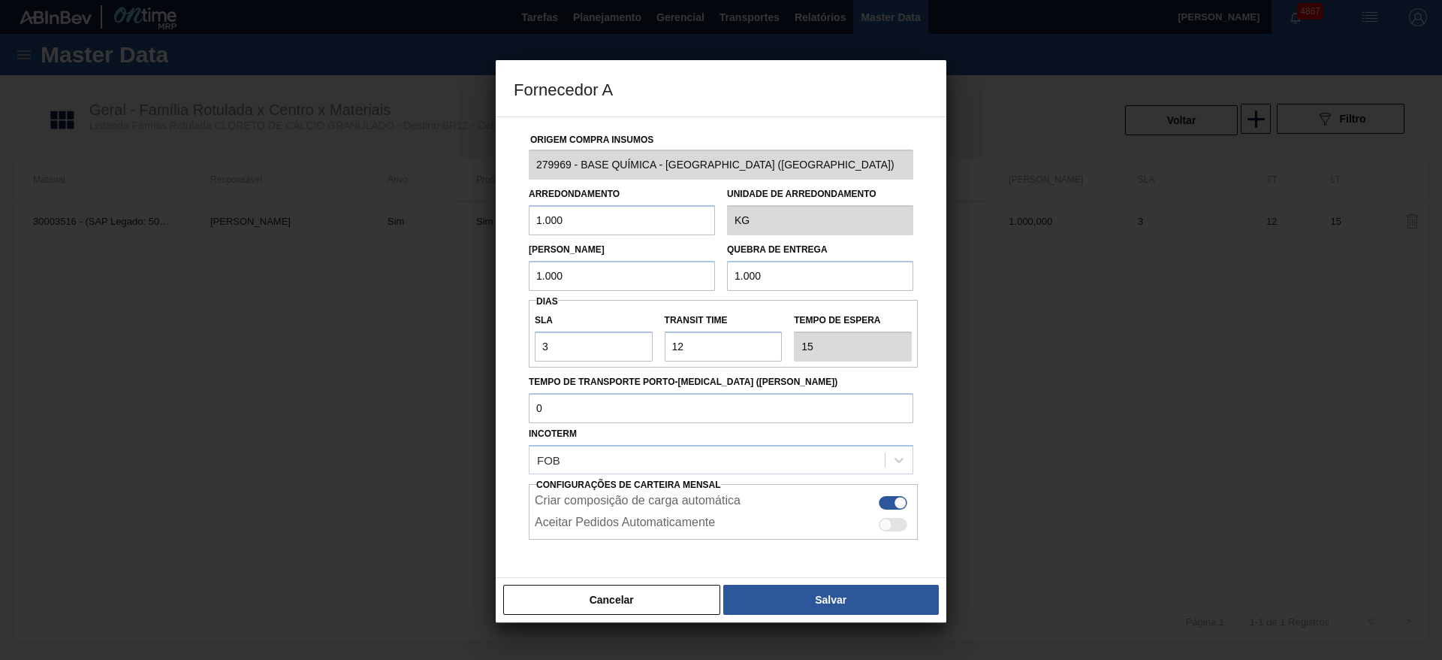
drag, startPoint x: 796, startPoint y: 275, endPoint x: 711, endPoint y: 282, distance: 84.4
click at [711, 282] on div "Lote Mínimo 1.000 Quebra de entrega 1.000" at bounding box center [721, 263] width 397 height 56
type input "6.000"
click at [835, 592] on button "Salvar" at bounding box center [831, 599] width 216 height 30
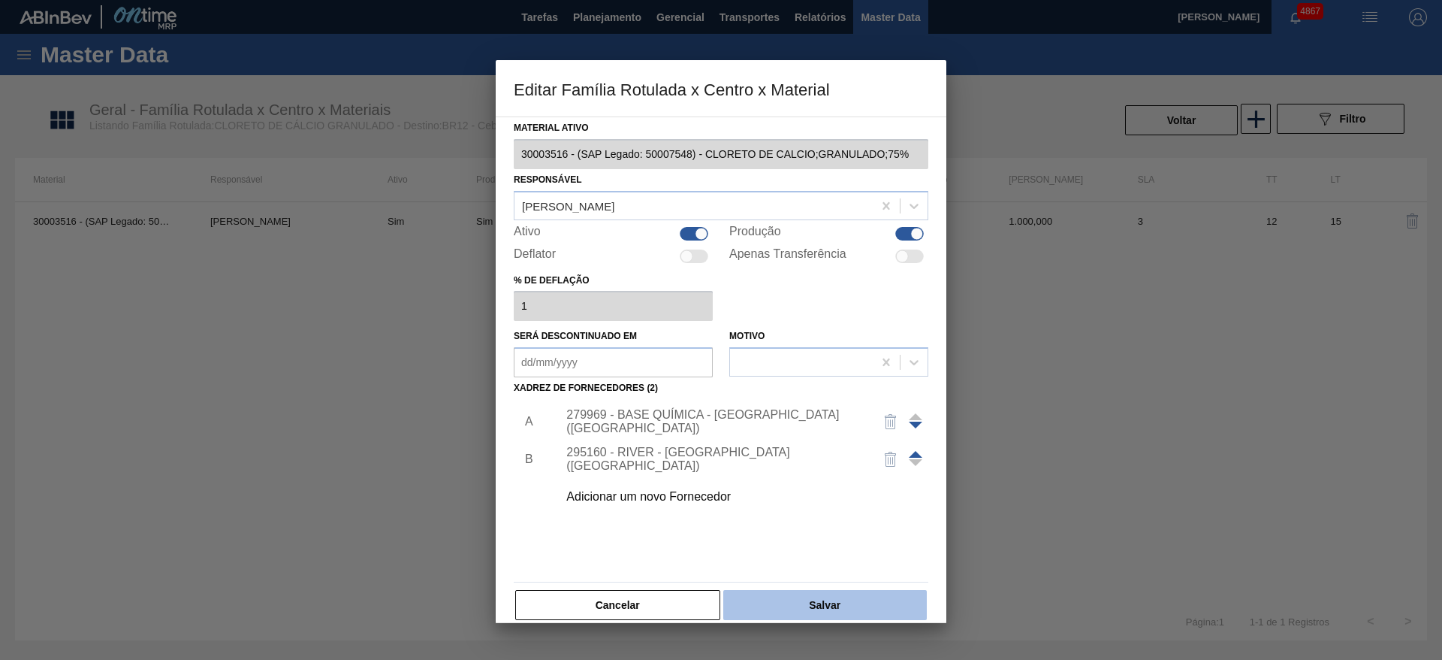
click at [832, 593] on button "Salvar" at bounding box center [825, 605] width 204 height 30
click at [845, 602] on button "Salvar" at bounding box center [825, 605] width 204 height 30
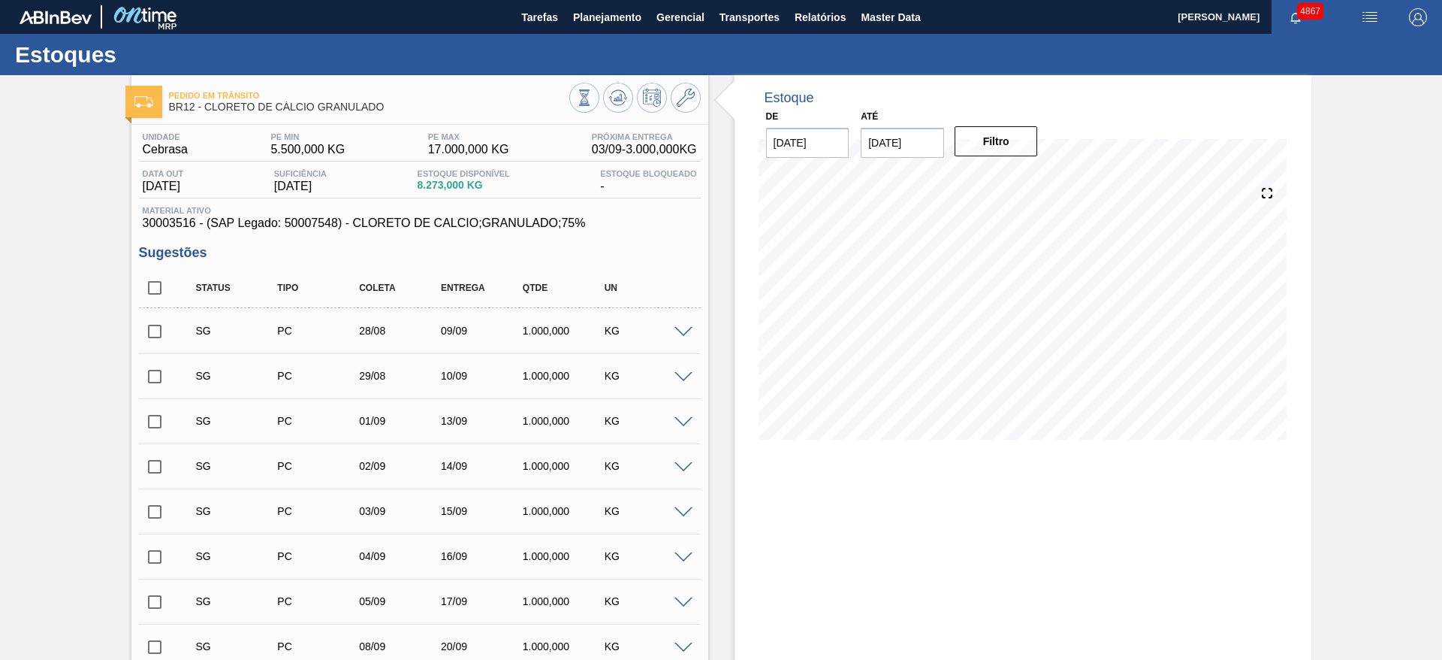
click at [616, 81] on div "Pedido em Trânsito BR12 - CLORETO DE CÁLCIO GRANULADO" at bounding box center [419, 95] width 577 height 41
click at [616, 97] on icon at bounding box center [618, 97] width 10 height 7
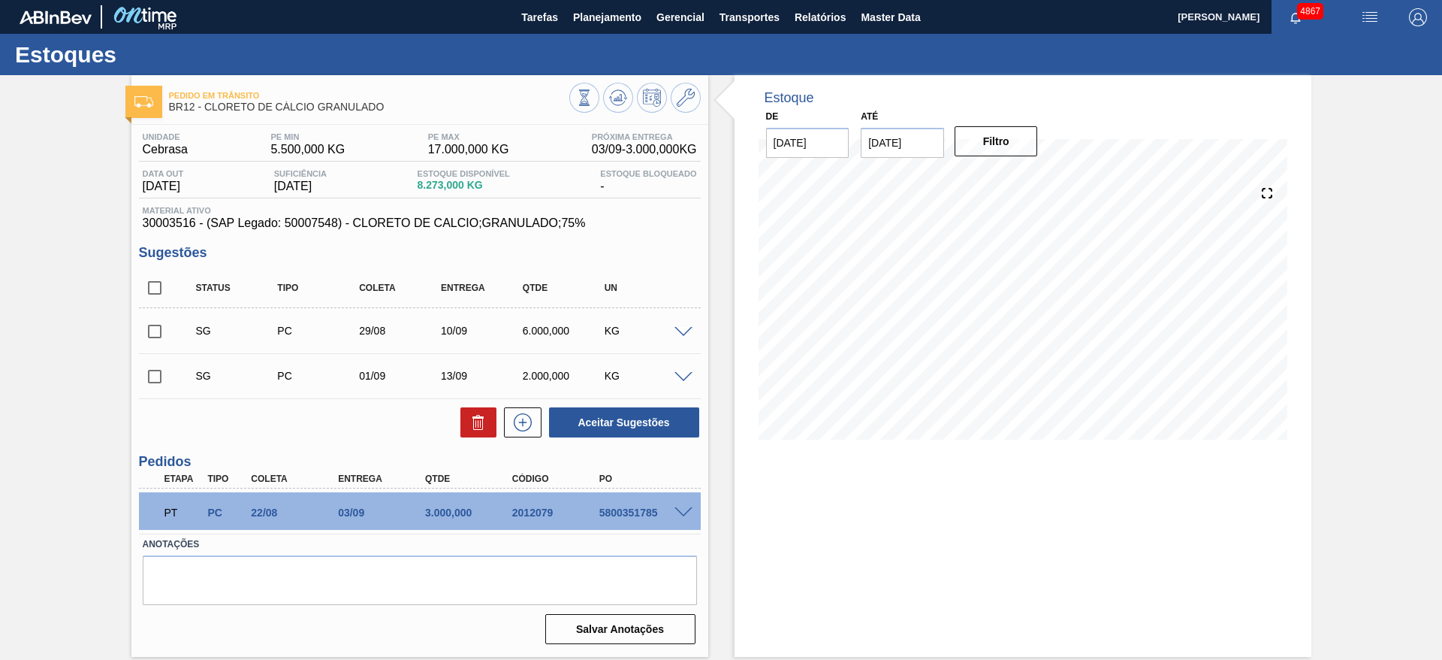
click at [686, 333] on span at bounding box center [684, 332] width 18 height 11
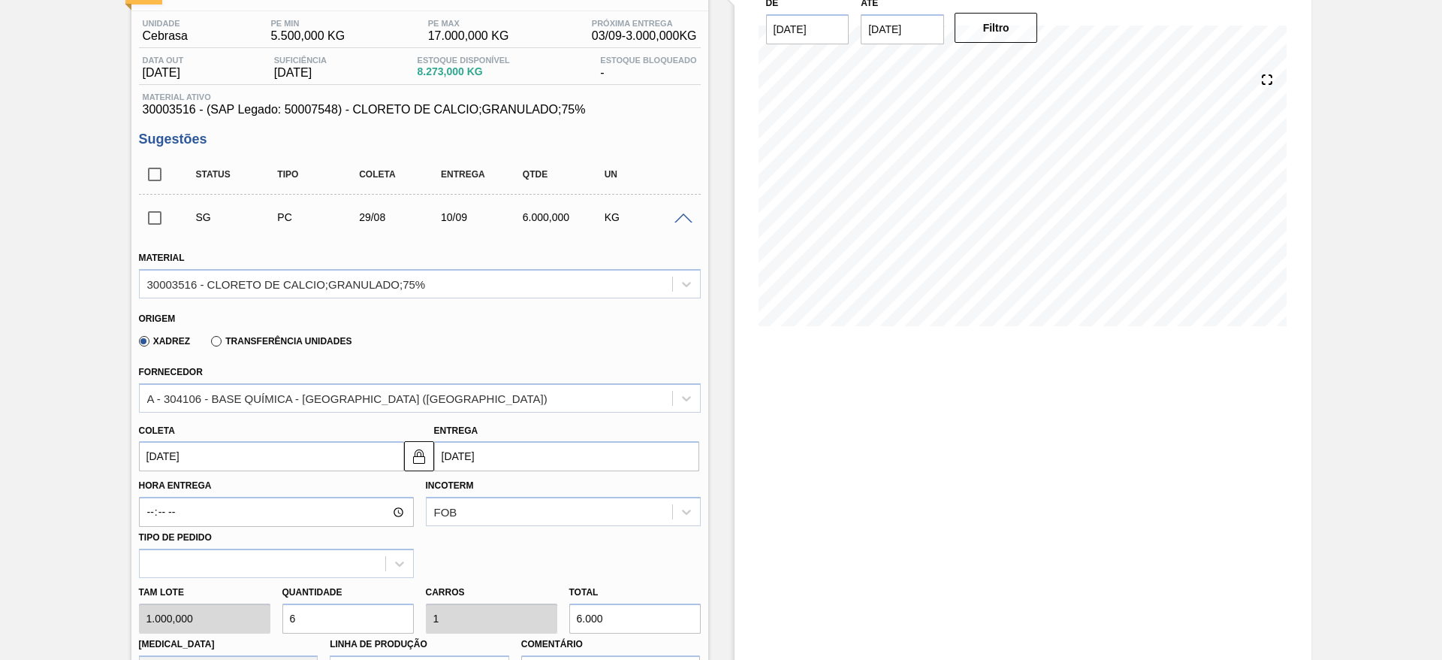
scroll to position [225, 0]
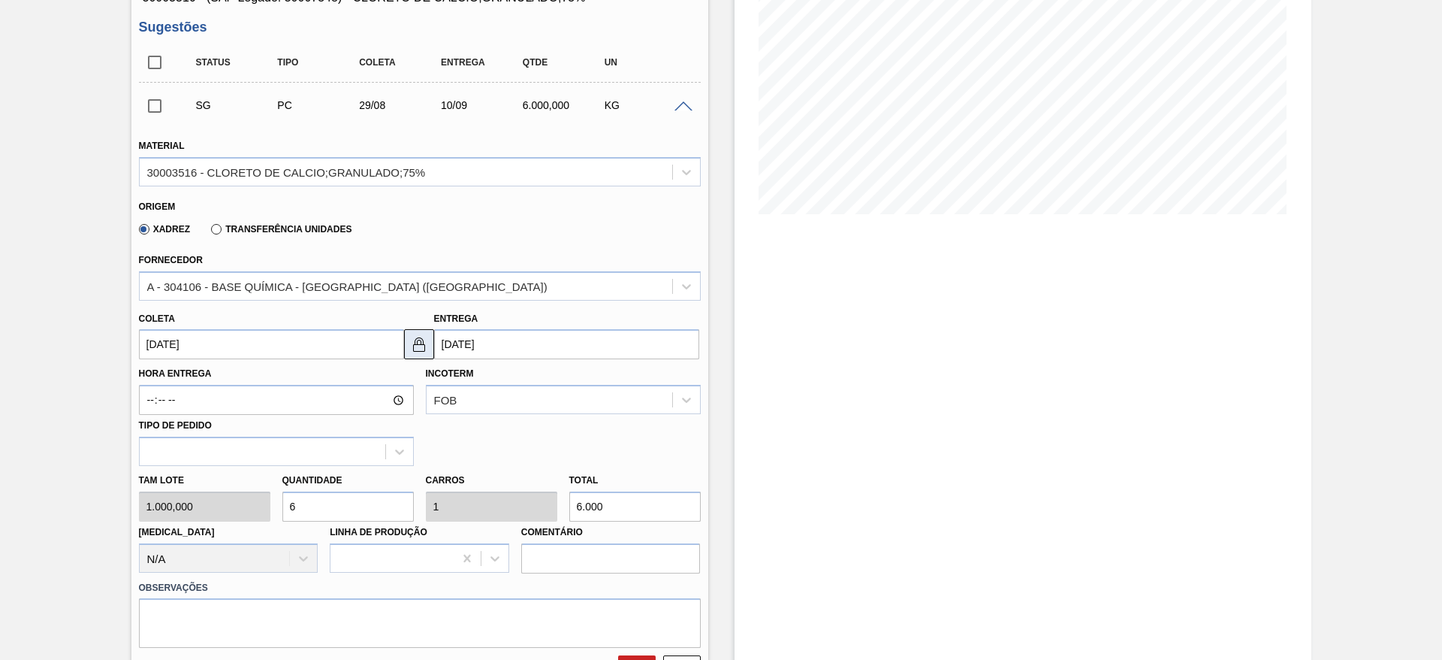
click at [421, 329] on button at bounding box center [419, 344] width 30 height 30
click at [471, 352] on input "10/09/2025" at bounding box center [566, 344] width 265 height 30
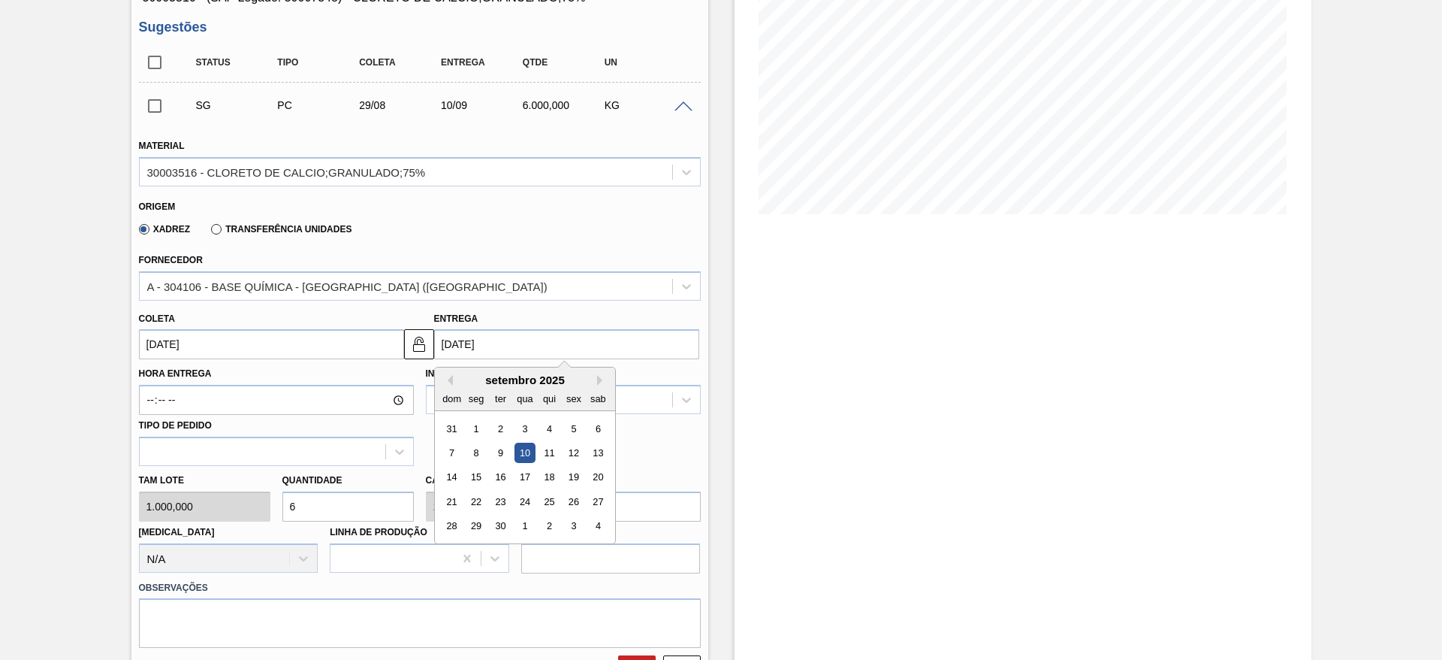
click at [480, 449] on div "8" at bounding box center [476, 452] width 20 height 20
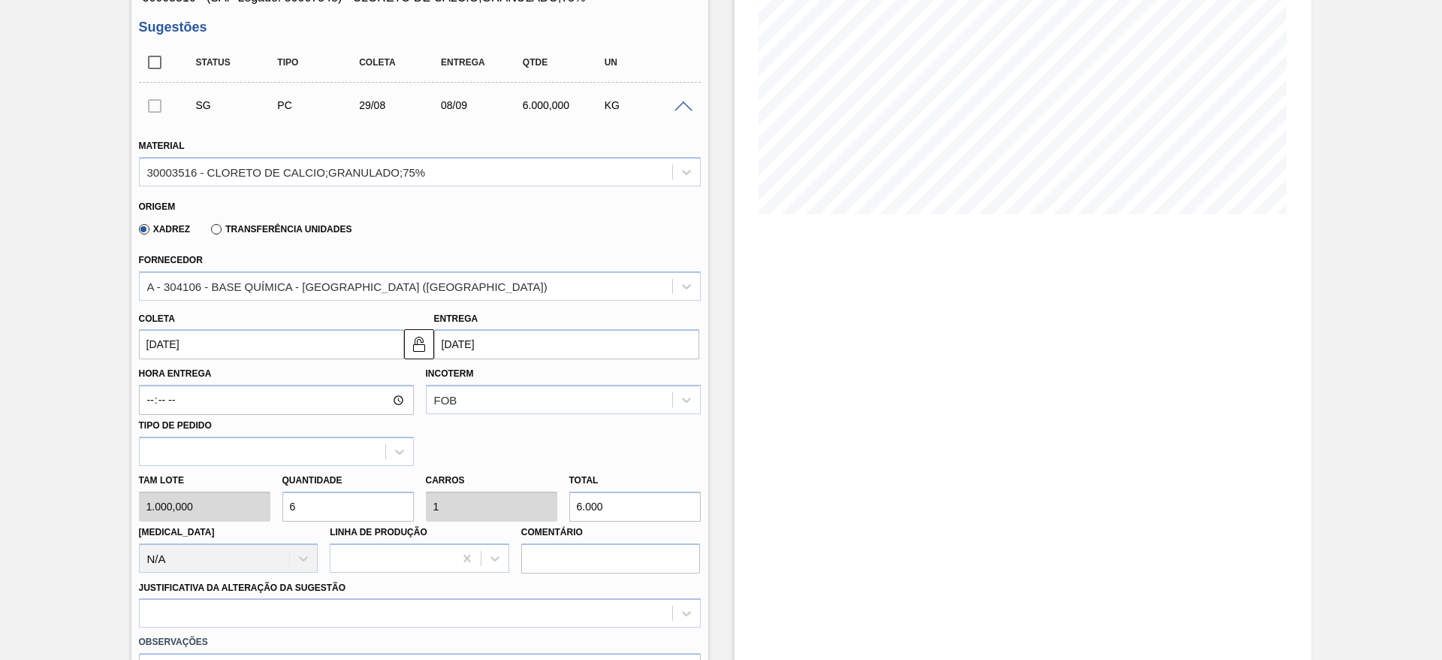
type input "08/09/2025"
click at [228, 503] on div "Tam lote 1.000,000 Quantidade 6 Carros 1 Total 6.000 Doca N/A Linha de Produção…" at bounding box center [420, 519] width 574 height 107
type input "5"
type input "0,833"
type input "5.000"
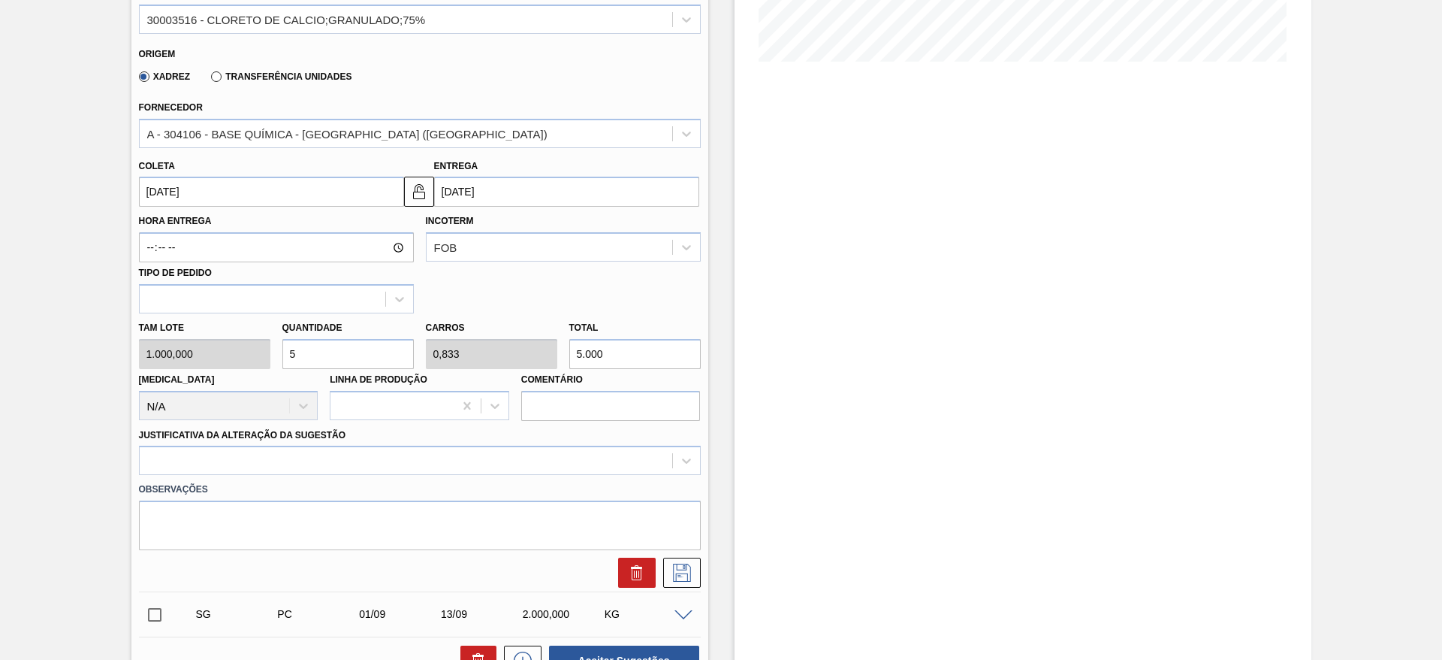
scroll to position [563, 0]
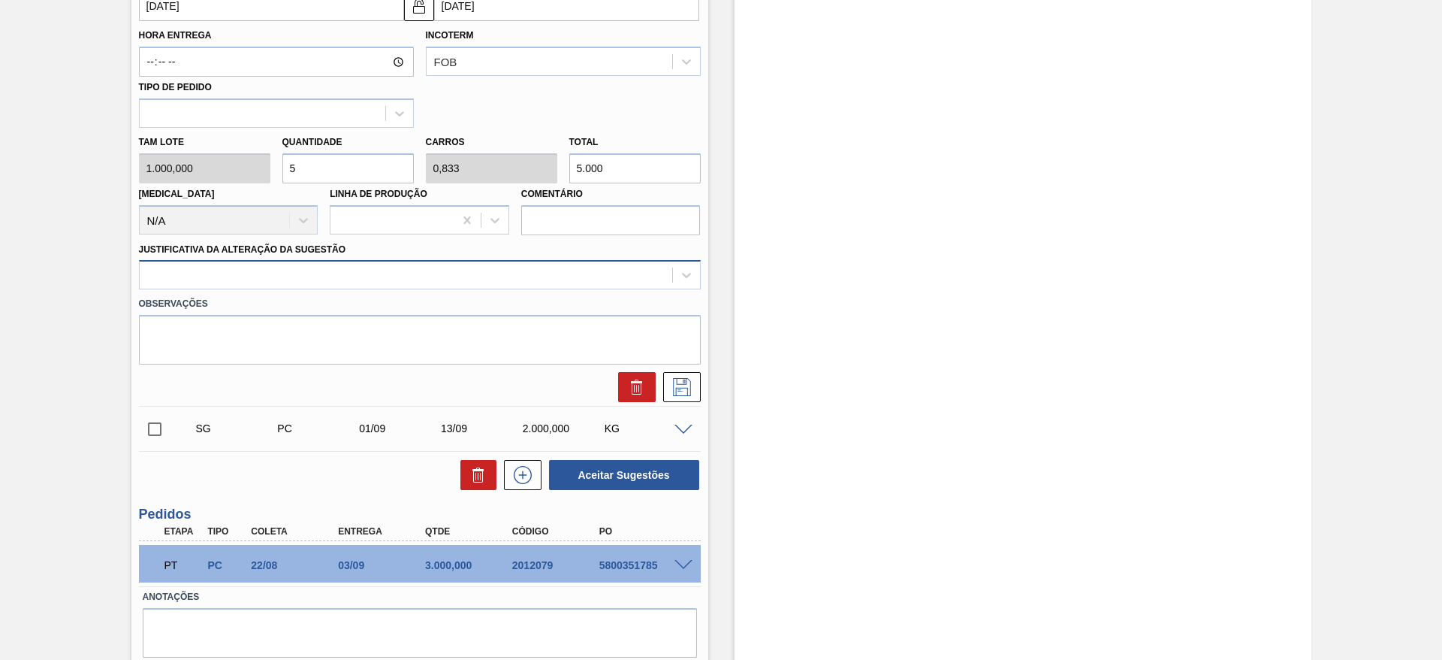
type input "5"
click at [419, 273] on div at bounding box center [406, 275] width 533 height 22
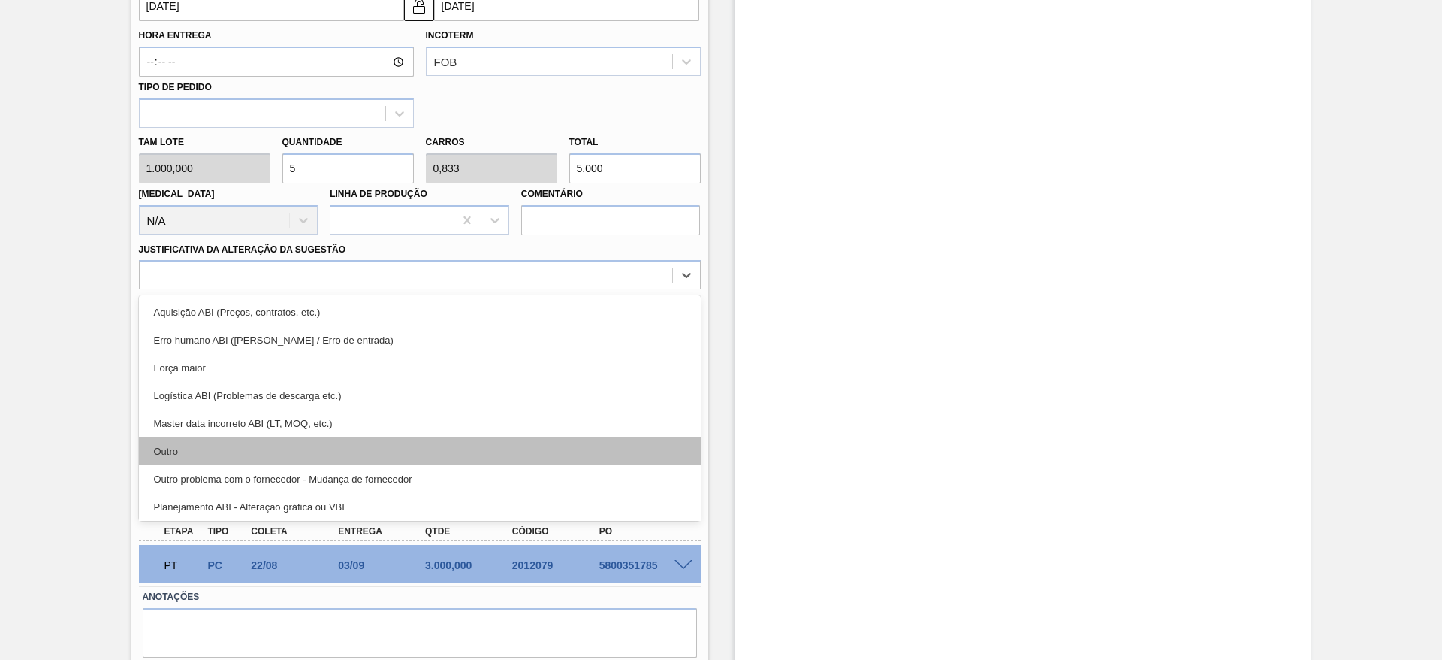
click at [394, 451] on div "Outro" at bounding box center [420, 451] width 562 height 28
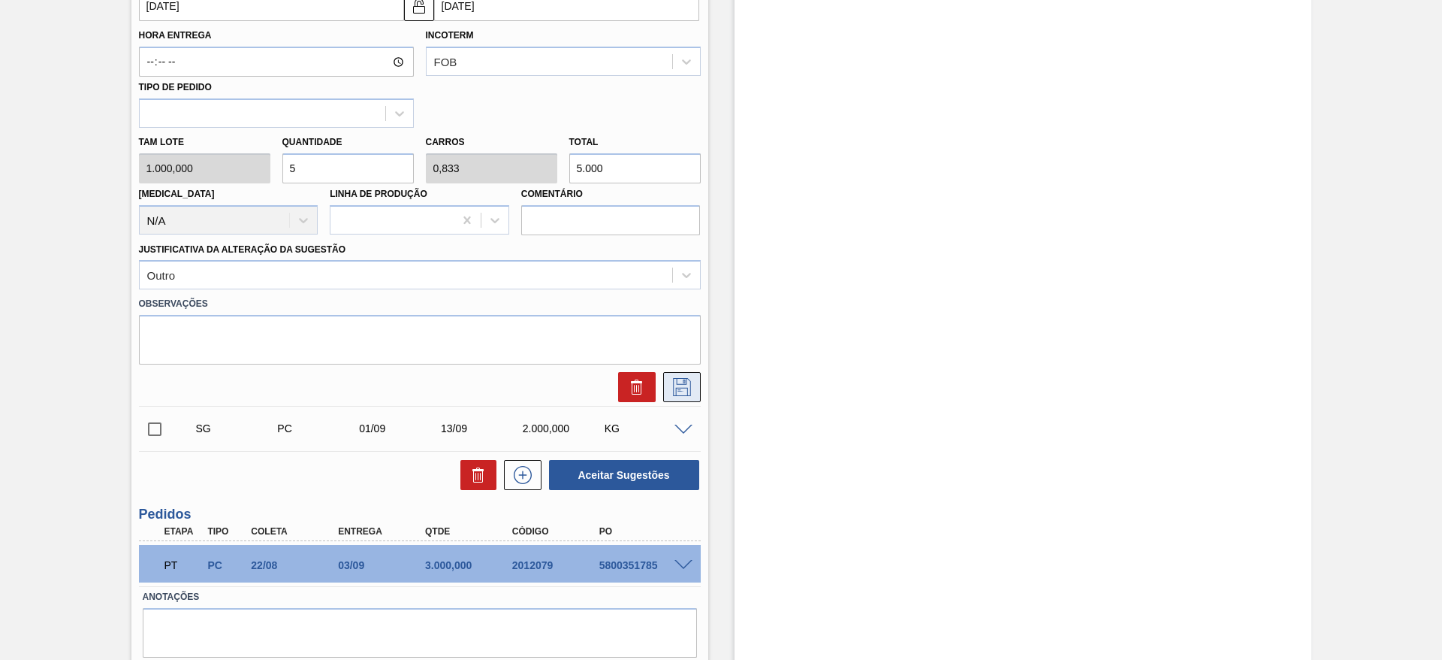
click at [689, 389] on icon at bounding box center [682, 387] width 18 height 18
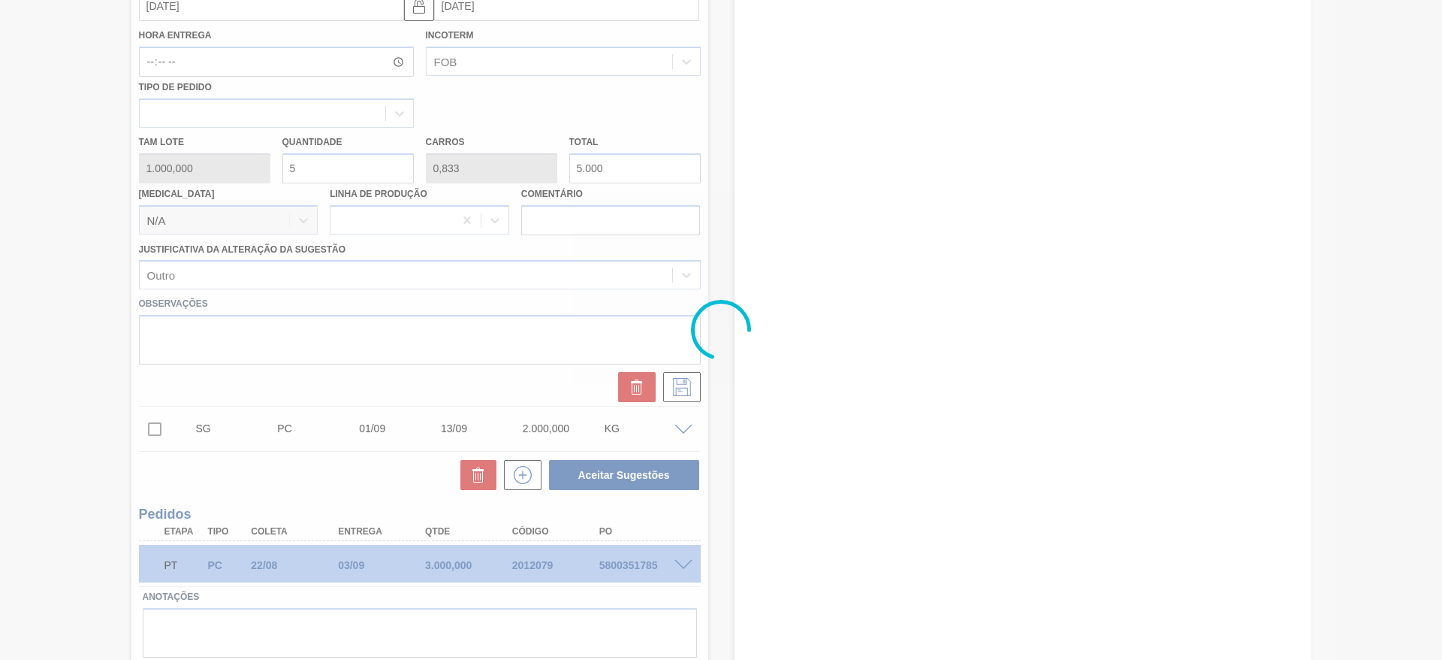
scroll to position [0, 0]
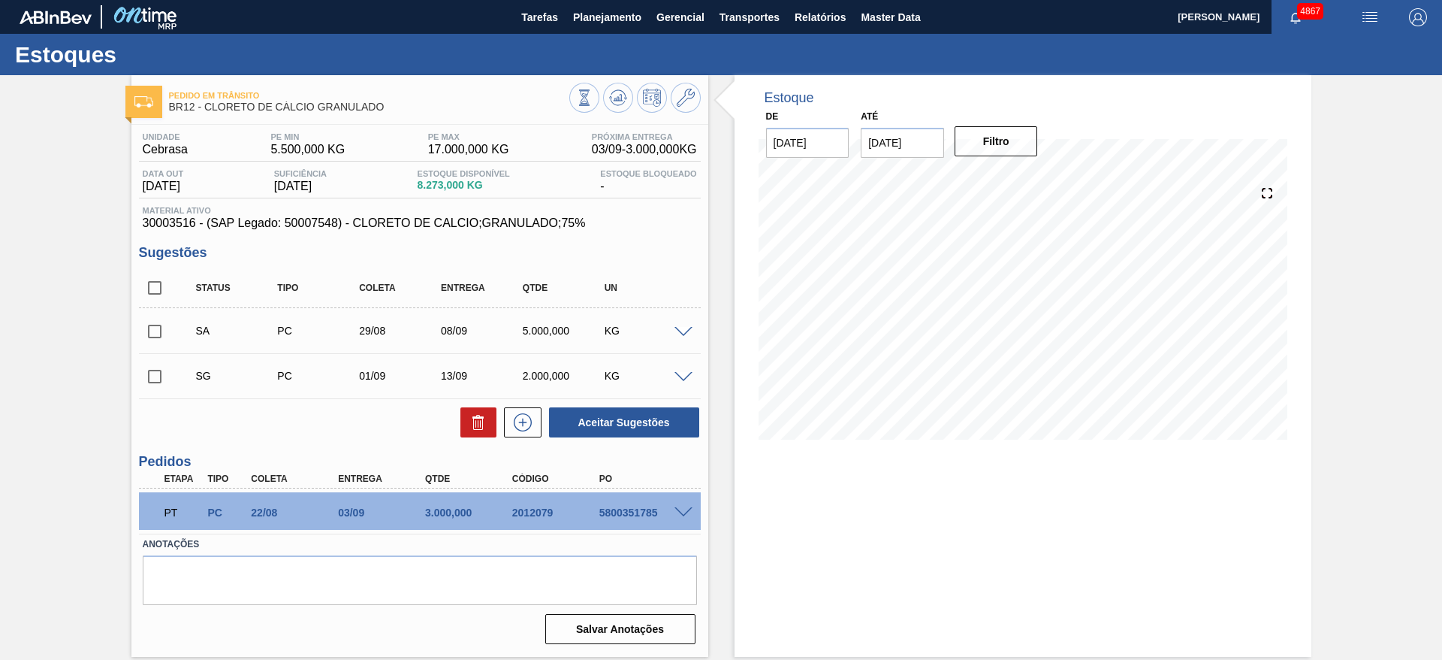
click at [155, 330] on input "checkbox" at bounding box center [155, 332] width 32 height 32
click at [617, 424] on button "Aceitar Sugestões" at bounding box center [624, 422] width 150 height 30
checkbox input "false"
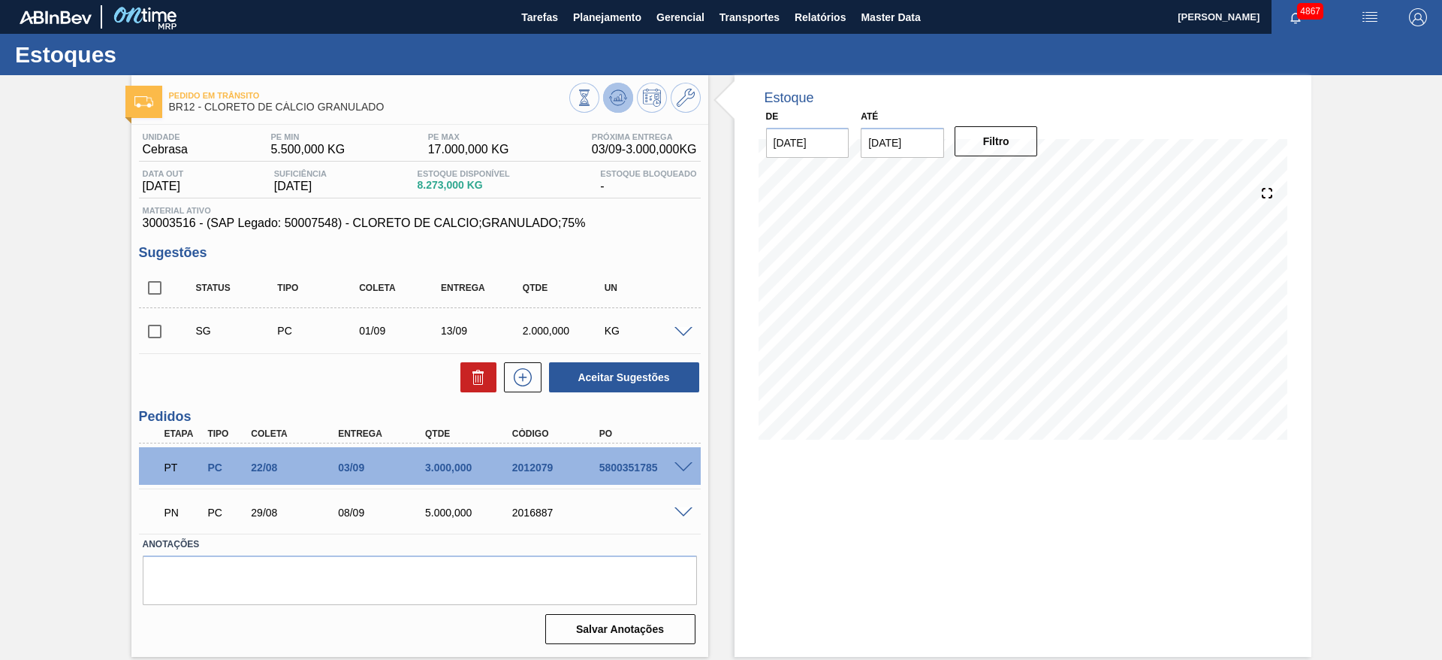
click at [623, 100] on icon at bounding box center [618, 98] width 18 height 18
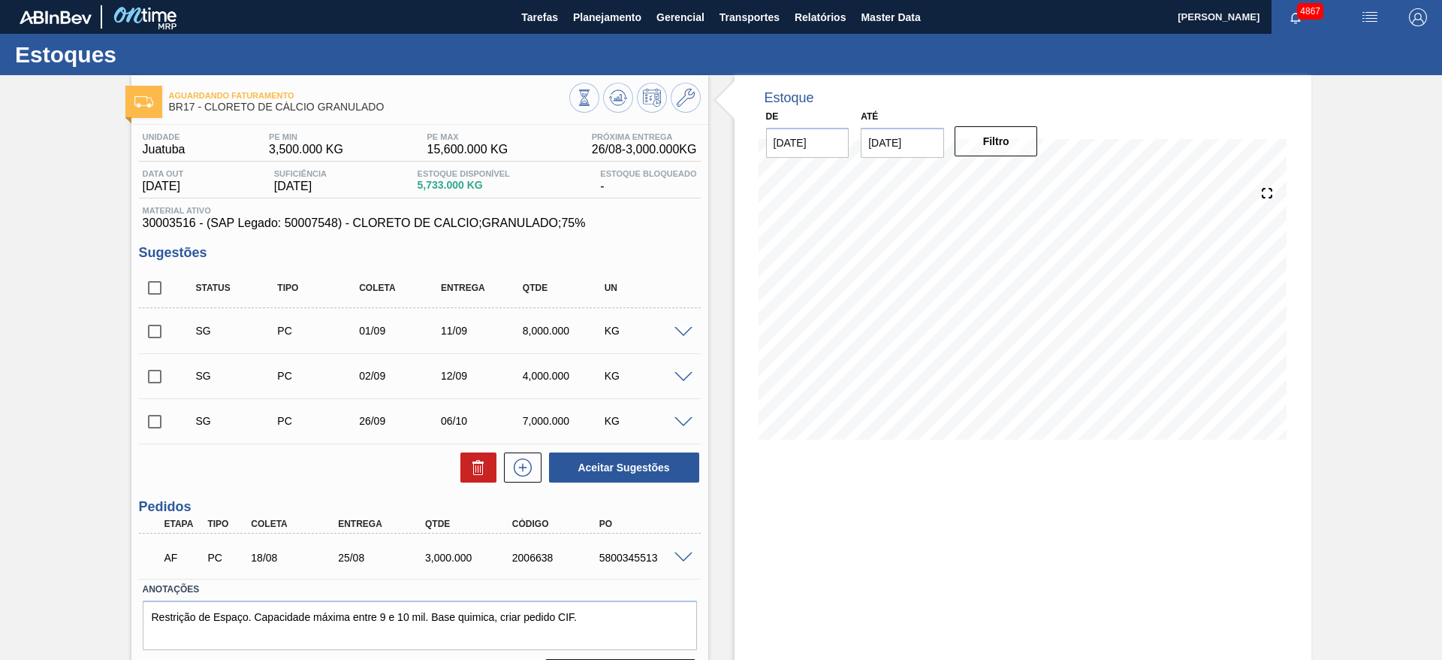
click at [681, 330] on span at bounding box center [684, 332] width 18 height 11
type input "1.000,000"
type input "8.000"
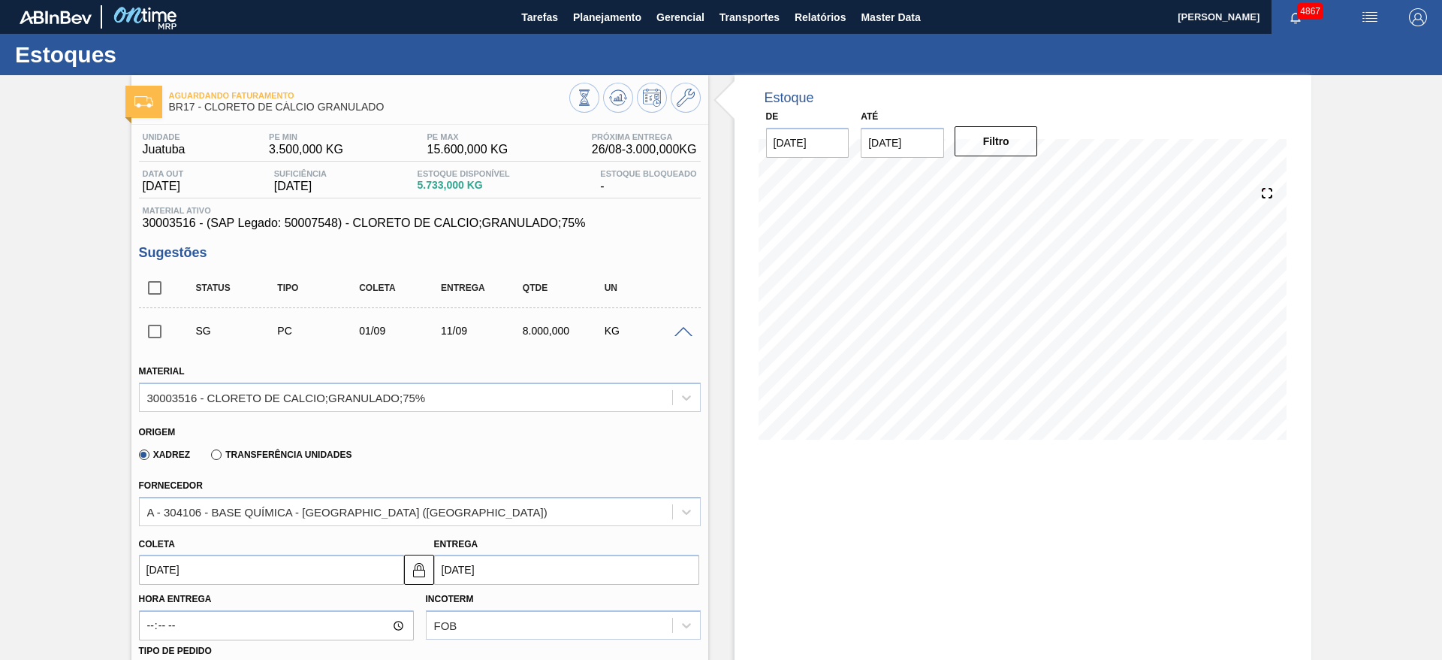
scroll to position [225, 0]
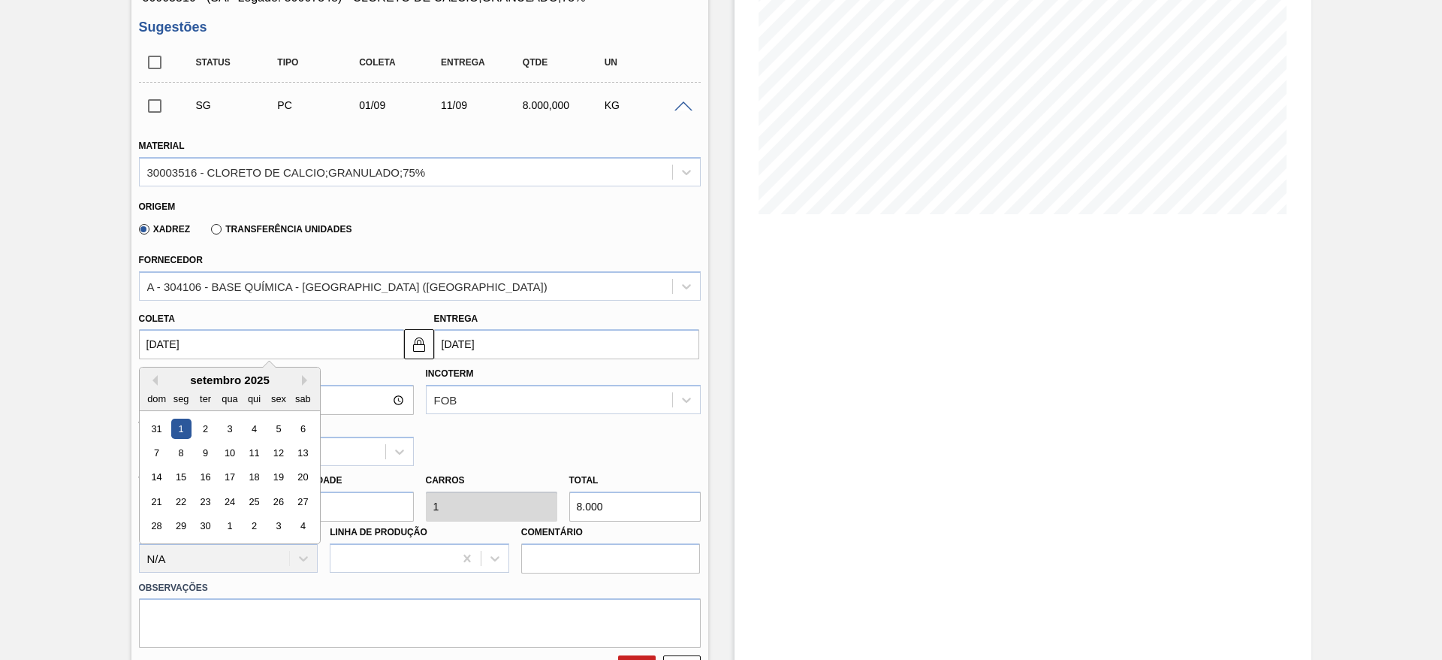
click at [333, 337] on input "[DATE]" at bounding box center [271, 344] width 265 height 30
click at [155, 377] on button "Previous Month" at bounding box center [152, 380] width 11 height 11
click at [276, 528] on div "29" at bounding box center [278, 526] width 20 height 20
type input "29/08/2025"
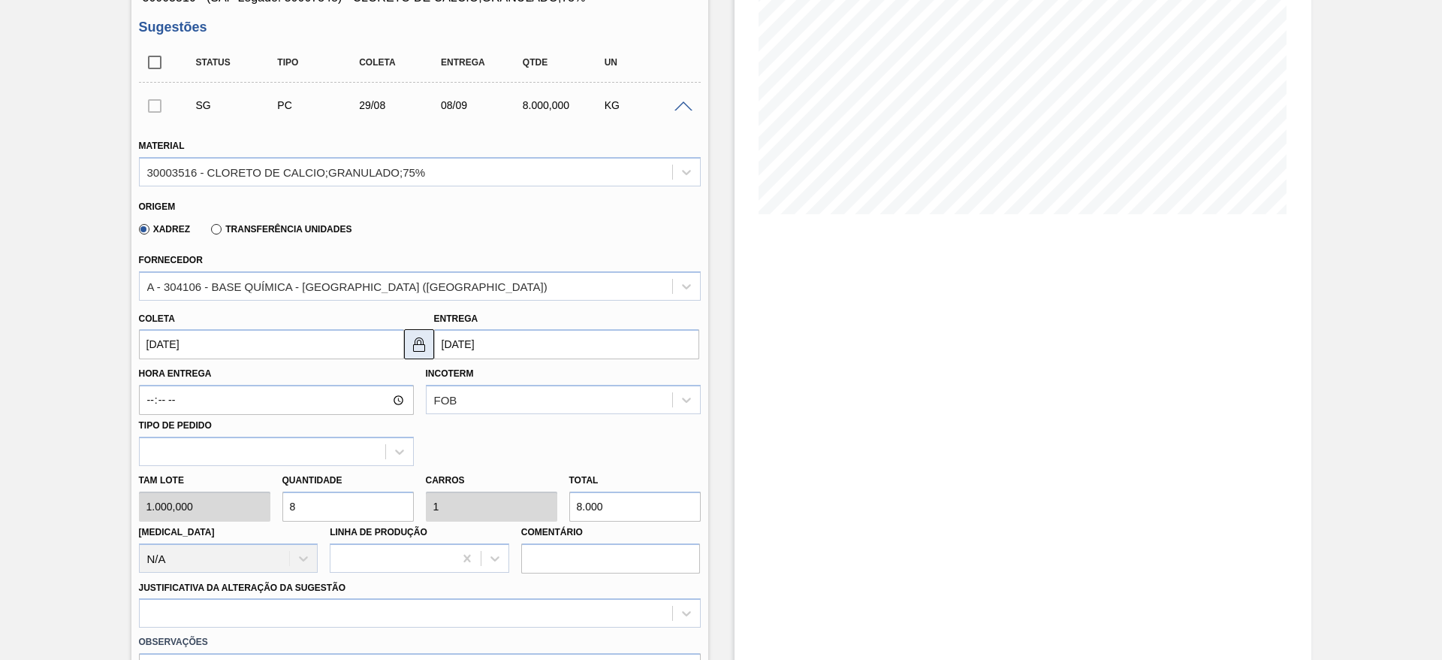
click at [415, 350] on img at bounding box center [419, 344] width 18 height 18
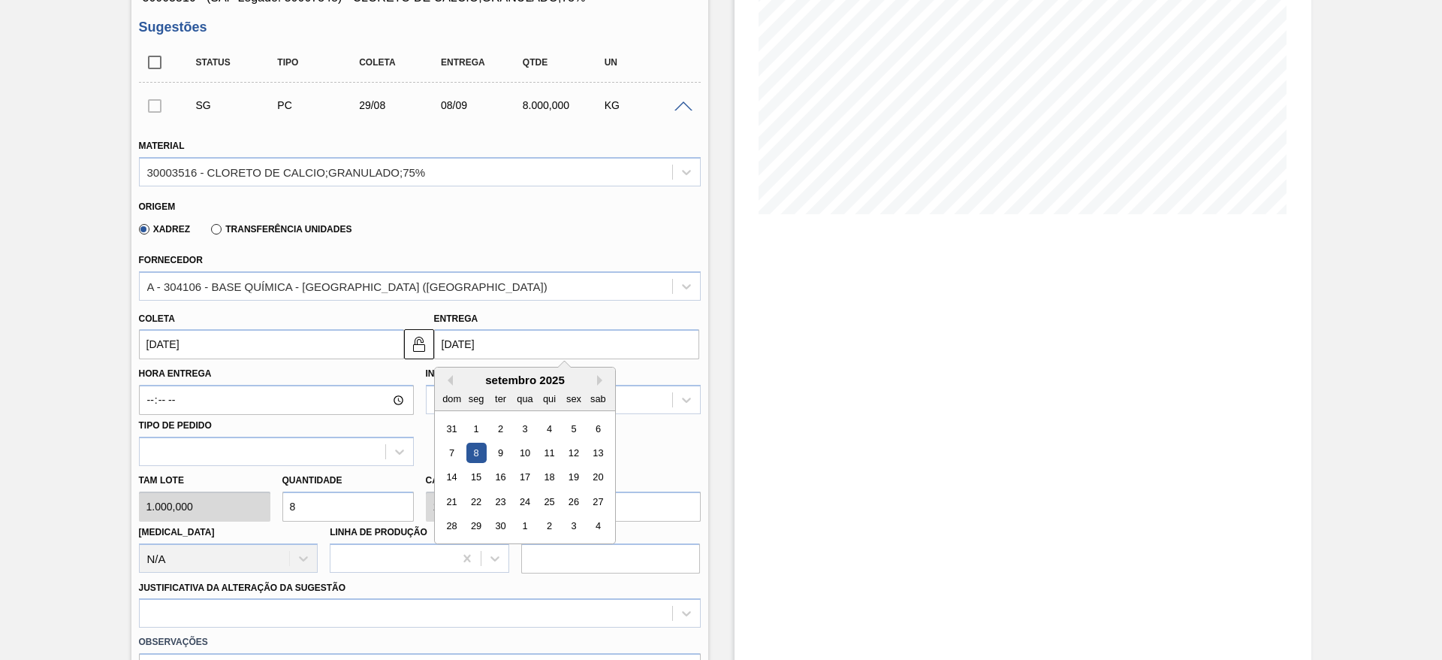
click at [464, 350] on input "08/09/2025" at bounding box center [566, 344] width 265 height 30
click at [569, 424] on div "5" at bounding box center [573, 428] width 20 height 20
click at [453, 340] on input "[DATE]" at bounding box center [566, 344] width 265 height 30
click at [555, 429] on div "4" at bounding box center [549, 428] width 20 height 20
type input "04/09/2025"
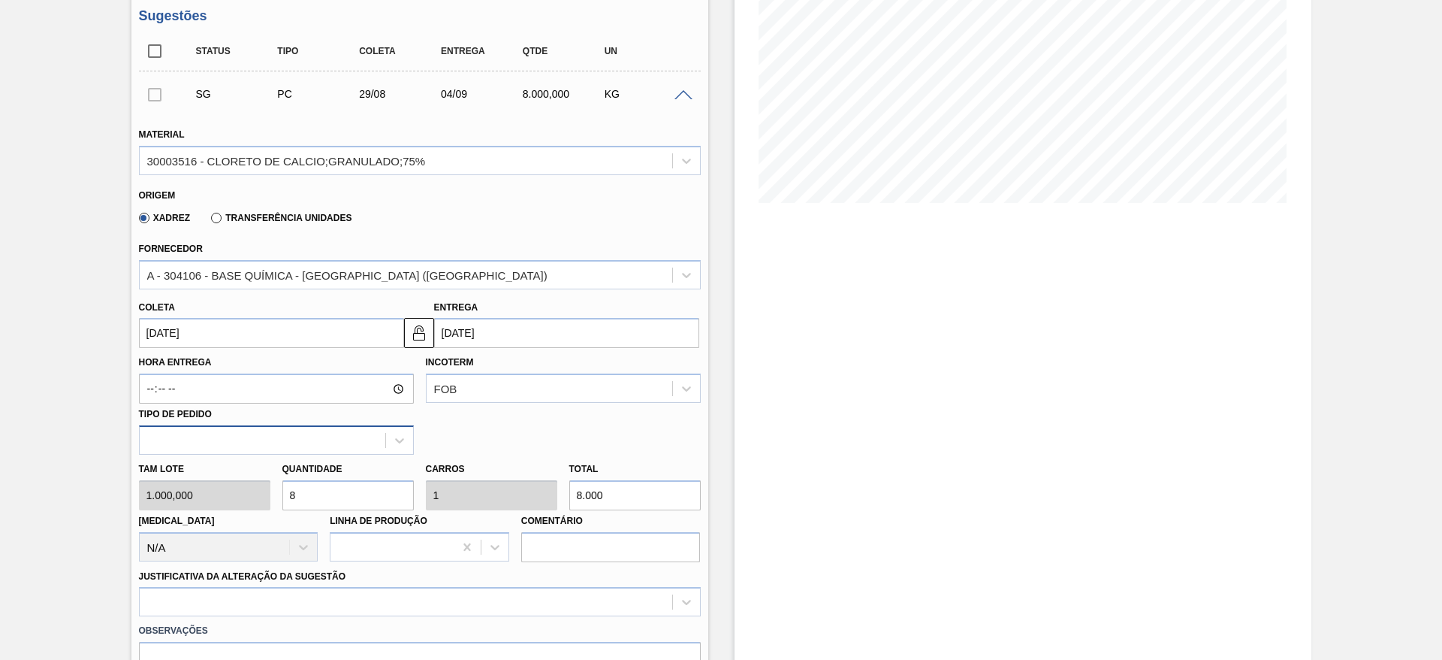
scroll to position [207, 0]
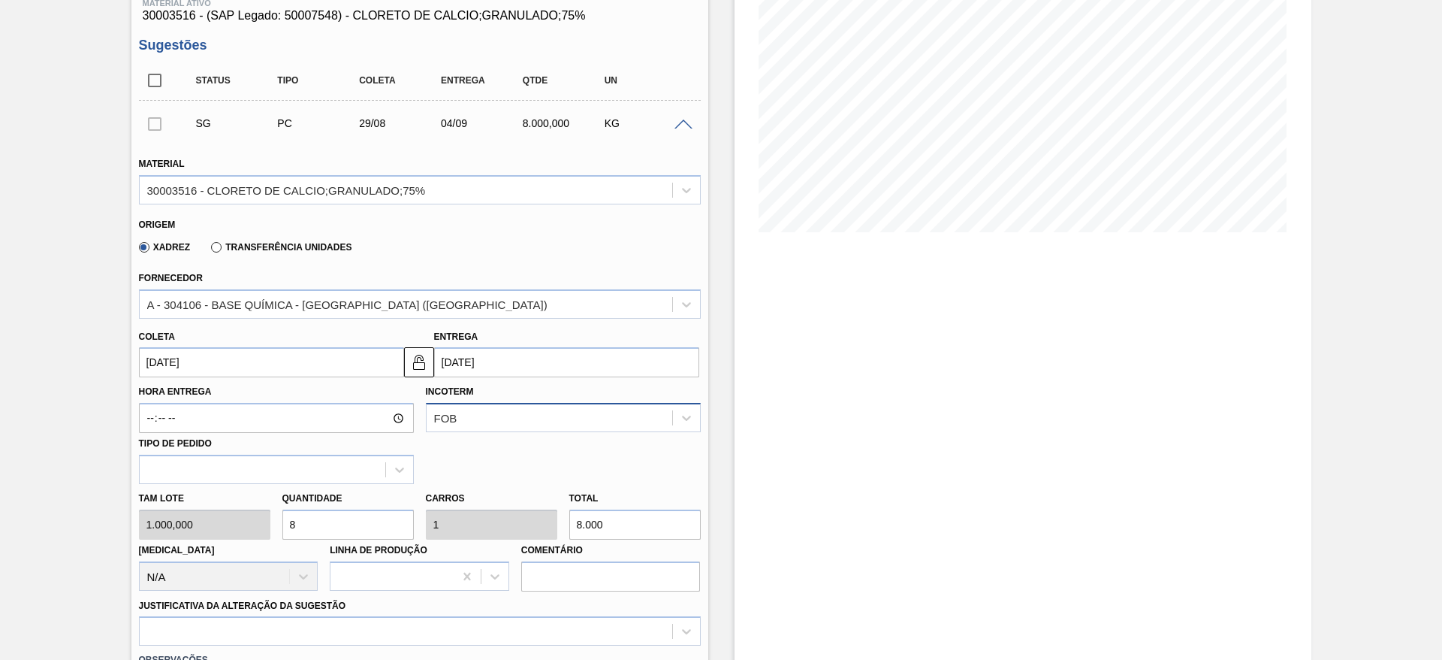
click at [537, 421] on div "FOB" at bounding box center [563, 417] width 275 height 29
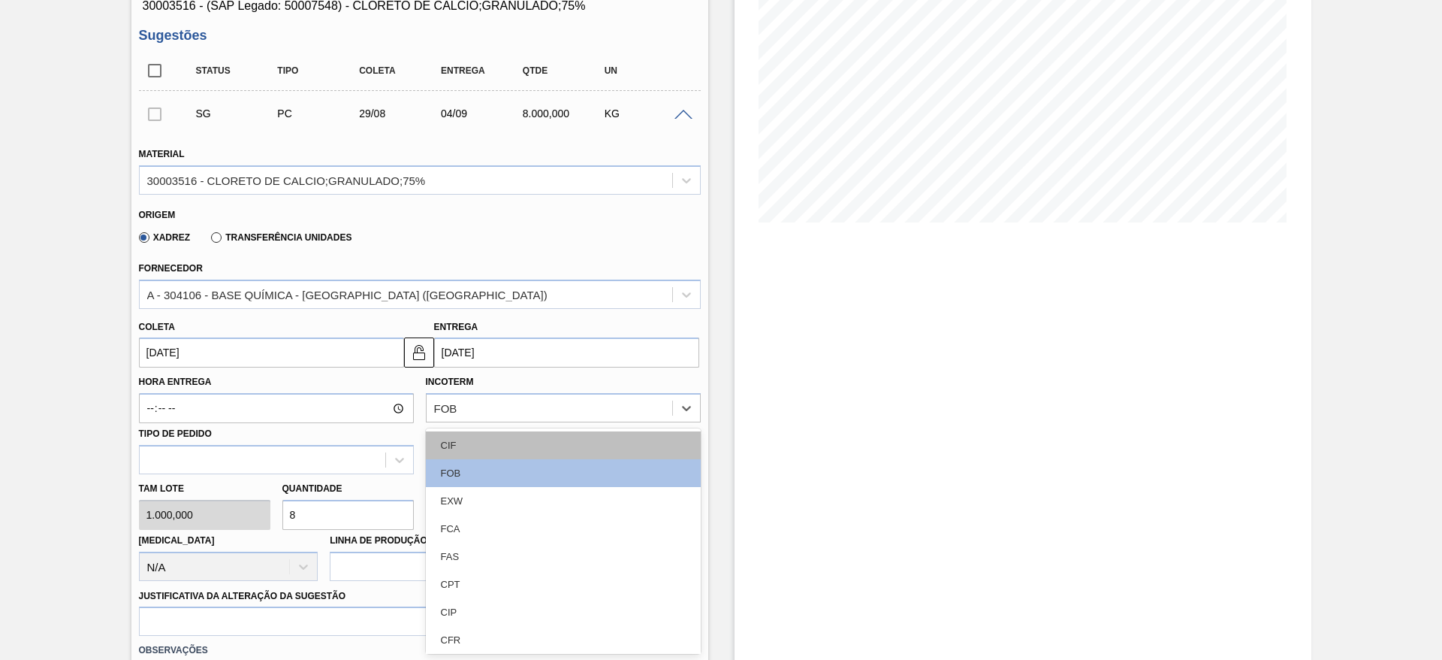
click at [500, 445] on div "CIF" at bounding box center [563, 445] width 275 height 28
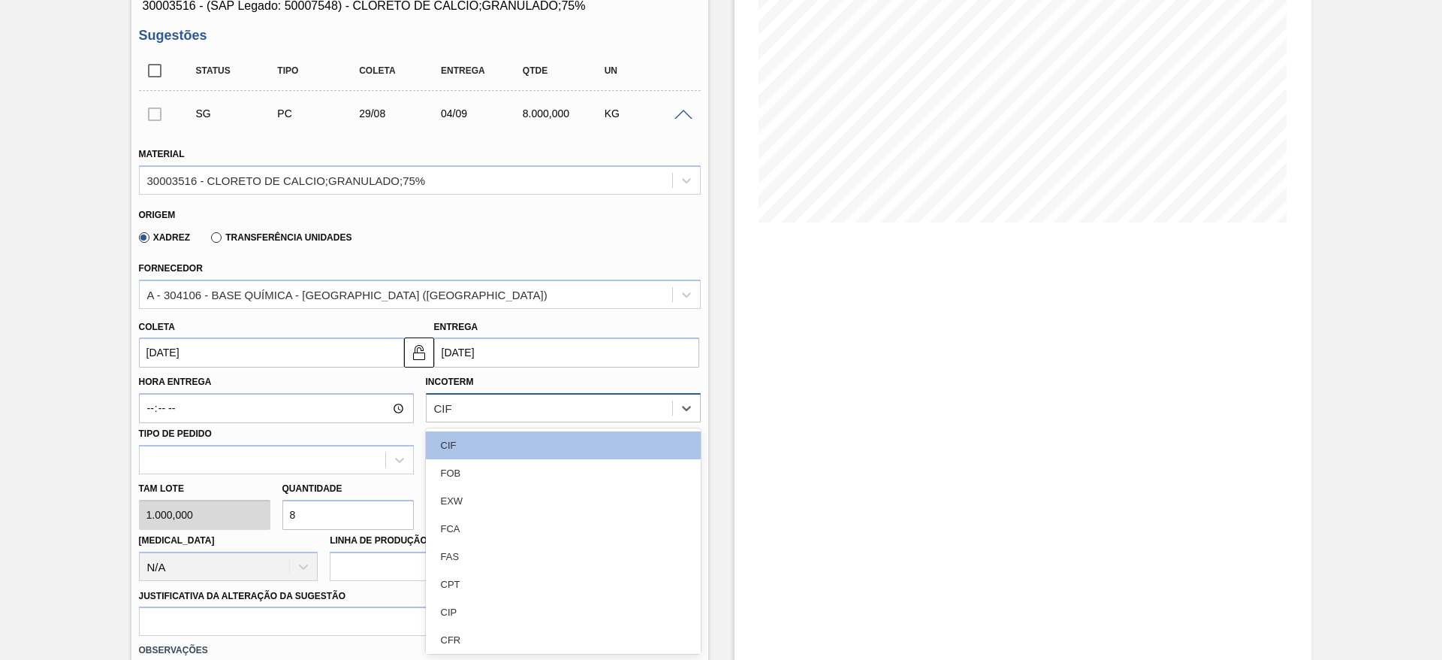
click at [497, 415] on div "CIF" at bounding box center [550, 408] width 246 height 22
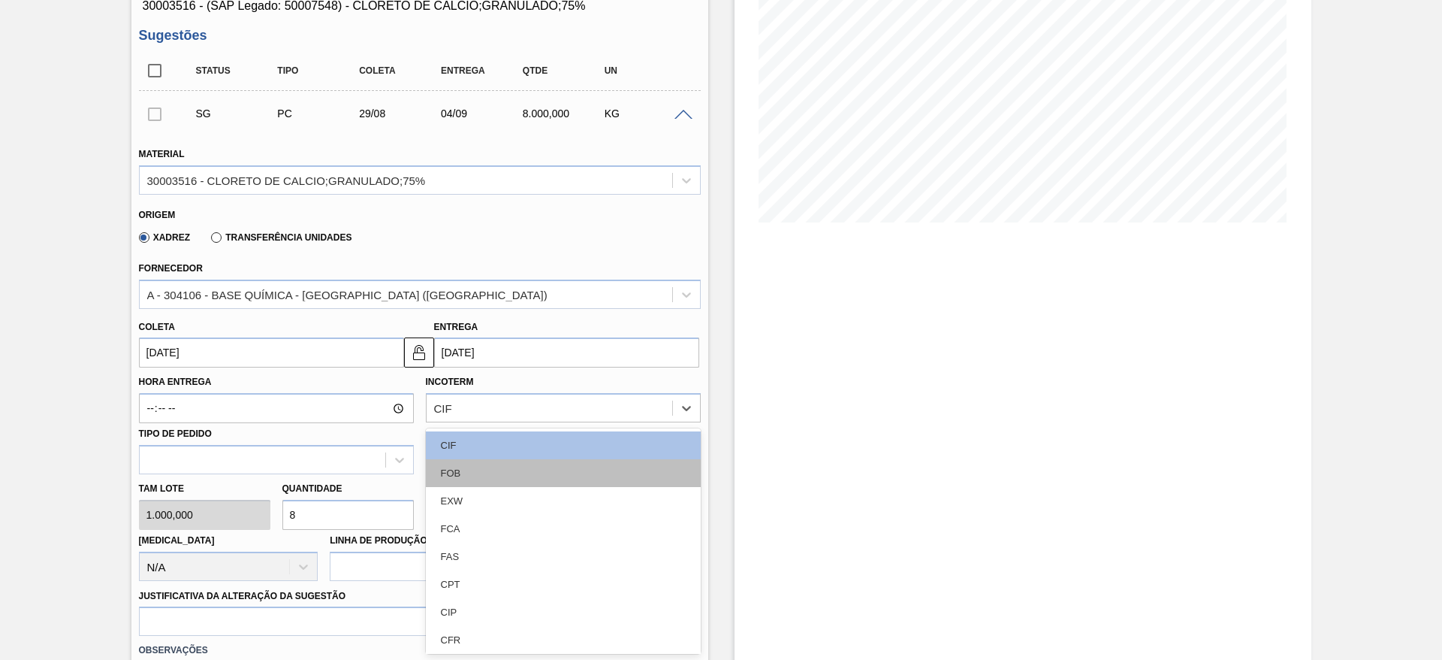
click at [485, 482] on div "FOB" at bounding box center [563, 473] width 275 height 28
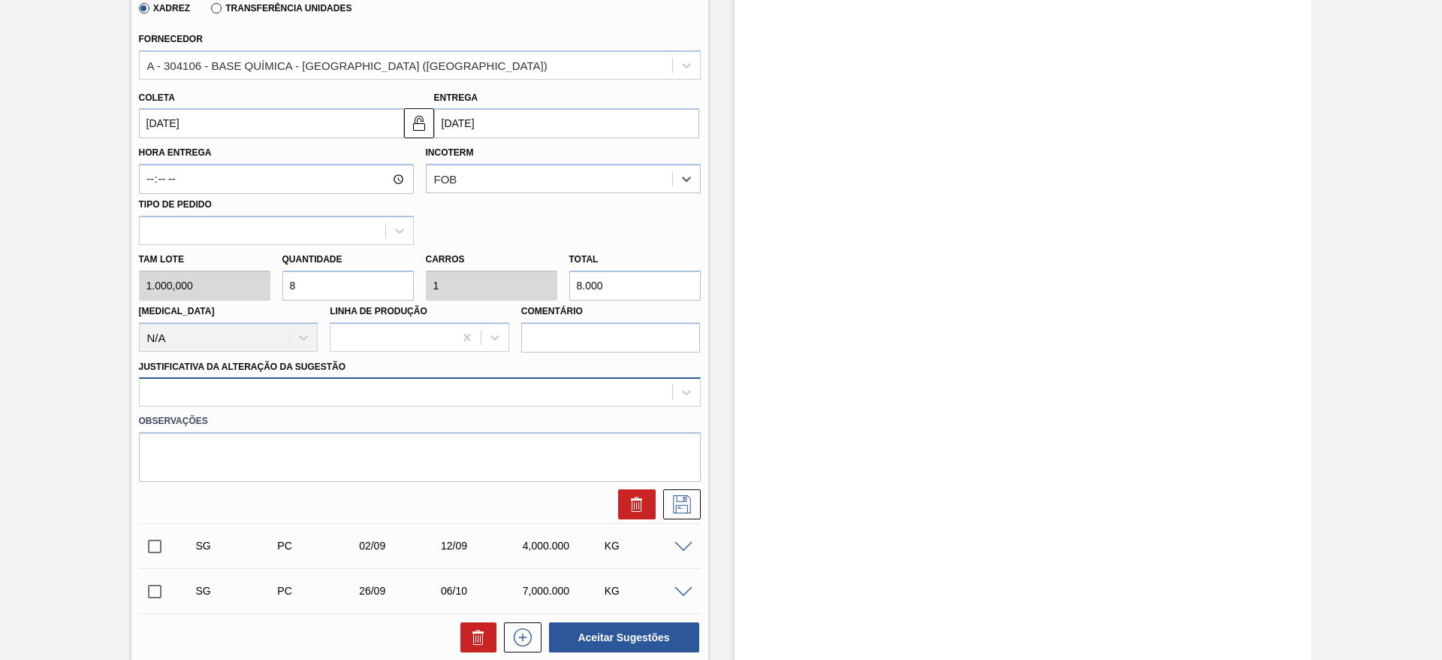
scroll to position [433, 0]
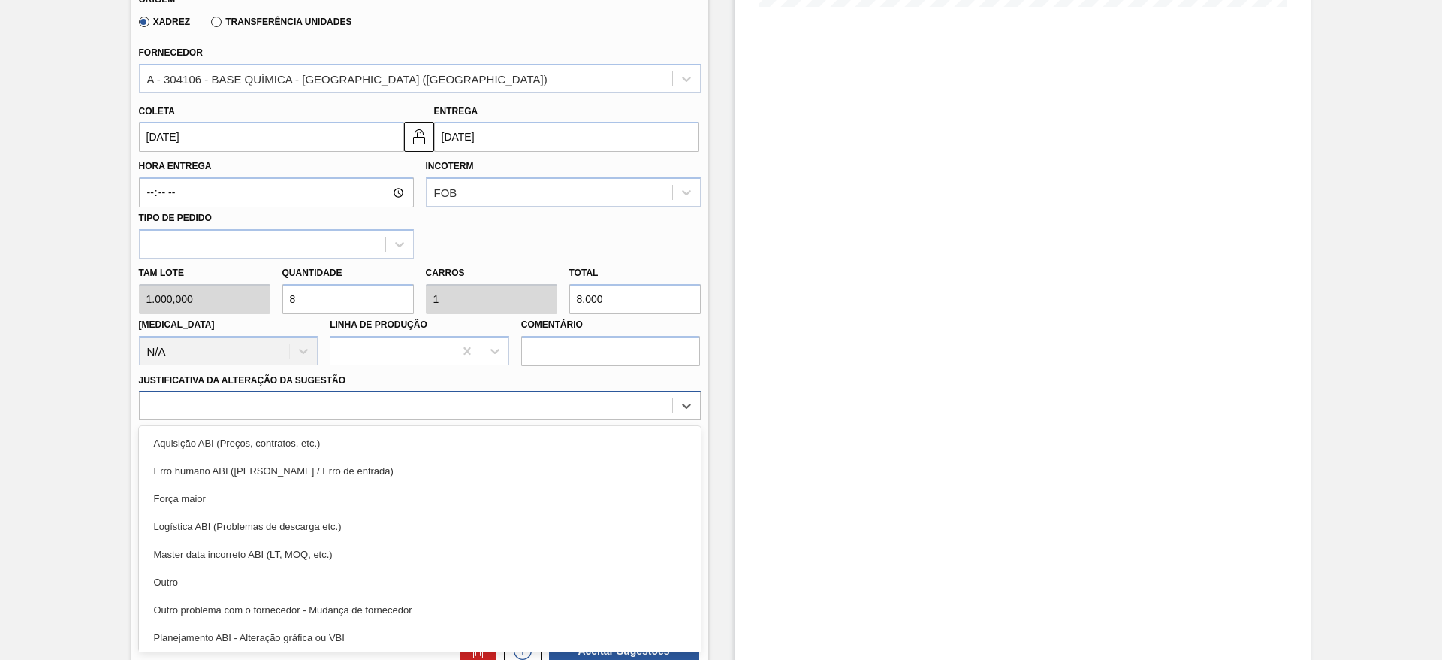
click at [421, 408] on div at bounding box center [406, 406] width 533 height 22
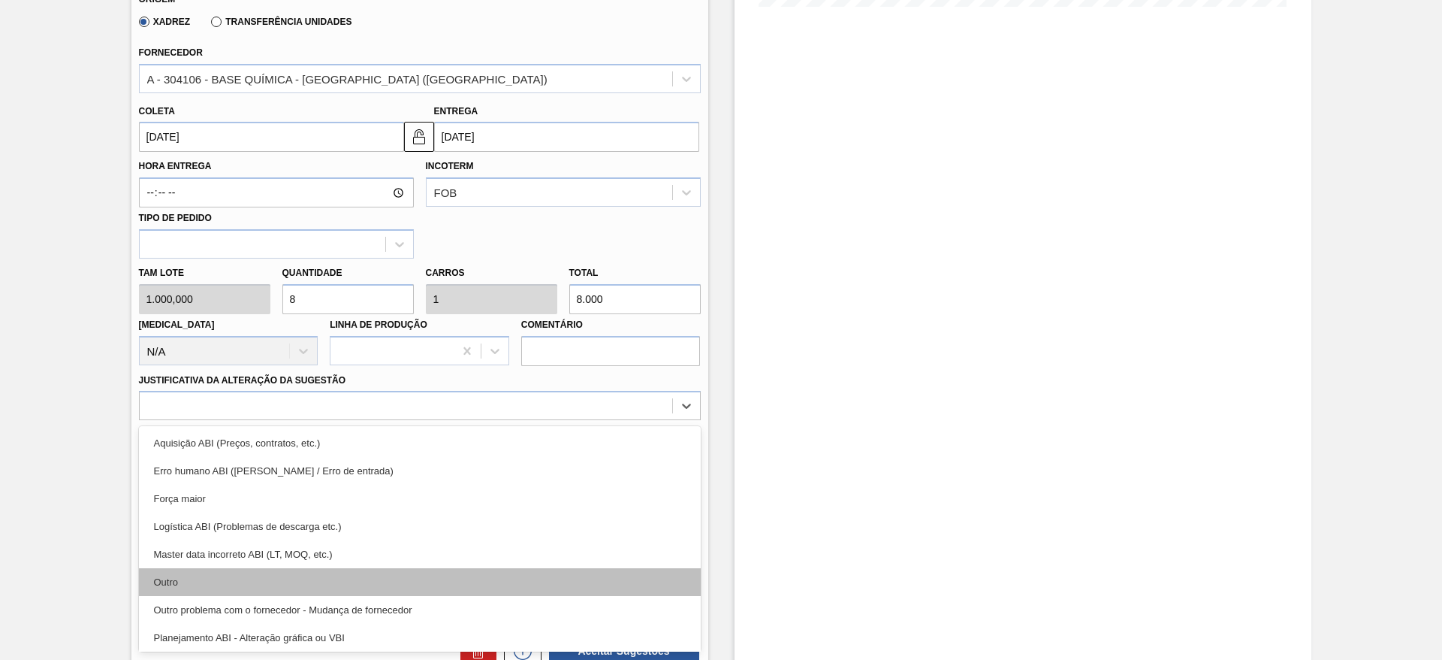
click at [331, 570] on div "Outro" at bounding box center [420, 582] width 562 height 28
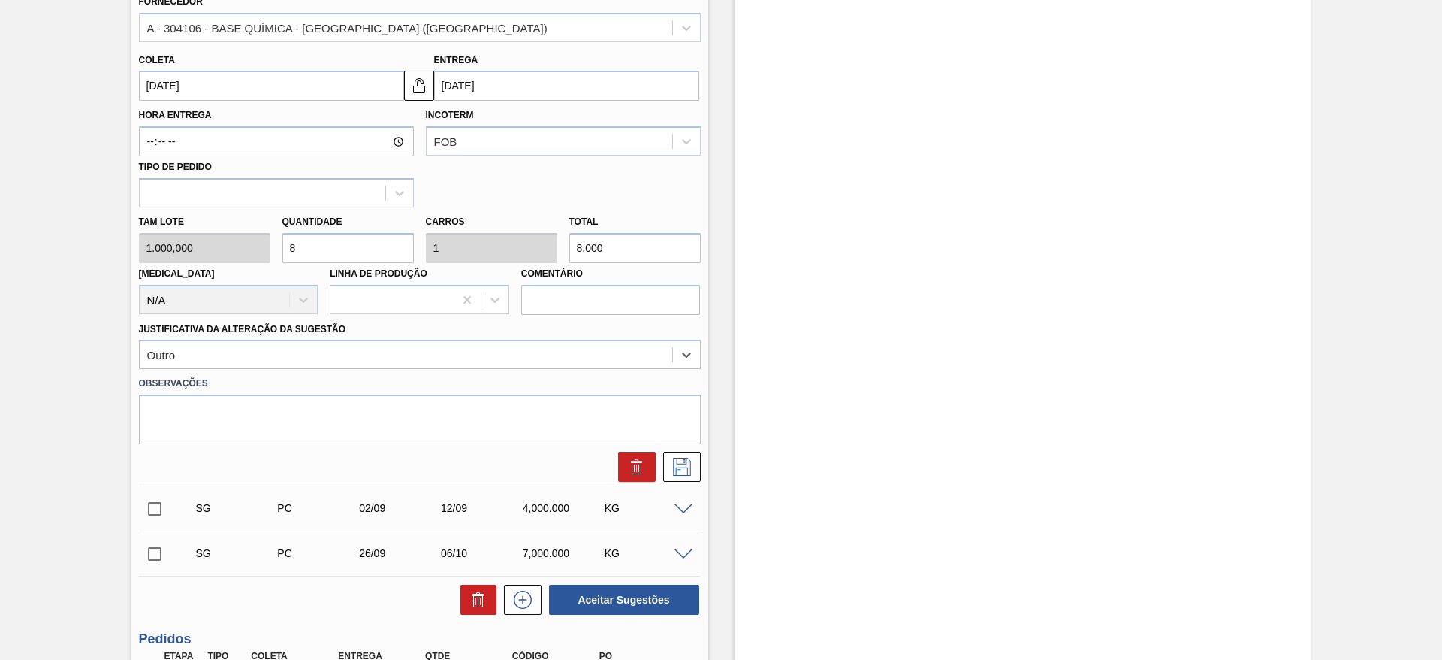
scroll to position [545, 0]
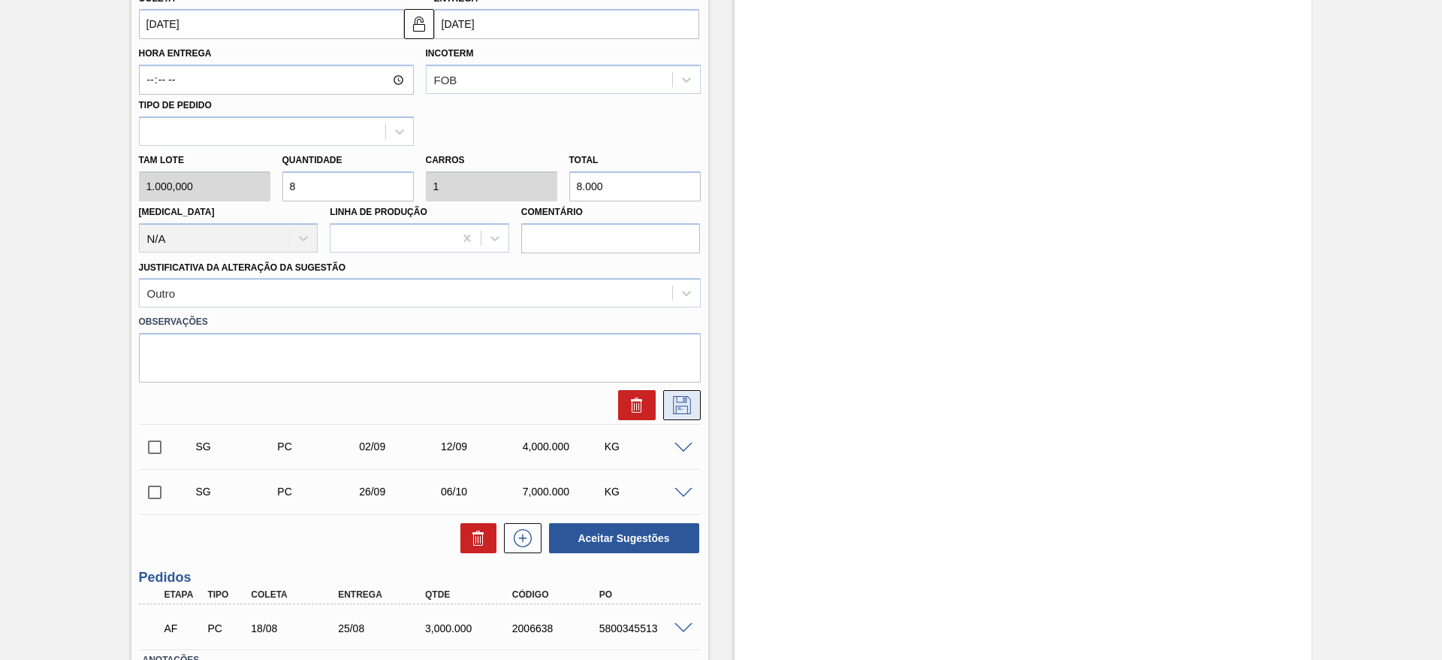
click at [683, 401] on icon at bounding box center [682, 405] width 24 height 18
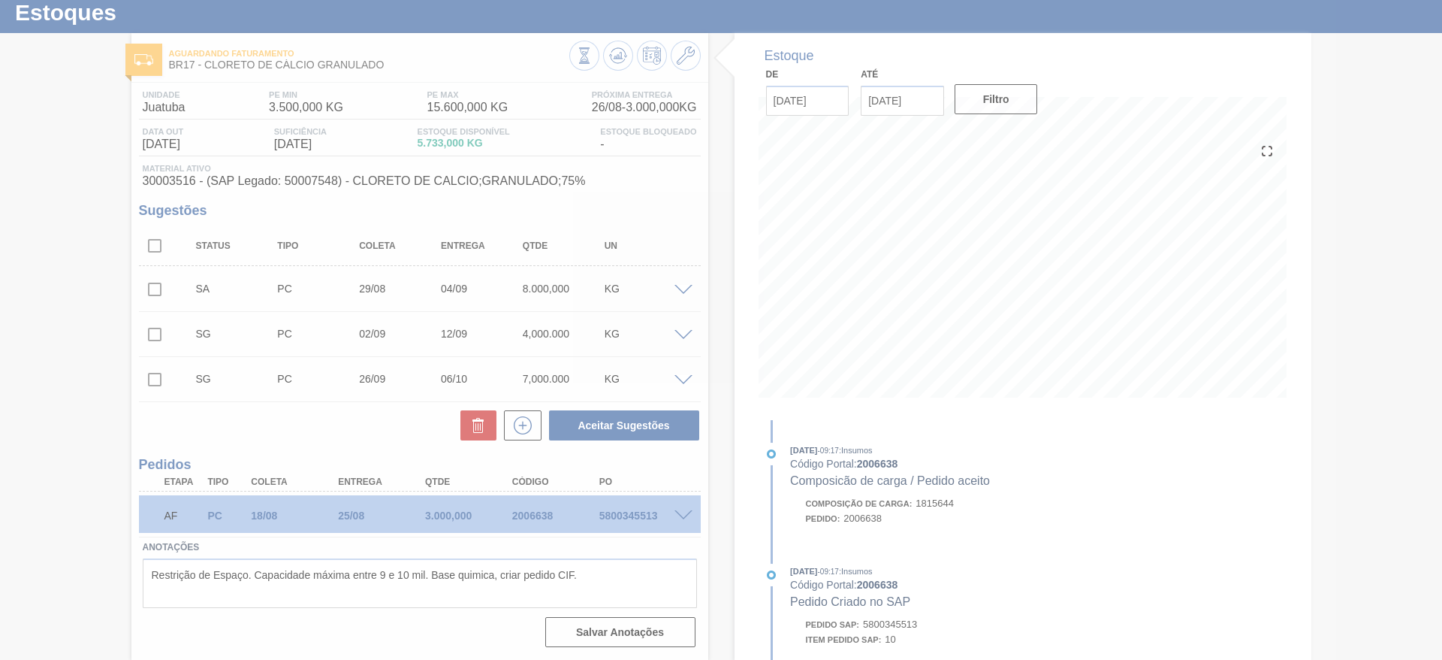
scroll to position [42, 0]
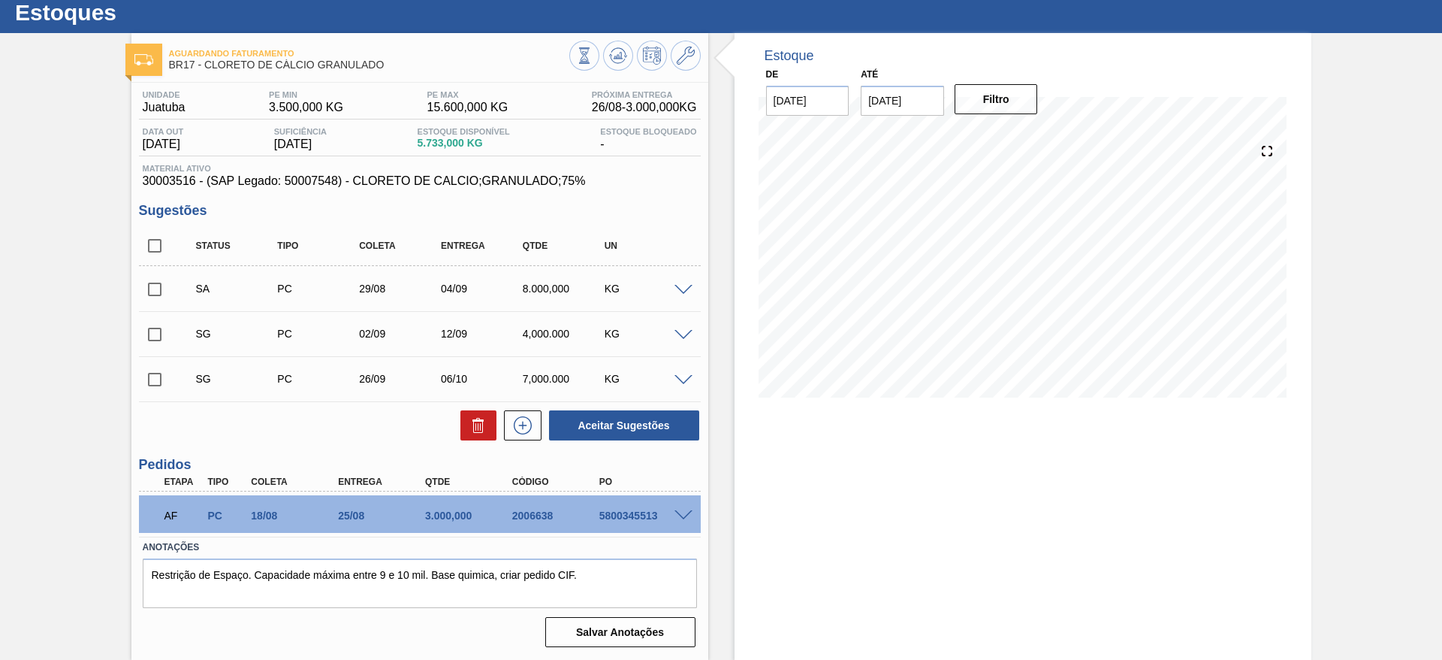
click at [684, 290] on span at bounding box center [684, 290] width 18 height 11
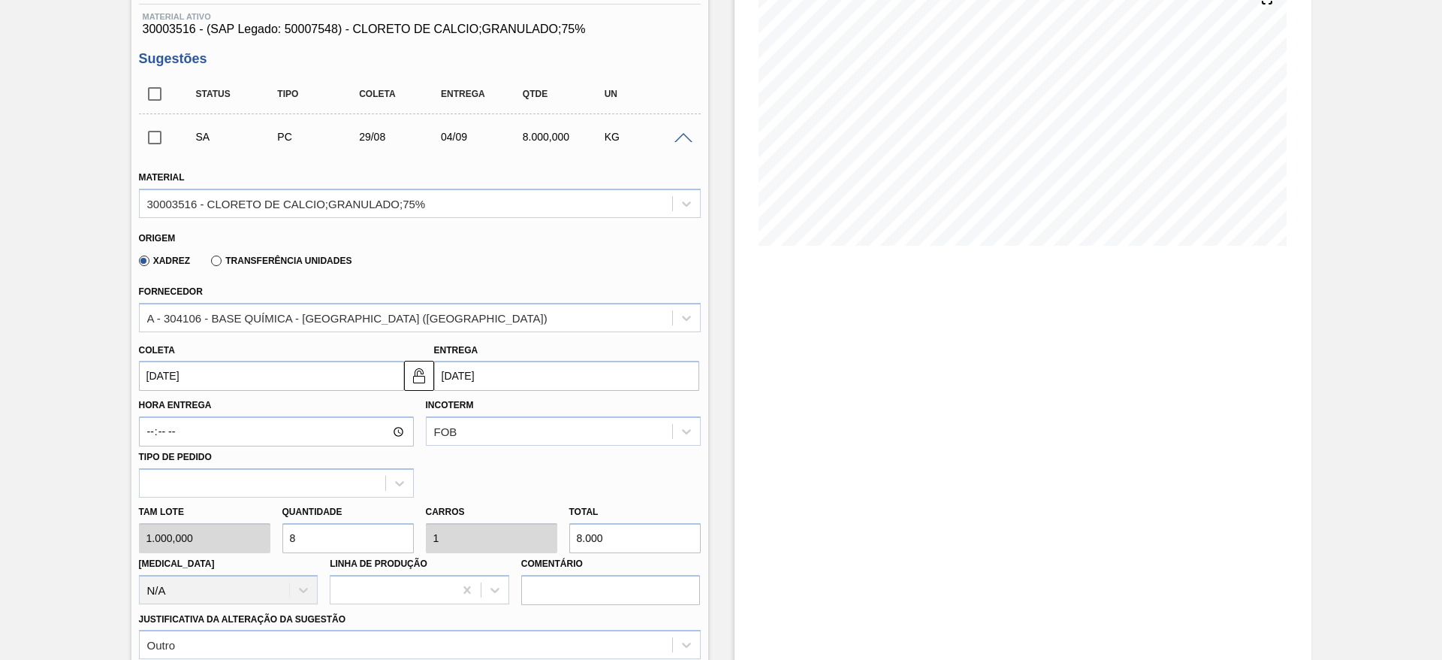
scroll to position [380, 0]
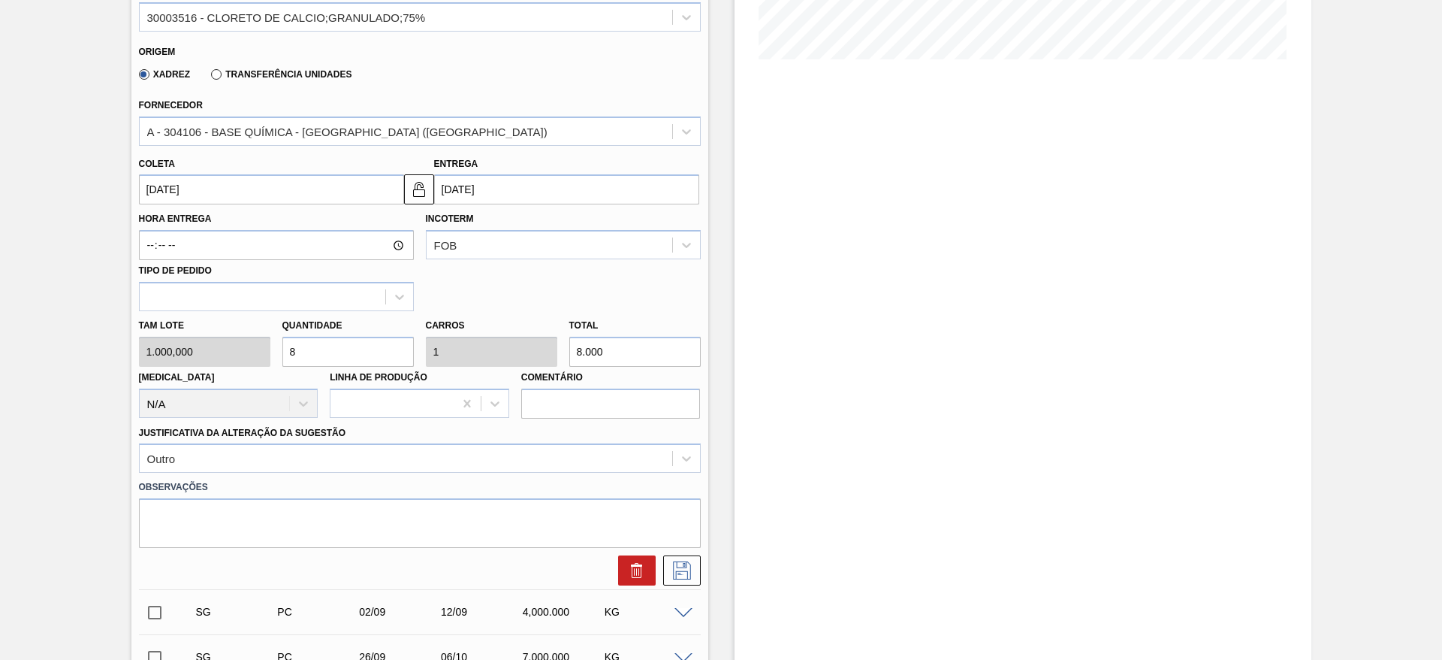
drag, startPoint x: 313, startPoint y: 358, endPoint x: 273, endPoint y: 367, distance: 40.8
click at [273, 367] on div "Tam lote 1.000,000 Quantidade 8 Carros 1 Total 8.000 Doca N/A Linha de Produção…" at bounding box center [420, 364] width 574 height 107
type input "7"
type input "0,875"
type input "7.000"
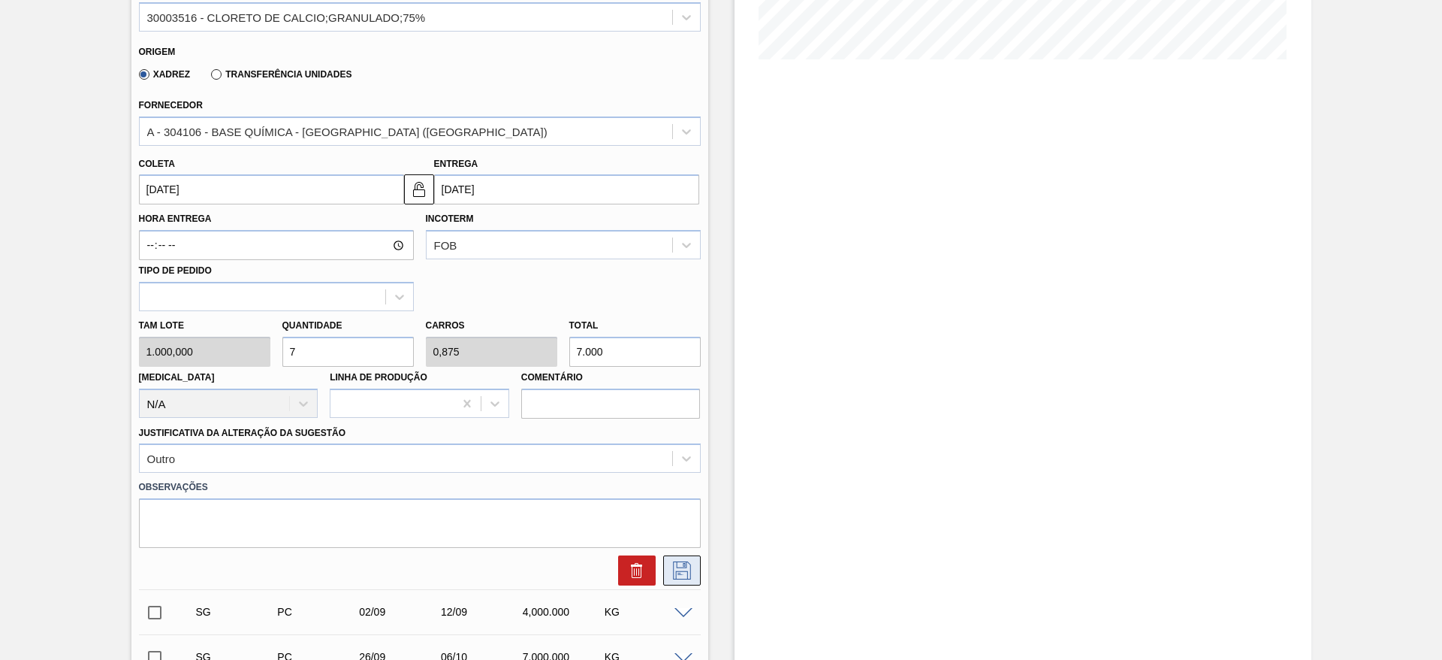
type input "7"
click at [684, 564] on icon at bounding box center [682, 570] width 24 height 18
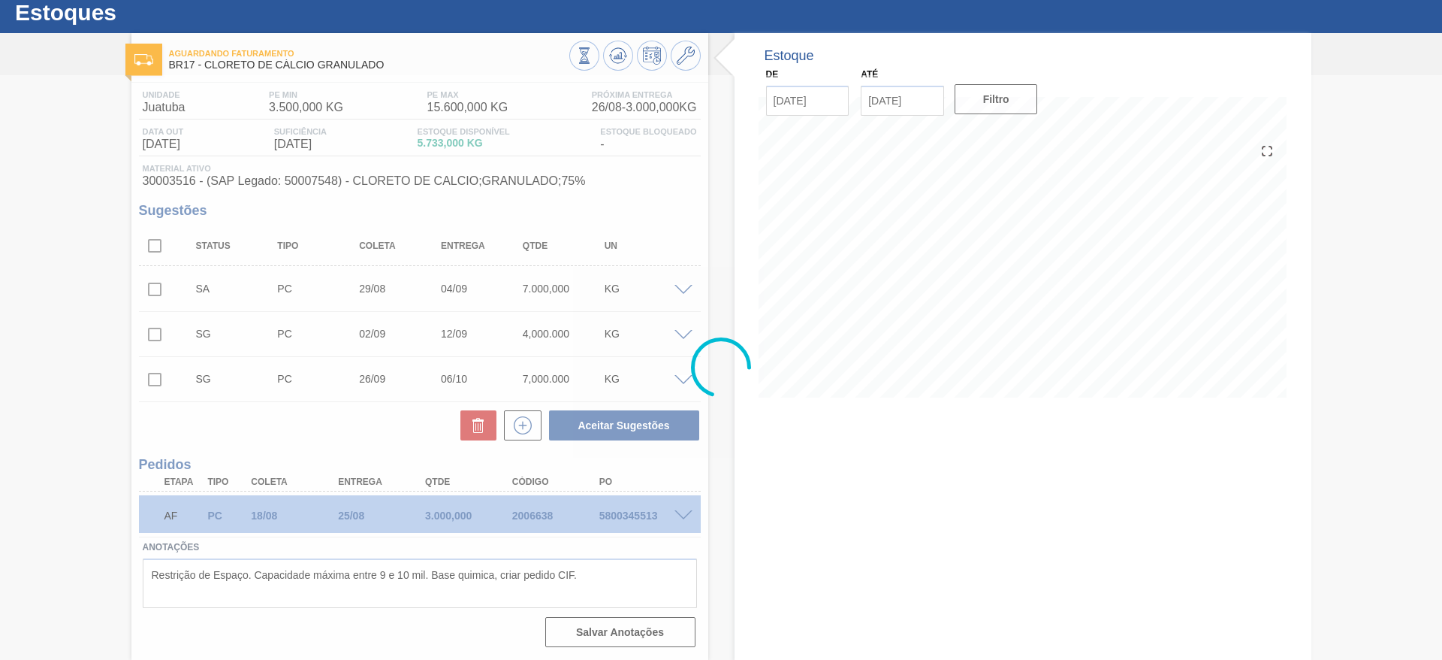
scroll to position [42, 0]
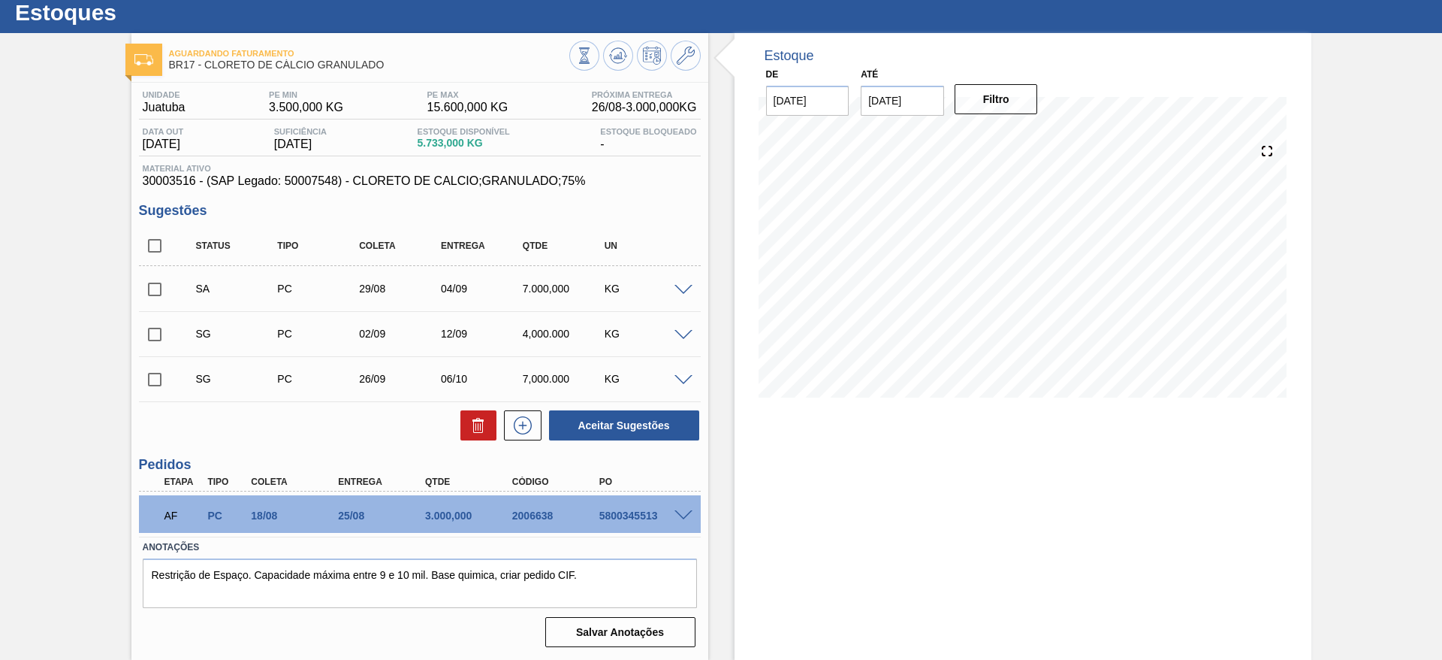
click at [158, 285] on input "checkbox" at bounding box center [155, 289] width 32 height 32
click at [620, 418] on button "Aceitar Sugestões" at bounding box center [624, 425] width 150 height 30
checkbox input "false"
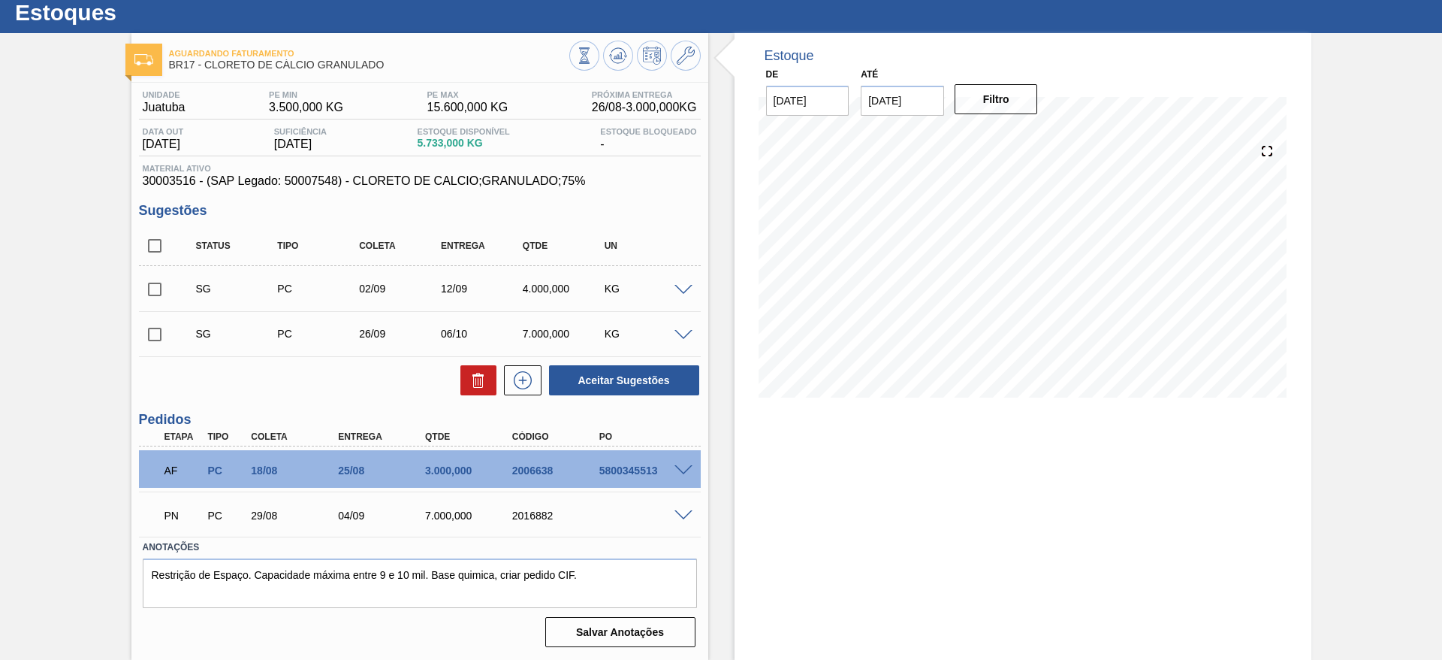
click at [685, 288] on span at bounding box center [684, 290] width 18 height 11
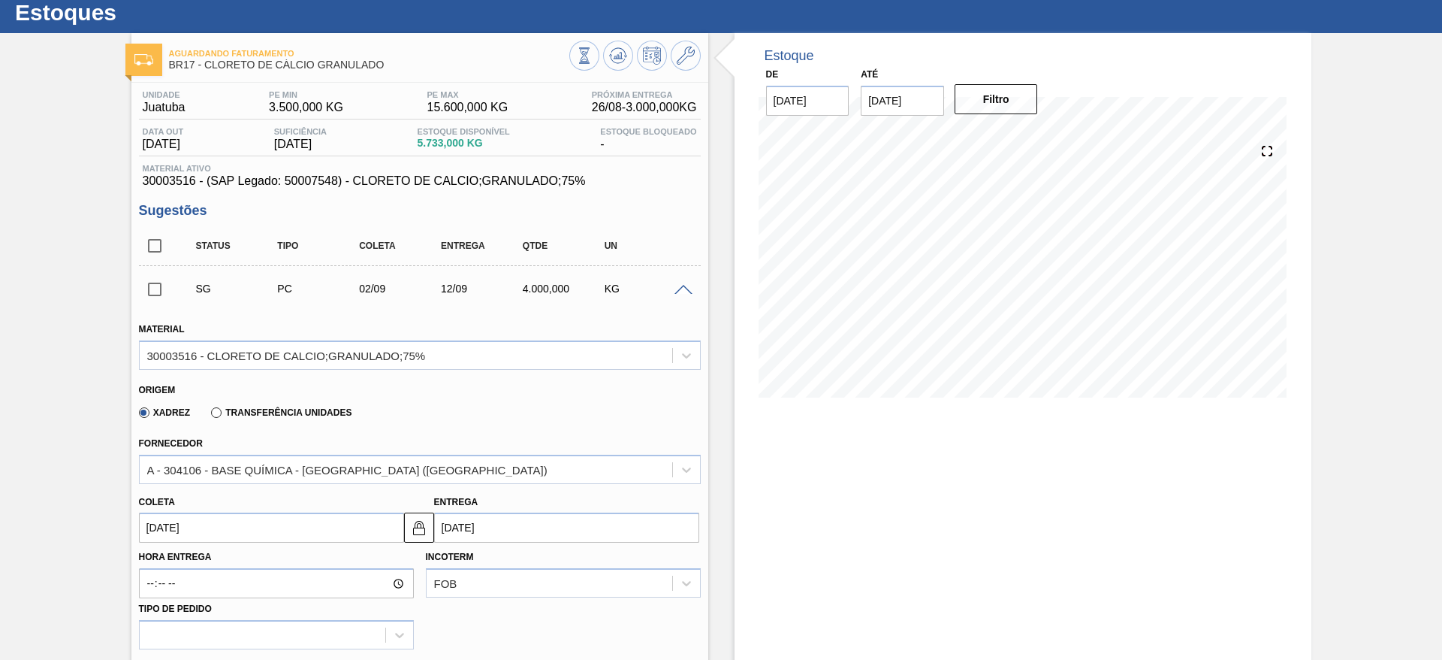
click at [685, 288] on span at bounding box center [684, 290] width 18 height 11
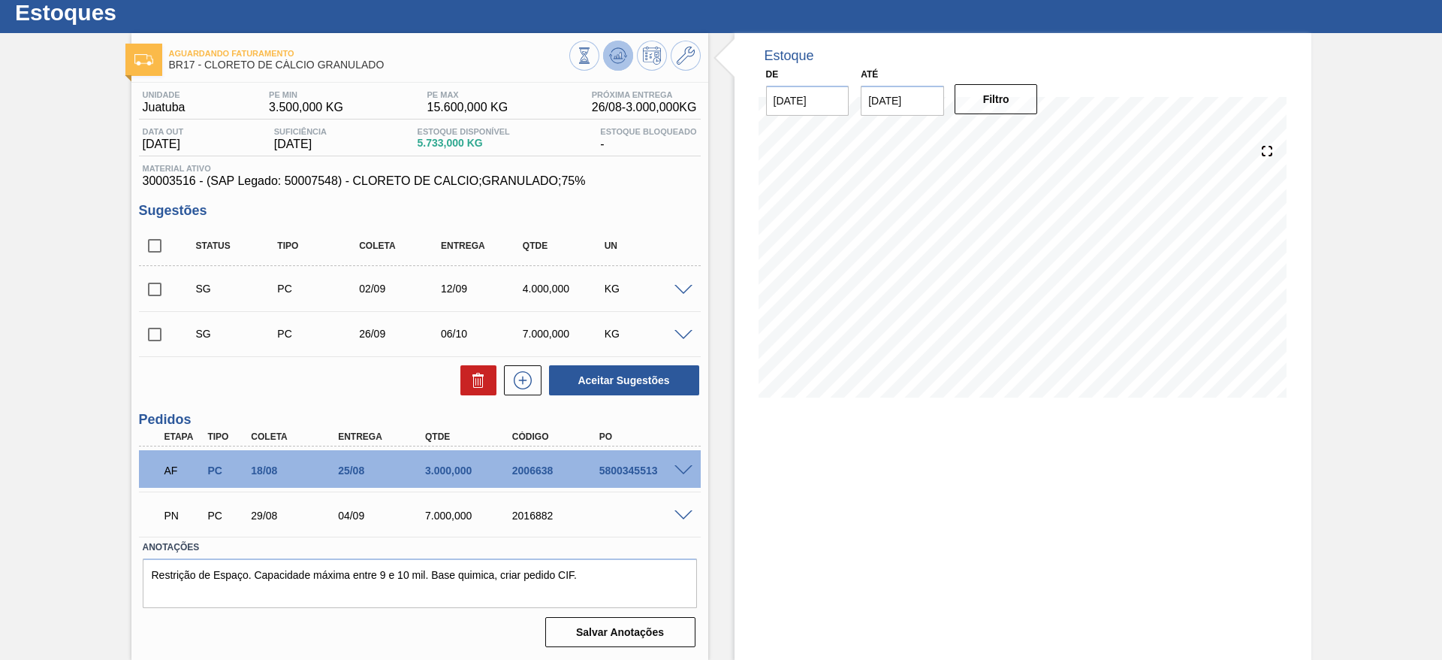
click at [622, 53] on icon at bounding box center [618, 56] width 18 height 18
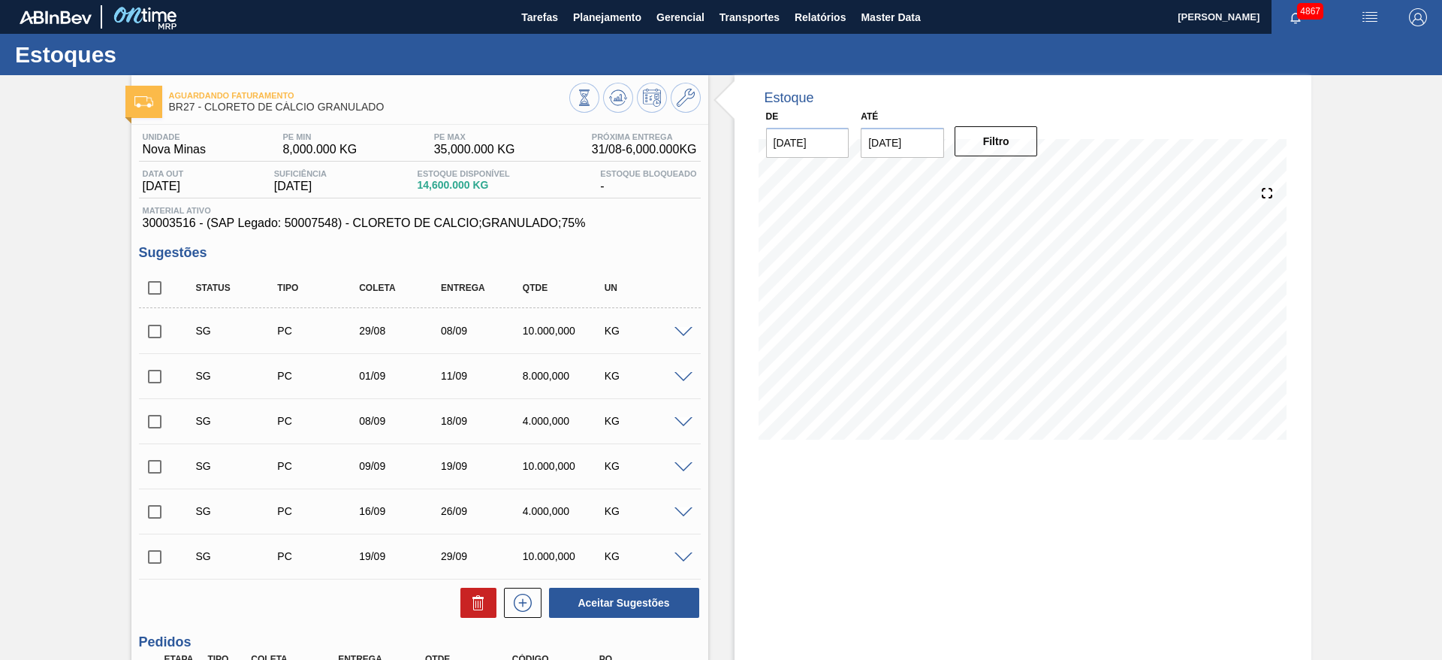
click at [684, 331] on span at bounding box center [684, 332] width 18 height 11
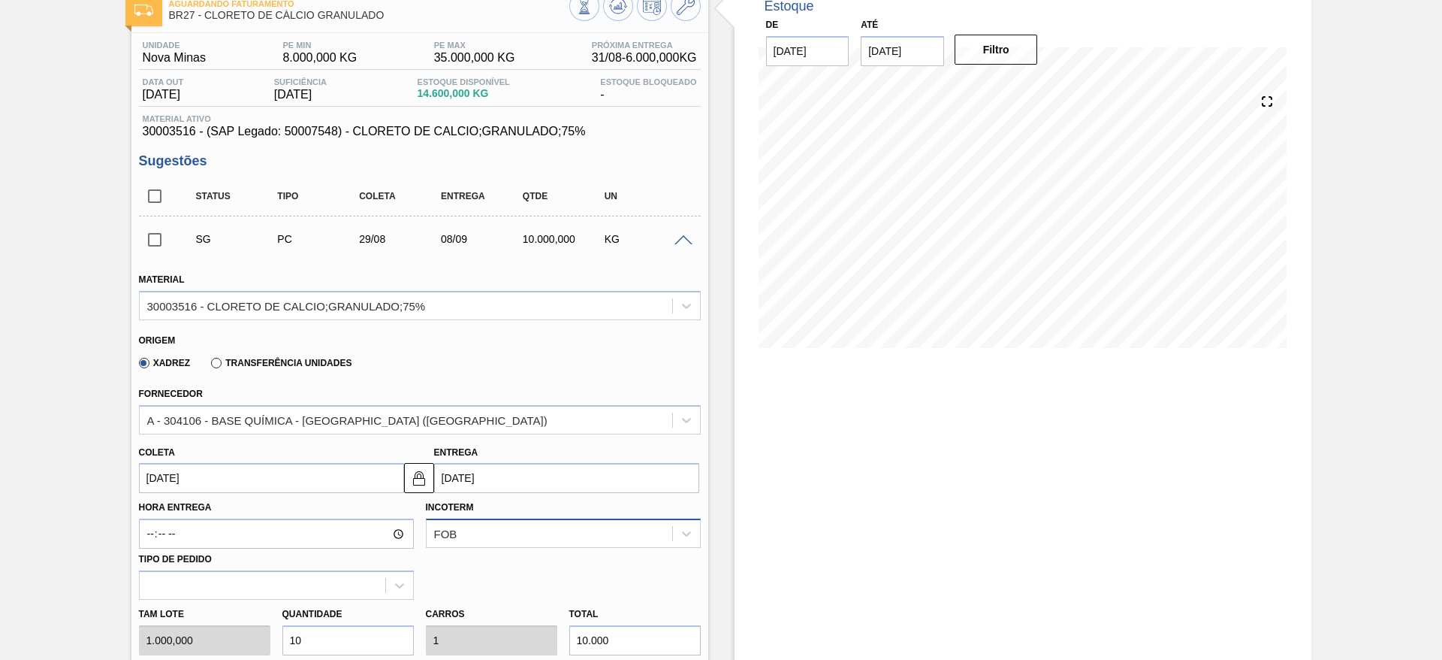
scroll to position [113, 0]
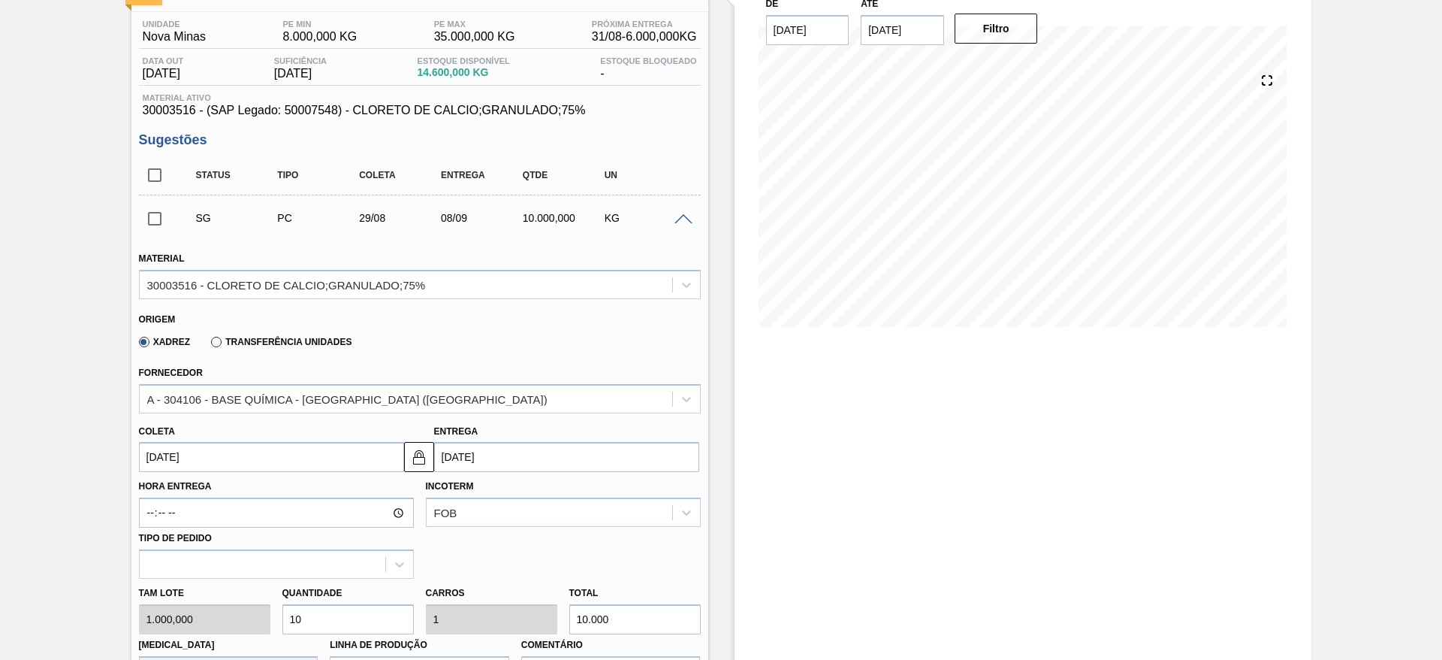
click at [472, 457] on input "08/09/2025" at bounding box center [566, 457] width 265 height 30
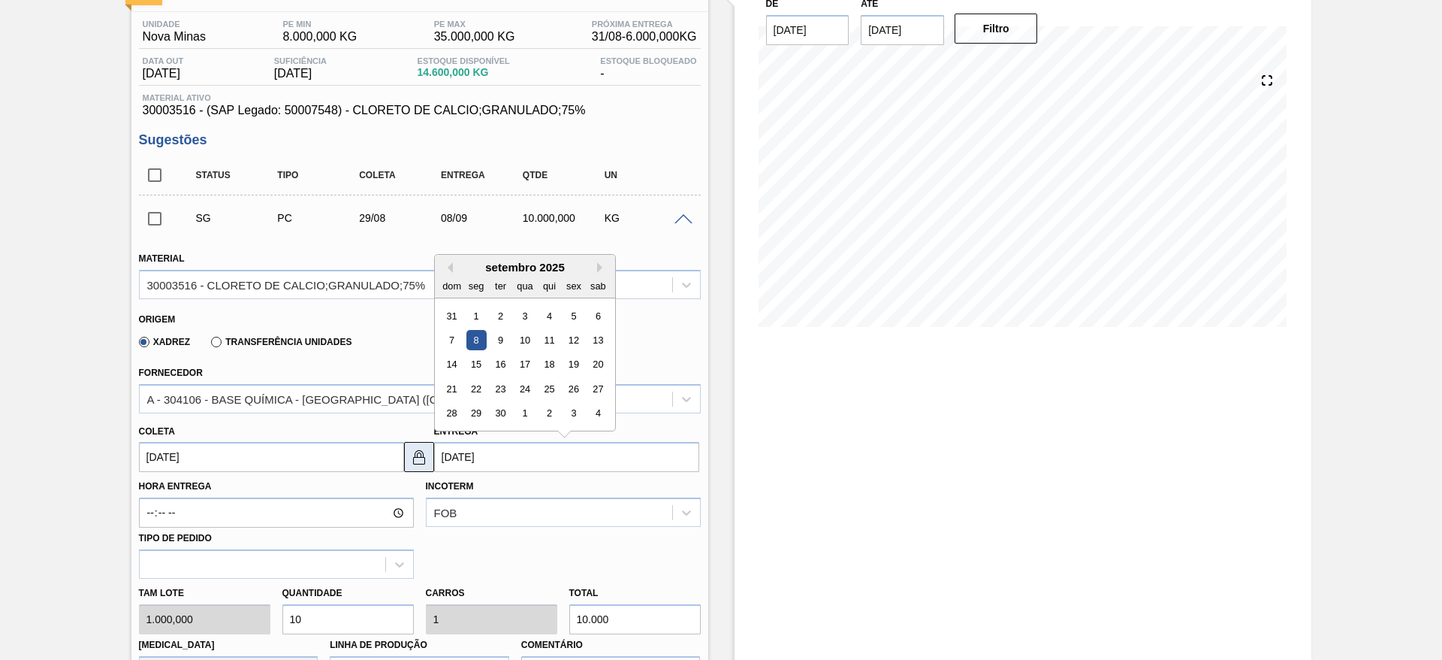
click at [423, 451] on img at bounding box center [419, 457] width 18 height 18
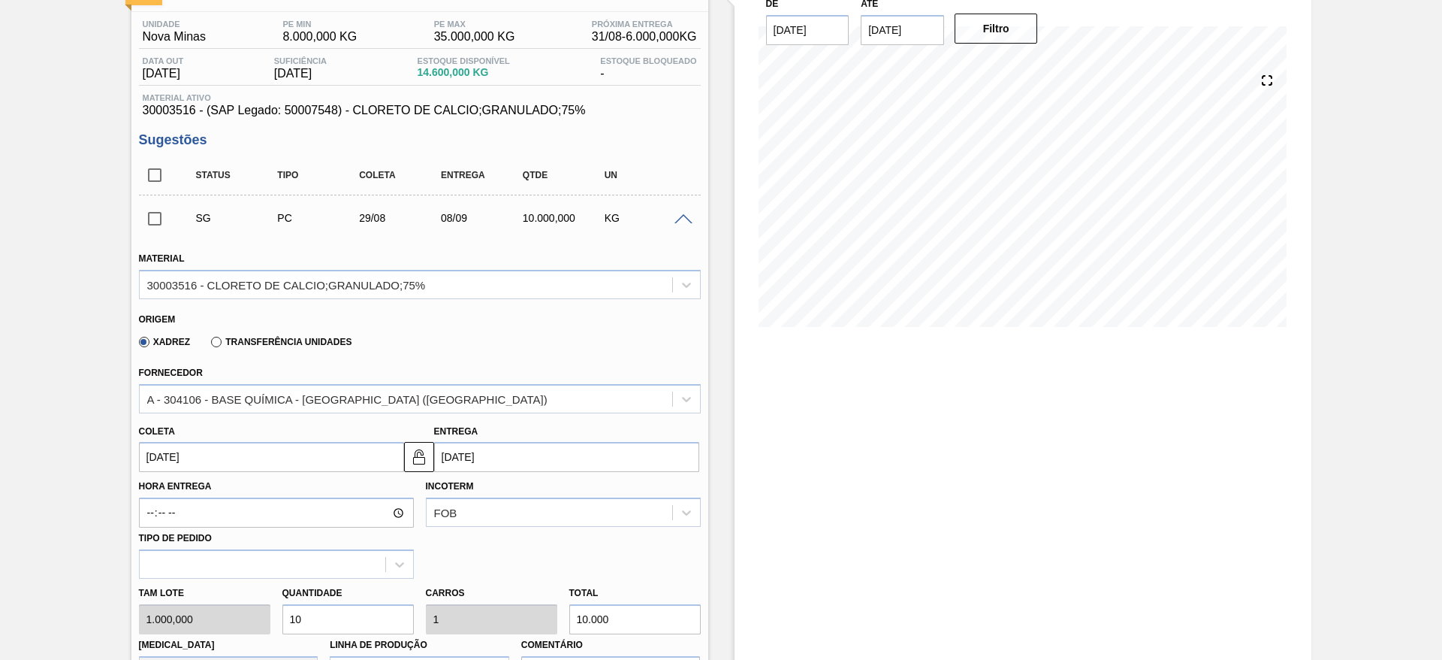
click at [448, 460] on input "08/09/2025" at bounding box center [566, 457] width 265 height 30
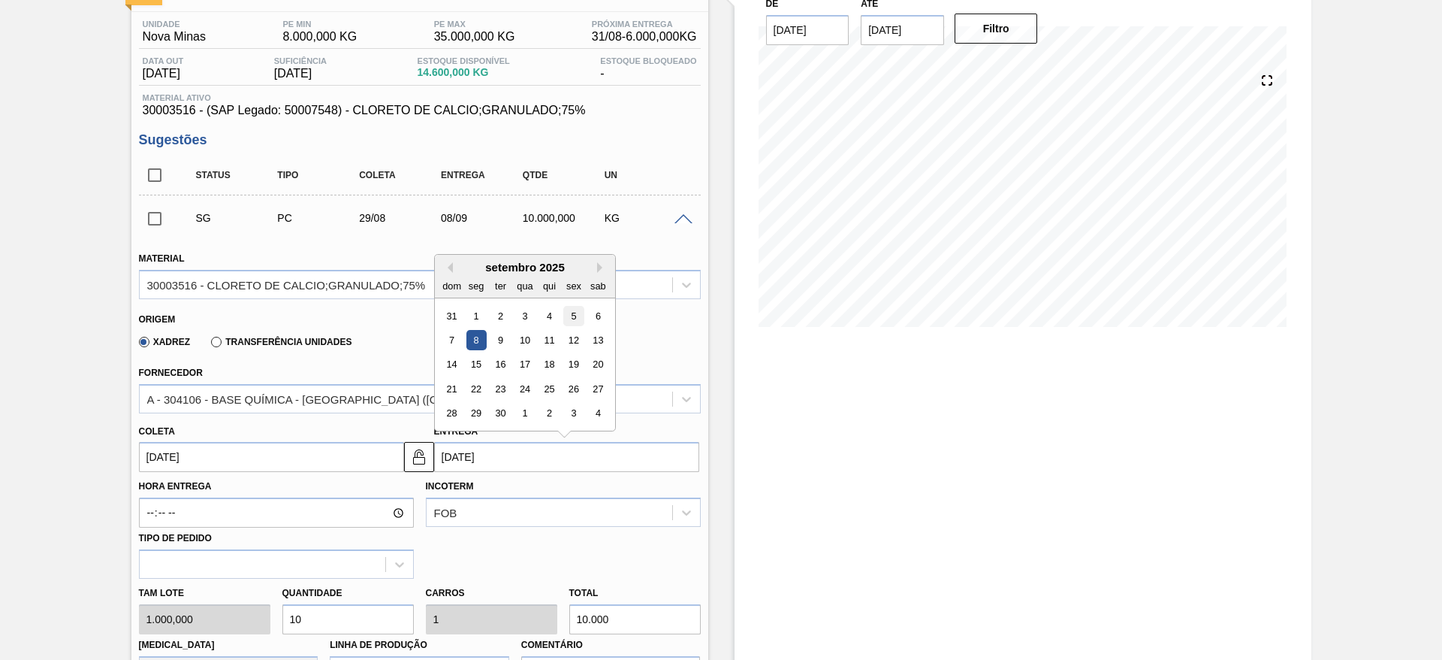
click at [578, 316] on div "5" at bounding box center [573, 316] width 20 height 20
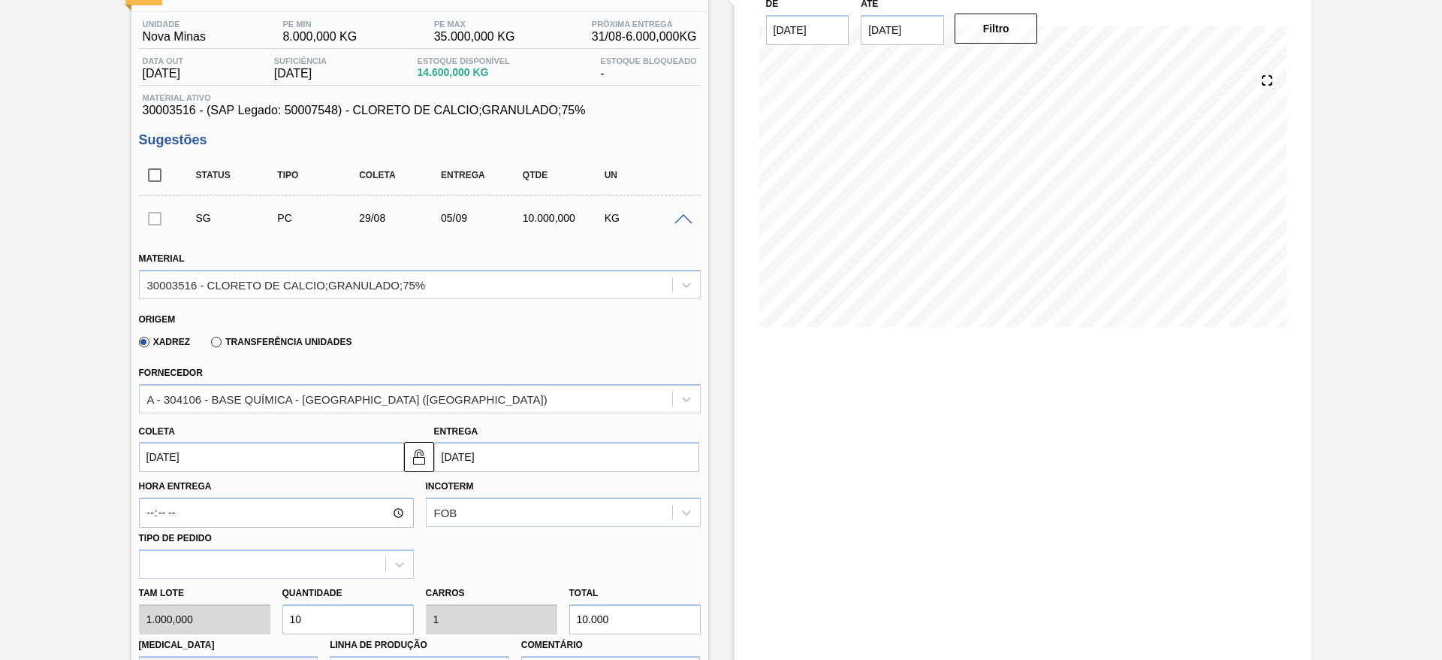
type input "05/09/2025"
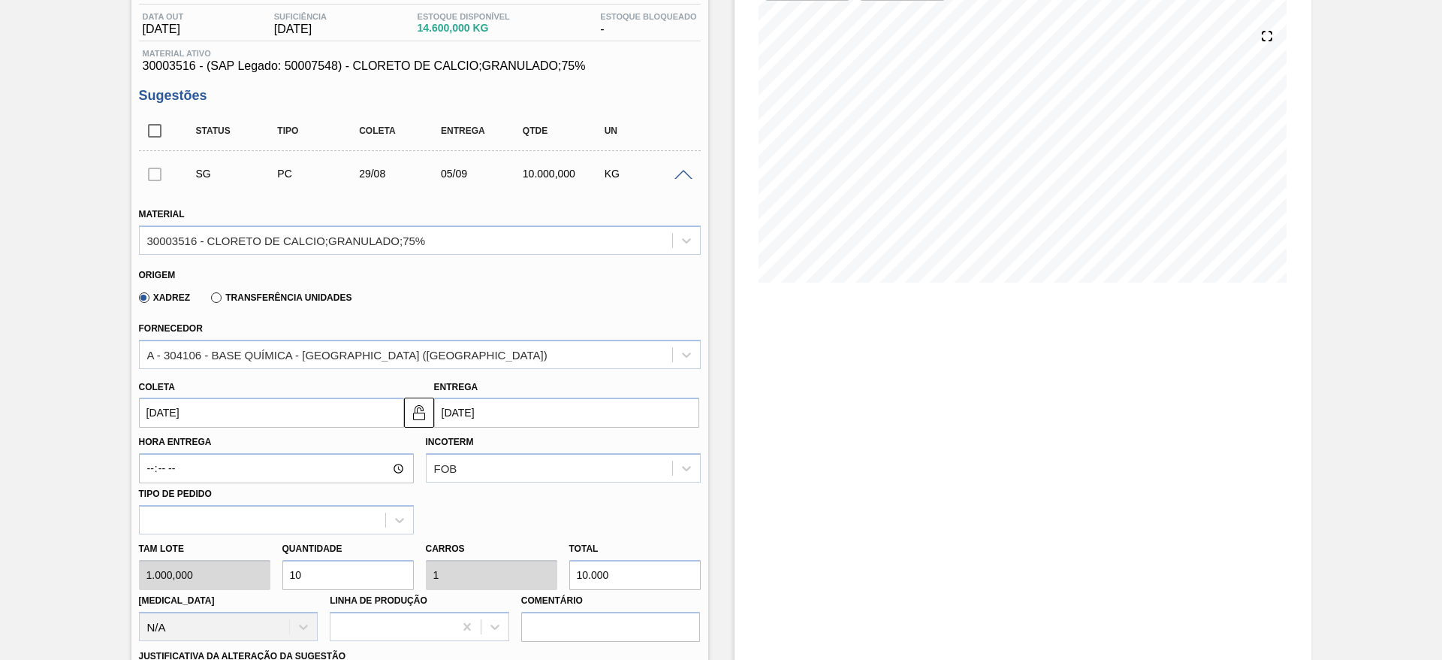
scroll to position [225, 0]
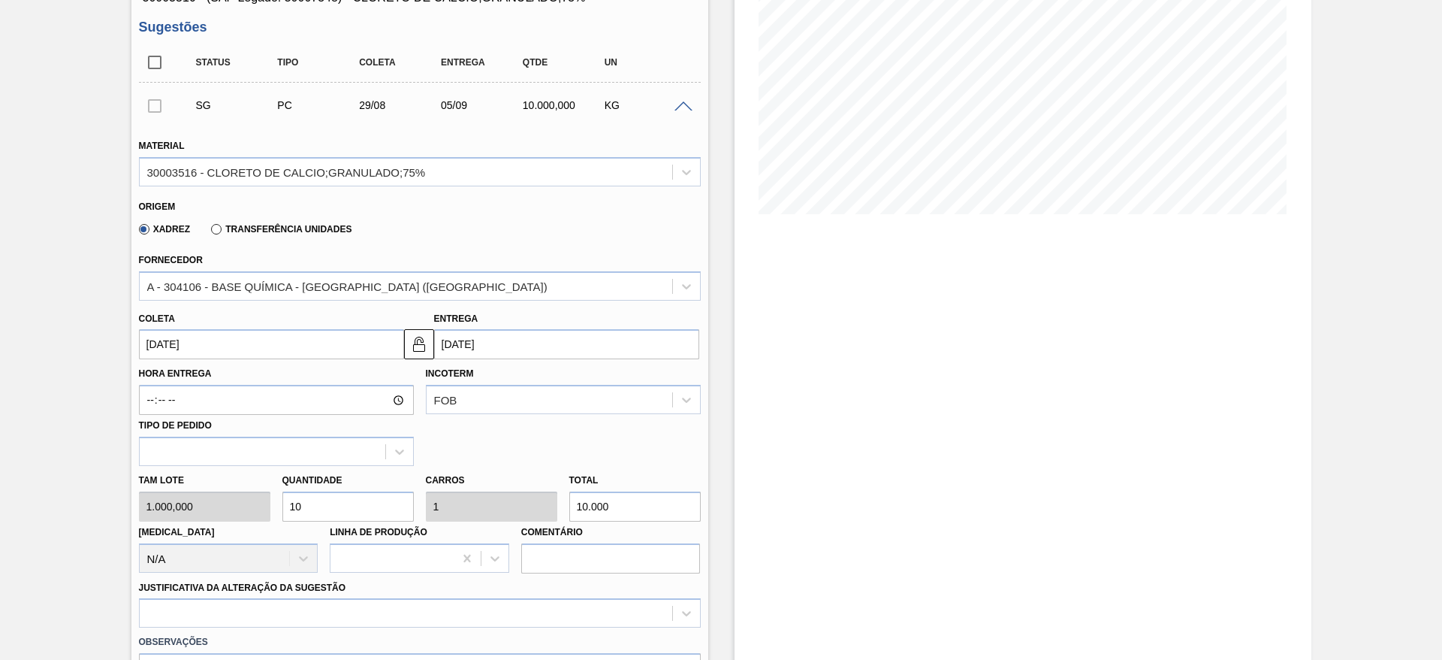
click at [351, 512] on input "10" at bounding box center [347, 506] width 131 height 30
type input "1"
type input "0,1"
type input "1.000"
type input "12"
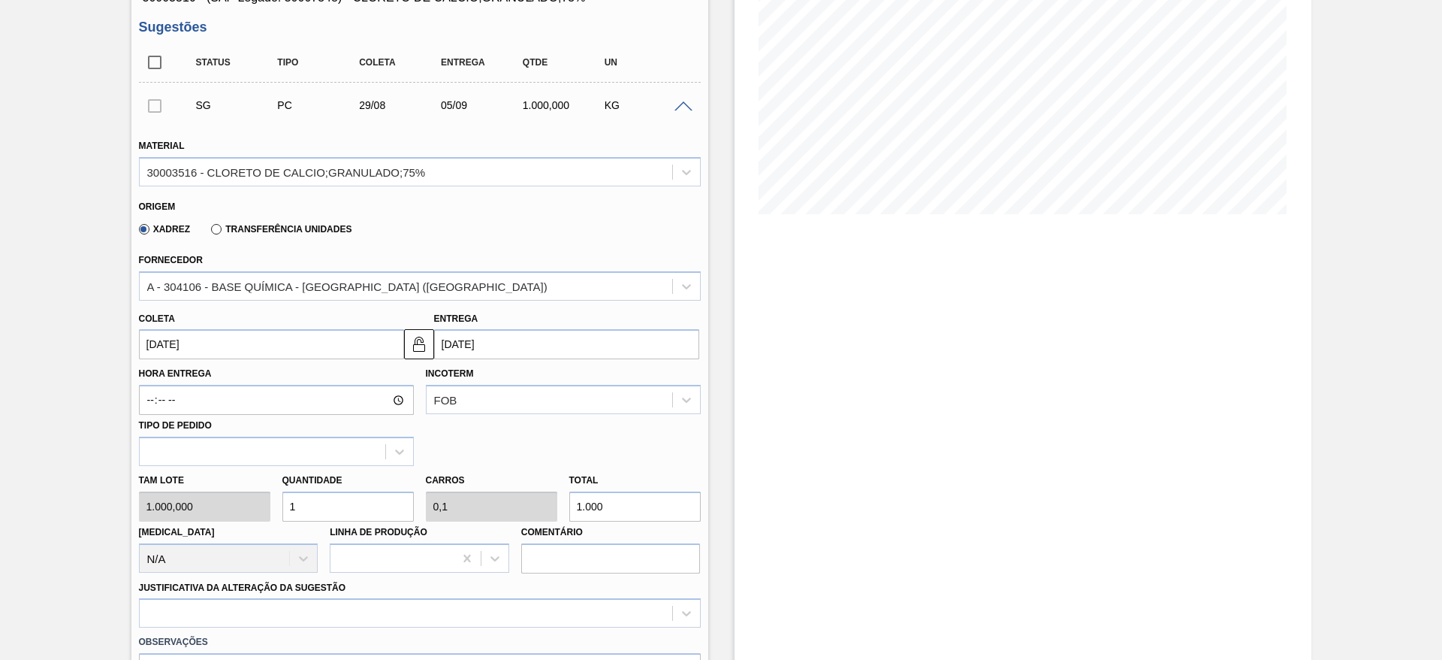
type input "1,2"
type input "12.000"
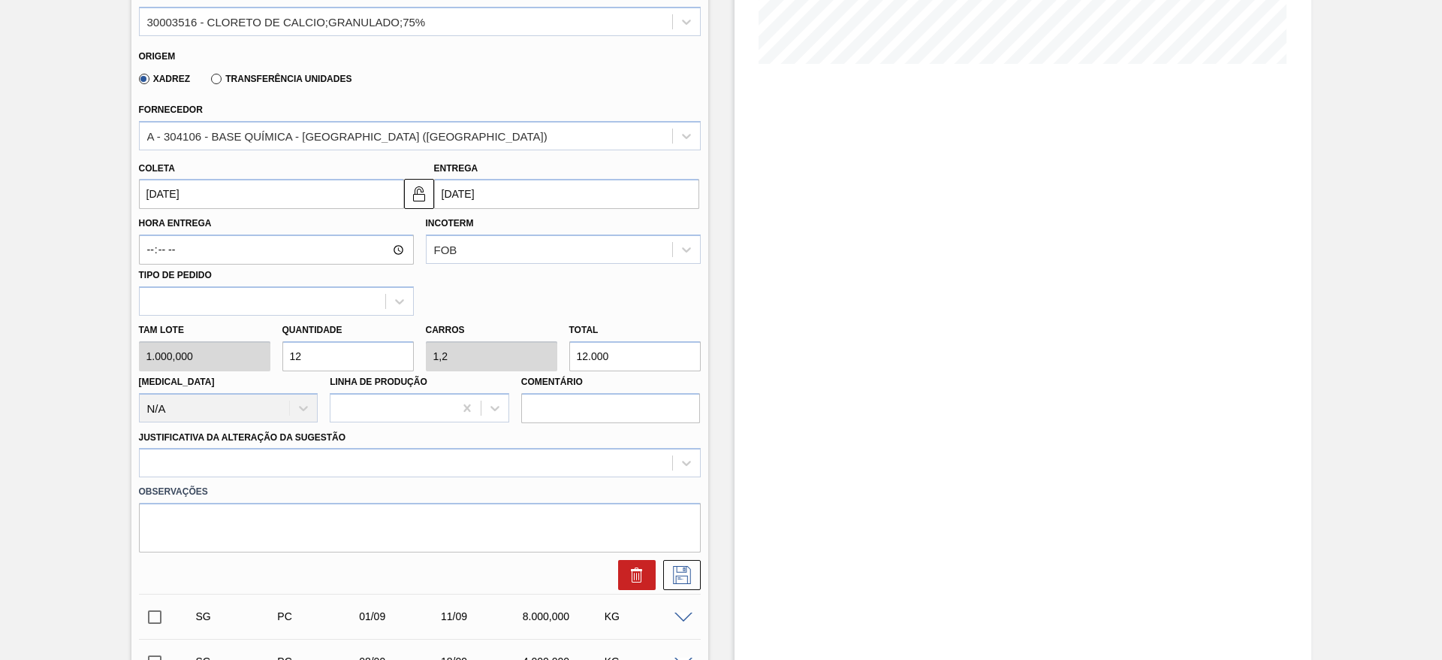
scroll to position [563, 0]
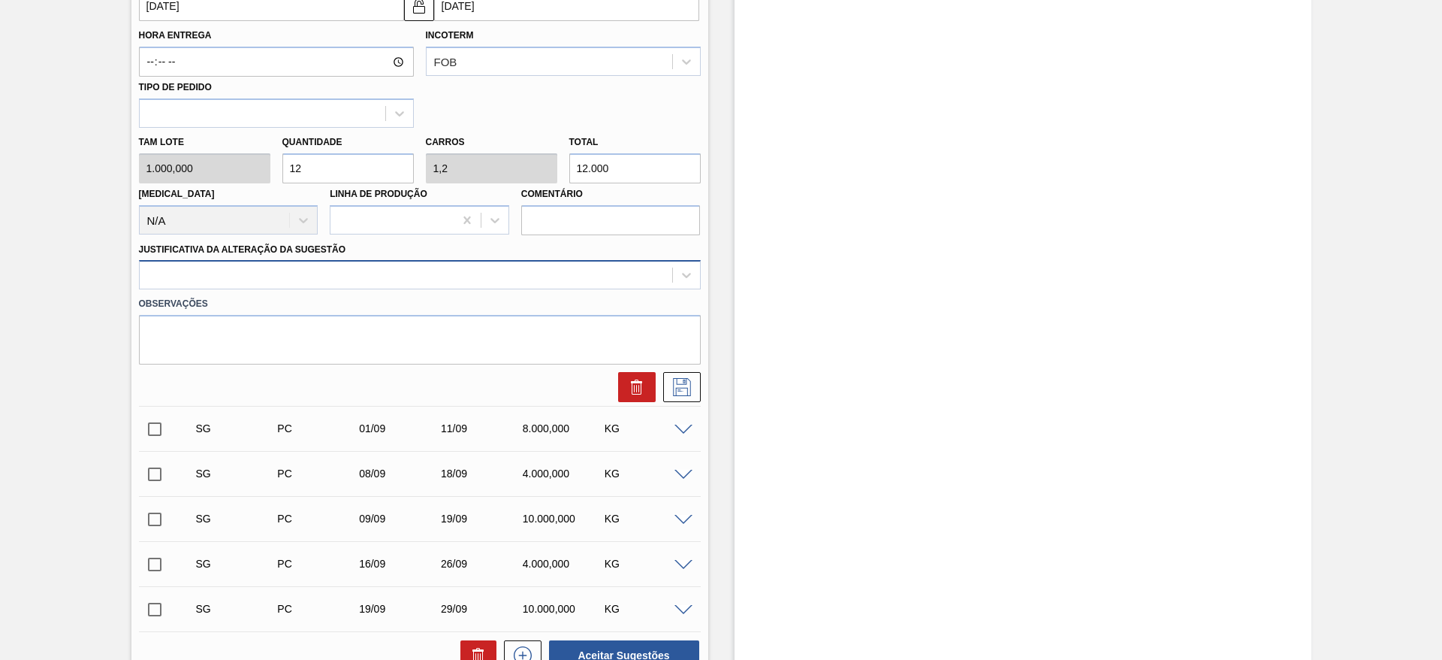
type input "12"
click at [343, 270] on div at bounding box center [406, 275] width 533 height 22
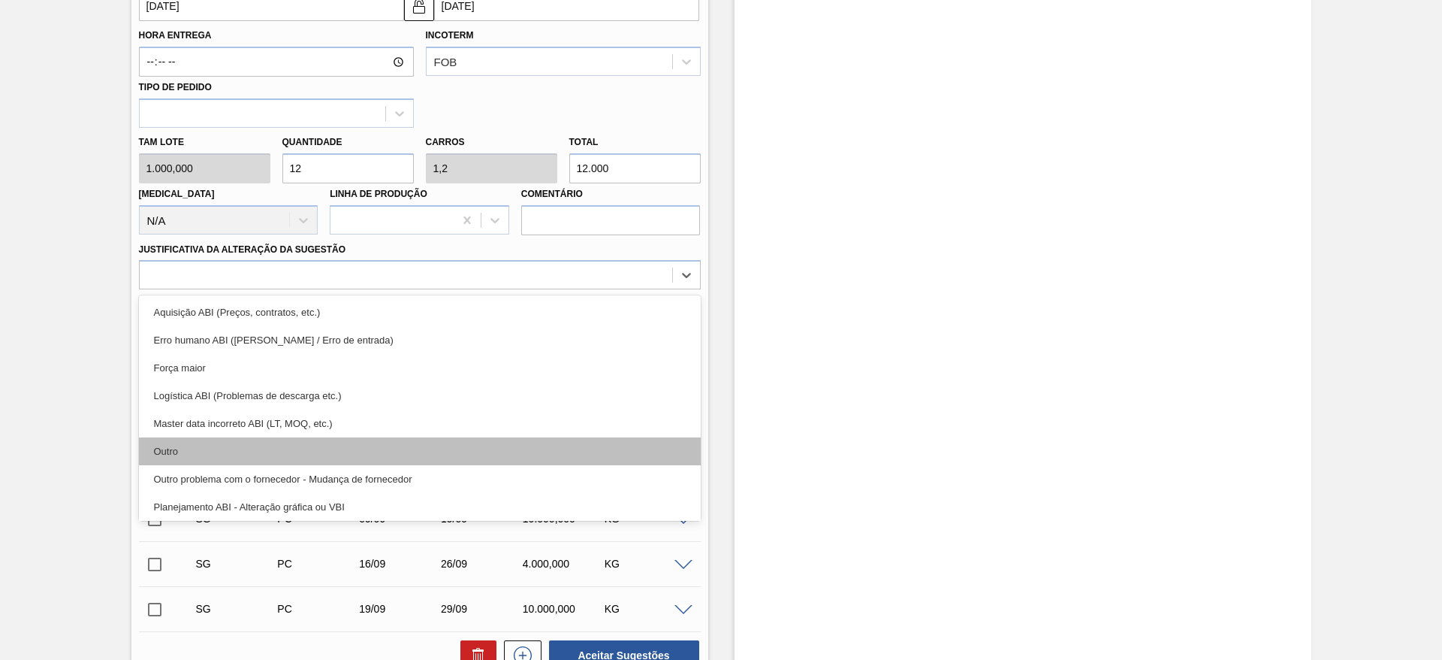
click at [285, 459] on div "Outro" at bounding box center [420, 451] width 562 height 28
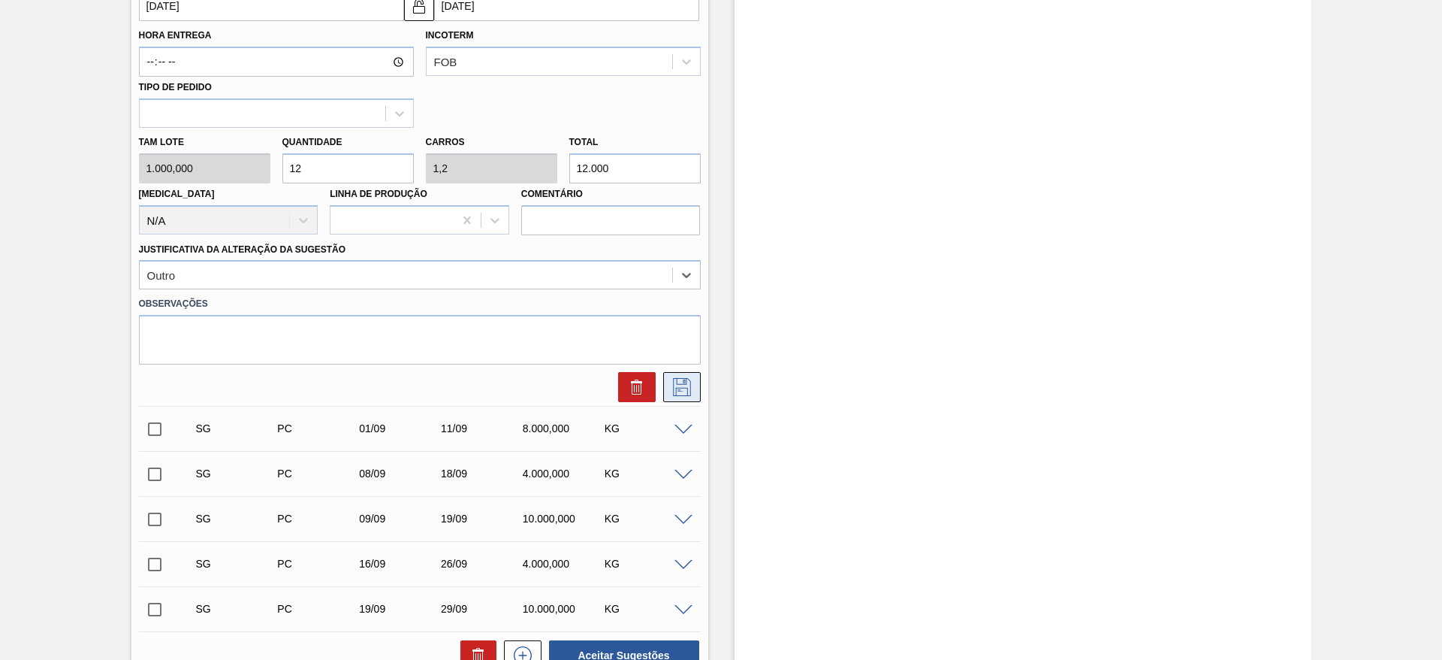
click at [687, 385] on icon at bounding box center [682, 387] width 24 height 18
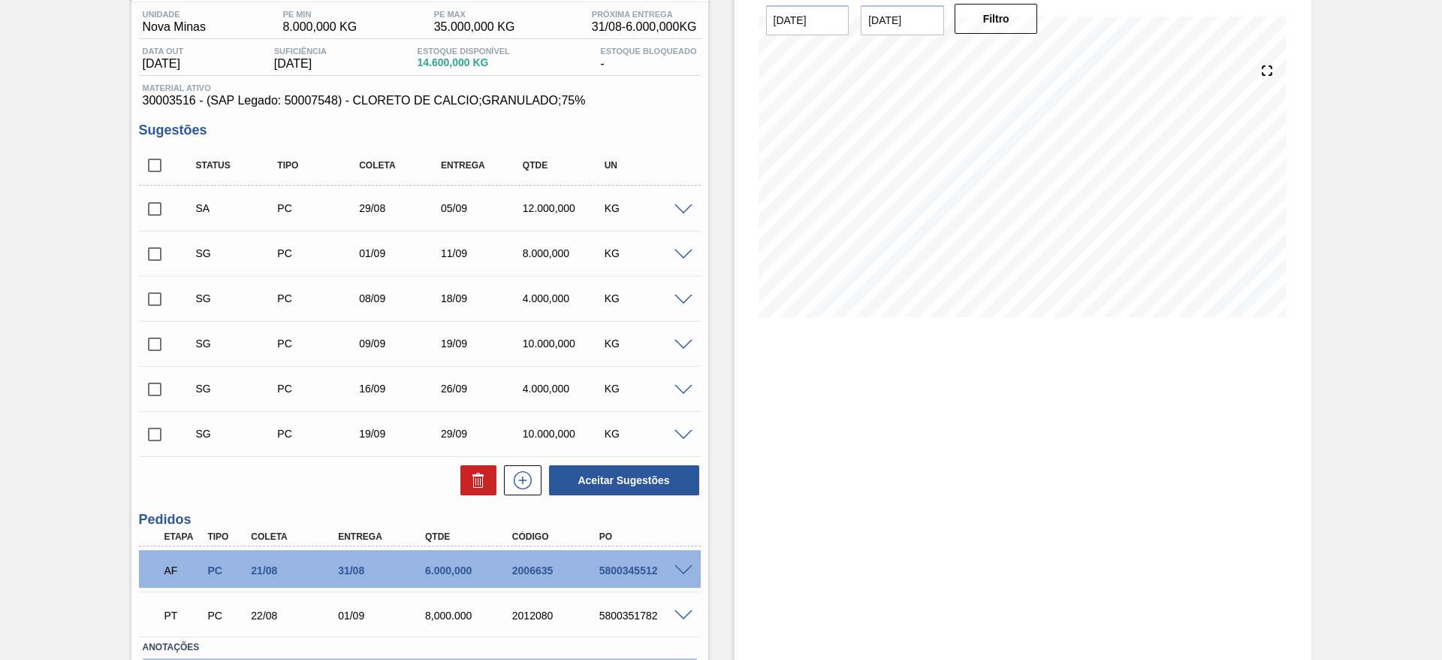
scroll to position [110, 0]
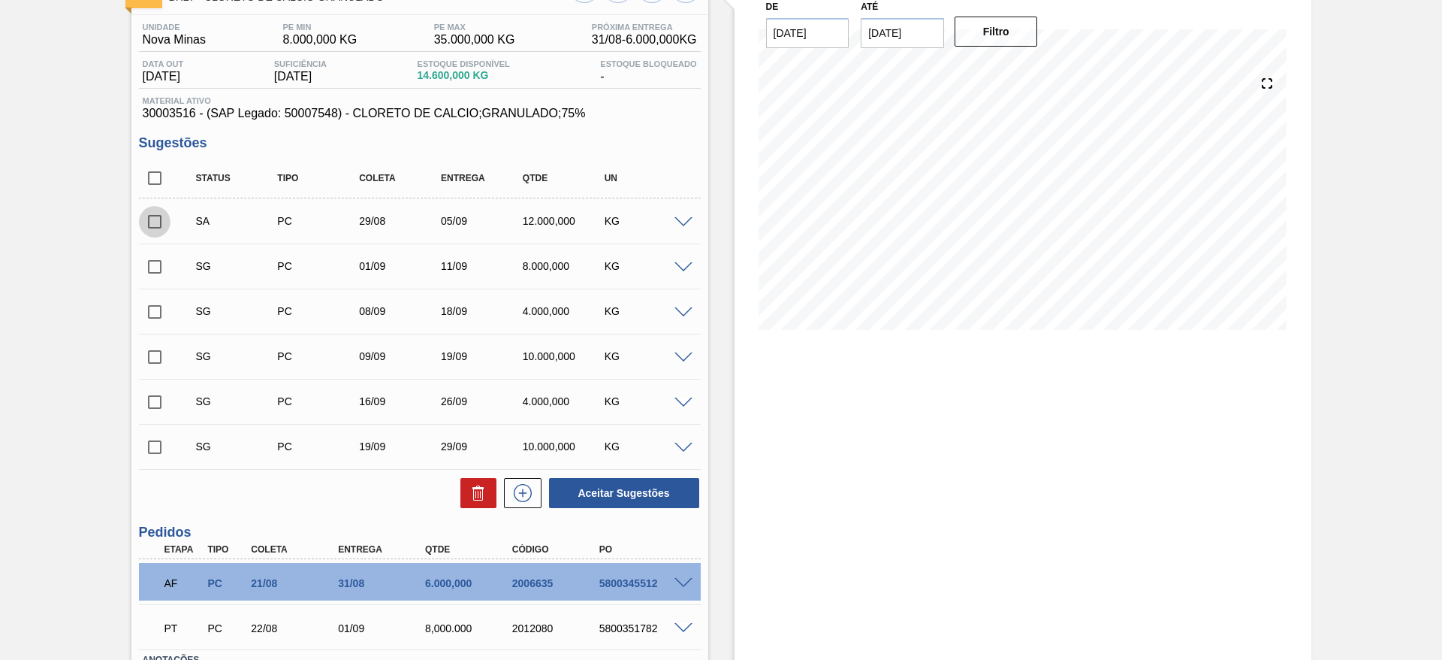
click at [156, 228] on input "checkbox" at bounding box center [155, 222] width 32 height 32
click at [645, 488] on button "Aceitar Sugestões" at bounding box center [624, 493] width 150 height 30
checkbox input "false"
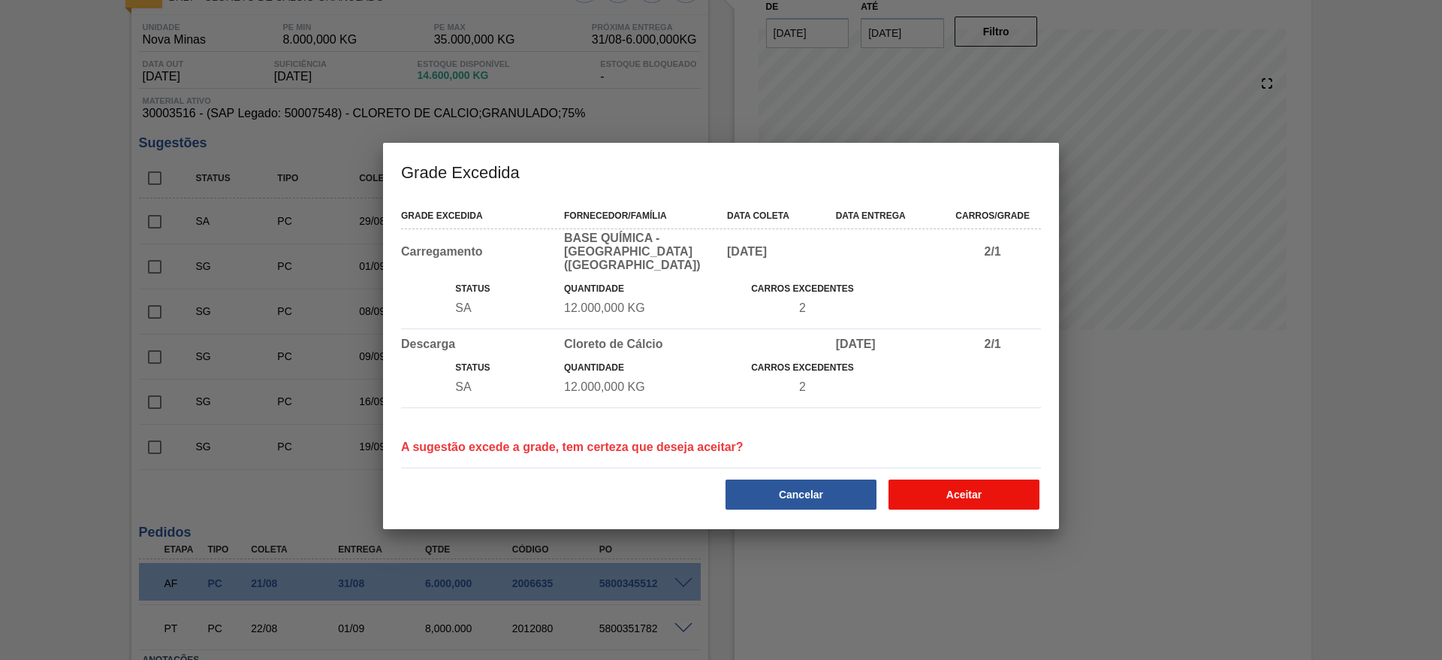
click at [976, 479] on button "Aceitar" at bounding box center [964, 494] width 151 height 30
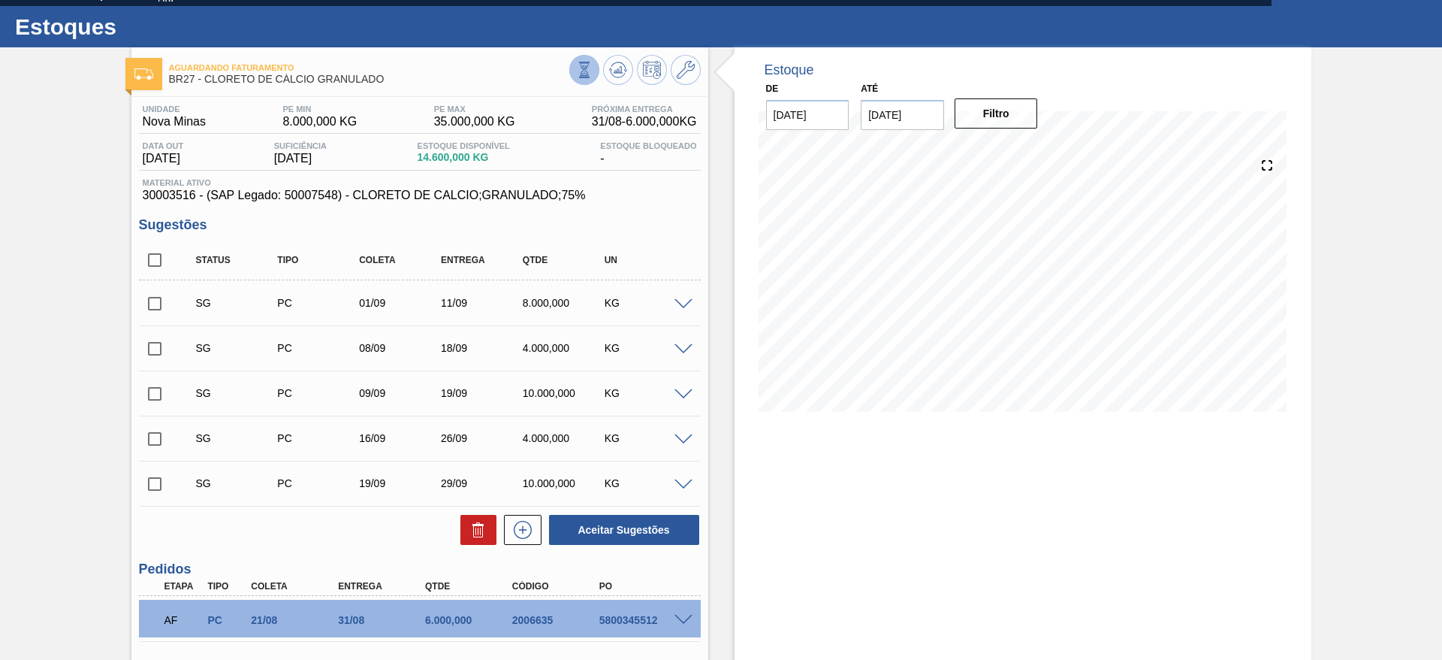
scroll to position [0, 0]
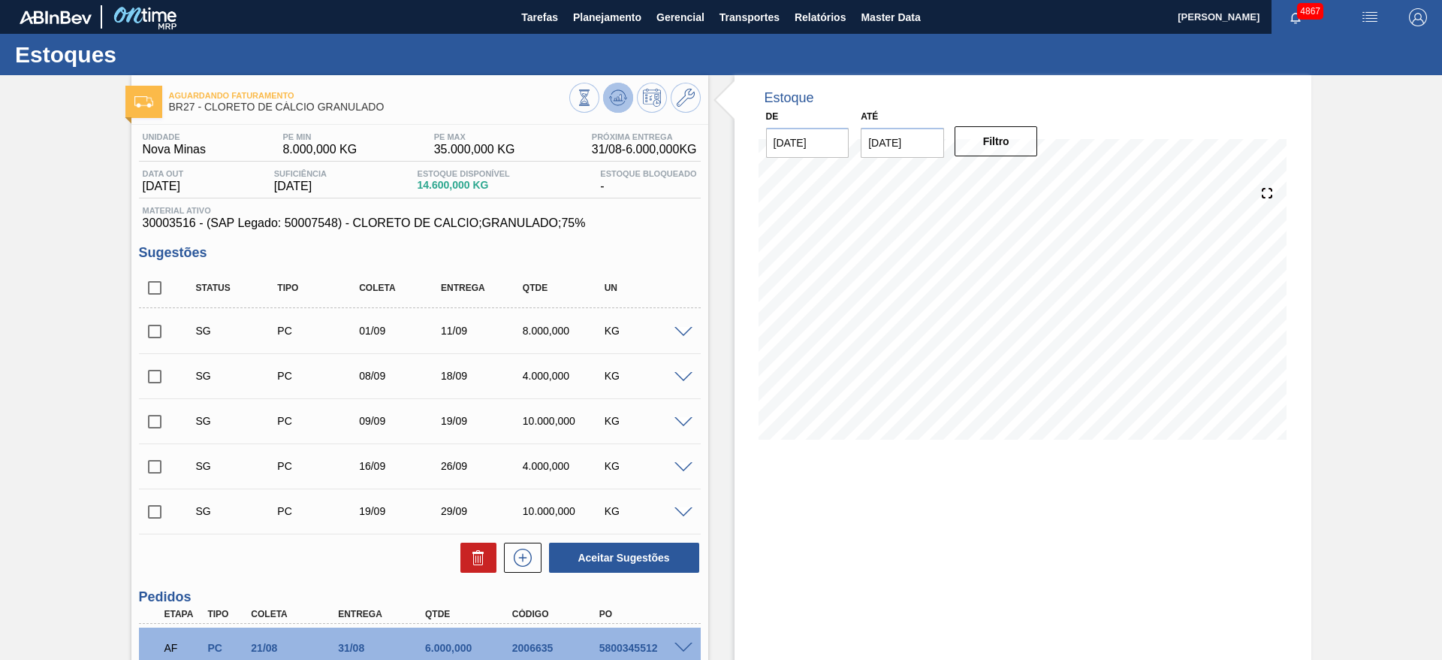
click at [610, 93] on icon at bounding box center [618, 98] width 18 height 18
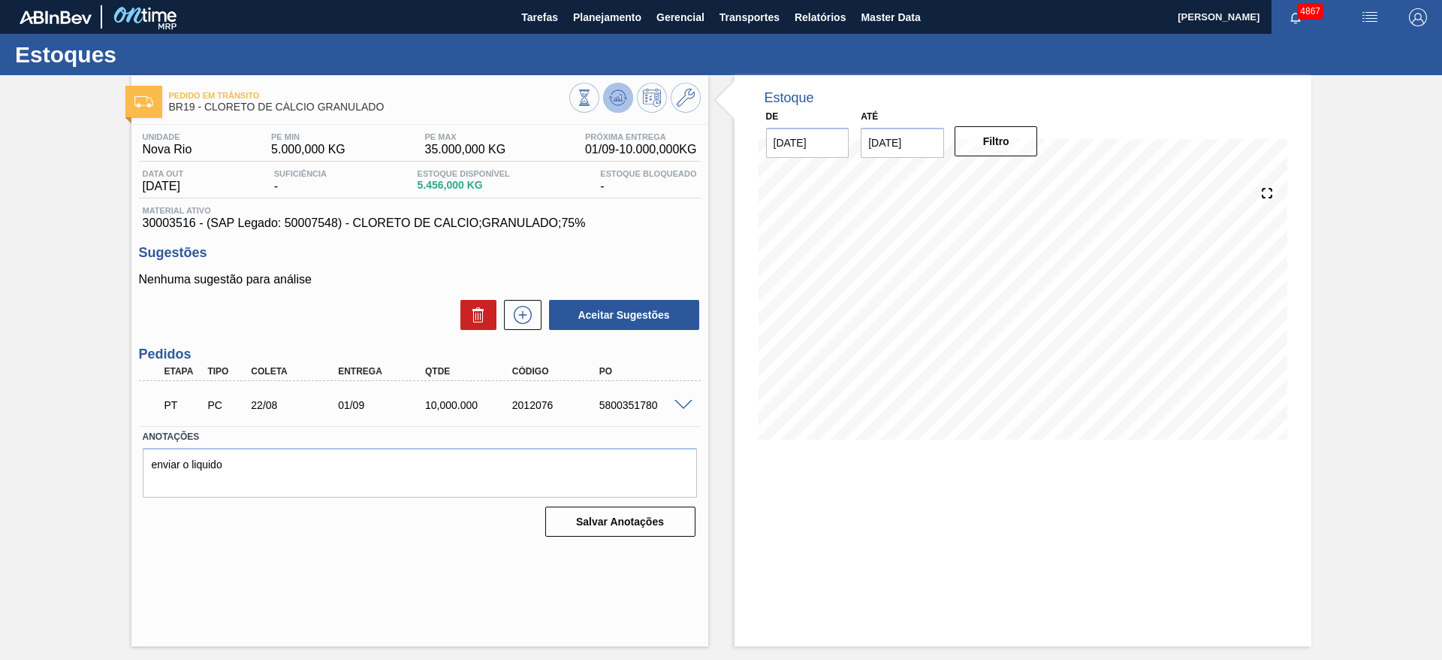
click at [617, 102] on icon at bounding box center [618, 98] width 18 height 18
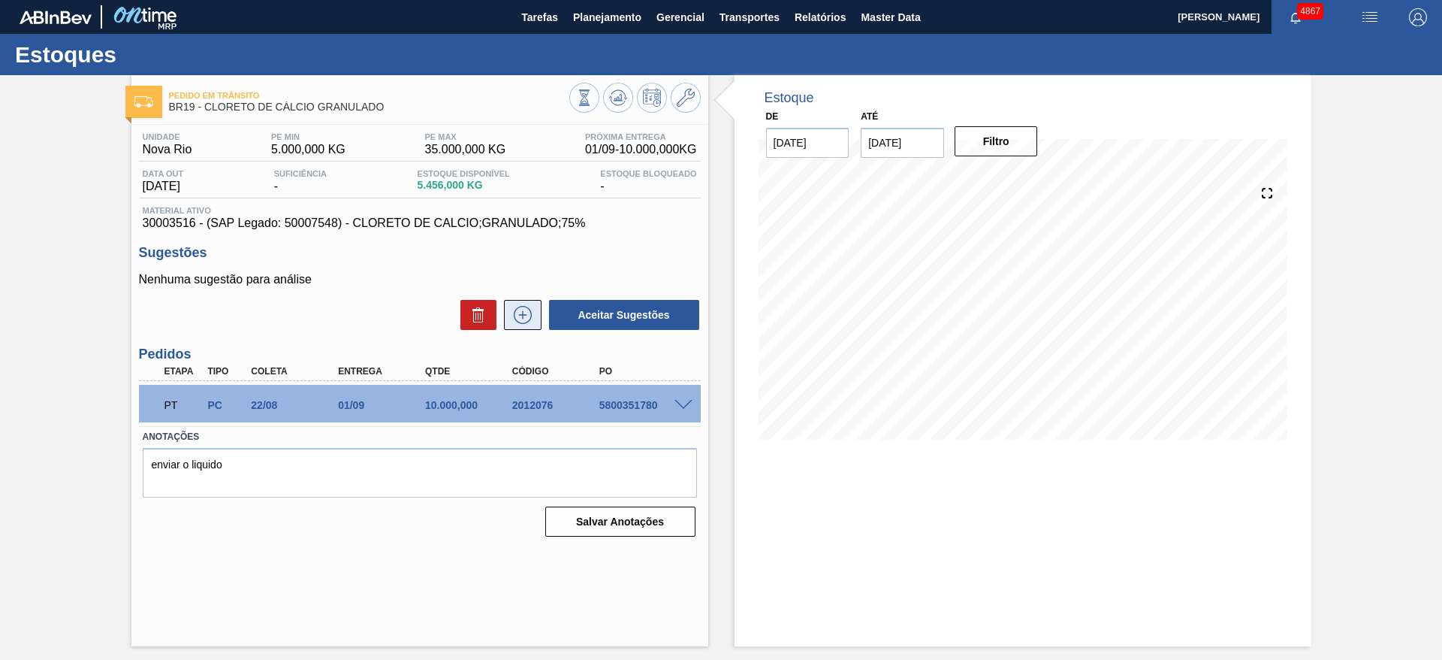
click at [528, 313] on icon at bounding box center [523, 315] width 24 height 18
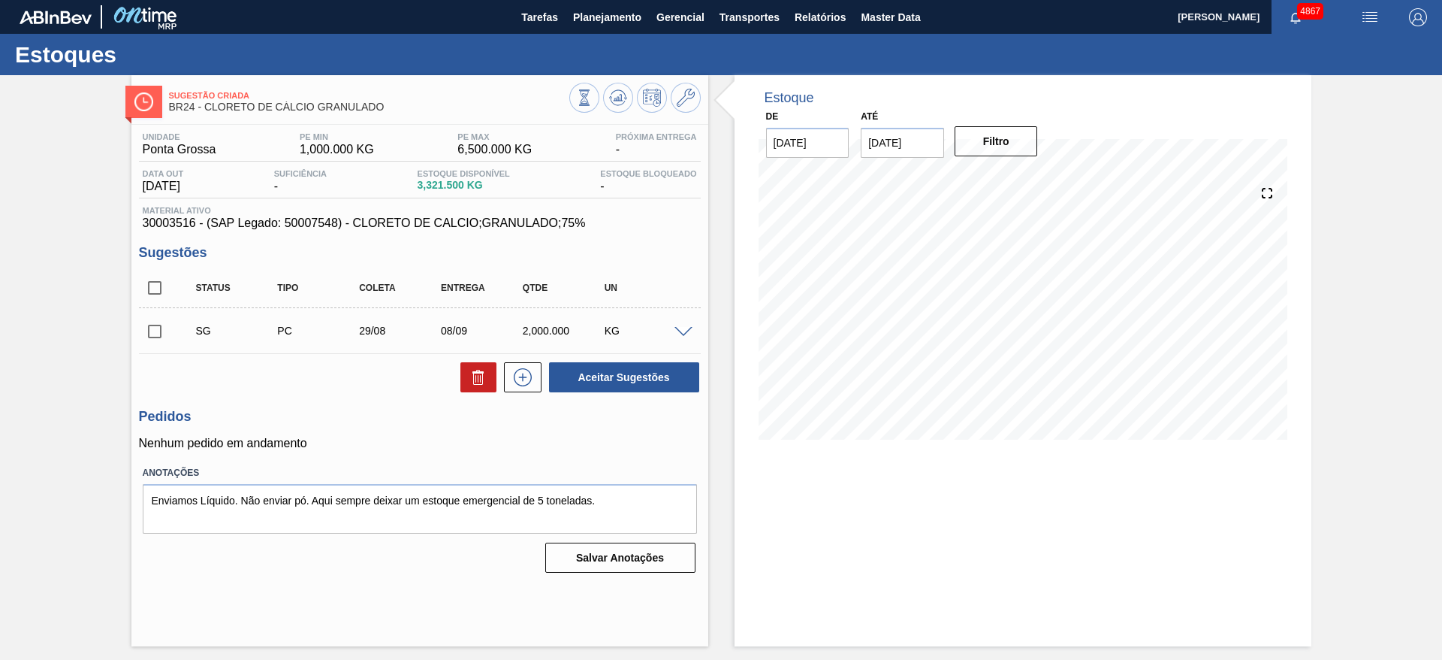
click at [897, 565] on div "Estoque De [DATE] Até [DATE] Filtro 29/08 Projeção de Estoque 1,924.94 [DOMAIN_…" at bounding box center [1023, 360] width 577 height 571
drag, startPoint x: 320, startPoint y: 74, endPoint x: 70, endPoint y: 451, distance: 453.2
click at [70, 451] on div "Sugestão Criada BR24 - CLORETO DE CÁLCIO GRANULADO Unidade Ponta Grossa PE MIN …" at bounding box center [721, 360] width 1442 height 571
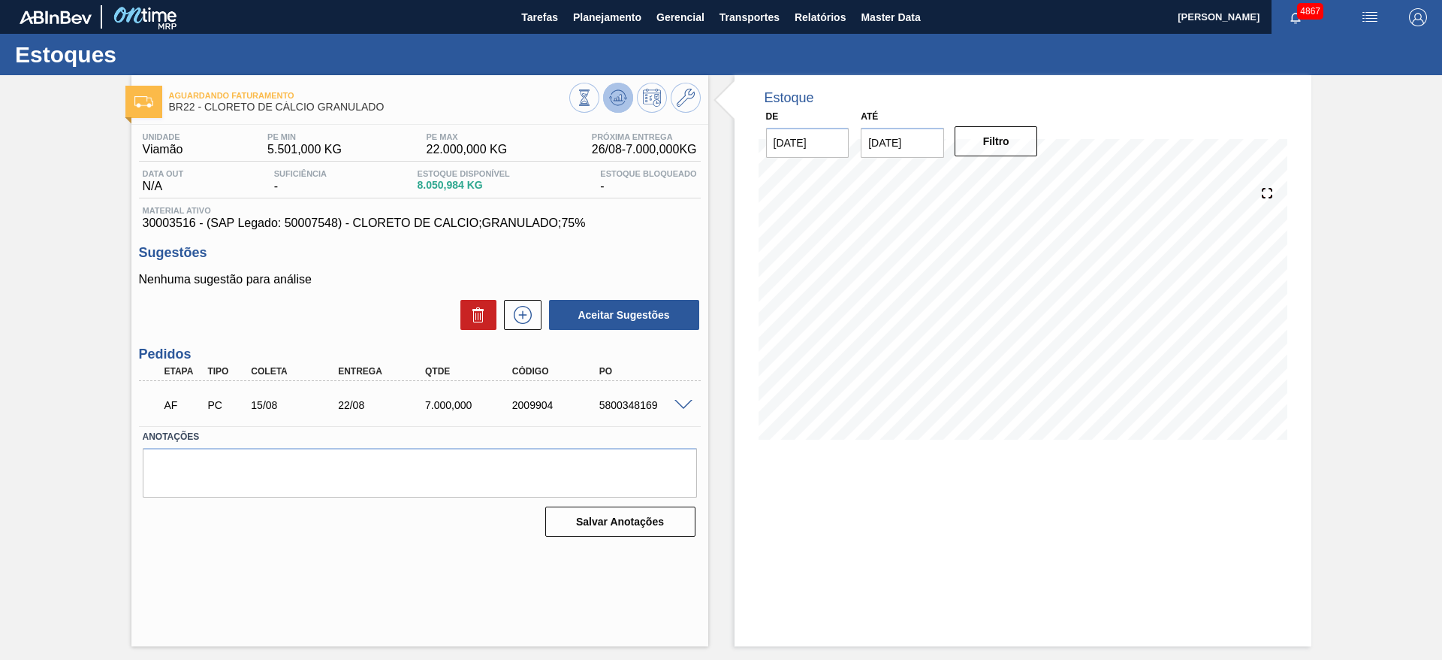
click at [611, 92] on icon at bounding box center [618, 98] width 18 height 18
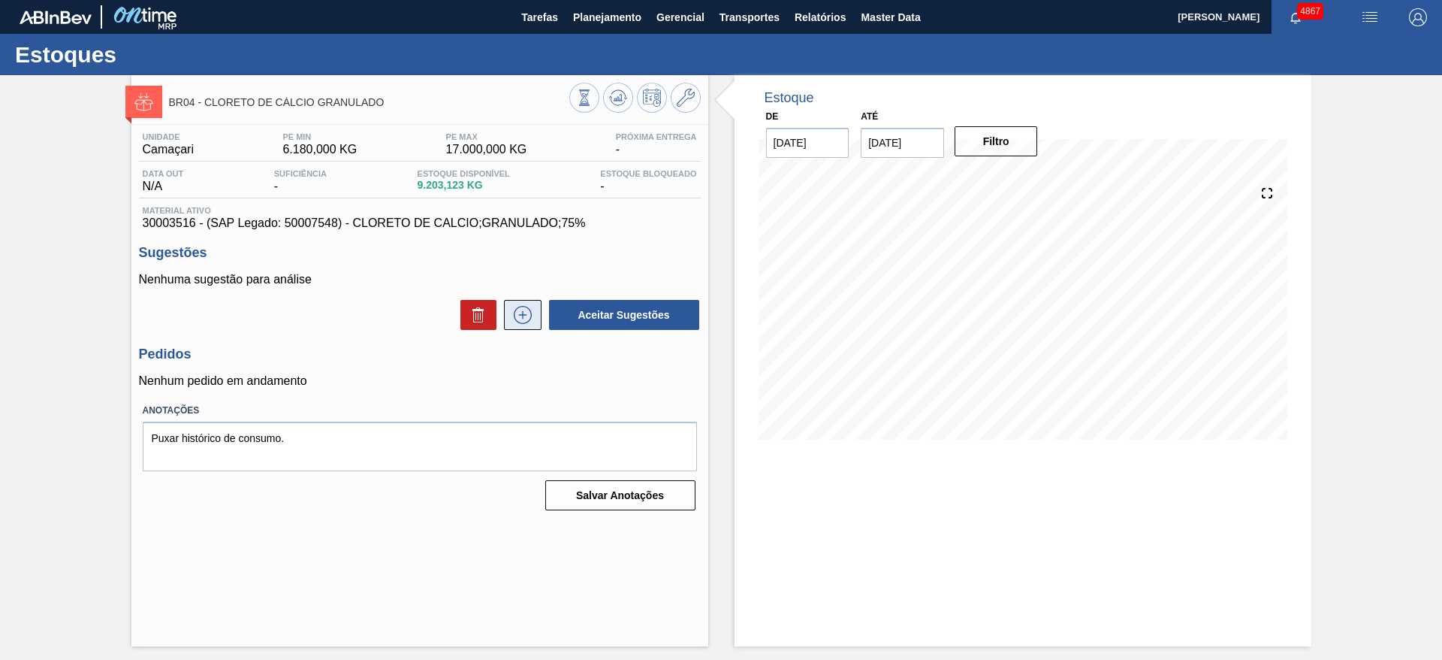
click at [525, 308] on icon at bounding box center [523, 315] width 24 height 18
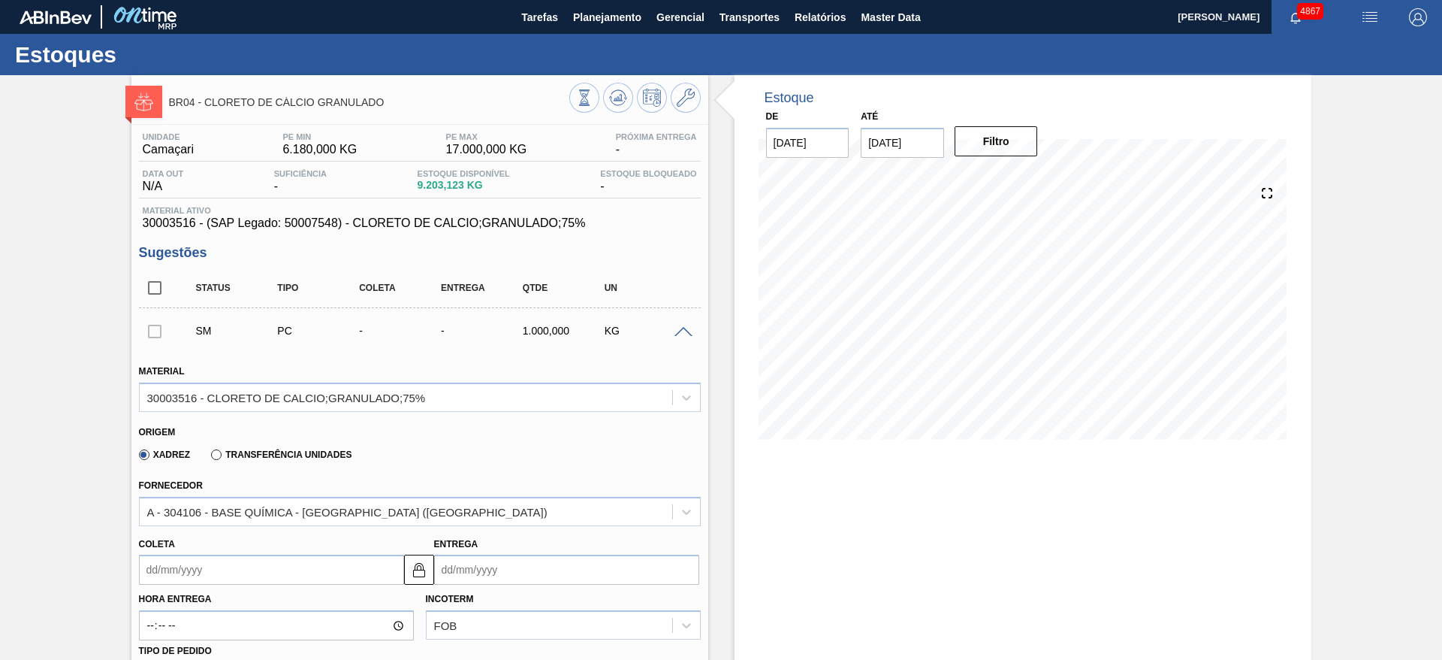
click at [225, 564] on input "Coleta" at bounding box center [271, 569] width 265 height 30
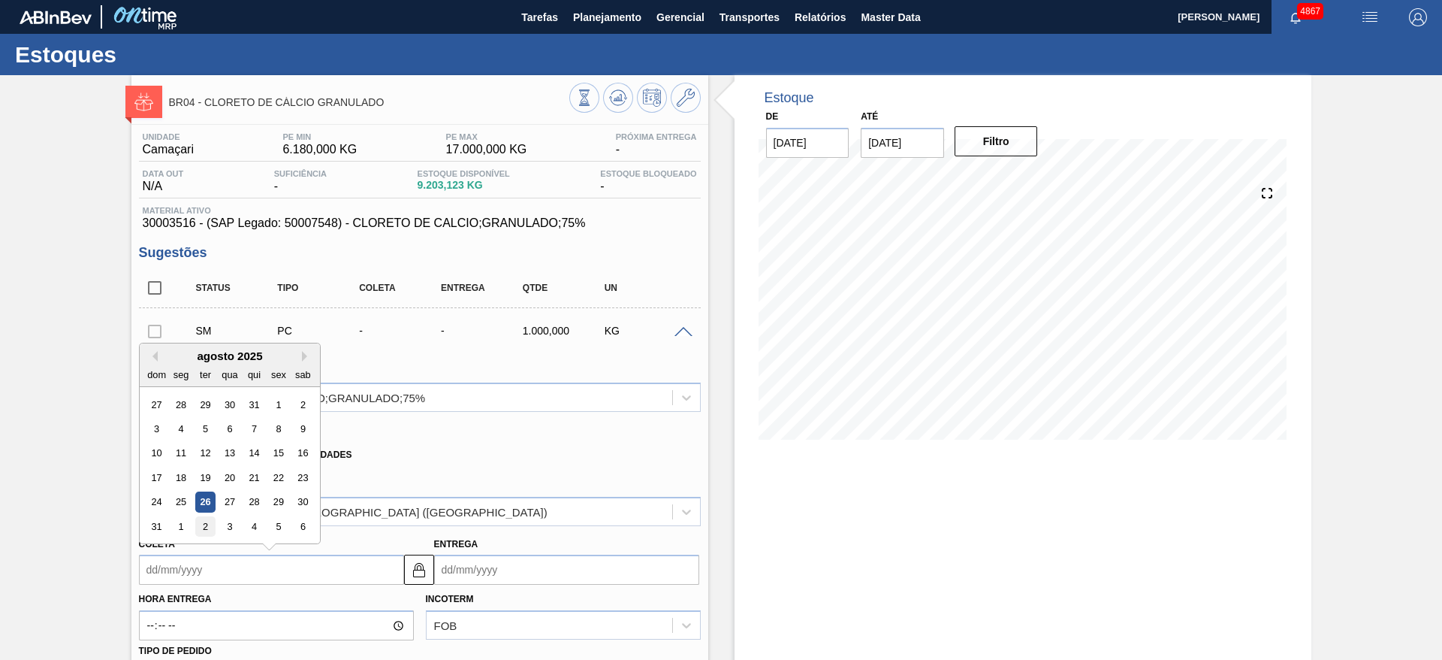
click at [200, 528] on div "2" at bounding box center [205, 526] width 20 height 20
type input "02/09/2025"
type input "16/09/2025"
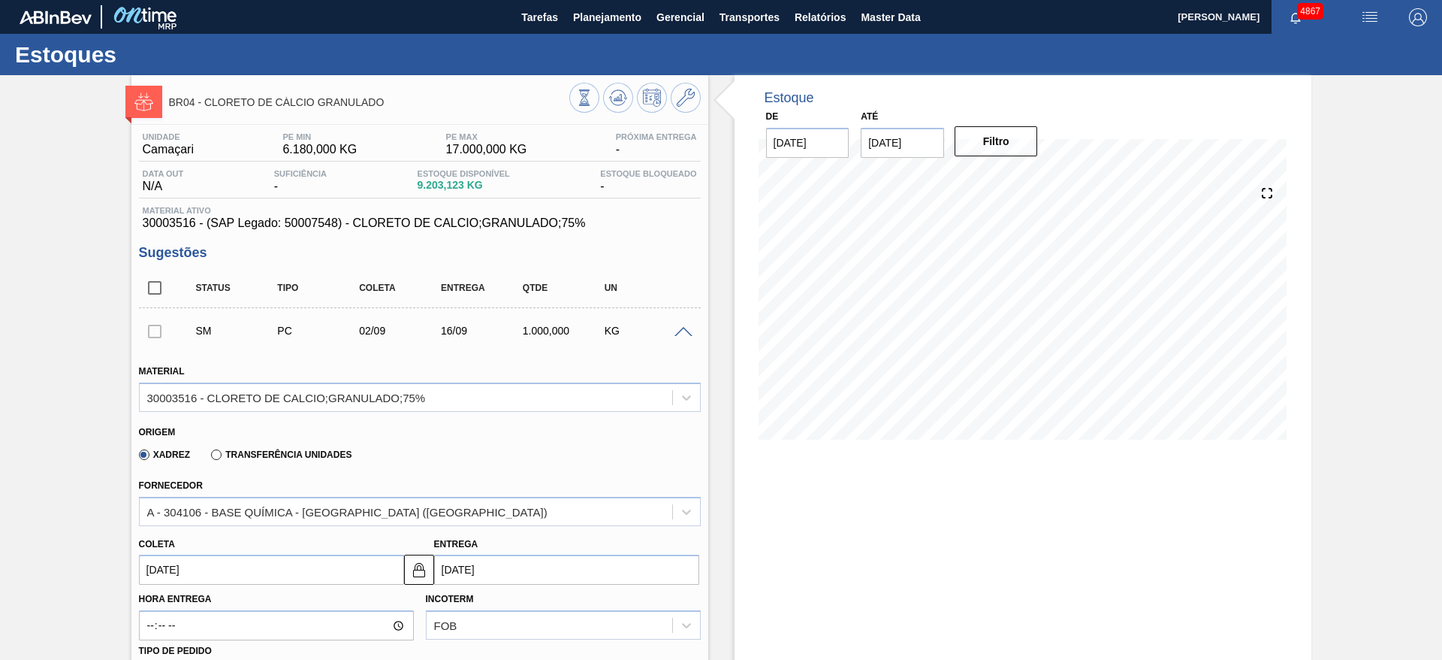
click at [189, 570] on input "02/09/2025" at bounding box center [271, 569] width 265 height 30
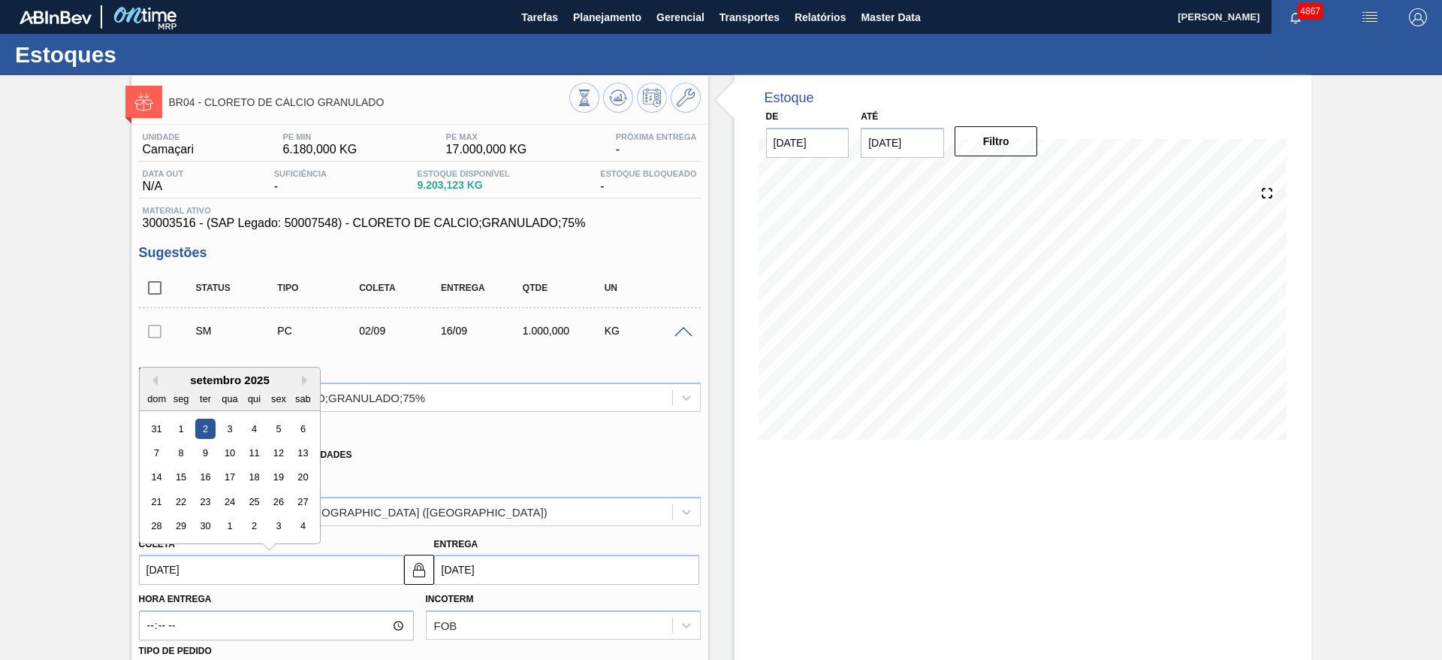
click at [225, 566] on input "02/09/2025" at bounding box center [271, 569] width 265 height 30
click at [524, 451] on div "Xadrez Transferência Unidades" at bounding box center [413, 451] width 549 height 29
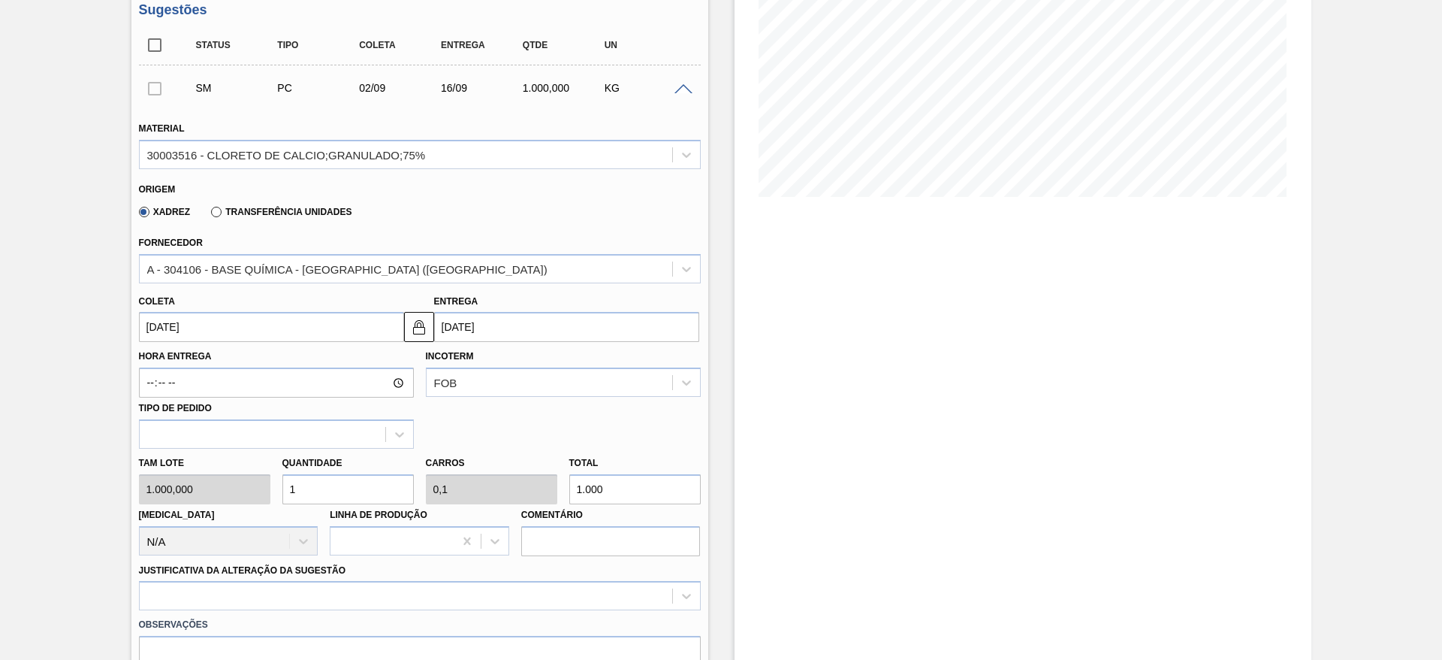
scroll to position [338, 0]
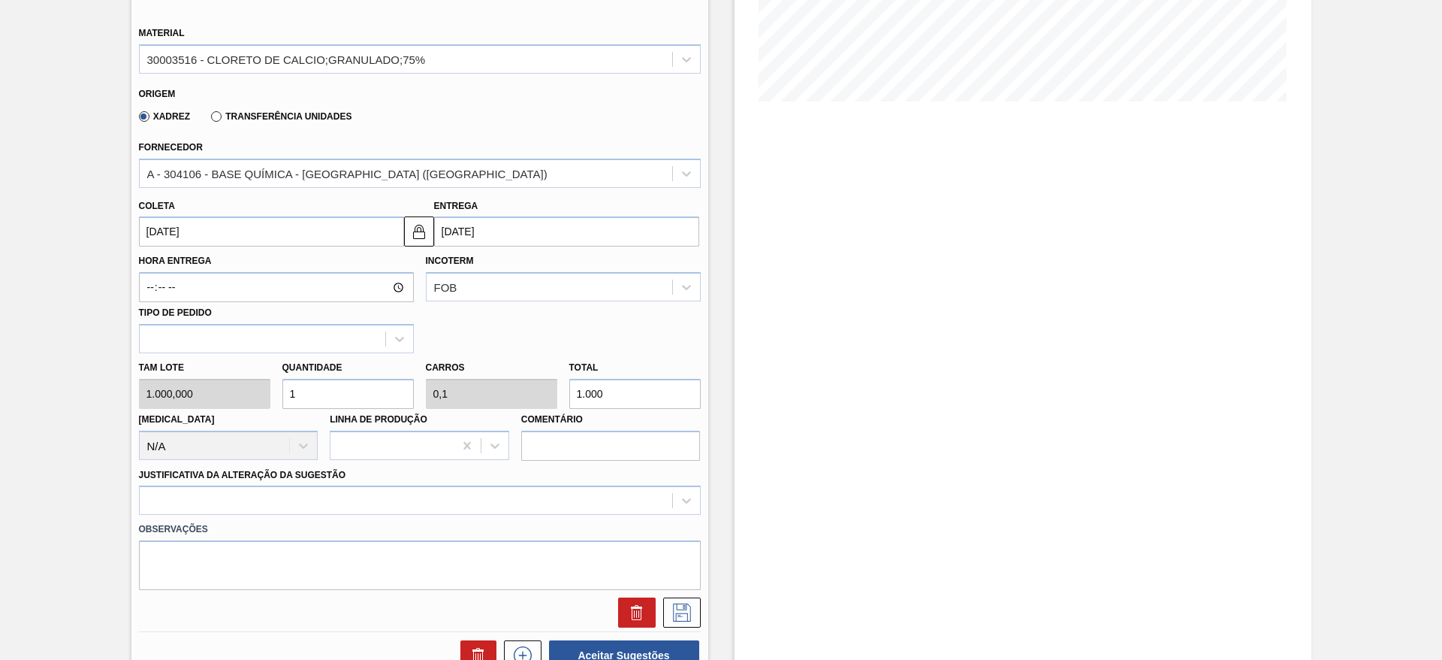
drag, startPoint x: 325, startPoint y: 386, endPoint x: 279, endPoint y: 398, distance: 47.4
click at [279, 398] on div "Quantidade 1" at bounding box center [347, 383] width 143 height 52
type input "4"
type input "0,4"
type input "4.000"
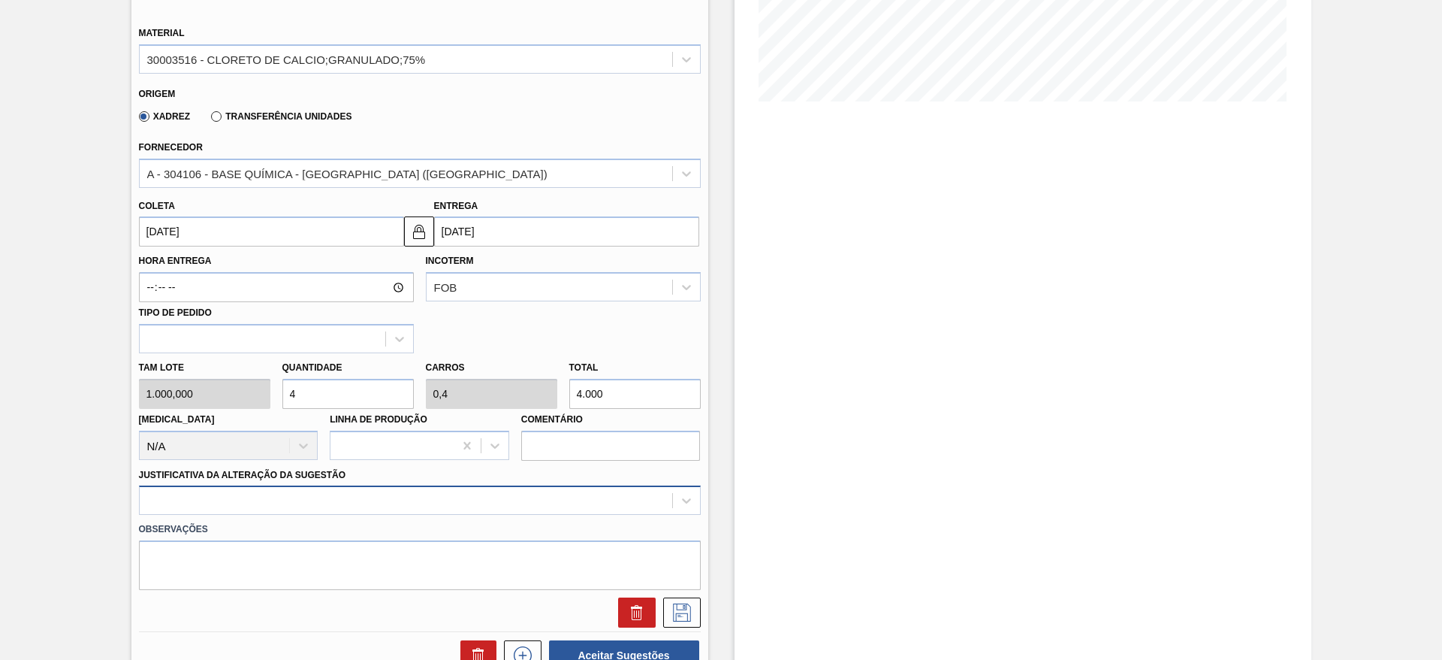
type input "4"
click at [370, 506] on div at bounding box center [420, 499] width 562 height 29
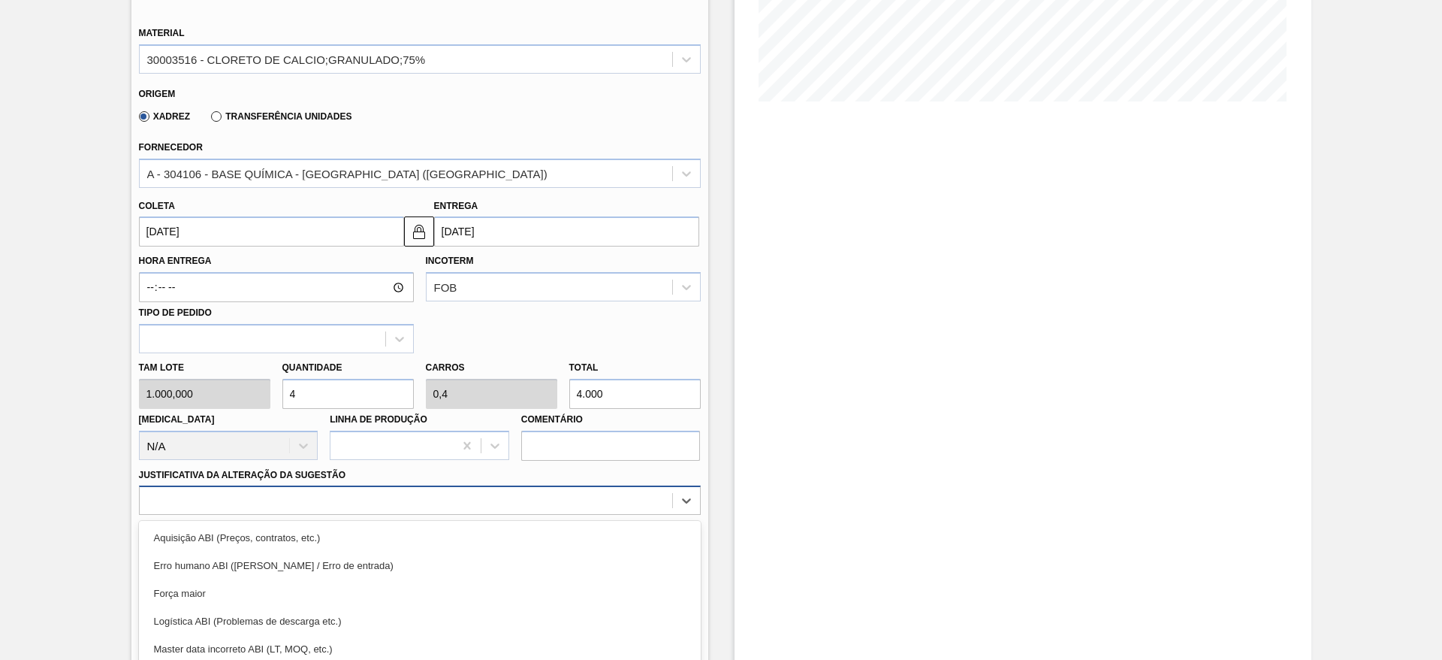
scroll to position [430, 0]
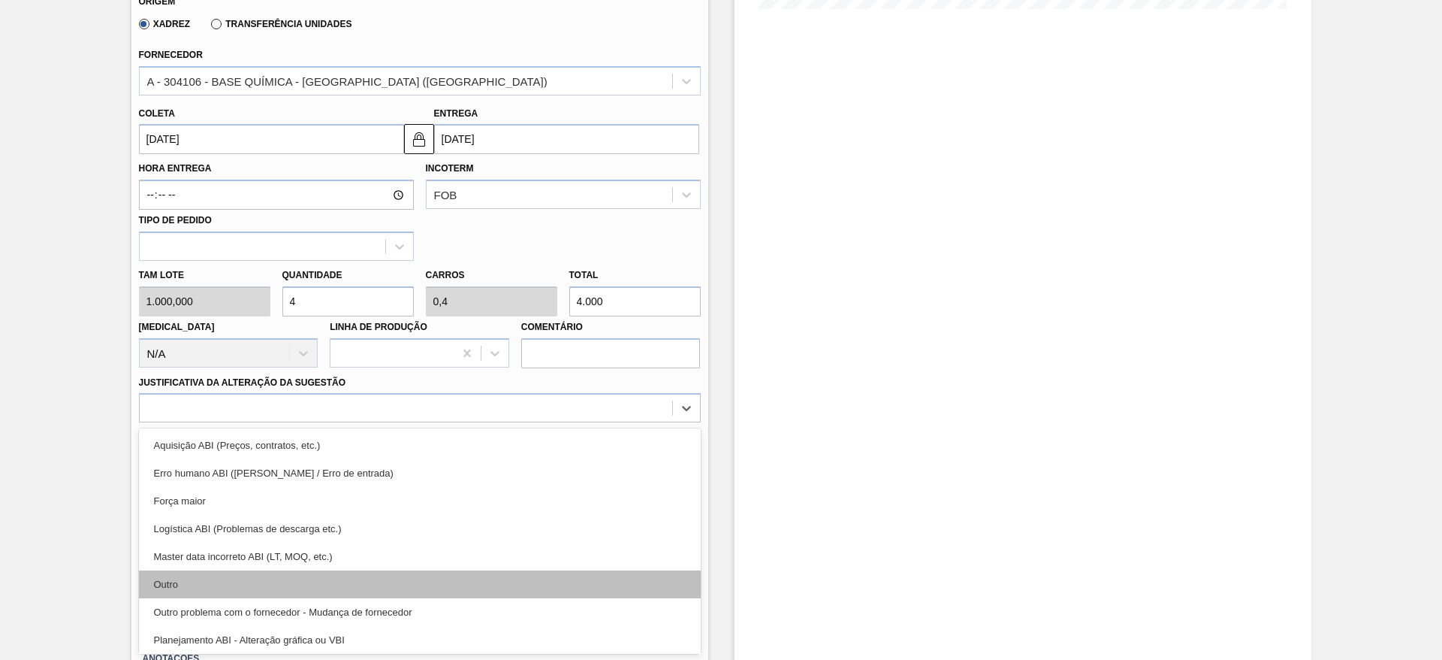
click at [367, 573] on div "Outro" at bounding box center [420, 584] width 562 height 28
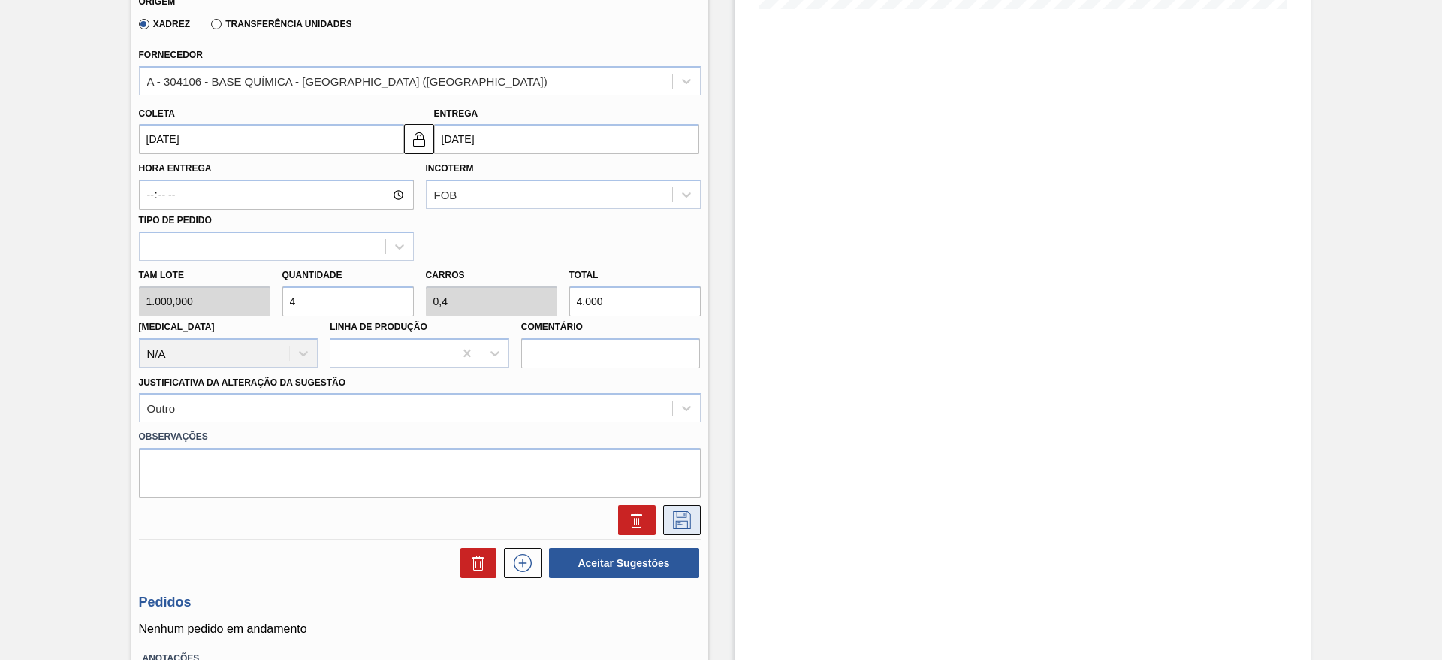
click at [687, 525] on icon at bounding box center [682, 520] width 24 height 18
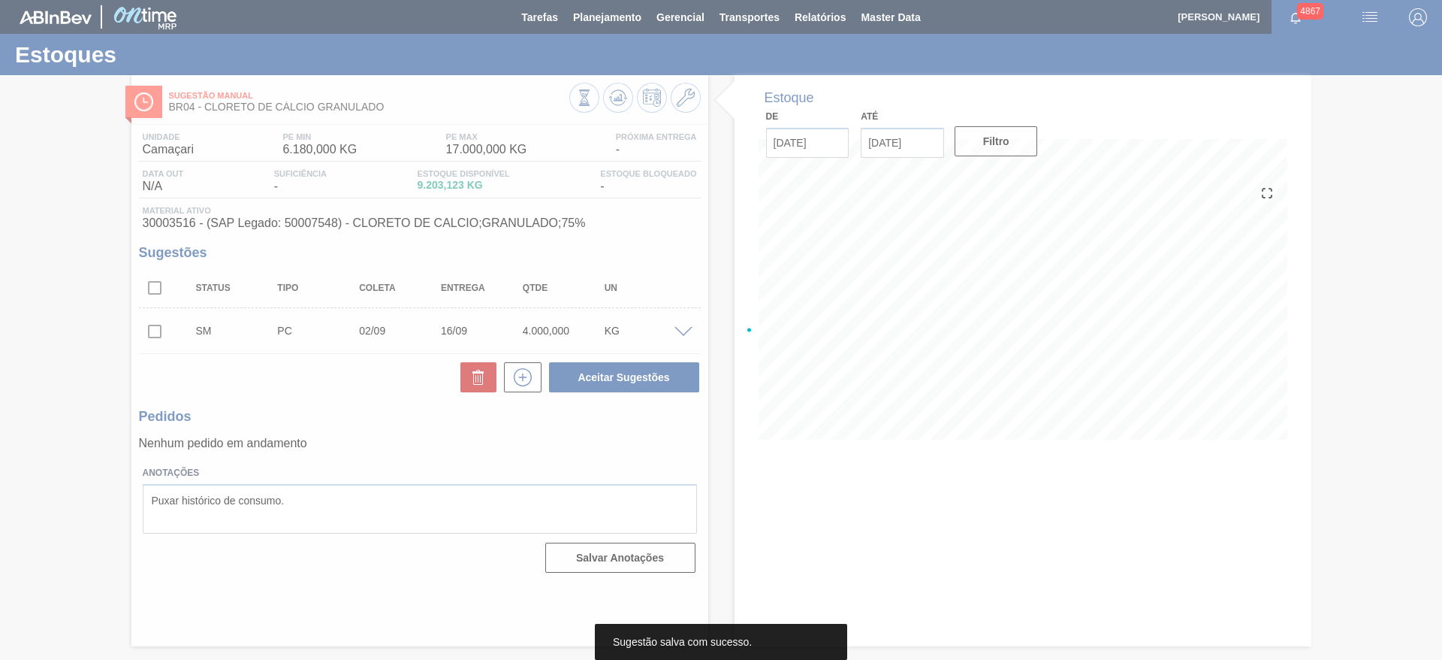
scroll to position [0, 0]
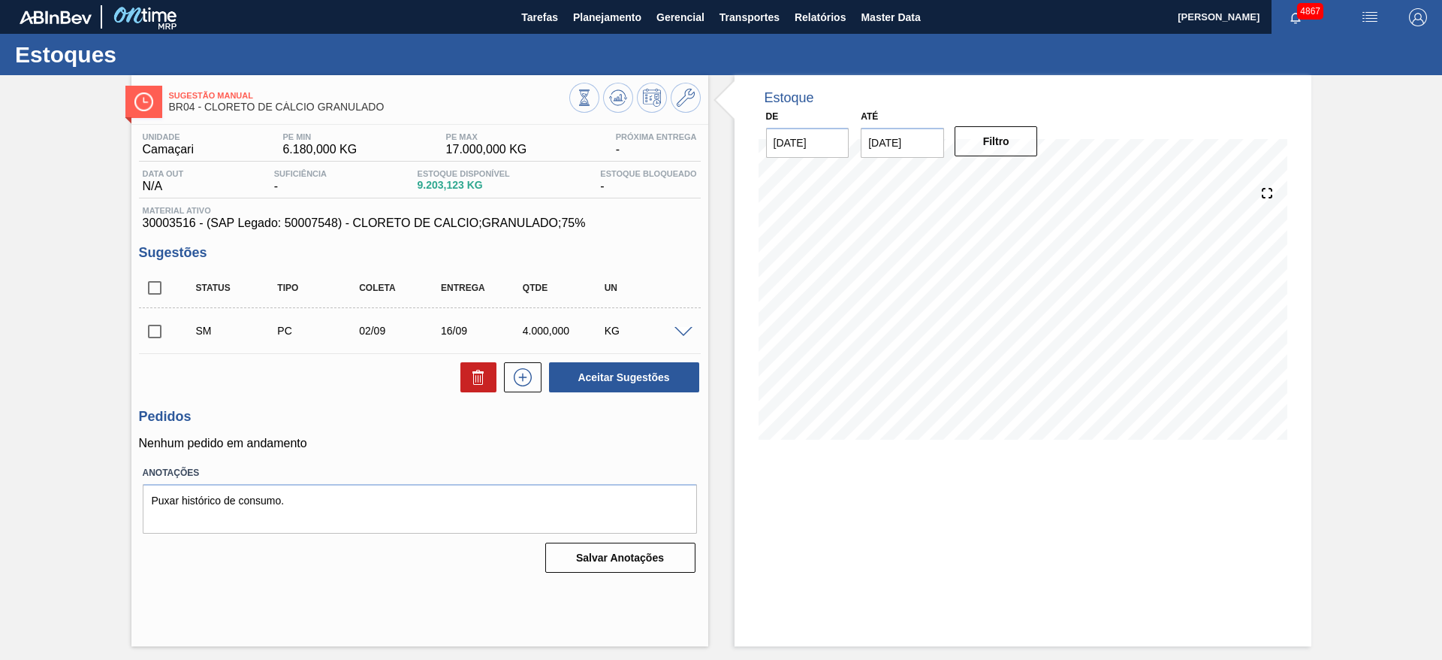
click at [157, 328] on input "checkbox" at bounding box center [155, 332] width 32 height 32
click at [674, 370] on button "Aceitar Sugestões" at bounding box center [624, 377] width 150 height 30
checkbox input "false"
click at [689, 334] on span at bounding box center [684, 332] width 18 height 11
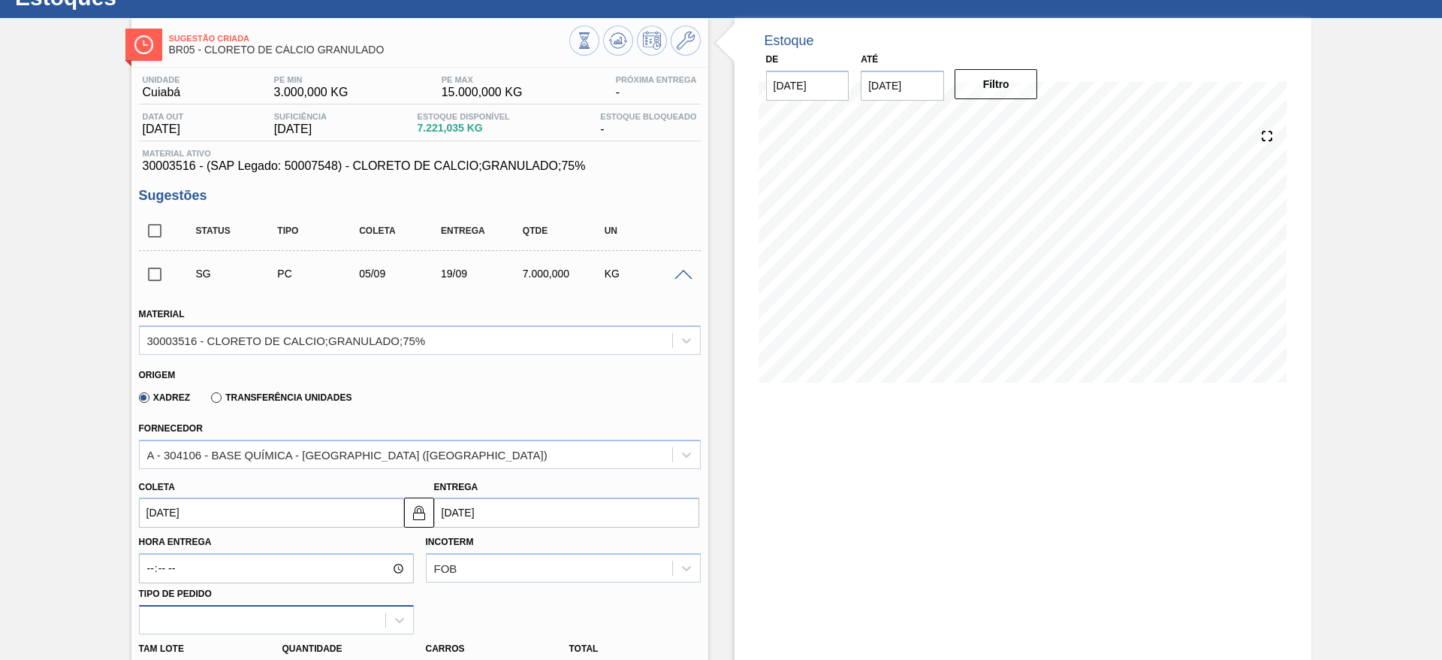
scroll to position [225, 0]
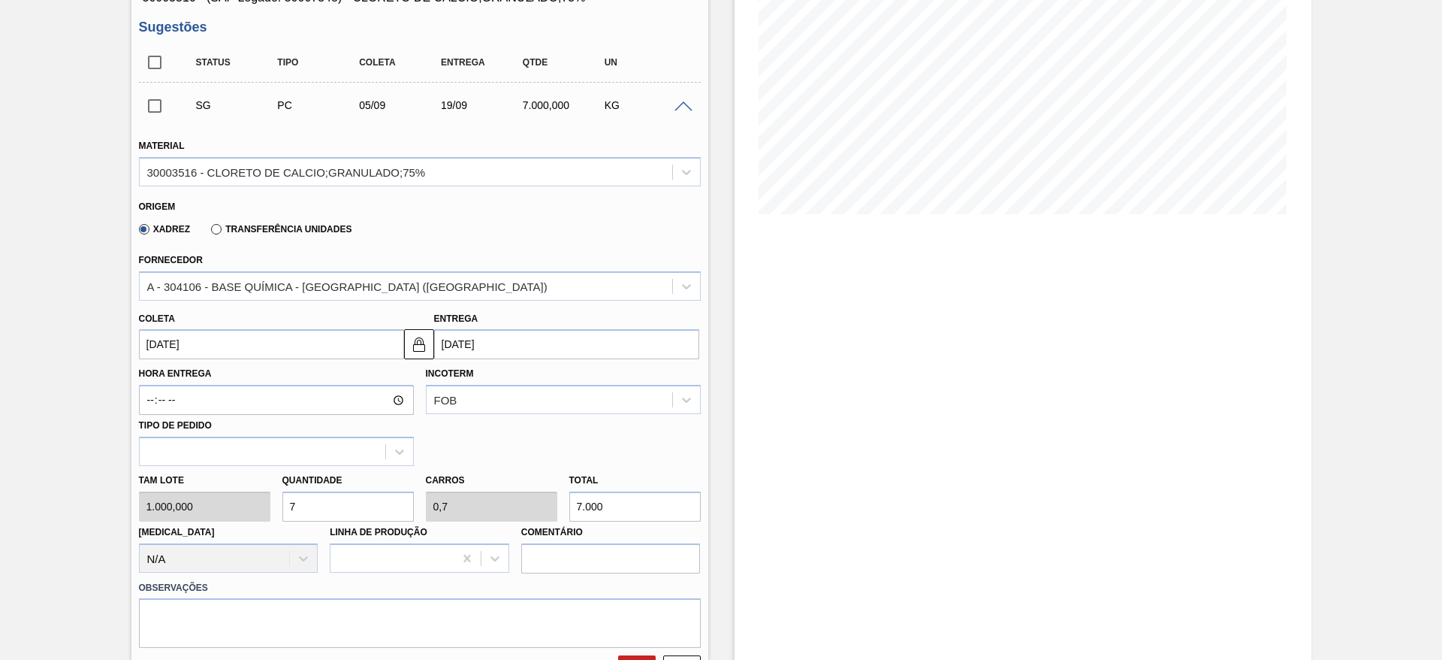
click at [285, 343] on input "05/09/2025" at bounding box center [271, 344] width 265 height 30
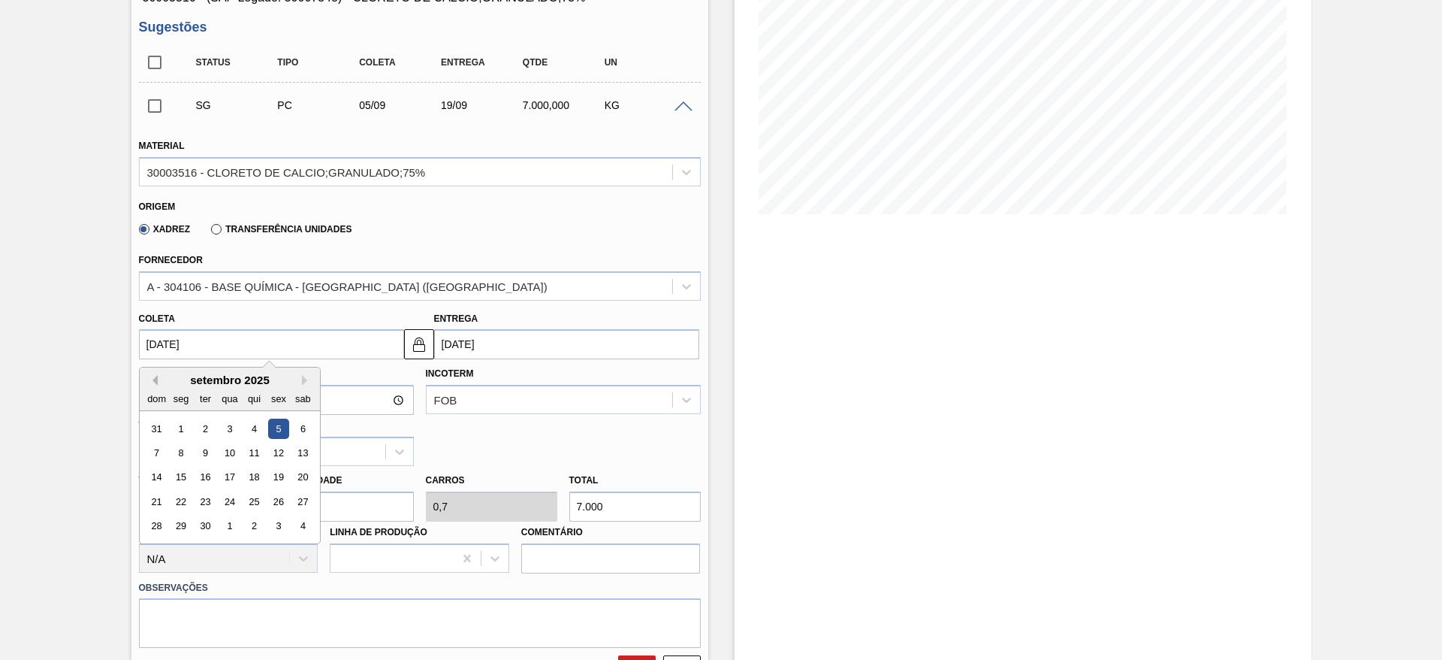
click at [150, 379] on button "Previous Month" at bounding box center [152, 380] width 11 height 11
click at [279, 528] on div "29" at bounding box center [278, 526] width 20 height 20
type input "29/08/2025"
type input "12/09/2025"
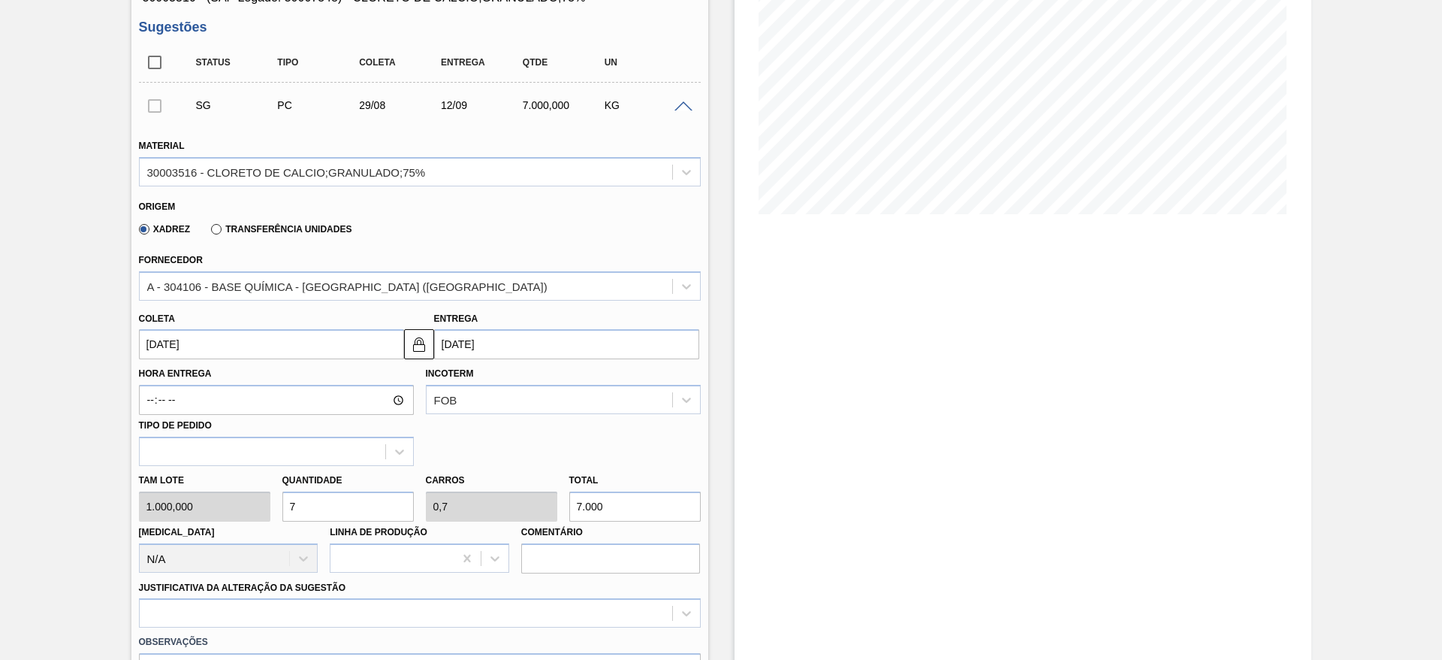
click at [235, 512] on div "Tam lote 1.000,000 Quantidade 7 Carros 0,7 Total 7.000 Doca N/A Linha de Produç…" at bounding box center [420, 519] width 574 height 107
type input "6"
type input "0,6"
type input "6.000"
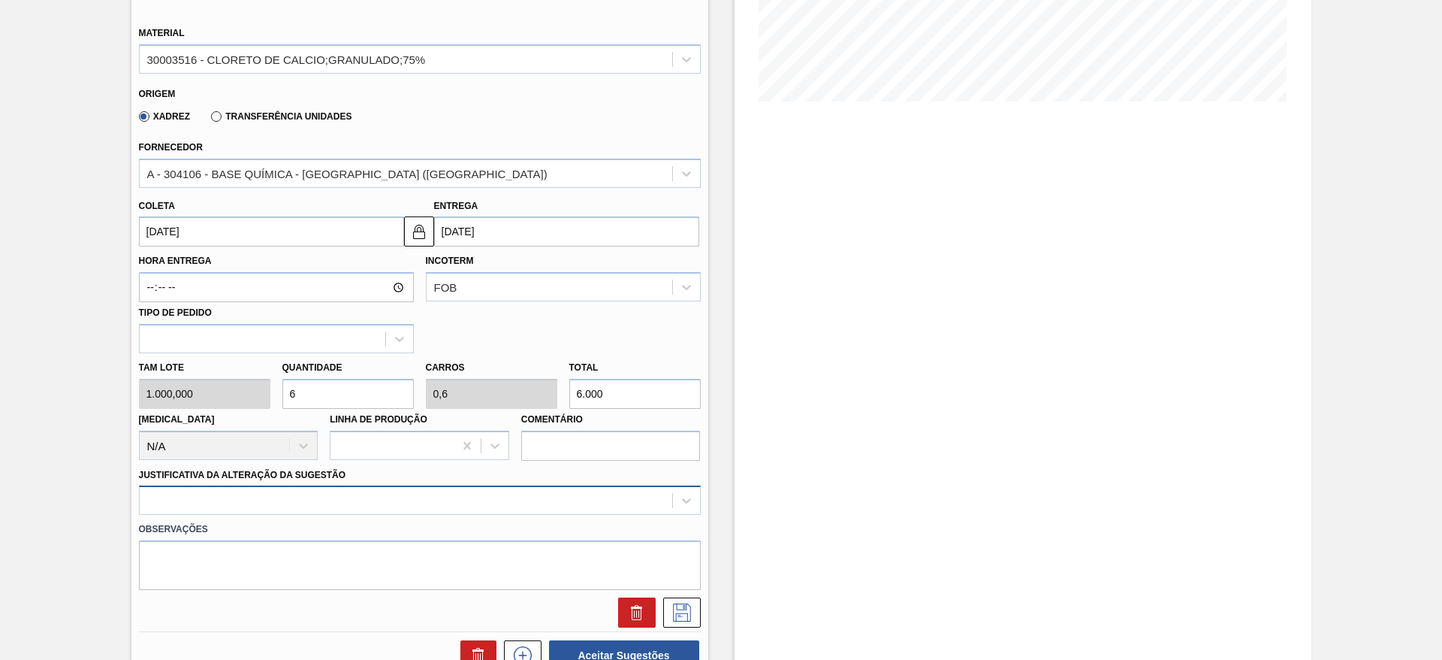
type input "6"
click at [537, 491] on div at bounding box center [420, 499] width 562 height 29
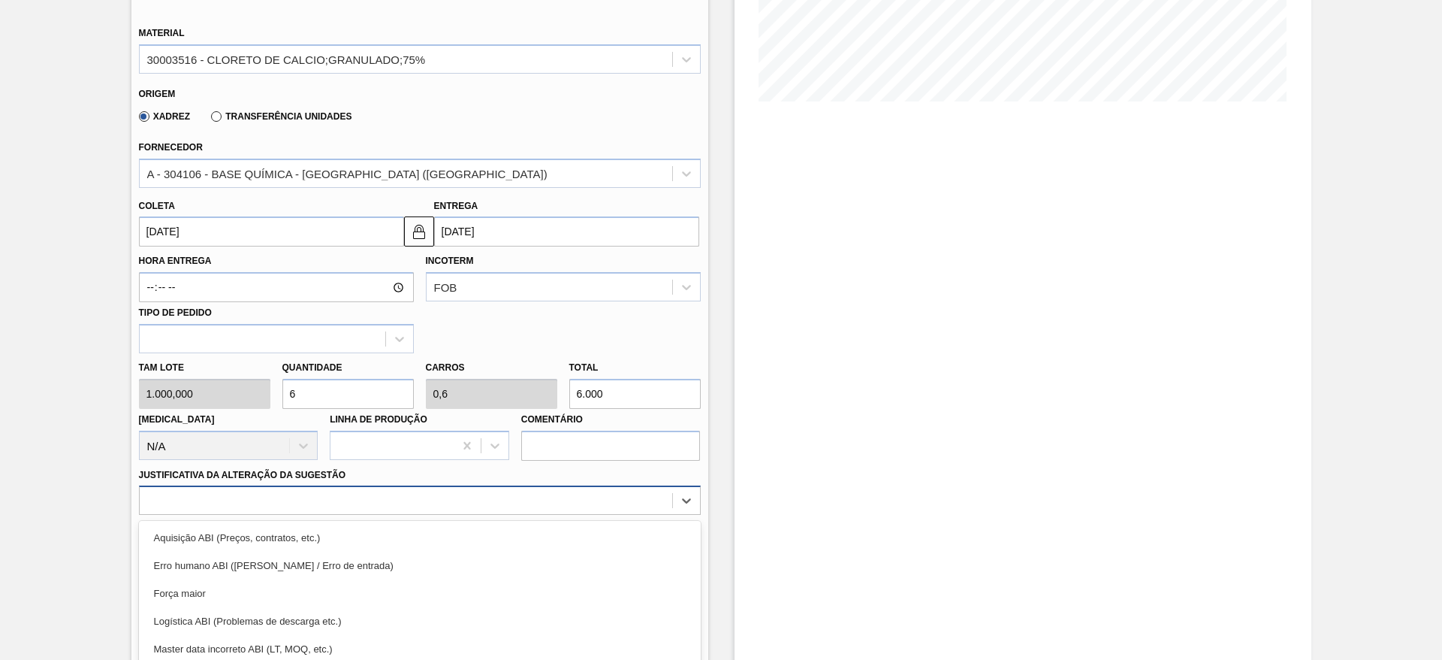
scroll to position [430, 0]
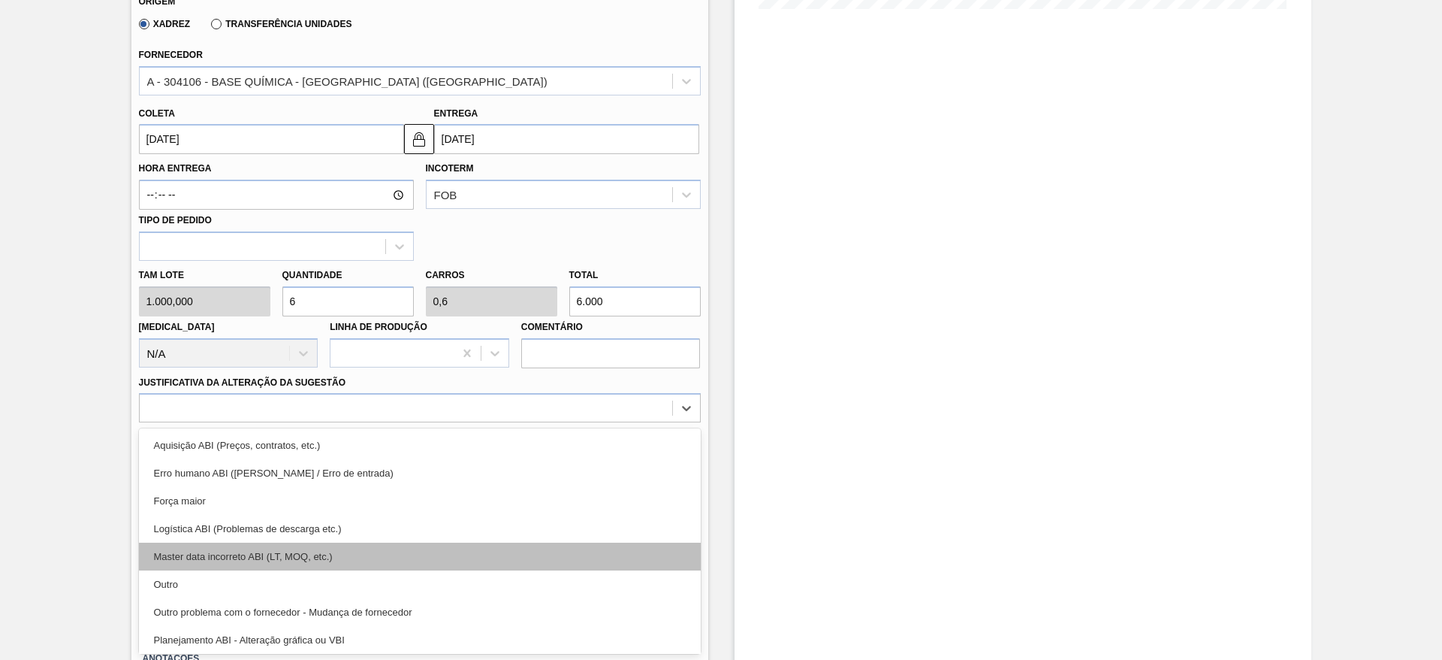
click at [476, 569] on div "Aquisição ABI (Preços, contratos, etc.) Erro humano ABI (Cálculo / Erro de entr…" at bounding box center [420, 540] width 562 height 225
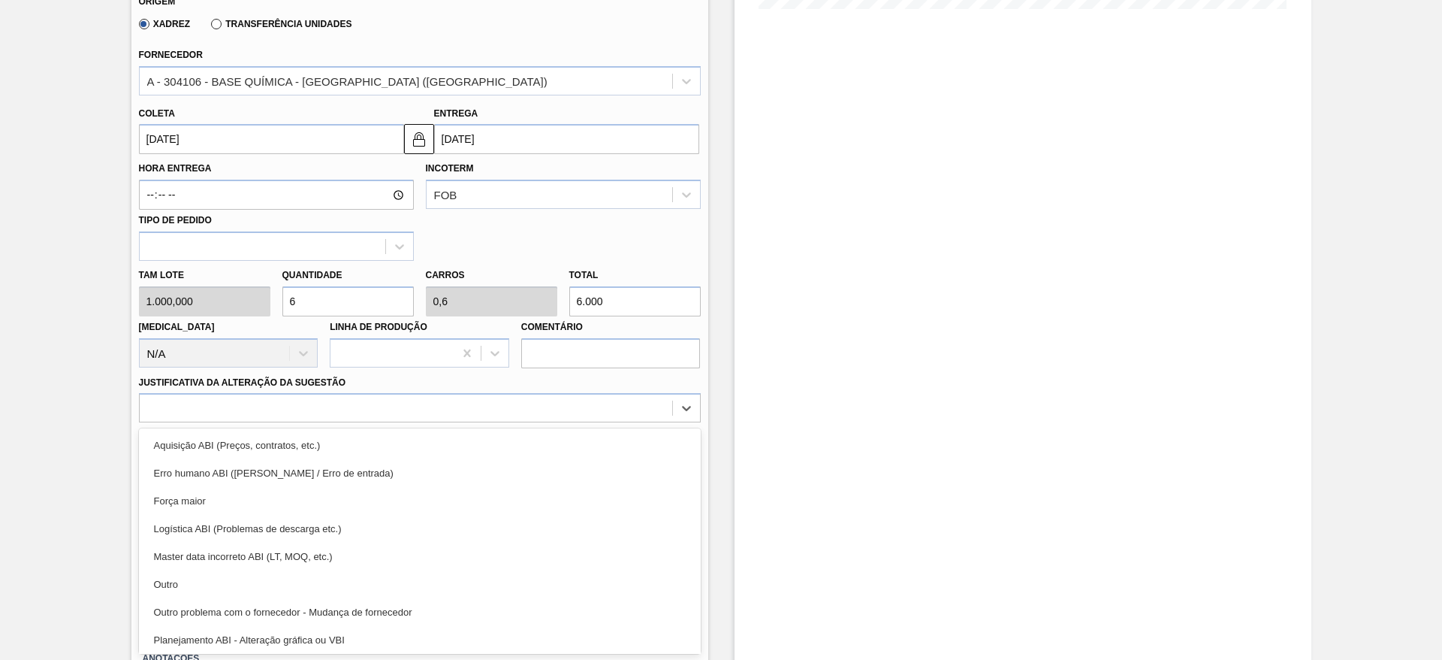
drag, startPoint x: 589, startPoint y: 578, endPoint x: 593, endPoint y: 572, distance: 7.7
click at [589, 577] on div "Outro" at bounding box center [420, 584] width 562 height 28
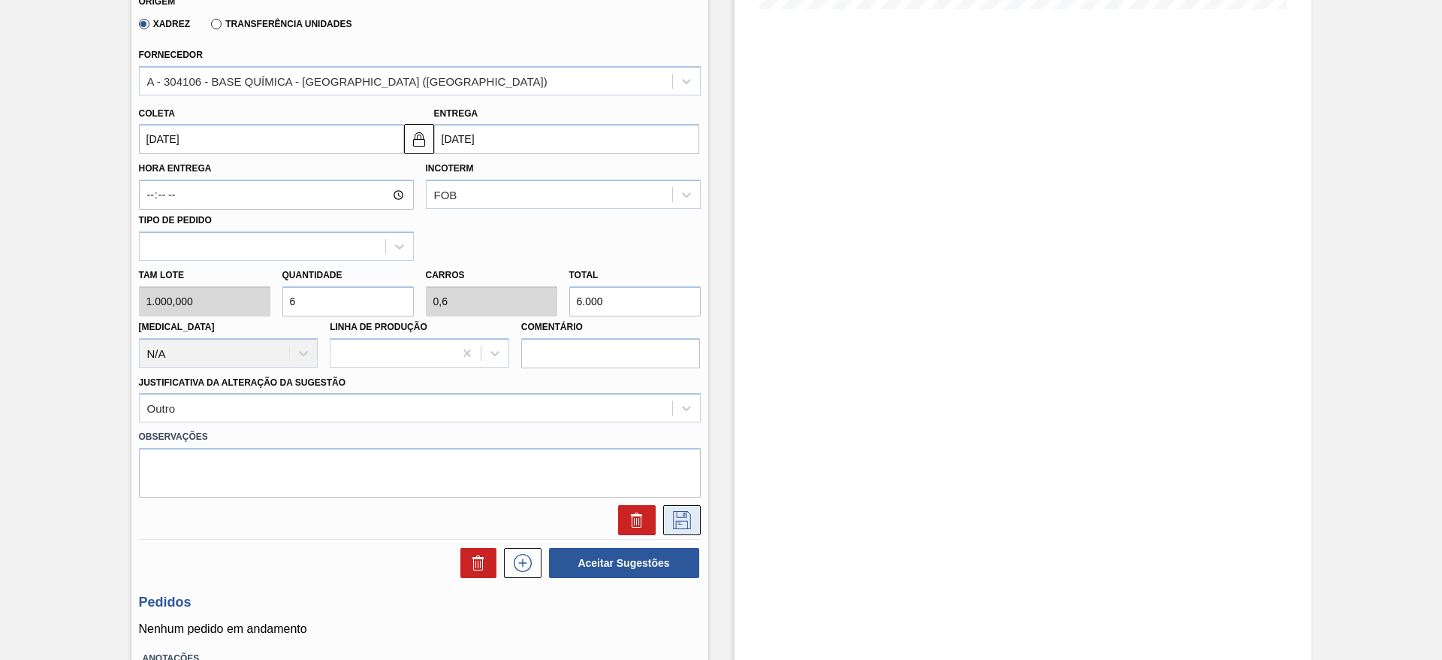
click at [673, 521] on icon at bounding box center [682, 520] width 18 height 18
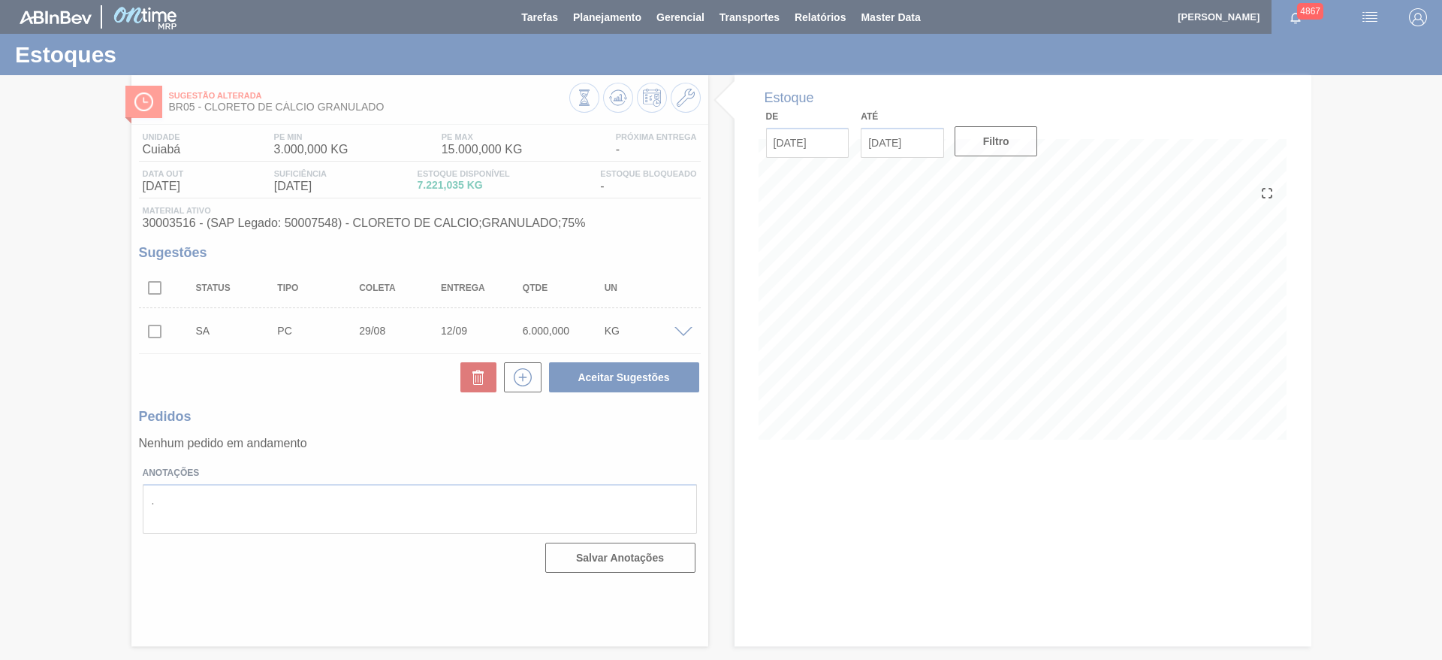
scroll to position [0, 0]
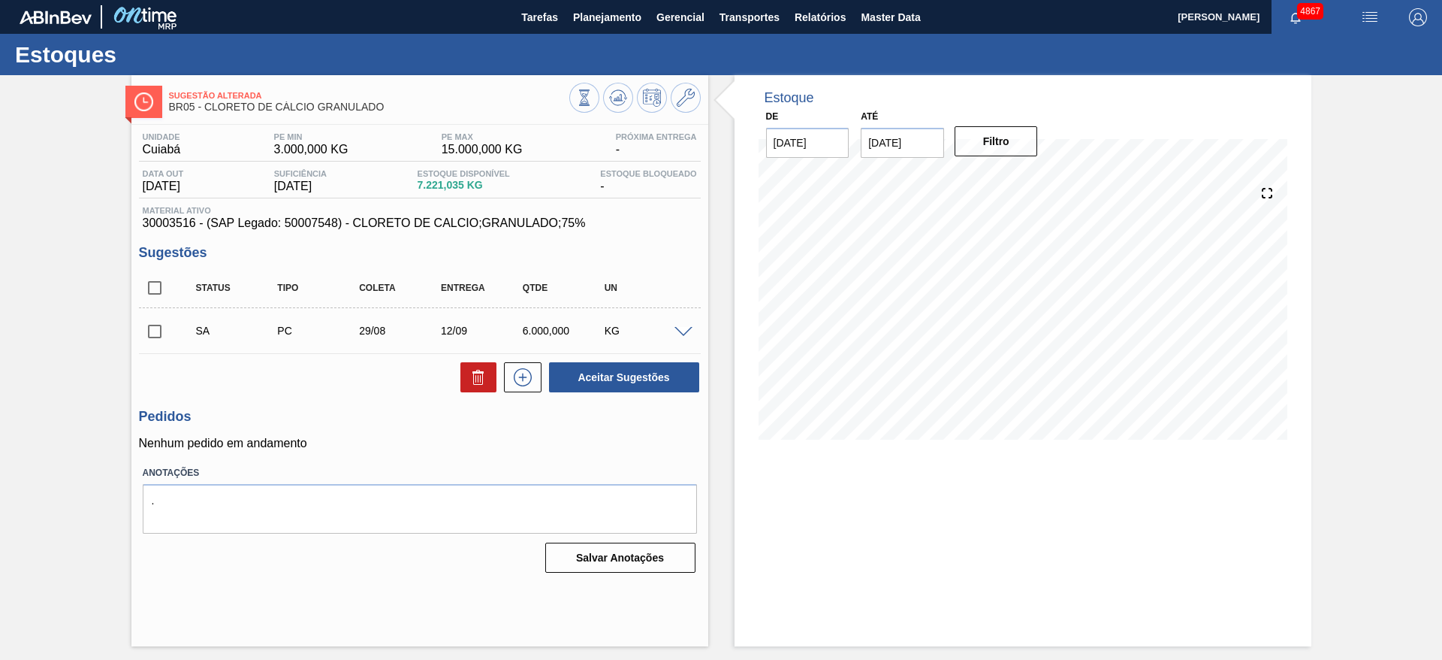
click at [147, 328] on input "checkbox" at bounding box center [155, 332] width 32 height 32
click at [598, 368] on button "Aceitar Sugestões" at bounding box center [624, 377] width 150 height 30
checkbox input "false"
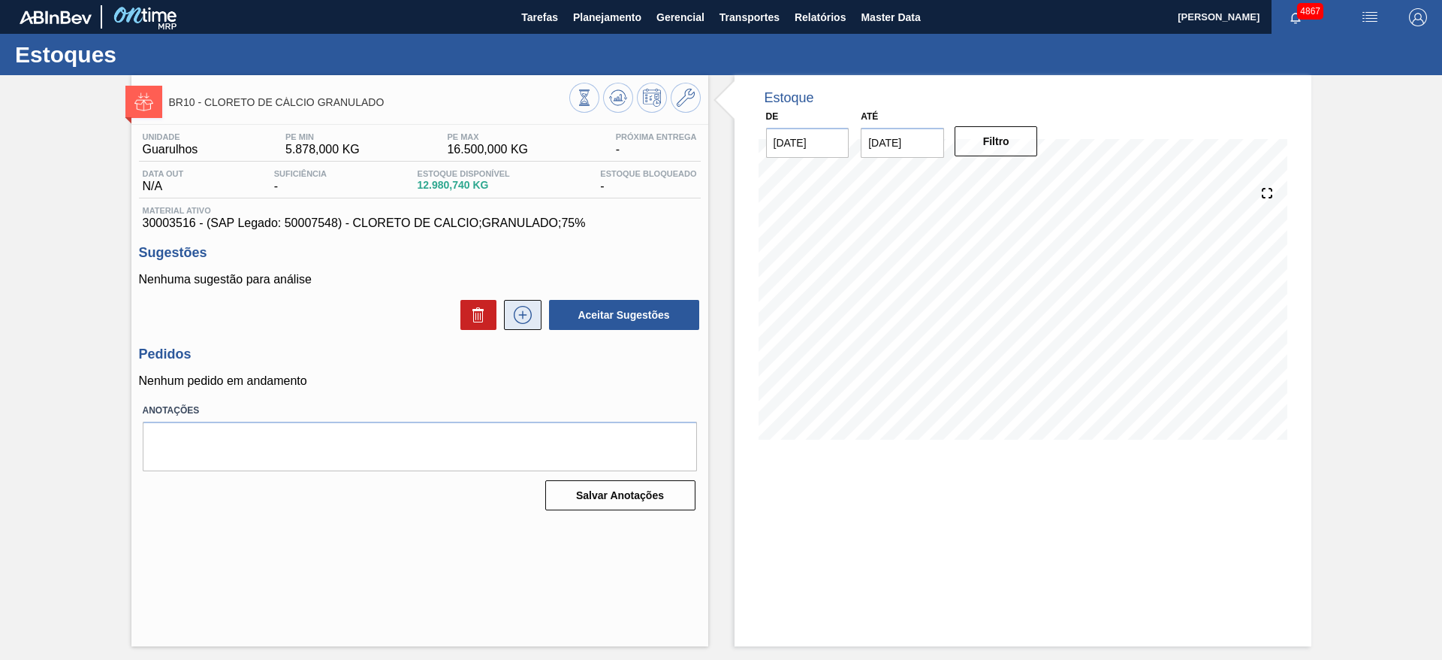
click at [528, 314] on icon at bounding box center [523, 315] width 24 height 18
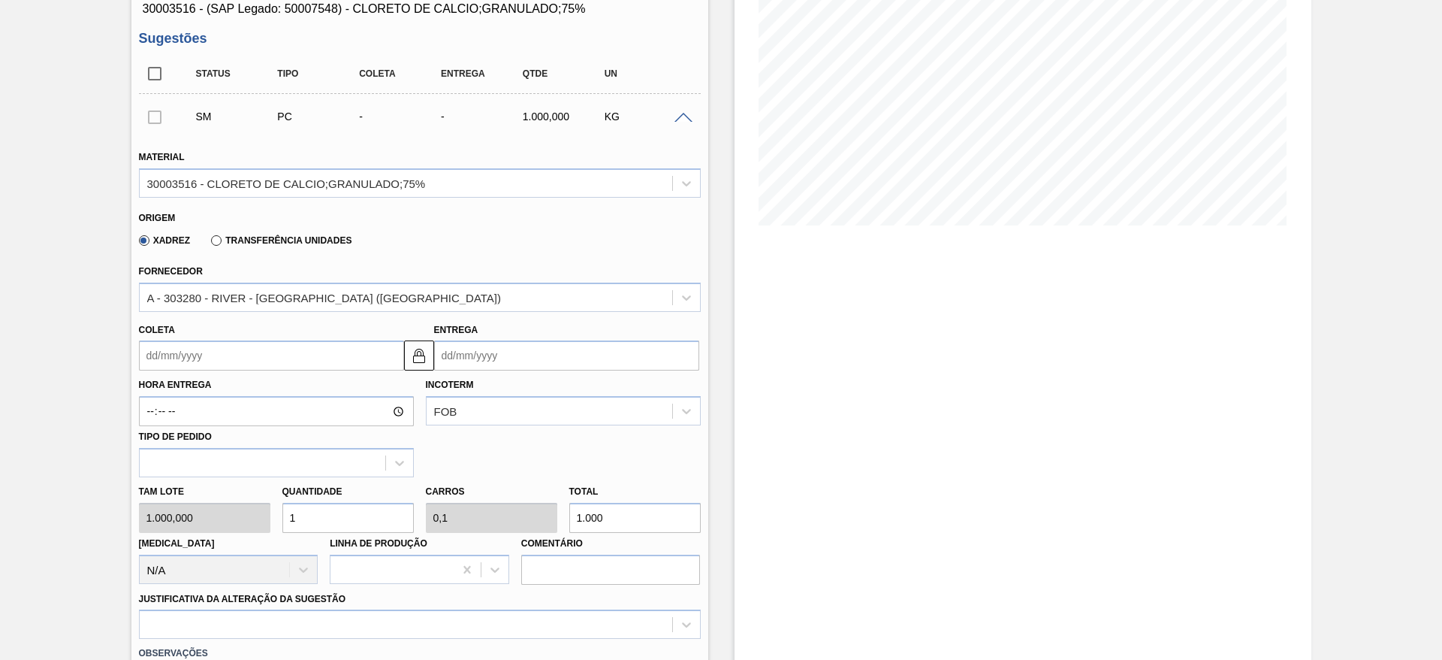
scroll to position [225, 0]
